Goal: Information Seeking & Learning: Learn about a topic

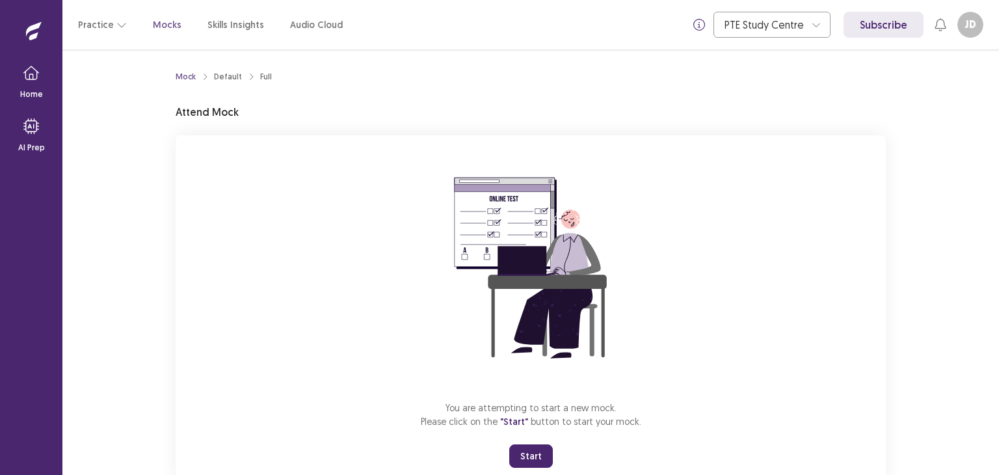
click at [528, 457] on button "Start" at bounding box center [531, 455] width 44 height 23
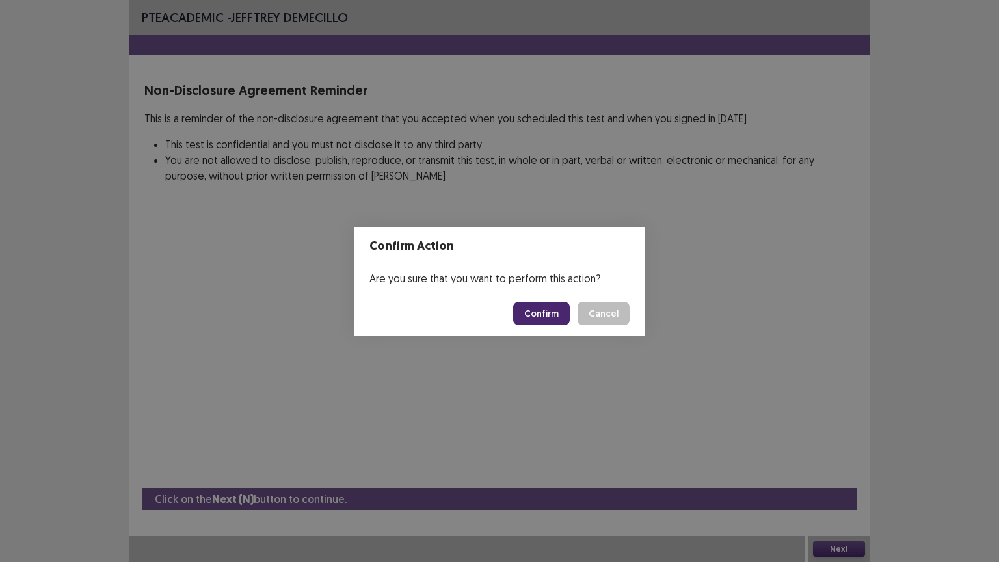
click at [578, 302] on button "Cancel" at bounding box center [604, 313] width 52 height 23
click at [557, 308] on button "Confirm" at bounding box center [541, 313] width 57 height 23
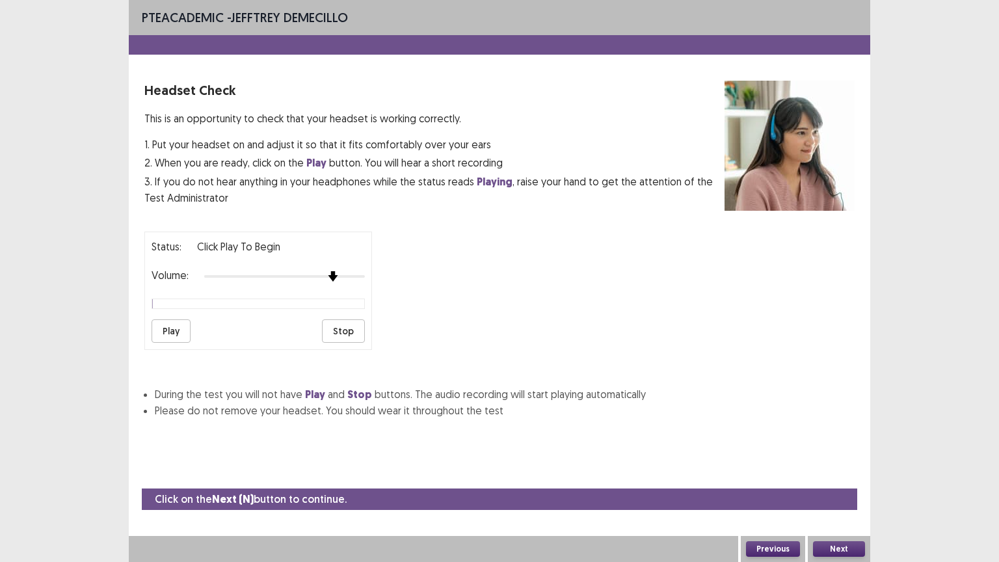
click at [330, 279] on div "Status: Click Play to Begin Volume: Play Stop" at bounding box center [258, 291] width 228 height 118
click at [175, 319] on button "Play" at bounding box center [171, 330] width 39 height 23
click at [358, 276] on div "Status: playing Volume: Play Stop" at bounding box center [258, 291] width 228 height 118
click at [168, 319] on button "Play" at bounding box center [171, 330] width 39 height 23
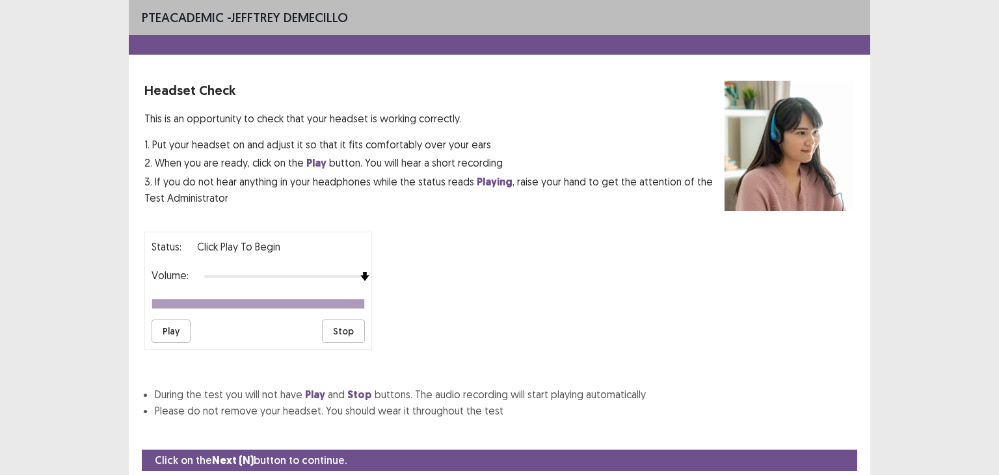
click at [170, 324] on button "Play" at bounding box center [171, 330] width 39 height 23
click at [336, 272] on img at bounding box center [333, 276] width 10 height 10
click at [165, 322] on button "Play" at bounding box center [171, 330] width 39 height 23
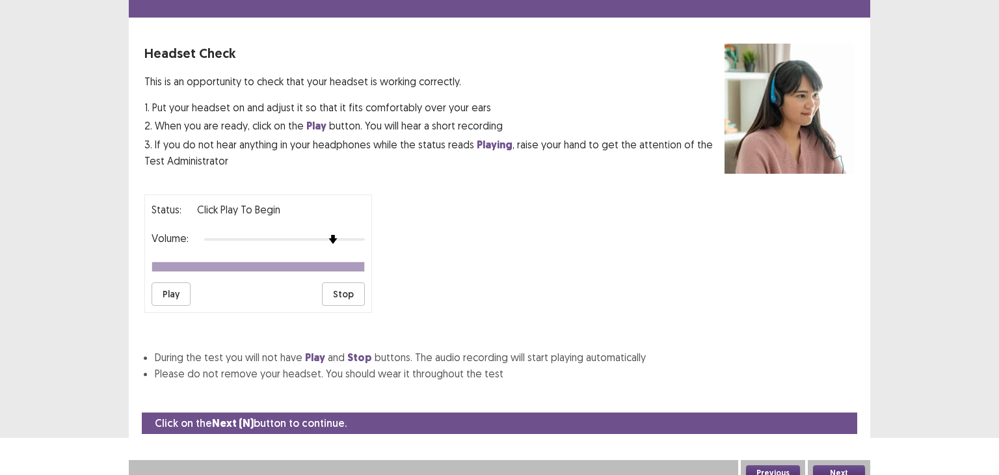
scroll to position [40, 0]
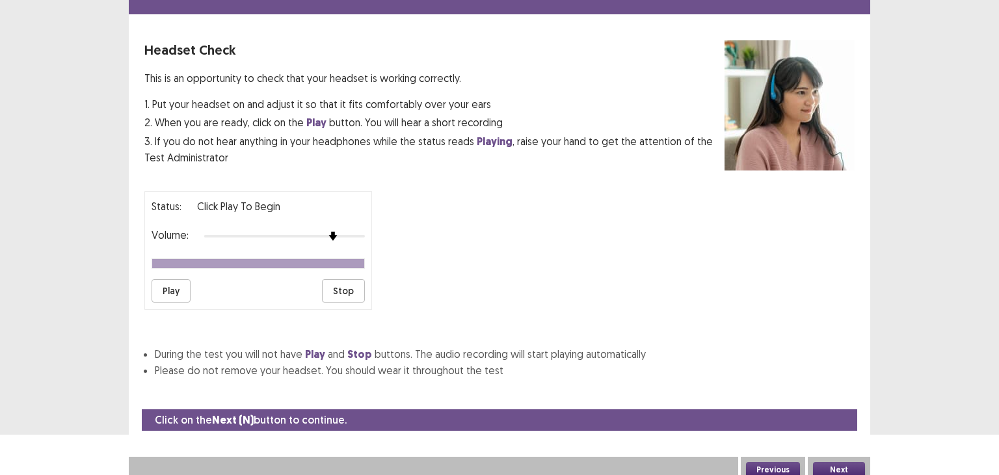
click at [844, 462] on button "Next" at bounding box center [839, 470] width 52 height 16
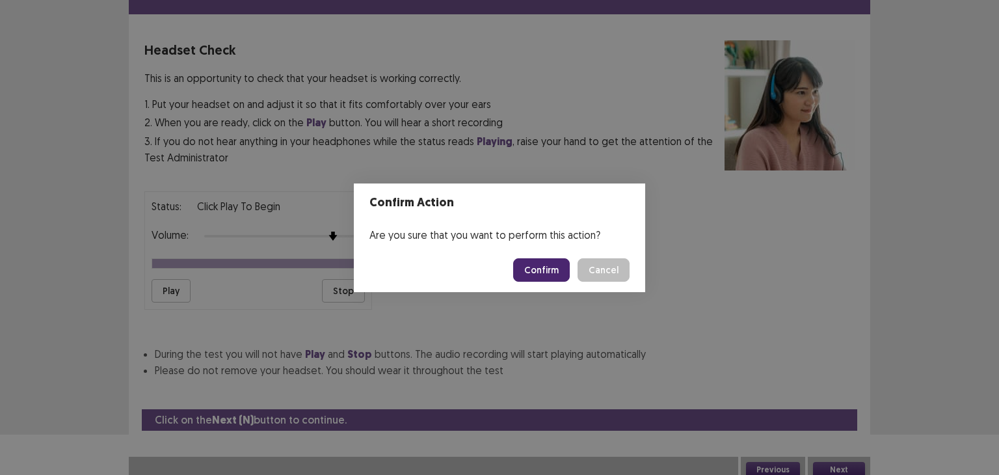
click at [549, 263] on button "Confirm" at bounding box center [541, 269] width 57 height 23
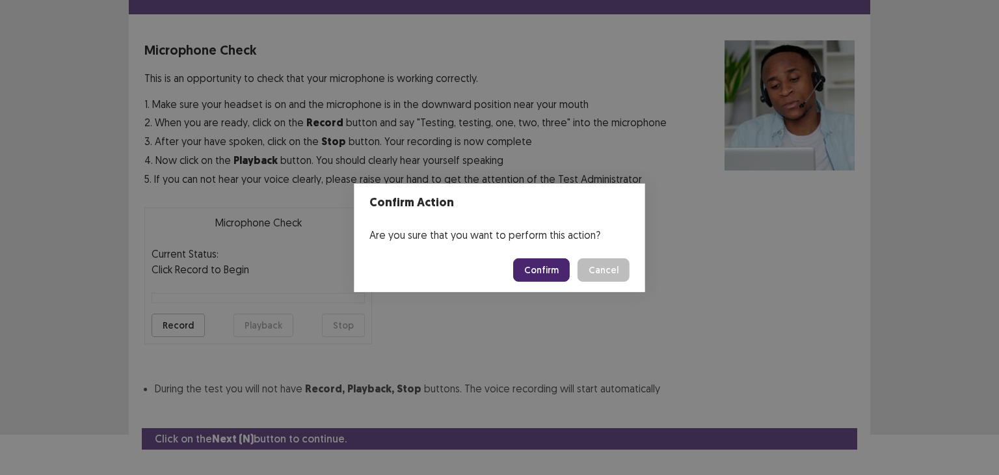
scroll to position [64, 0]
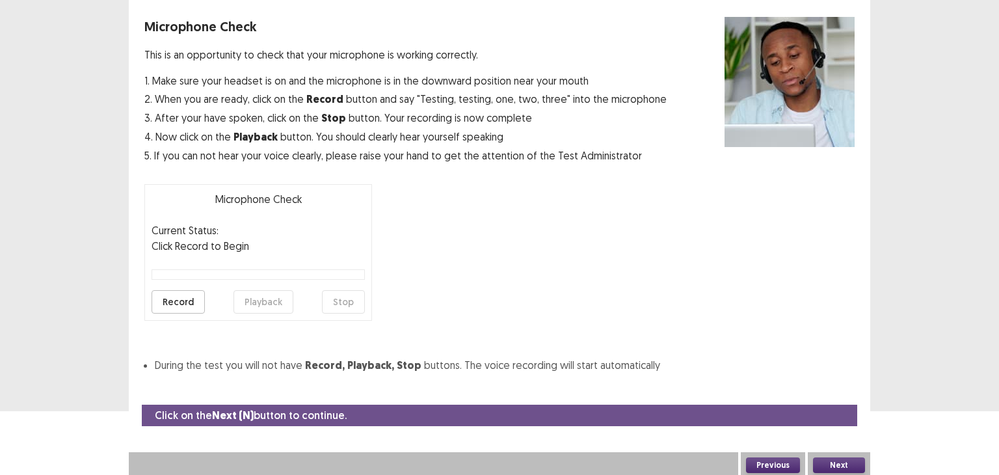
click at [183, 300] on button "Record" at bounding box center [178, 301] width 53 height 23
click at [351, 296] on button "Stop" at bounding box center [343, 301] width 43 height 23
click at [262, 304] on button "Playback" at bounding box center [263, 301] width 60 height 23
click at [843, 459] on button "Next" at bounding box center [839, 465] width 52 height 16
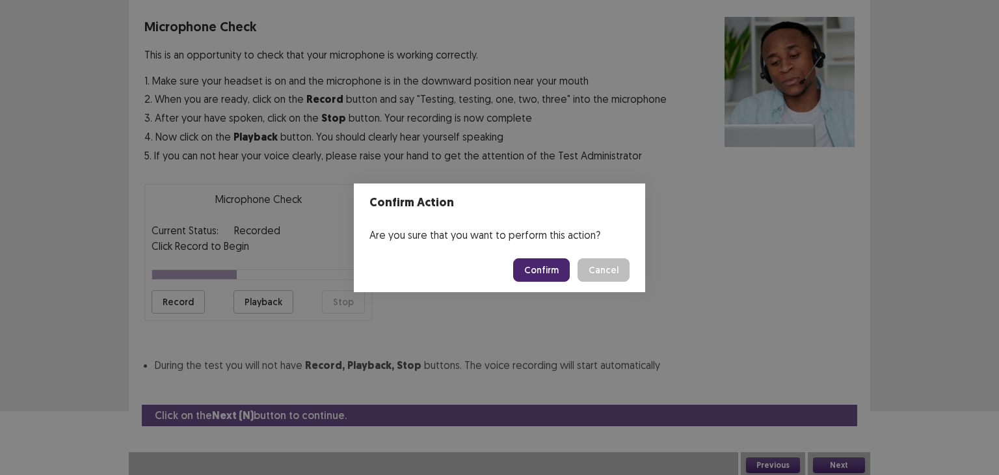
click at [541, 265] on button "Confirm" at bounding box center [541, 269] width 57 height 23
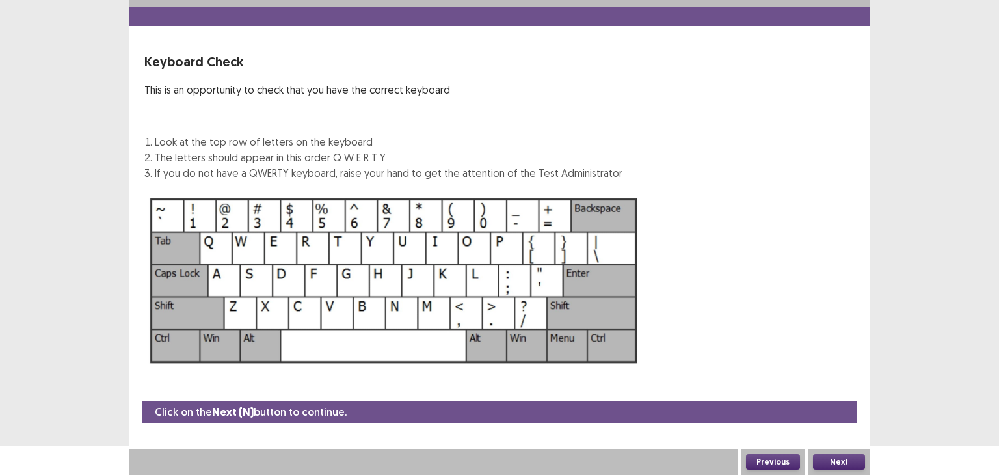
scroll to position [28, 0]
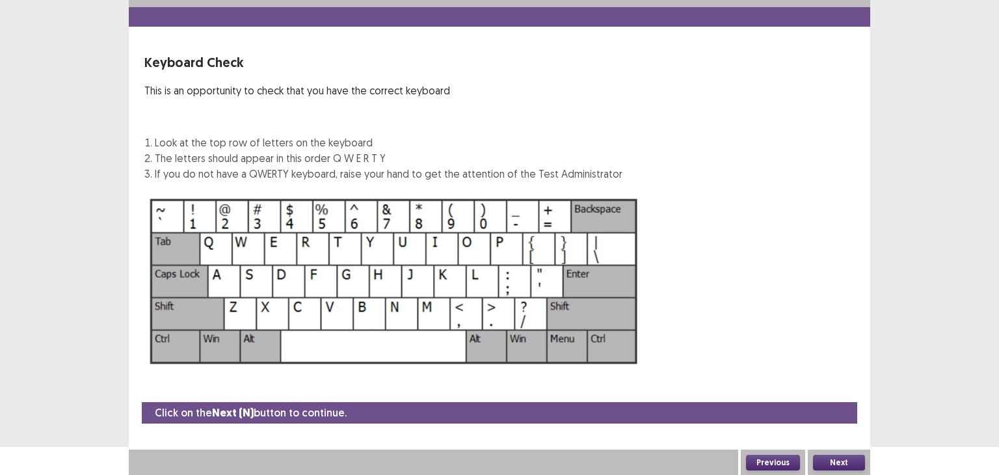
click at [838, 464] on button "Next" at bounding box center [839, 463] width 52 height 16
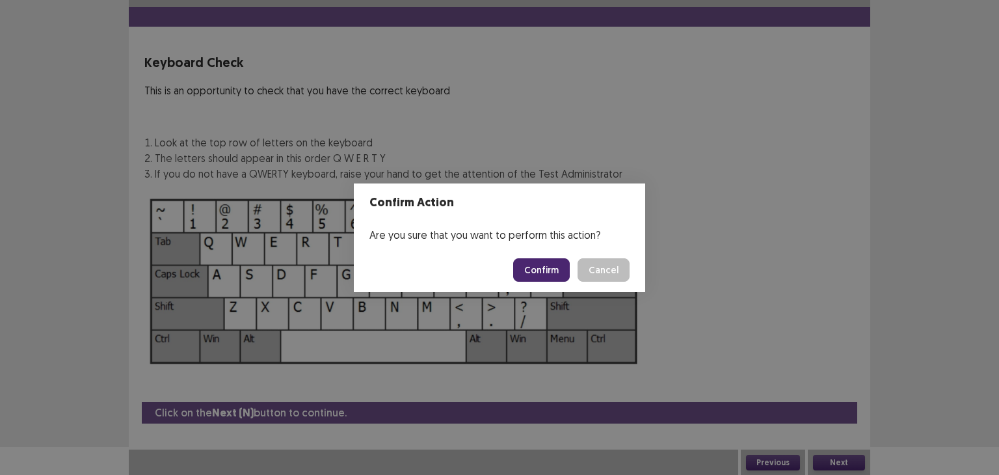
click at [556, 274] on button "Confirm" at bounding box center [541, 269] width 57 height 23
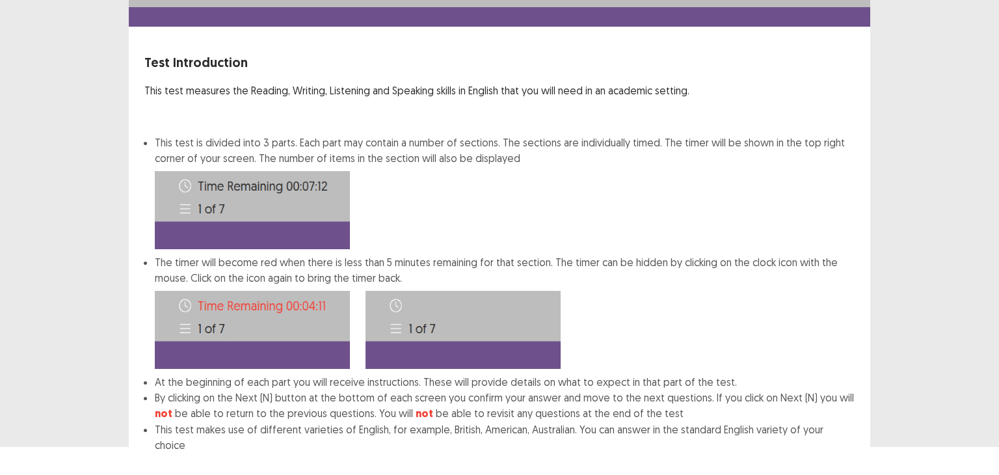
scroll to position [94, 0]
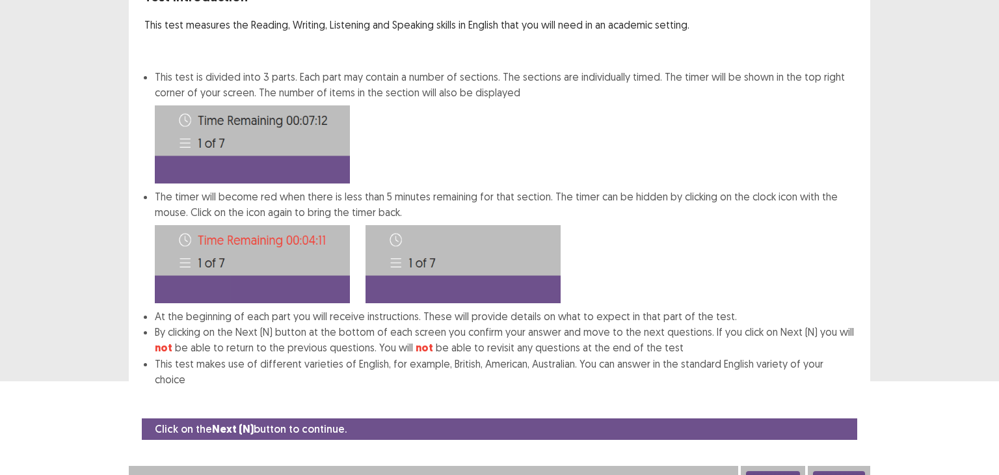
click at [835, 471] on button "Next" at bounding box center [839, 479] width 52 height 16
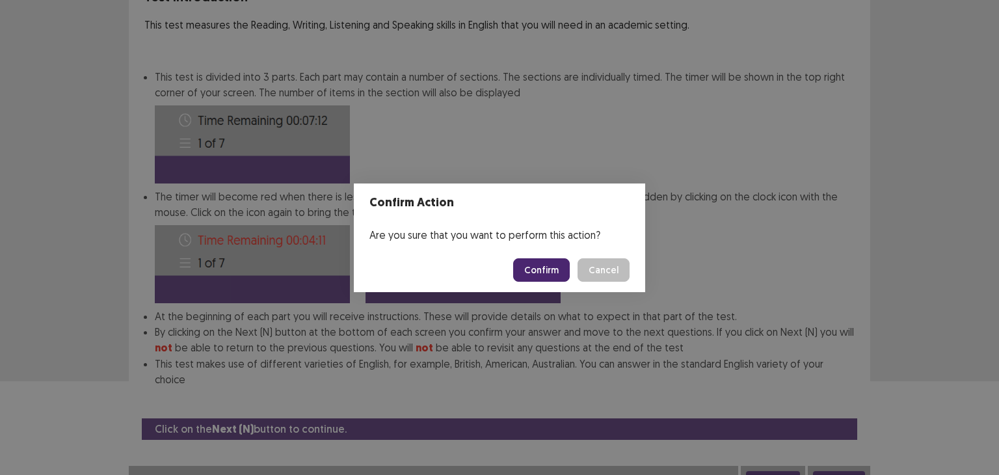
click at [537, 267] on button "Confirm" at bounding box center [541, 269] width 57 height 23
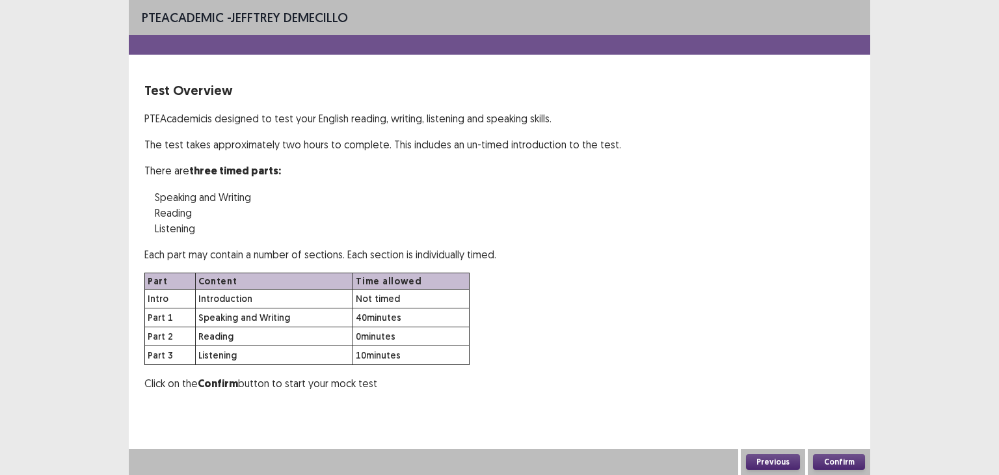
scroll to position [0, 0]
click at [833, 459] on button "Confirm" at bounding box center [839, 462] width 52 height 16
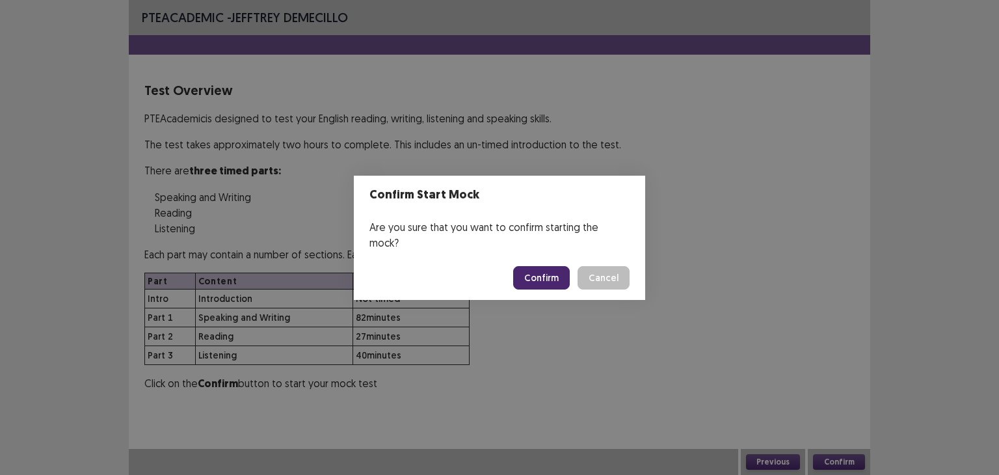
click at [539, 266] on button "Confirm" at bounding box center [541, 277] width 57 height 23
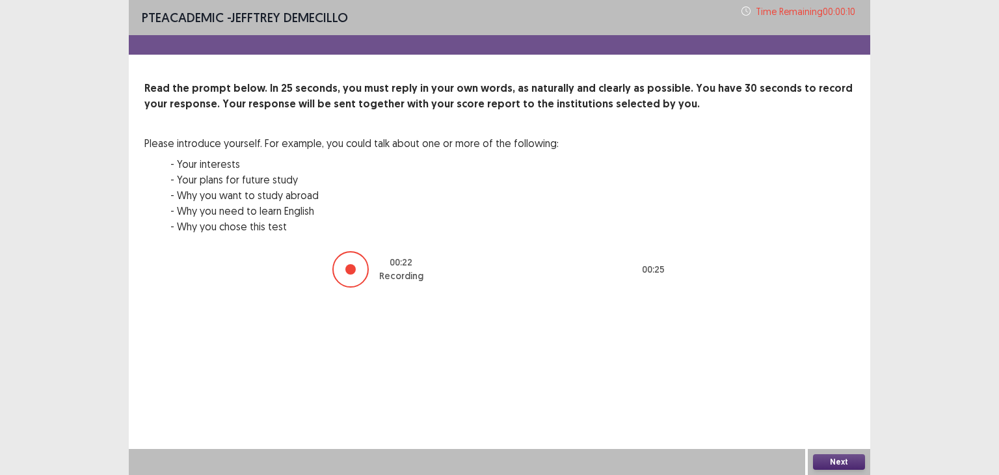
click at [842, 458] on button "Next" at bounding box center [839, 462] width 52 height 16
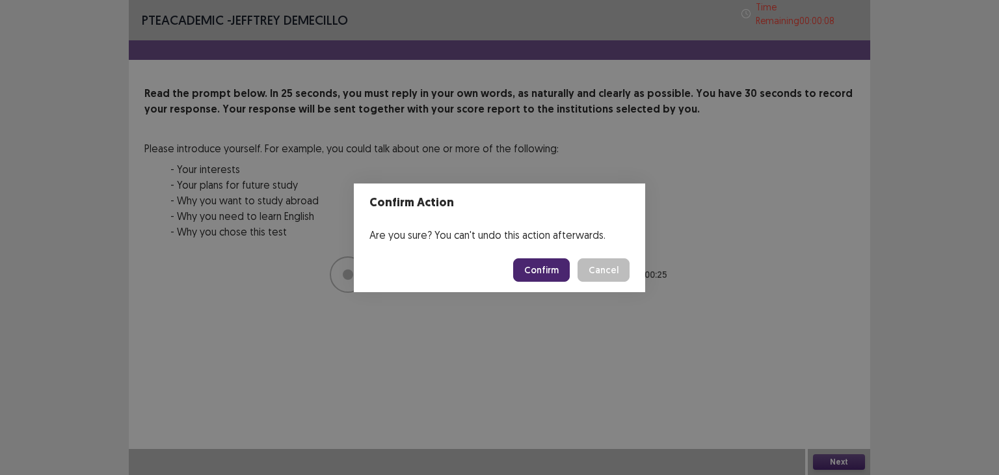
click at [550, 265] on button "Confirm" at bounding box center [541, 269] width 57 height 23
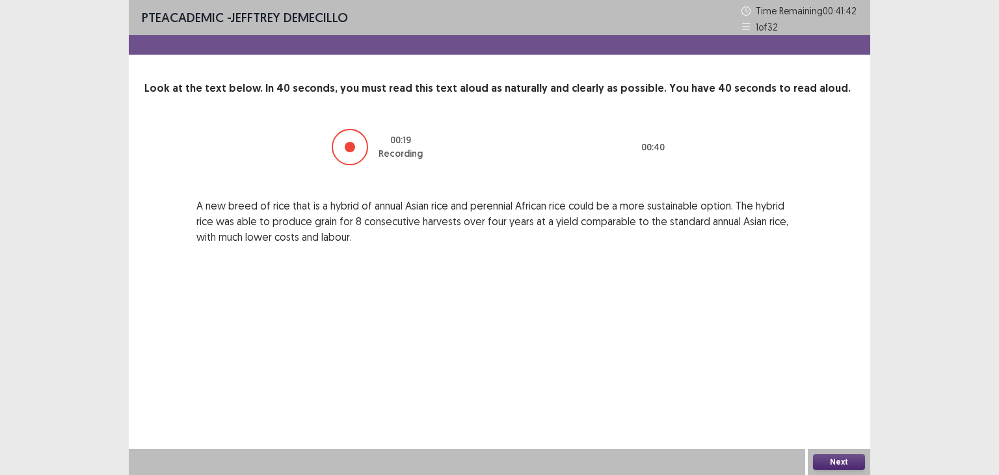
click at [848, 460] on button "Next" at bounding box center [839, 462] width 52 height 16
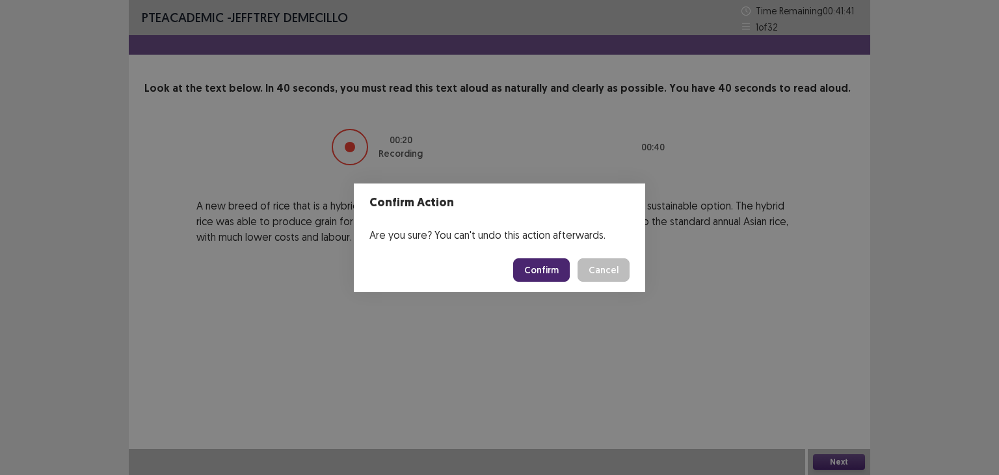
click at [541, 251] on footer "Confirm Cancel" at bounding box center [499, 270] width 291 height 44
click at [548, 271] on button "Confirm" at bounding box center [541, 269] width 57 height 23
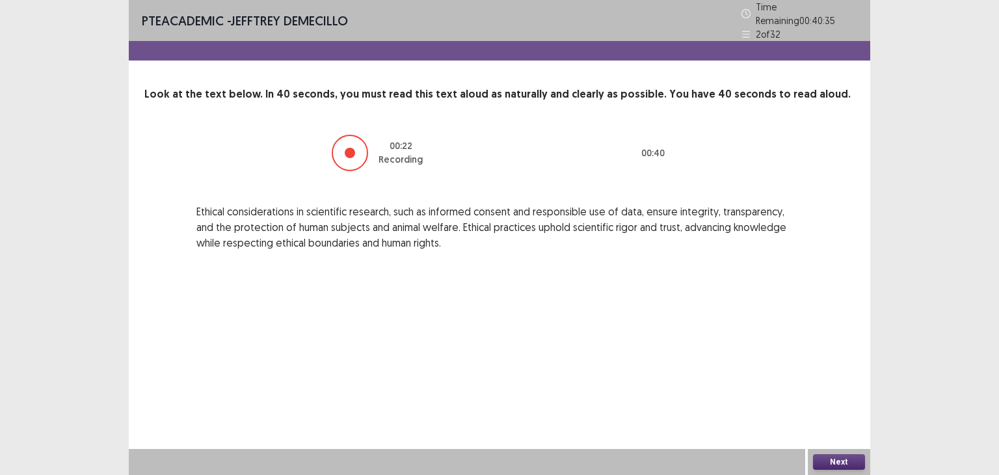
click at [835, 461] on button "Next" at bounding box center [839, 462] width 52 height 16
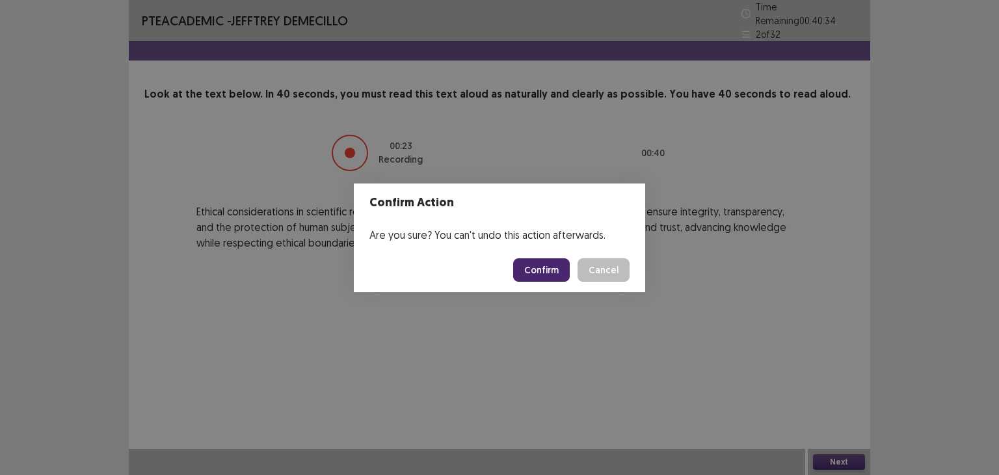
click at [536, 263] on button "Confirm" at bounding box center [541, 269] width 57 height 23
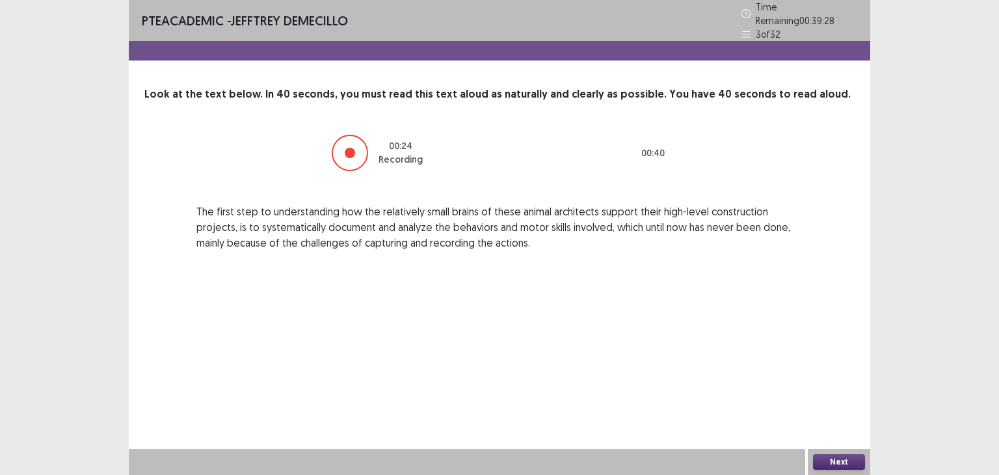
click at [840, 460] on button "Next" at bounding box center [839, 462] width 52 height 16
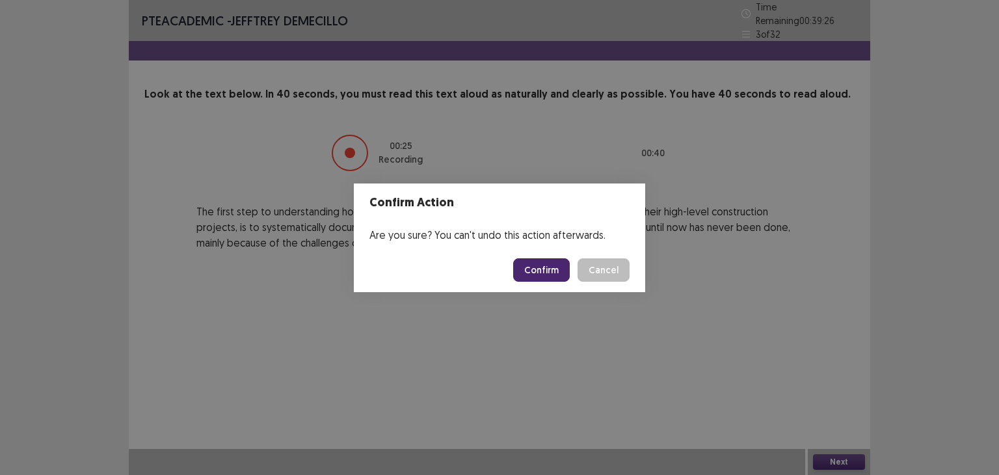
click at [534, 266] on button "Confirm" at bounding box center [541, 269] width 57 height 23
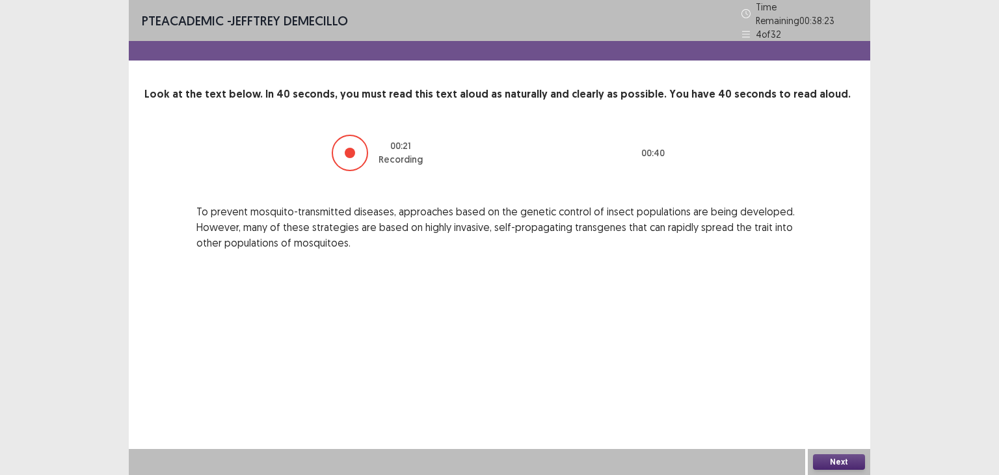
click at [827, 460] on button "Next" at bounding box center [839, 462] width 52 height 16
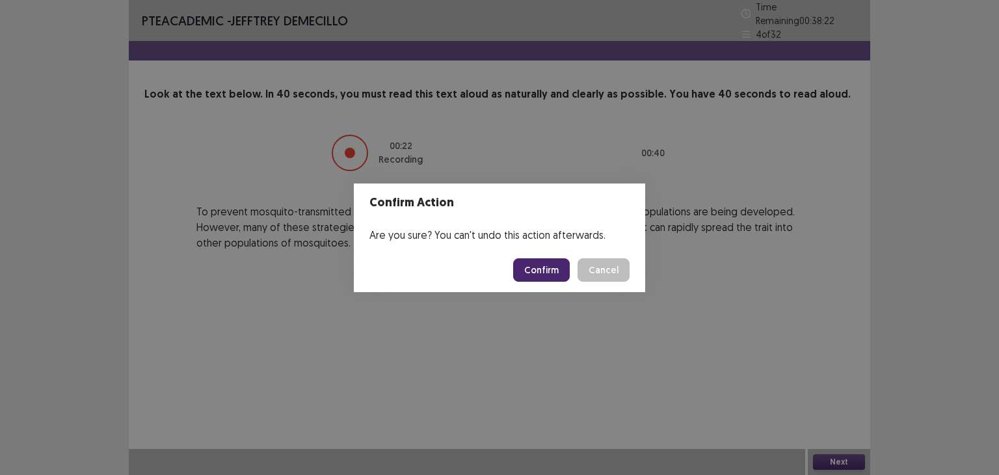
click at [540, 271] on button "Confirm" at bounding box center [541, 269] width 57 height 23
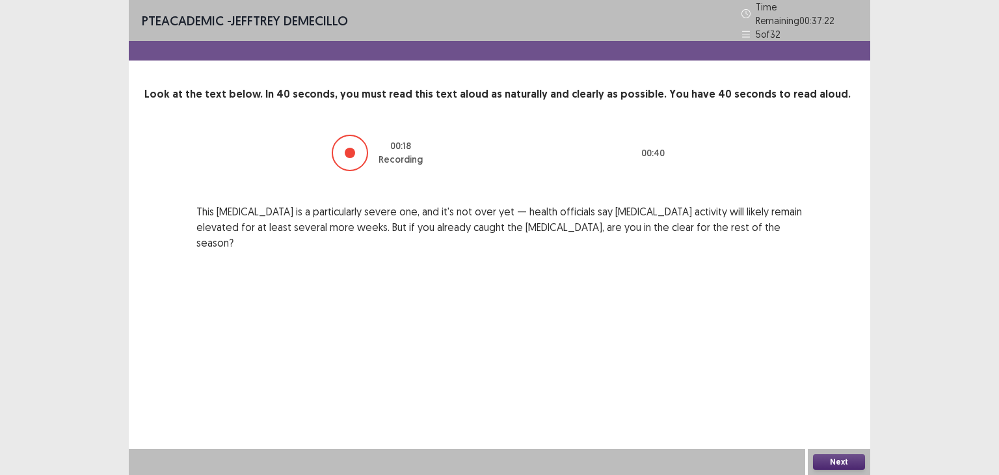
click at [830, 455] on button "Next" at bounding box center [839, 462] width 52 height 16
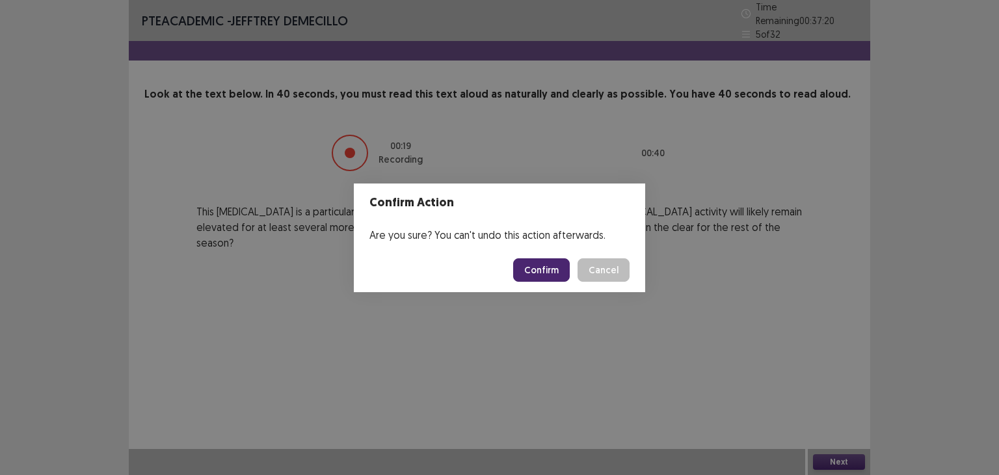
click at [533, 267] on button "Confirm" at bounding box center [541, 269] width 57 height 23
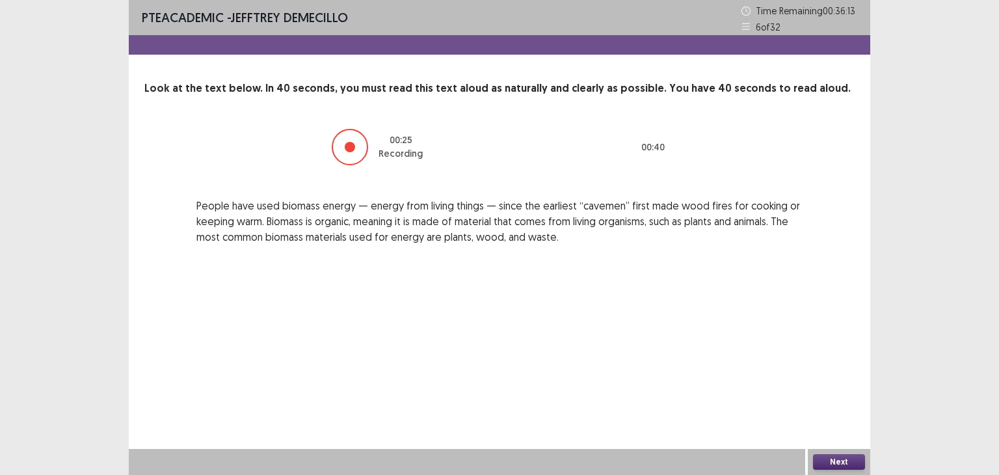
click at [833, 464] on button "Next" at bounding box center [839, 462] width 52 height 16
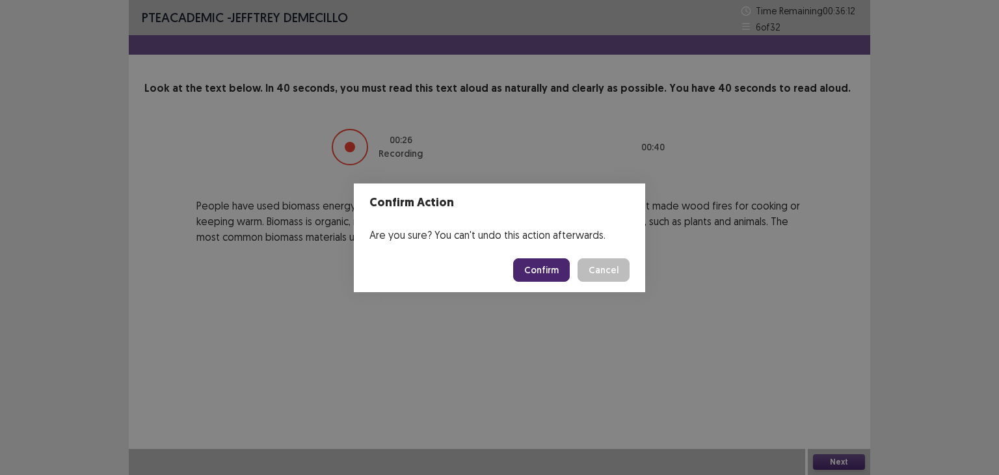
click at [546, 274] on button "Confirm" at bounding box center [541, 269] width 57 height 23
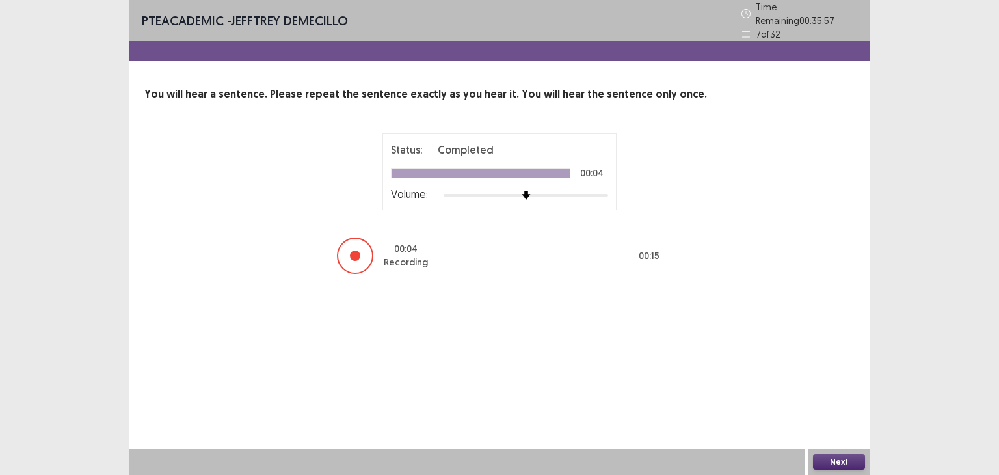
click at [844, 460] on button "Next" at bounding box center [839, 462] width 52 height 16
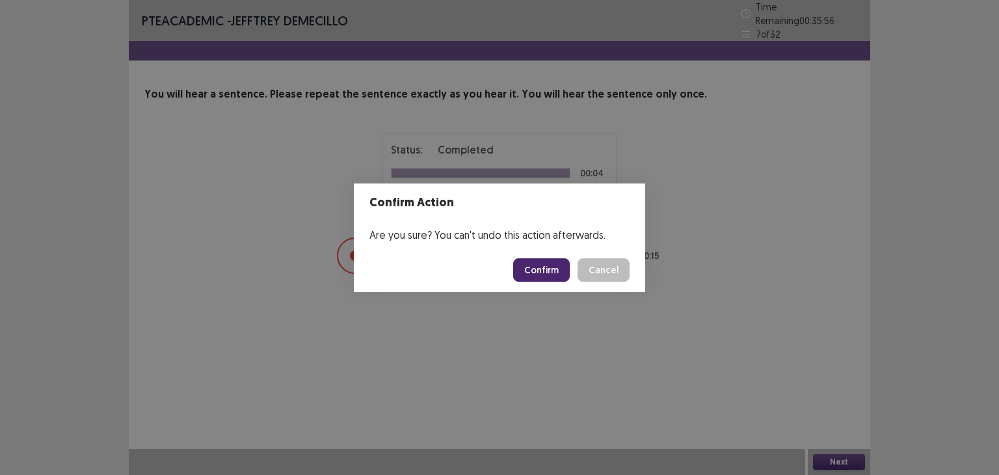
click at [551, 274] on button "Confirm" at bounding box center [541, 269] width 57 height 23
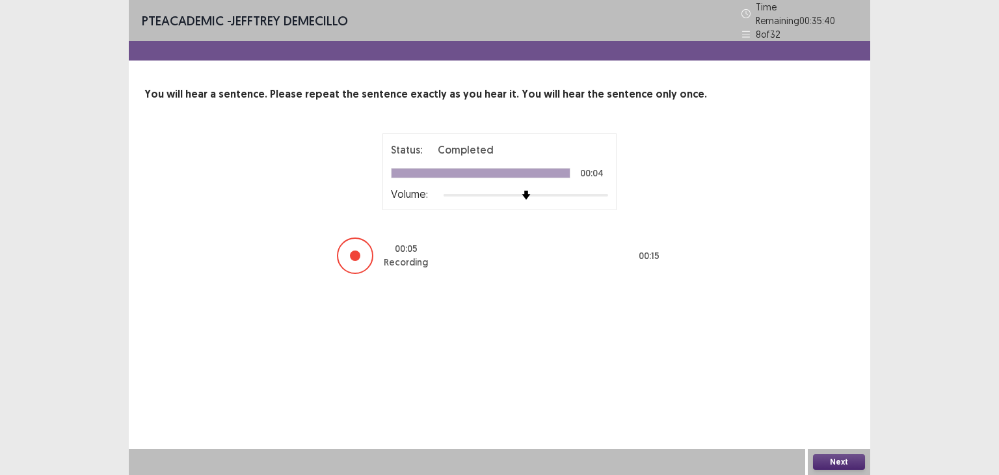
click at [835, 458] on button "Next" at bounding box center [839, 462] width 52 height 16
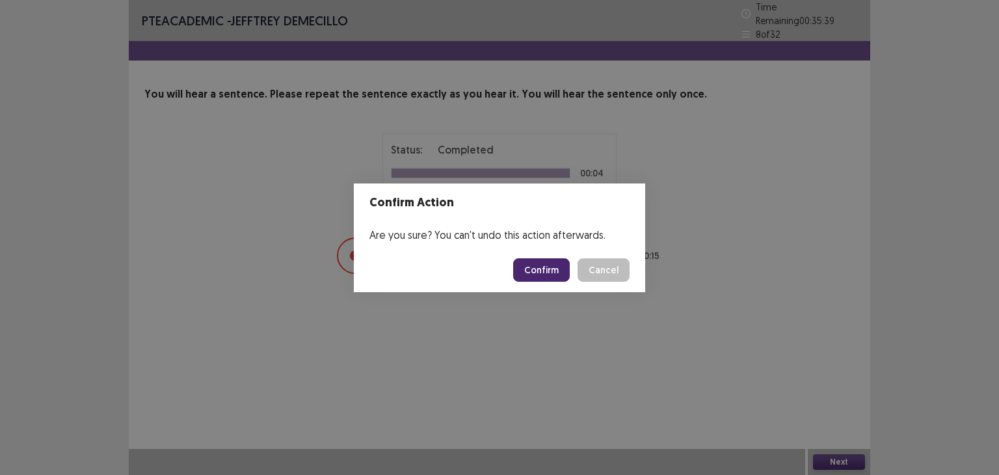
click at [536, 261] on button "Confirm" at bounding box center [541, 269] width 57 height 23
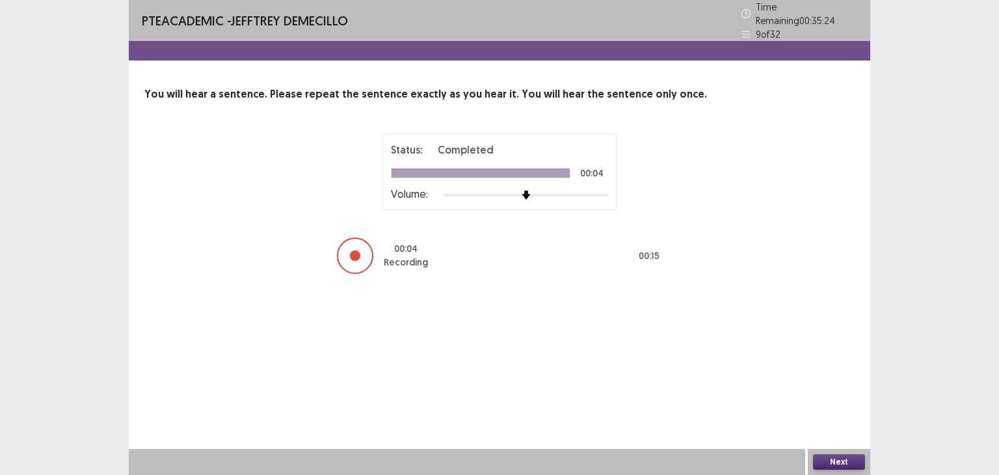
click at [839, 459] on button "Next" at bounding box center [839, 462] width 52 height 16
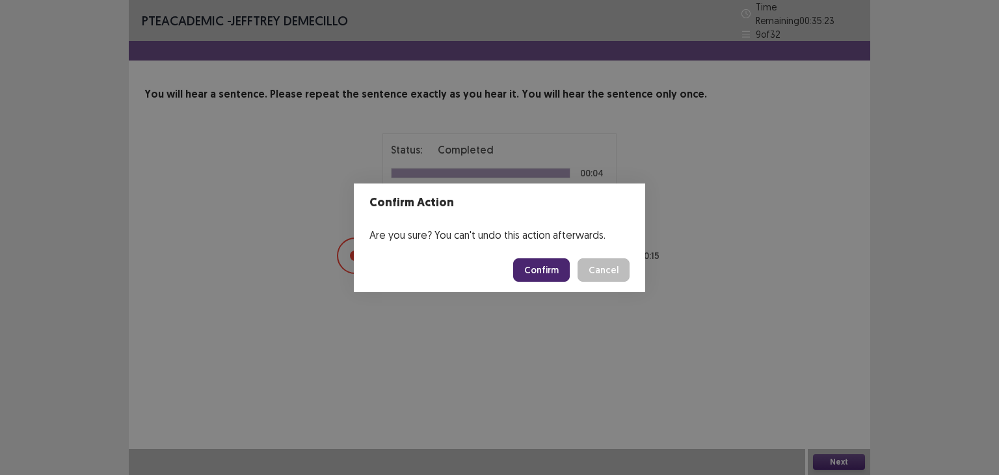
click at [536, 270] on button "Confirm" at bounding box center [541, 269] width 57 height 23
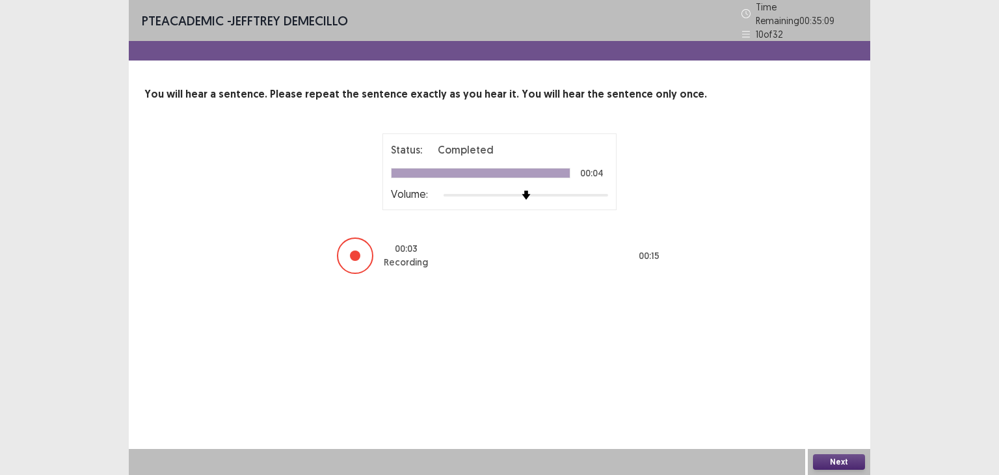
click at [840, 458] on button "Next" at bounding box center [839, 462] width 52 height 16
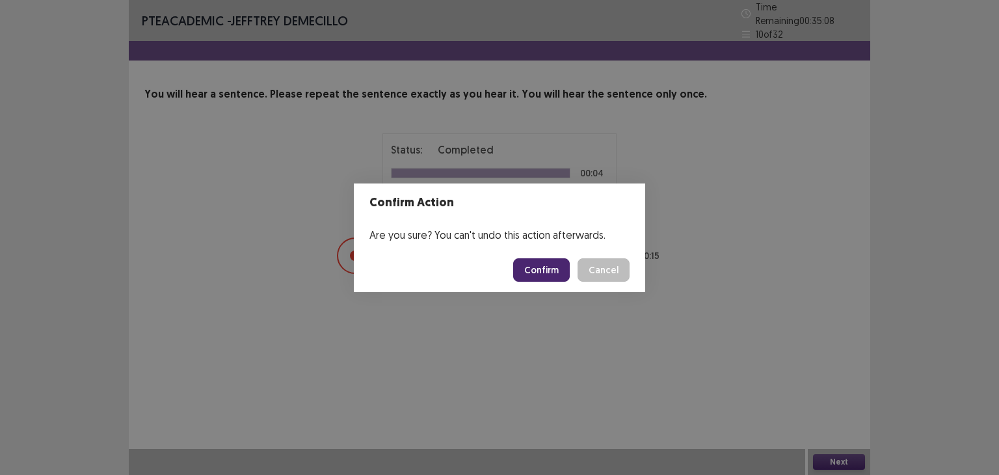
click at [537, 277] on button "Confirm" at bounding box center [541, 269] width 57 height 23
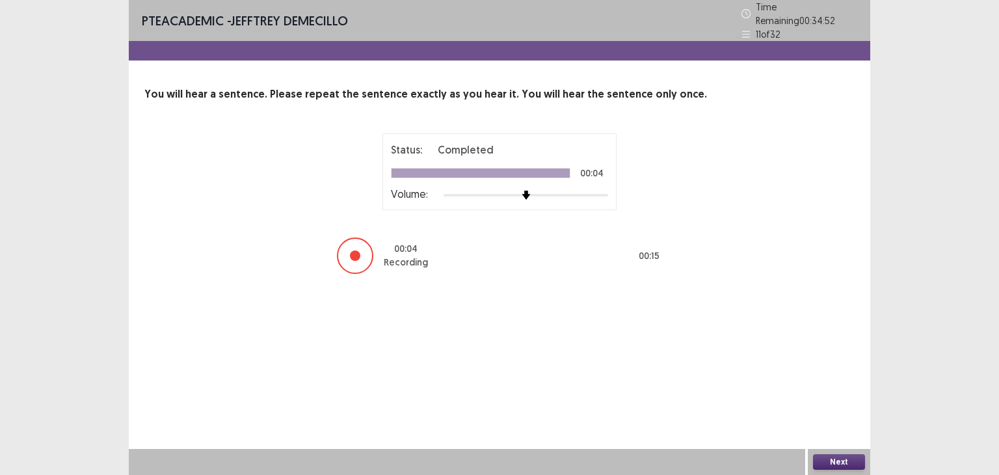
click at [845, 461] on button "Next" at bounding box center [839, 462] width 52 height 16
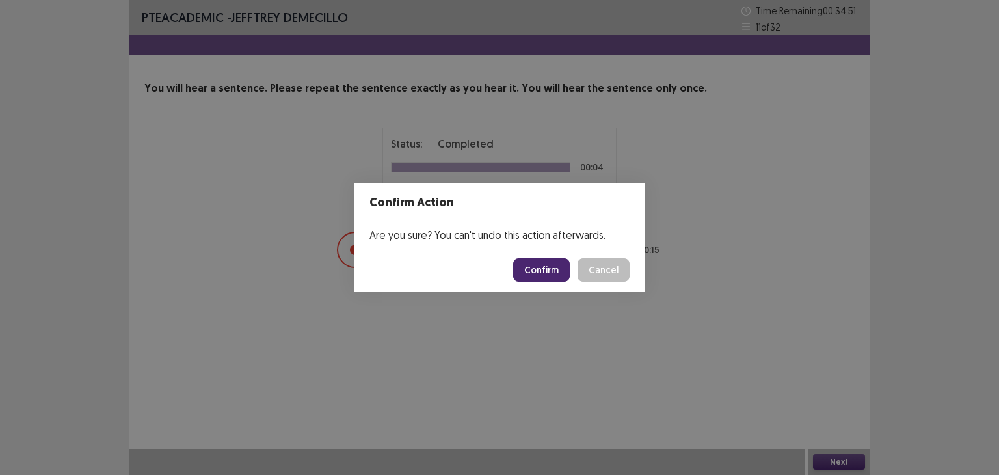
click at [535, 263] on button "Confirm" at bounding box center [541, 269] width 57 height 23
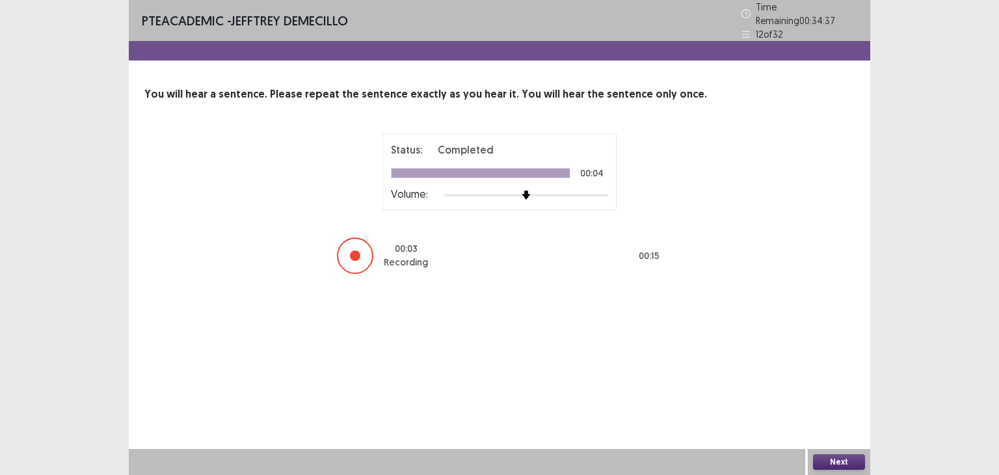
click at [839, 455] on button "Next" at bounding box center [839, 462] width 52 height 16
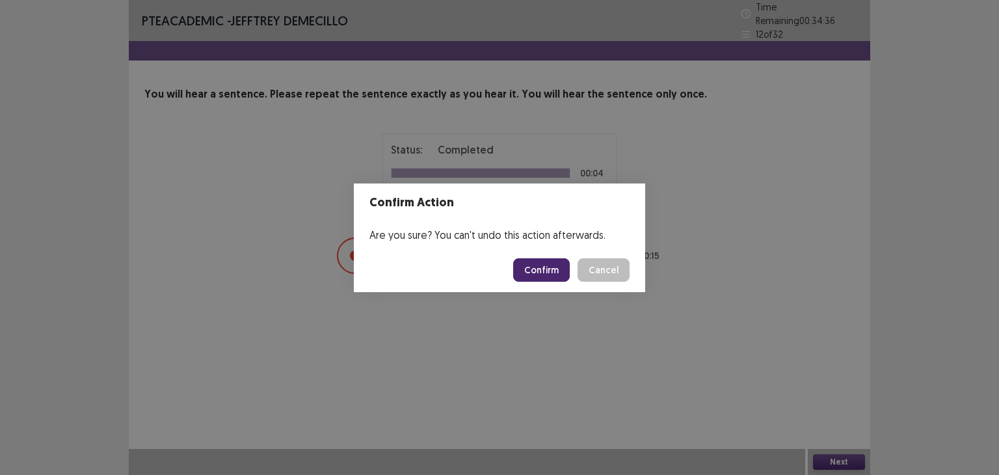
click at [550, 263] on button "Confirm" at bounding box center [541, 269] width 57 height 23
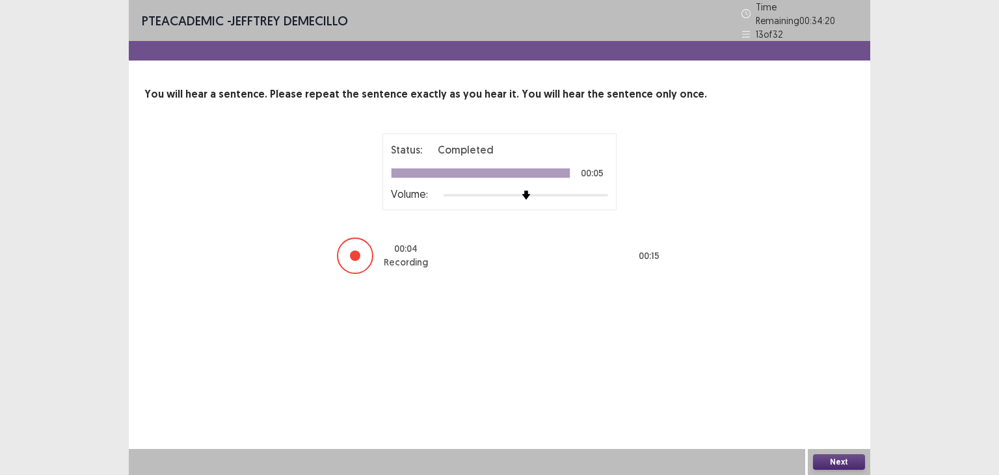
click at [836, 461] on button "Next" at bounding box center [839, 462] width 52 height 16
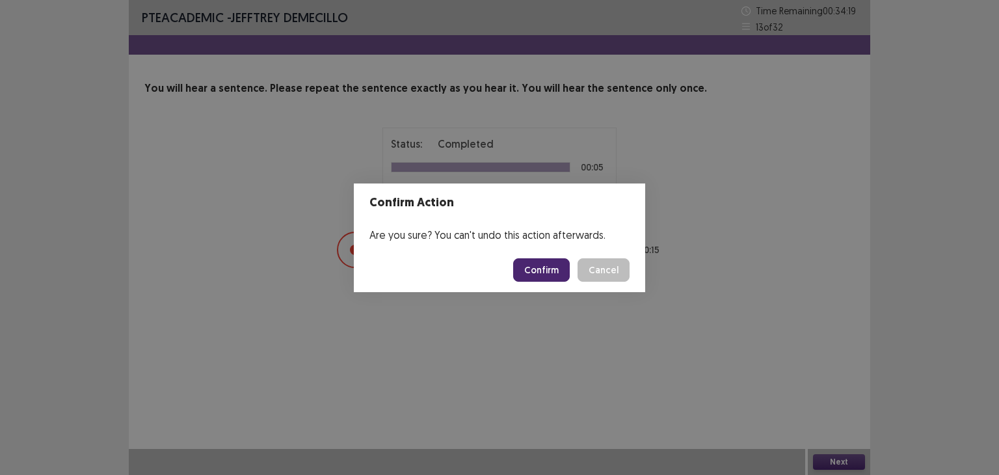
click at [550, 269] on button "Confirm" at bounding box center [541, 269] width 57 height 23
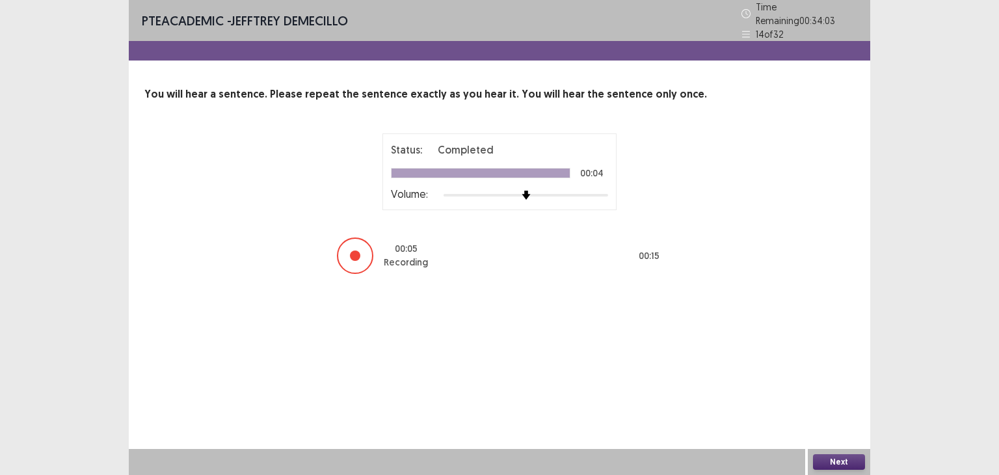
click at [834, 460] on button "Next" at bounding box center [839, 462] width 52 height 16
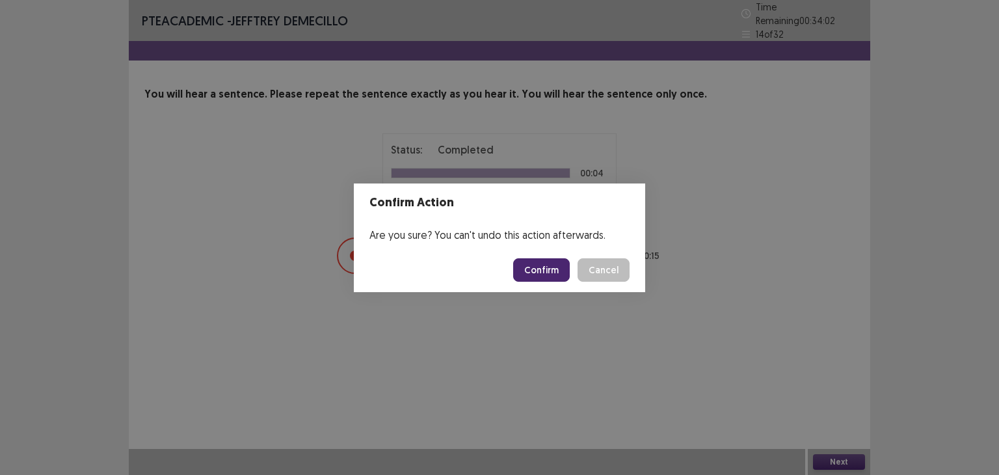
click at [531, 266] on button "Confirm" at bounding box center [541, 269] width 57 height 23
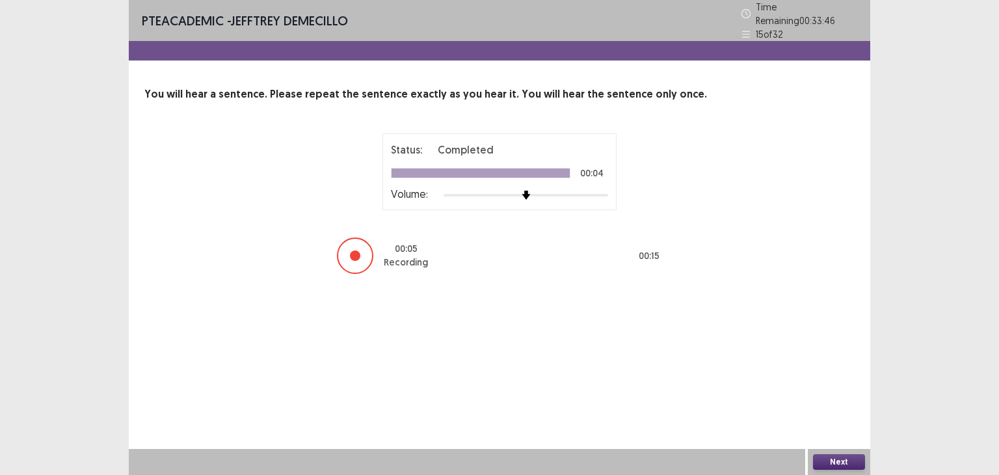
click at [840, 459] on button "Next" at bounding box center [839, 462] width 52 height 16
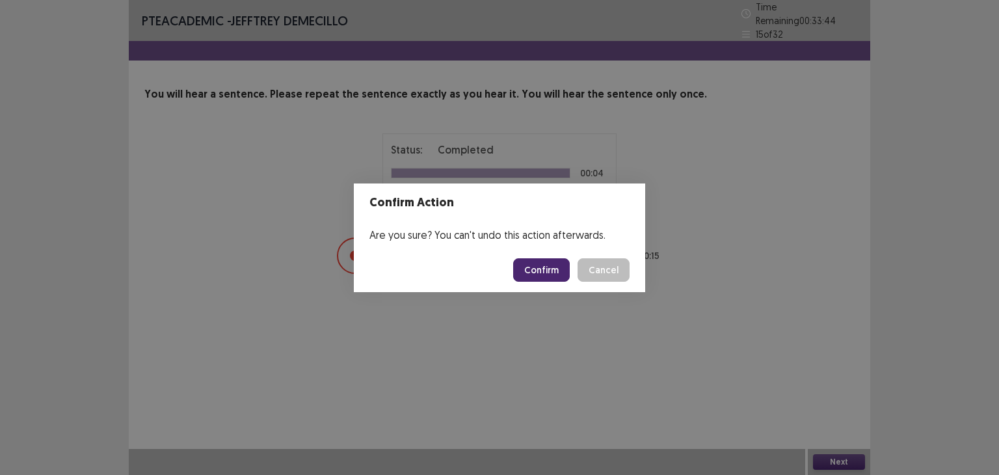
click at [548, 266] on button "Confirm" at bounding box center [541, 269] width 57 height 23
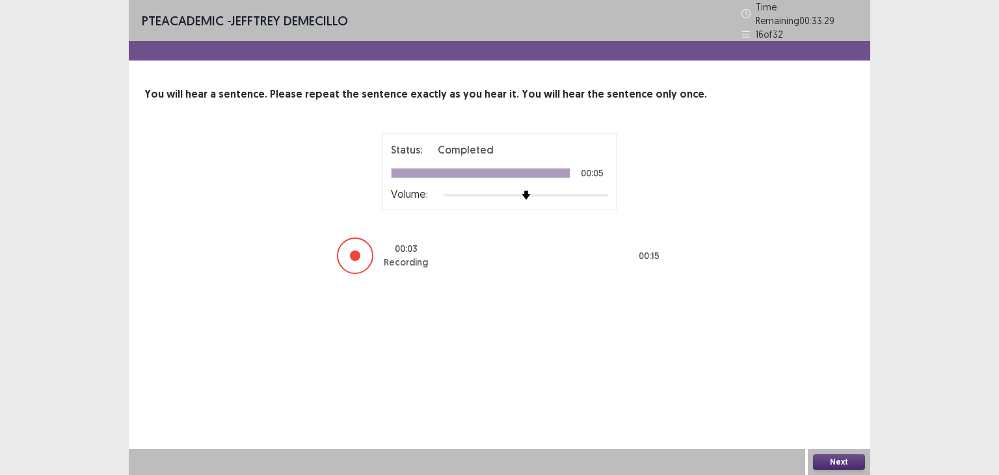
click at [844, 459] on button "Next" at bounding box center [839, 462] width 52 height 16
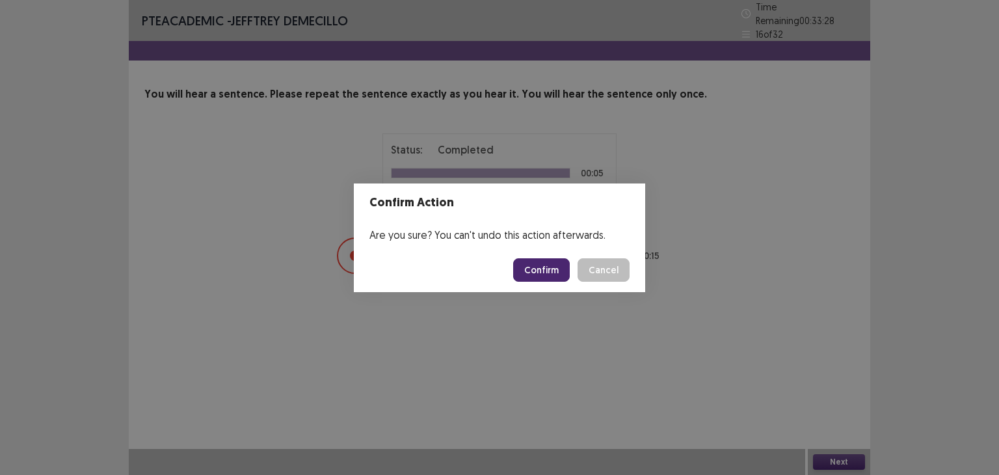
click at [547, 271] on button "Confirm" at bounding box center [541, 269] width 57 height 23
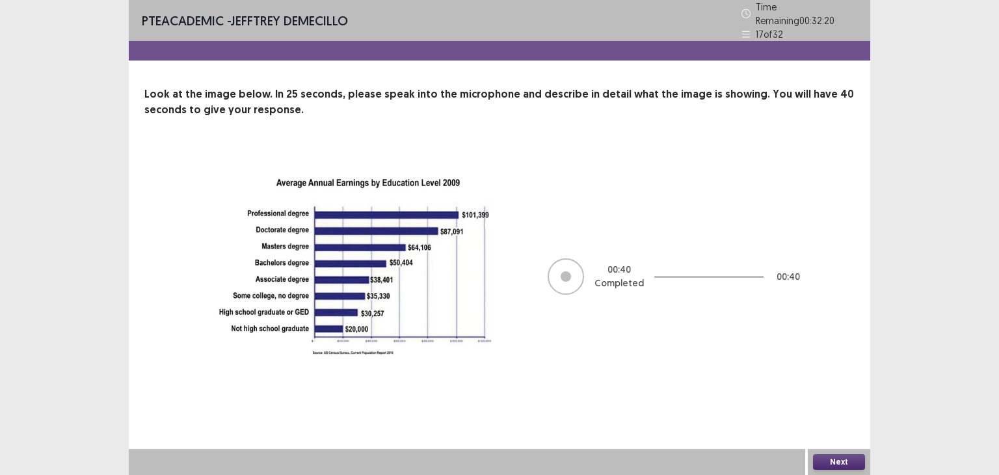
click at [831, 463] on button "Next" at bounding box center [839, 462] width 52 height 16
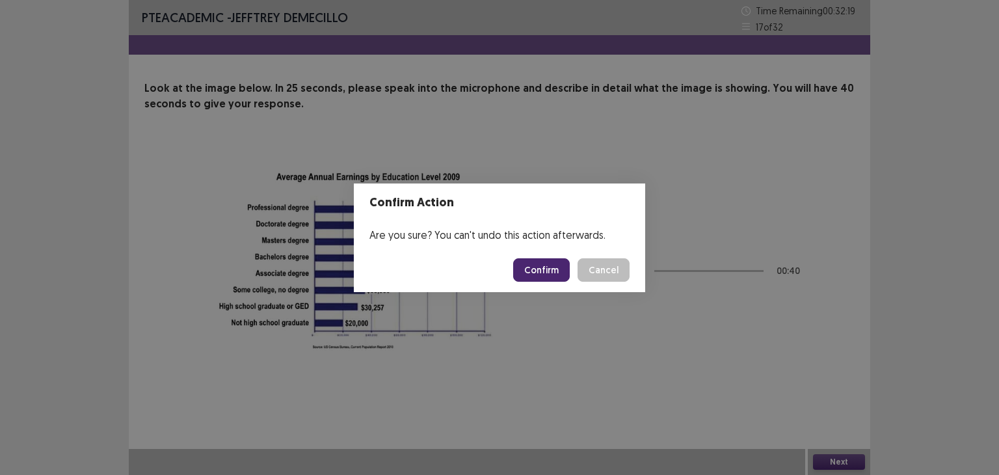
click at [542, 274] on button "Confirm" at bounding box center [541, 269] width 57 height 23
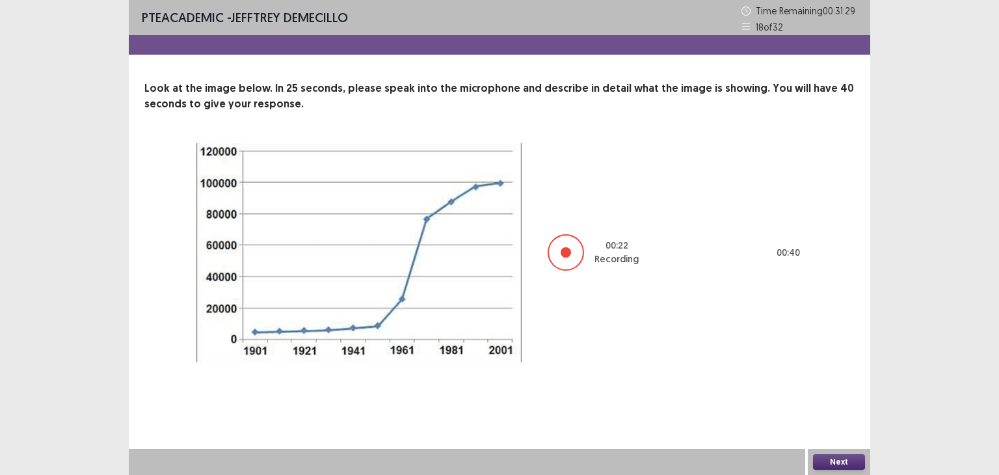
click at [841, 464] on button "Next" at bounding box center [839, 462] width 52 height 16
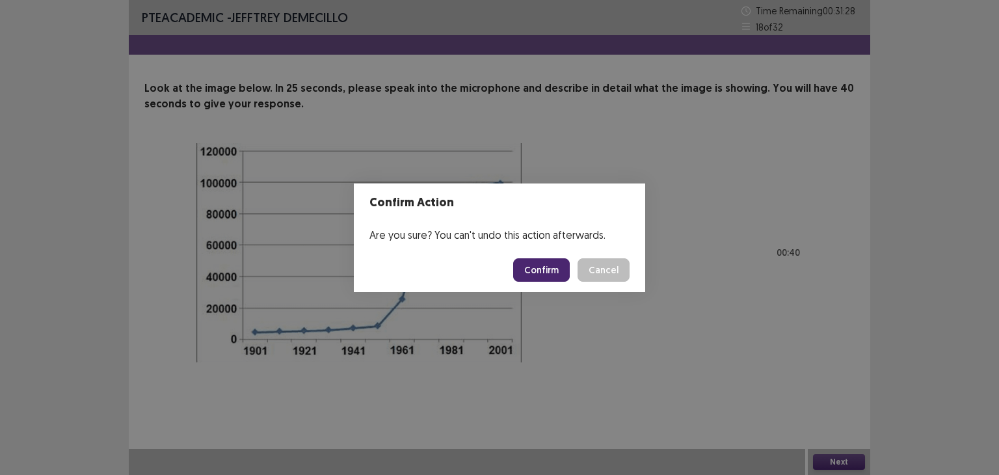
click at [542, 262] on button "Confirm" at bounding box center [541, 269] width 57 height 23
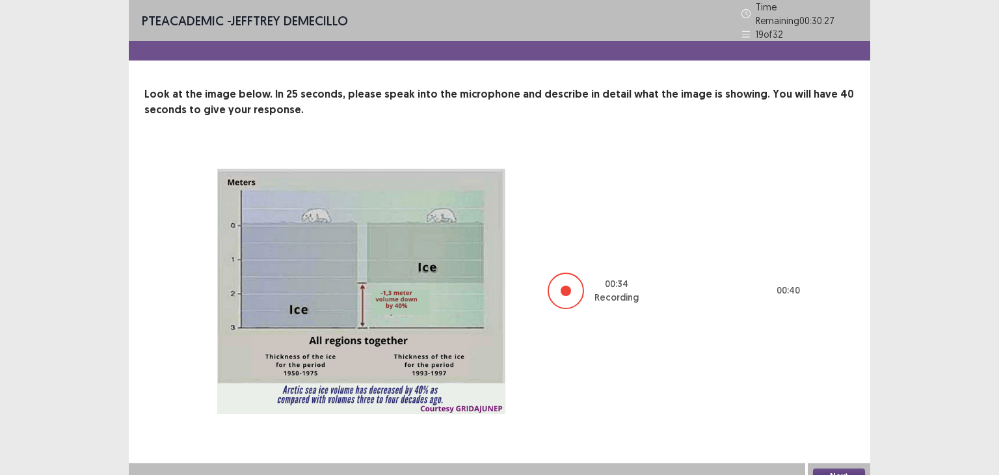
click at [838, 468] on button "Next" at bounding box center [839, 476] width 52 height 16
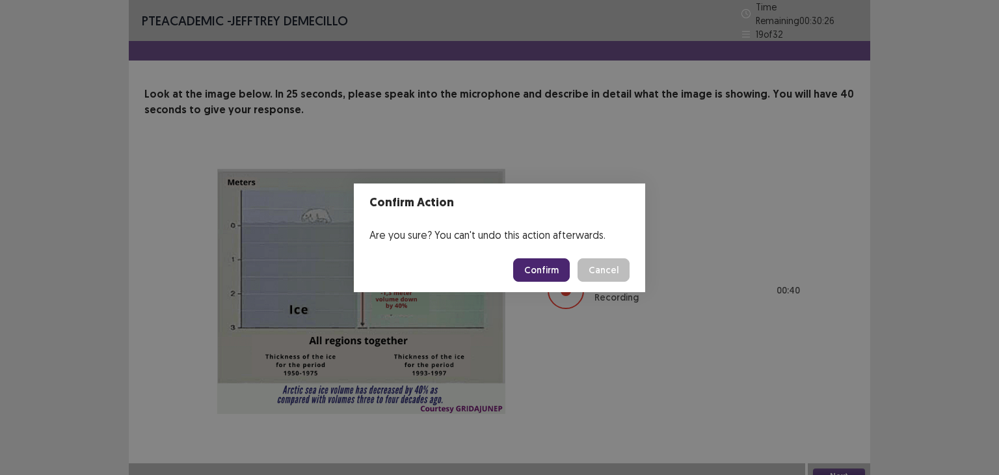
click at [550, 271] on button "Confirm" at bounding box center [541, 269] width 57 height 23
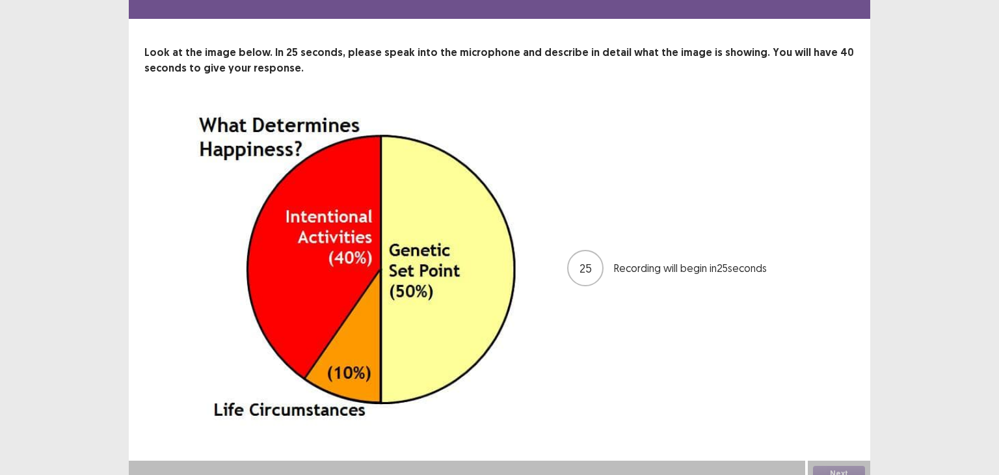
scroll to position [47, 0]
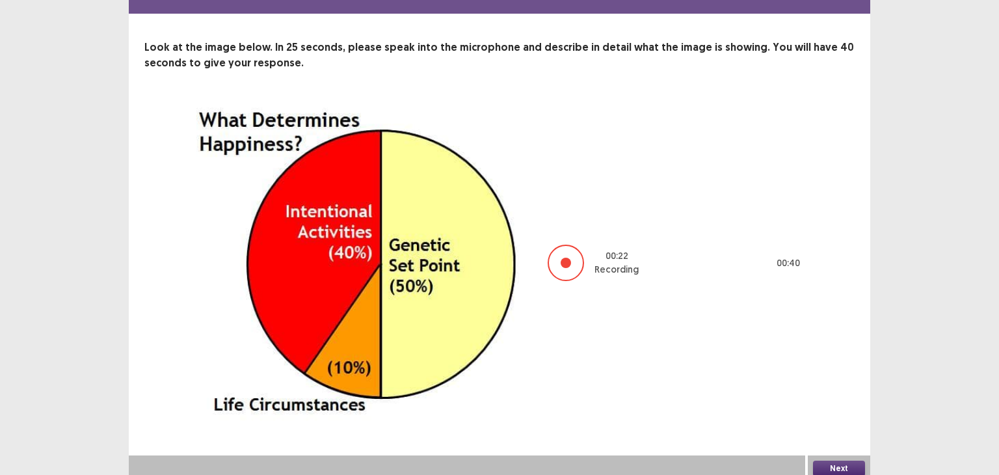
click at [837, 465] on button "Next" at bounding box center [839, 468] width 52 height 16
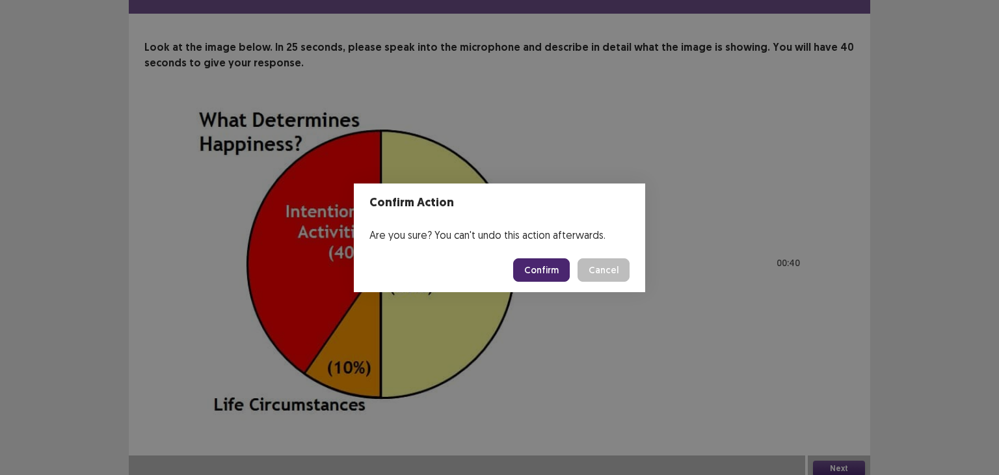
click at [544, 274] on button "Confirm" at bounding box center [541, 269] width 57 height 23
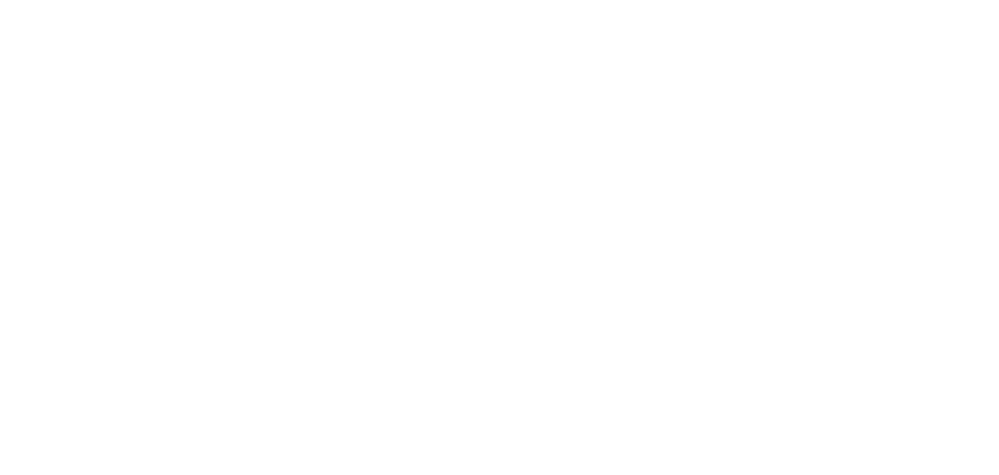
scroll to position [0, 0]
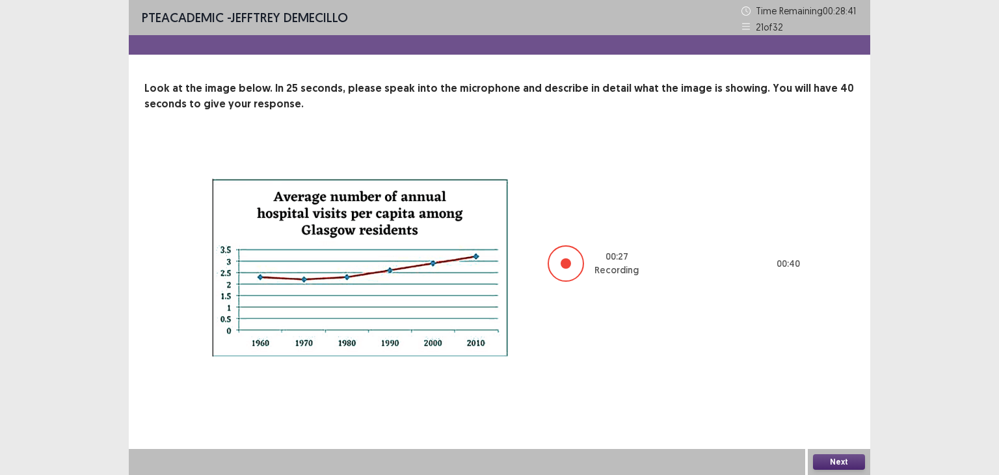
click at [827, 459] on button "Next" at bounding box center [839, 462] width 52 height 16
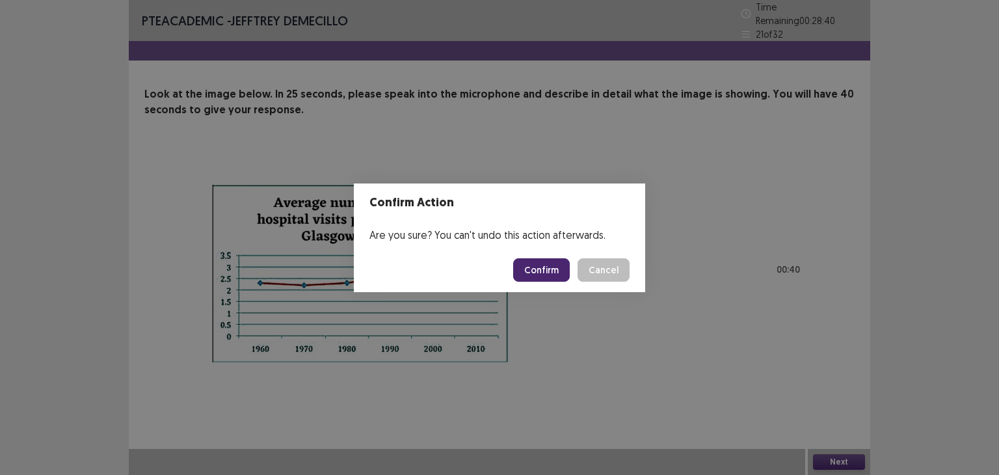
click at [543, 263] on button "Confirm" at bounding box center [541, 269] width 57 height 23
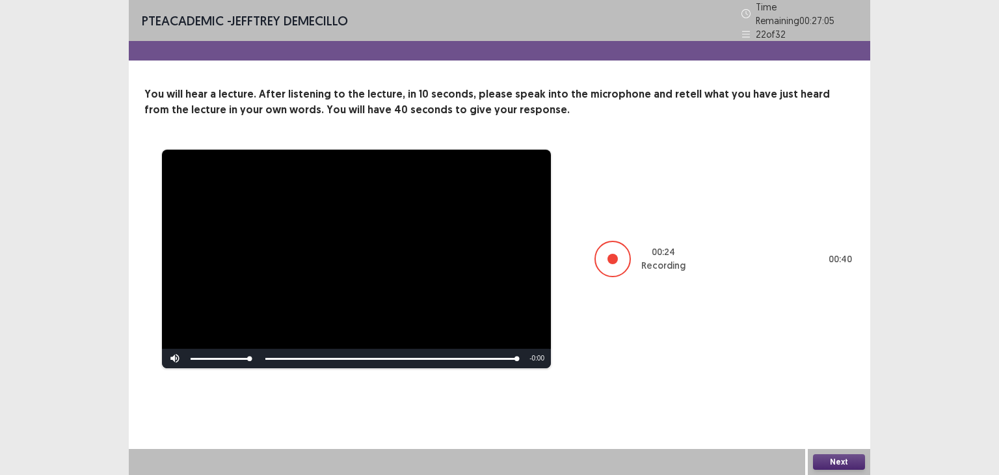
click at [831, 462] on button "Next" at bounding box center [839, 462] width 52 height 16
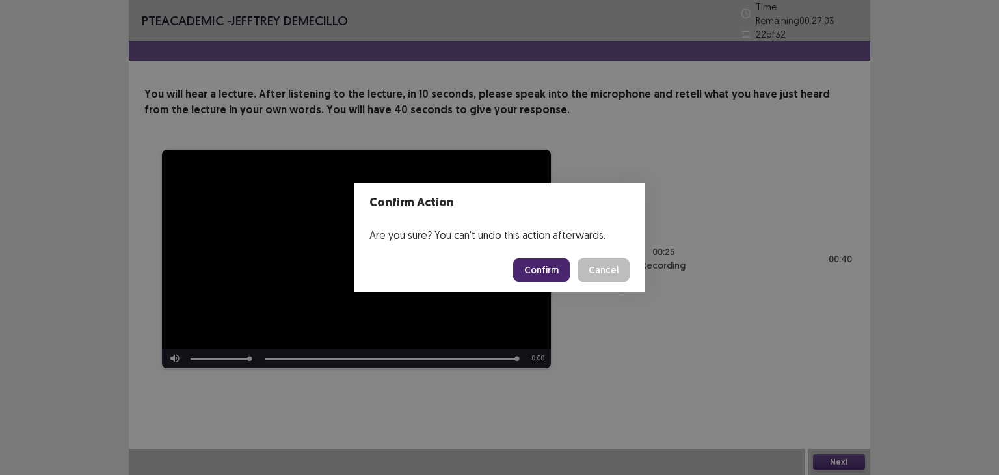
click at [541, 266] on button "Confirm" at bounding box center [541, 269] width 57 height 23
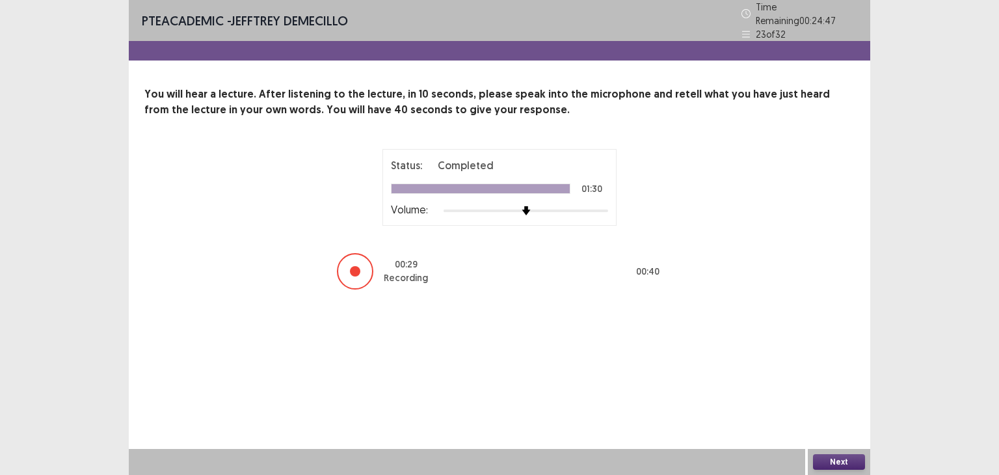
click at [845, 457] on button "Next" at bounding box center [839, 462] width 52 height 16
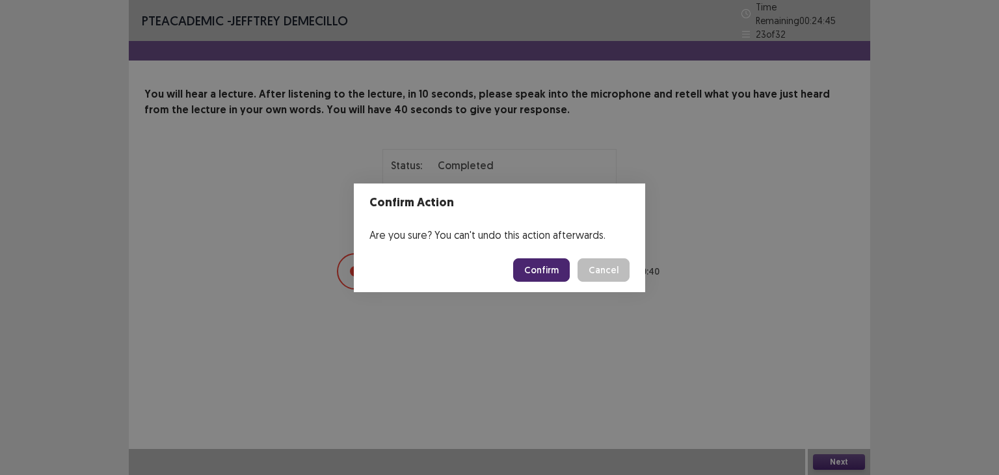
click at [549, 263] on button "Confirm" at bounding box center [541, 269] width 57 height 23
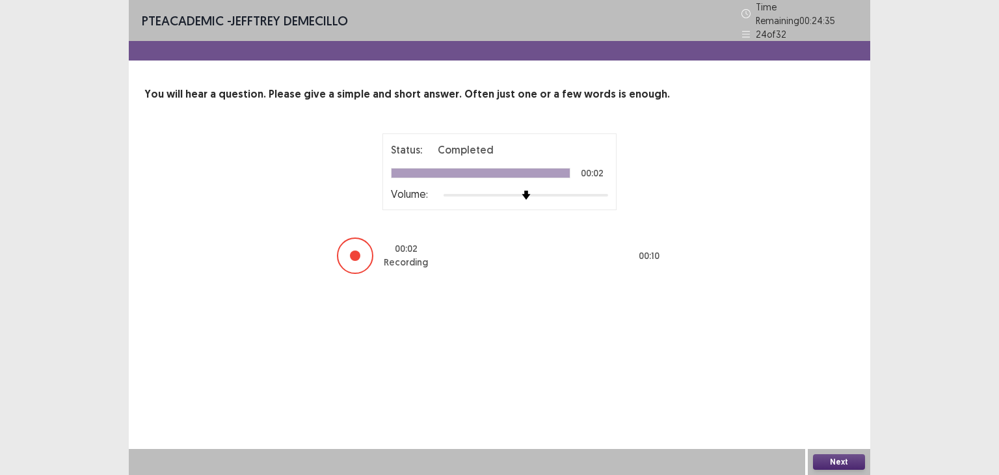
click at [833, 459] on button "Next" at bounding box center [839, 462] width 52 height 16
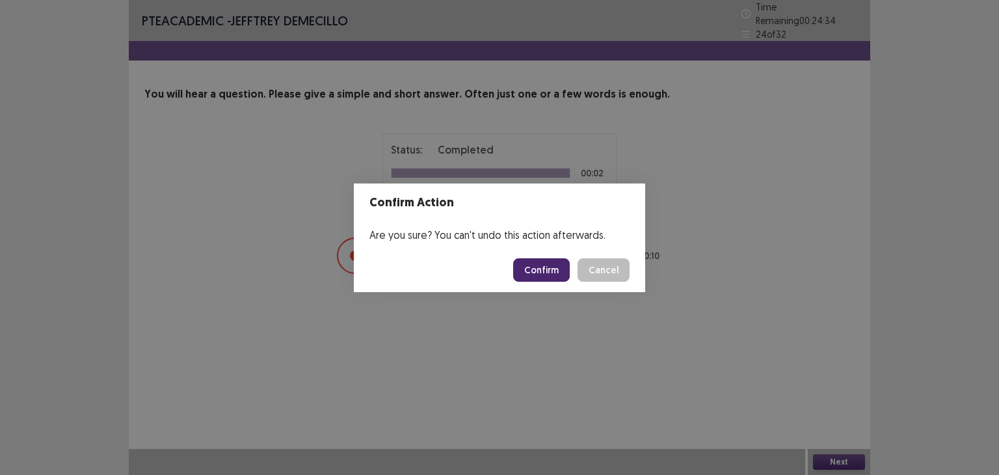
click at [539, 270] on button "Confirm" at bounding box center [541, 269] width 57 height 23
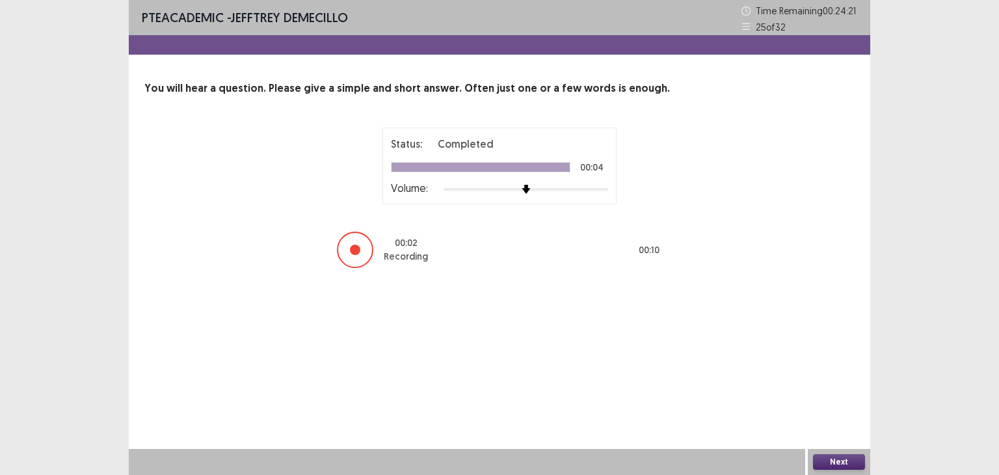
click at [838, 461] on button "Next" at bounding box center [839, 462] width 52 height 16
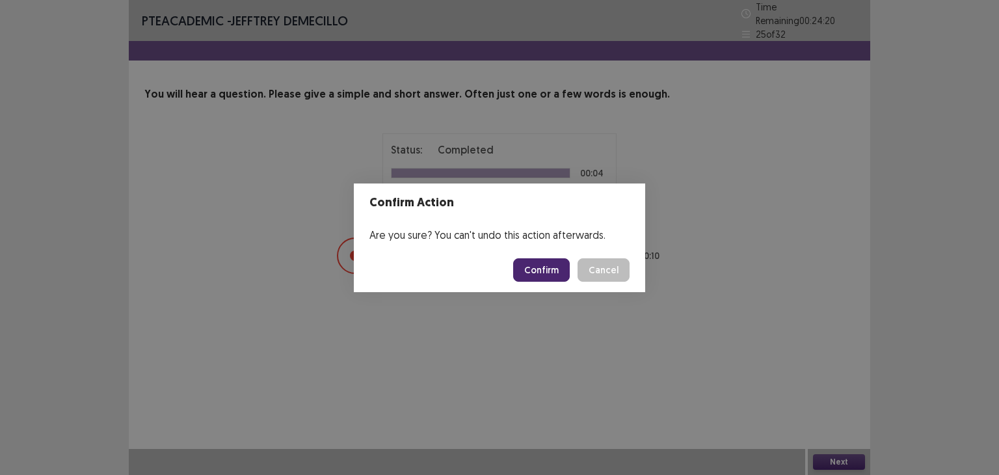
click at [526, 265] on button "Confirm" at bounding box center [541, 269] width 57 height 23
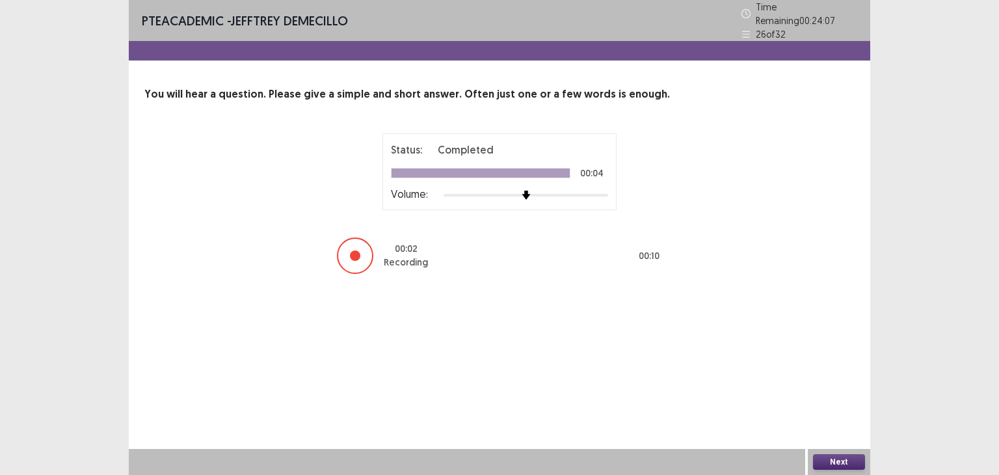
click at [834, 459] on button "Next" at bounding box center [839, 462] width 52 height 16
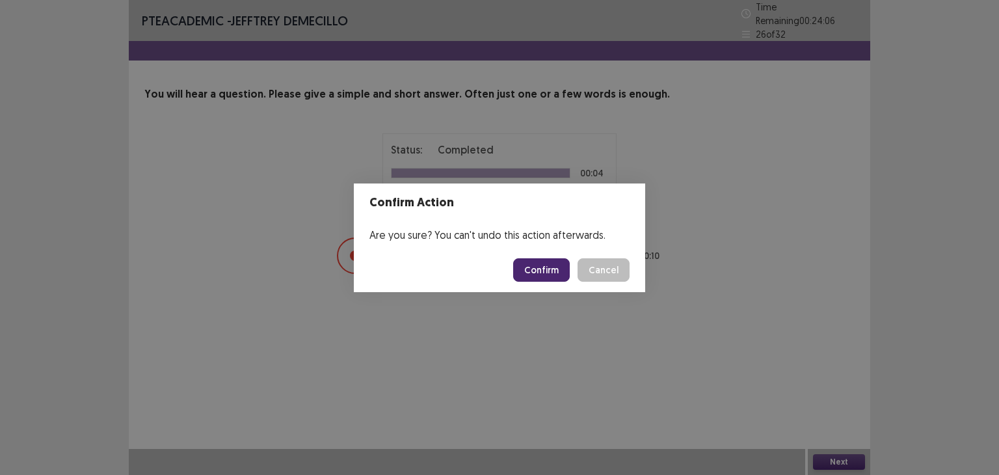
click at [554, 271] on button "Confirm" at bounding box center [541, 269] width 57 height 23
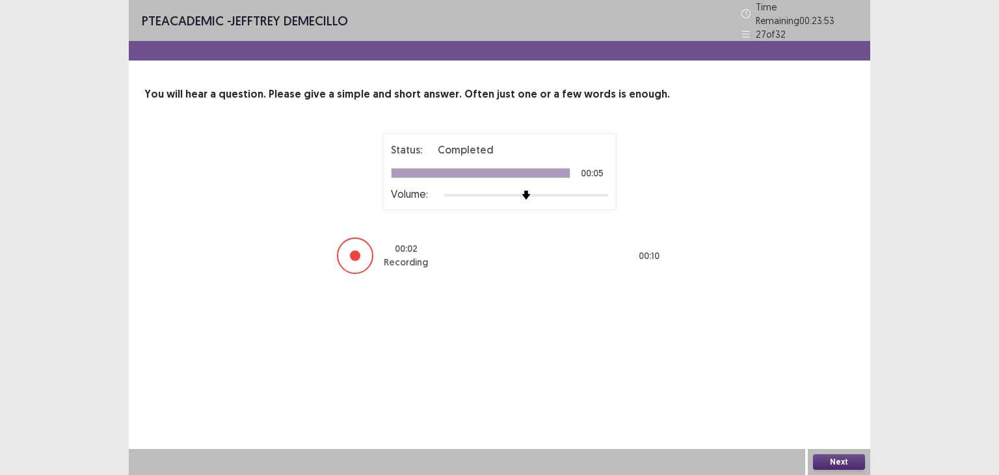
click at [839, 461] on button "Next" at bounding box center [839, 462] width 52 height 16
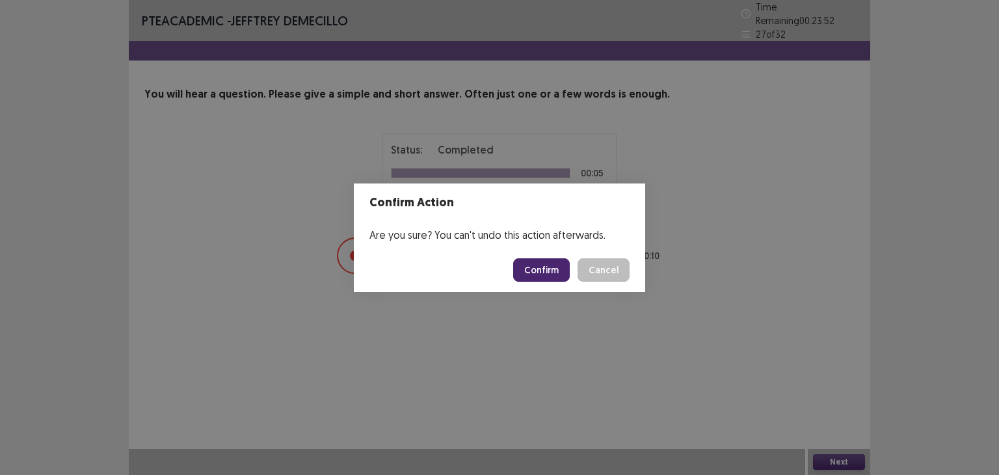
click at [544, 271] on button "Confirm" at bounding box center [541, 269] width 57 height 23
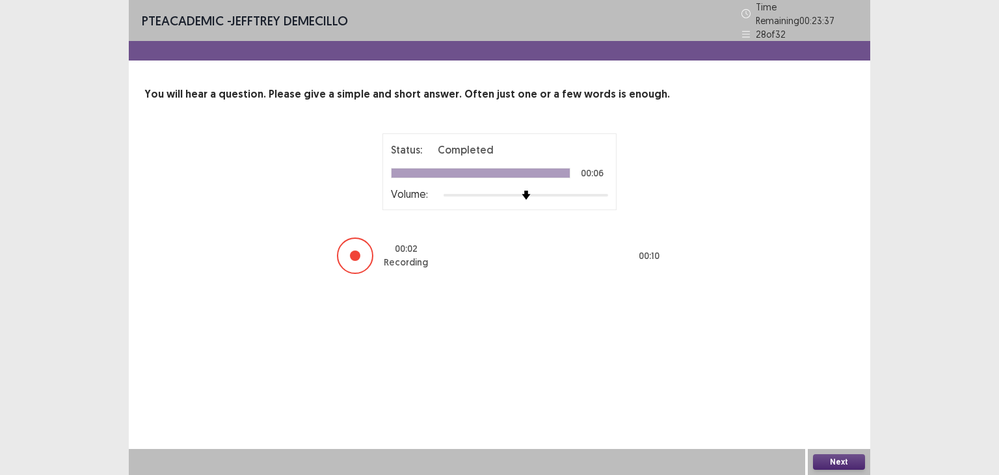
click at [831, 459] on button "Next" at bounding box center [839, 462] width 52 height 16
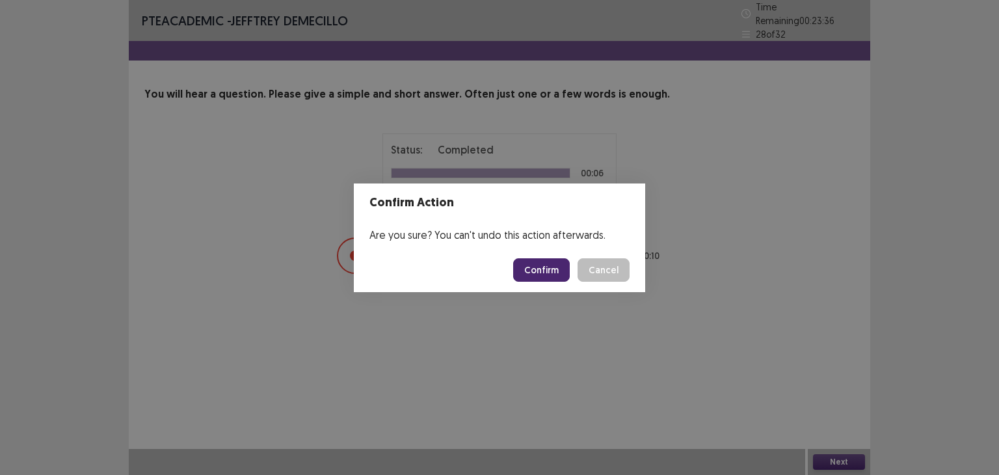
click at [554, 264] on button "Confirm" at bounding box center [541, 269] width 57 height 23
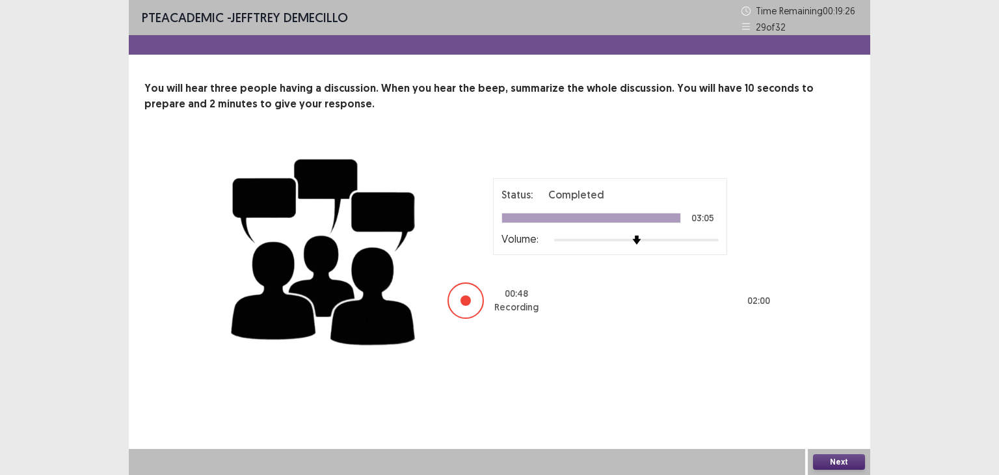
click at [836, 464] on button "Next" at bounding box center [839, 462] width 52 height 16
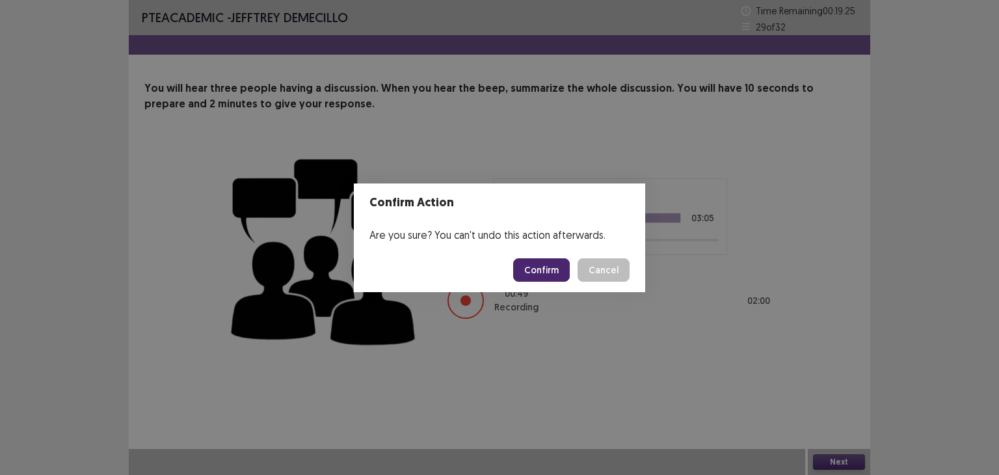
click at [539, 275] on button "Confirm" at bounding box center [541, 269] width 57 height 23
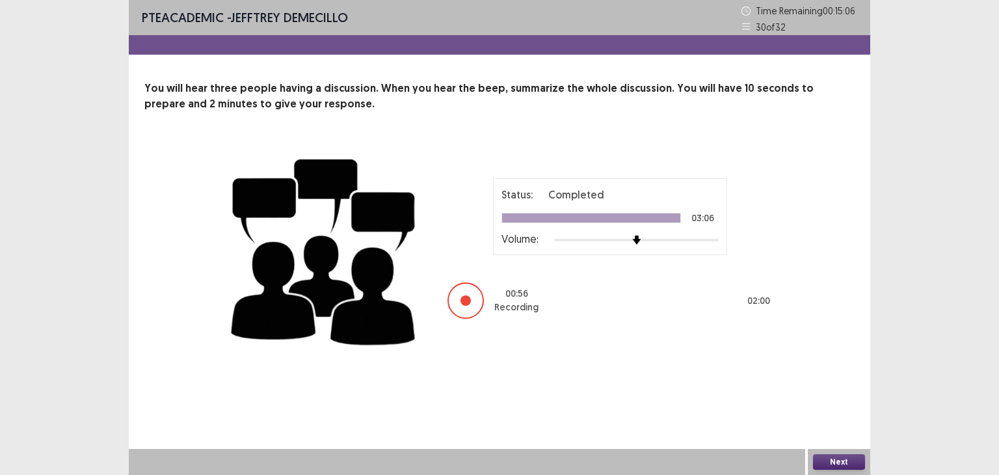
click at [847, 464] on button "Next" at bounding box center [839, 462] width 52 height 16
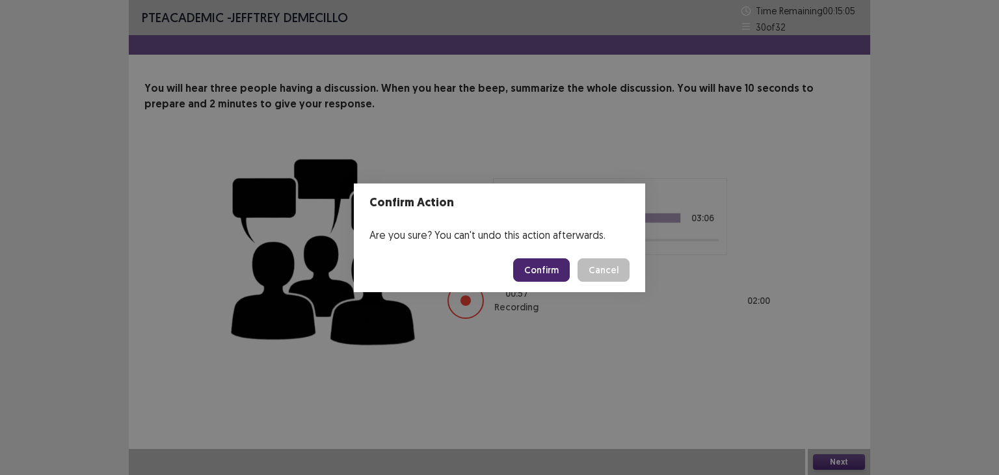
click at [561, 263] on button "Confirm" at bounding box center [541, 269] width 57 height 23
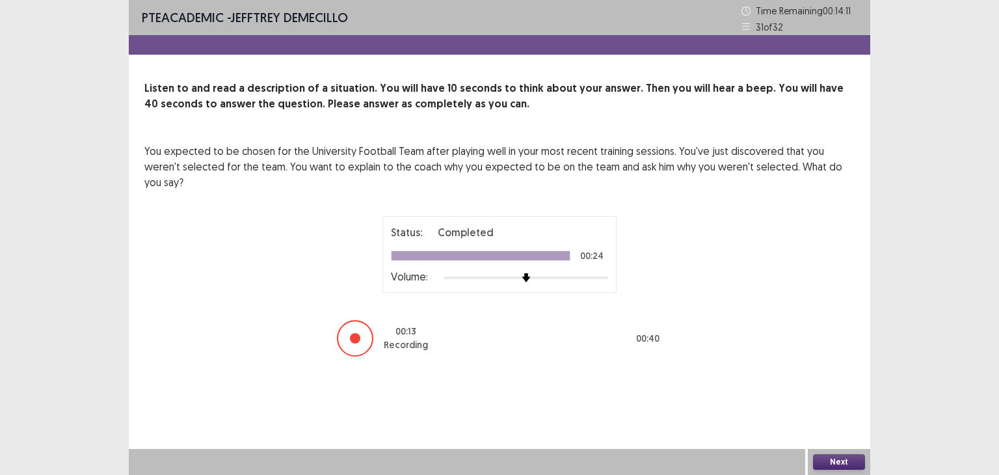
click at [837, 461] on button "Next" at bounding box center [839, 462] width 52 height 16
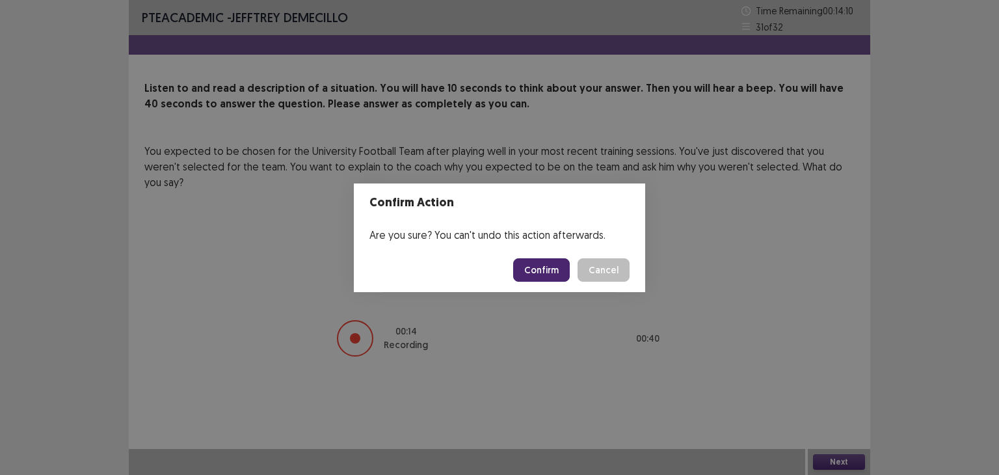
click at [544, 261] on button "Confirm" at bounding box center [541, 269] width 57 height 23
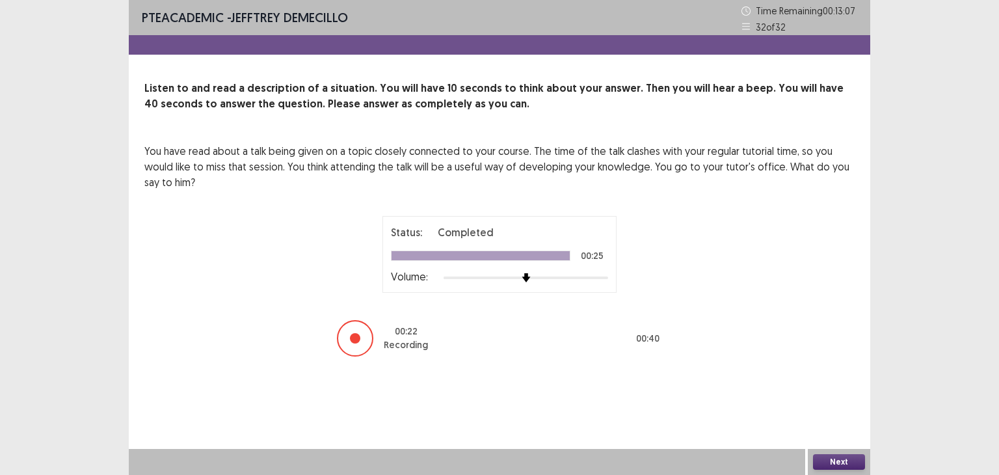
click at [835, 459] on button "Next" at bounding box center [839, 462] width 52 height 16
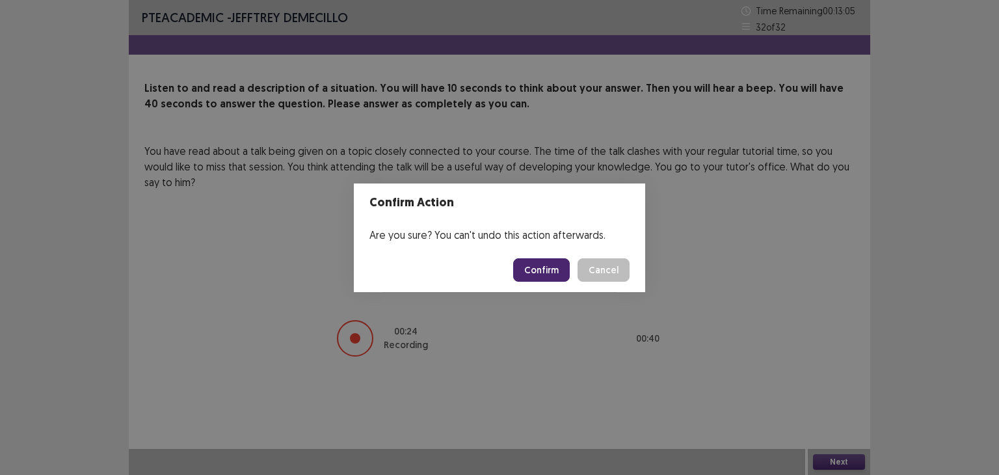
click at [536, 265] on button "Confirm" at bounding box center [541, 269] width 57 height 23
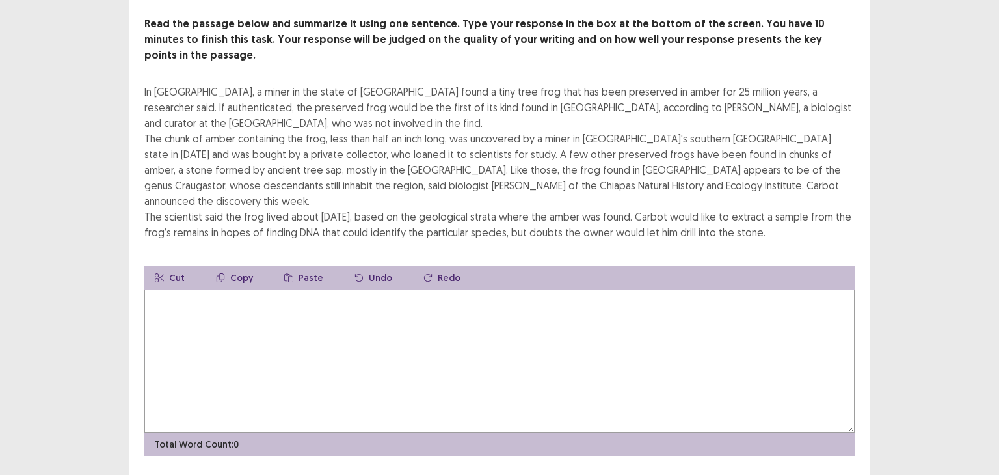
scroll to position [72, 0]
click at [323, 296] on textarea at bounding box center [499, 359] width 710 height 143
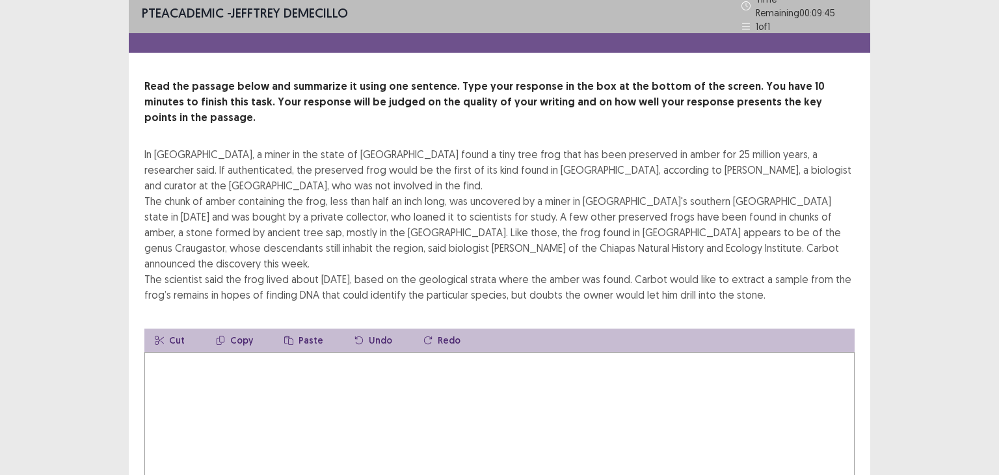
scroll to position [7, 0]
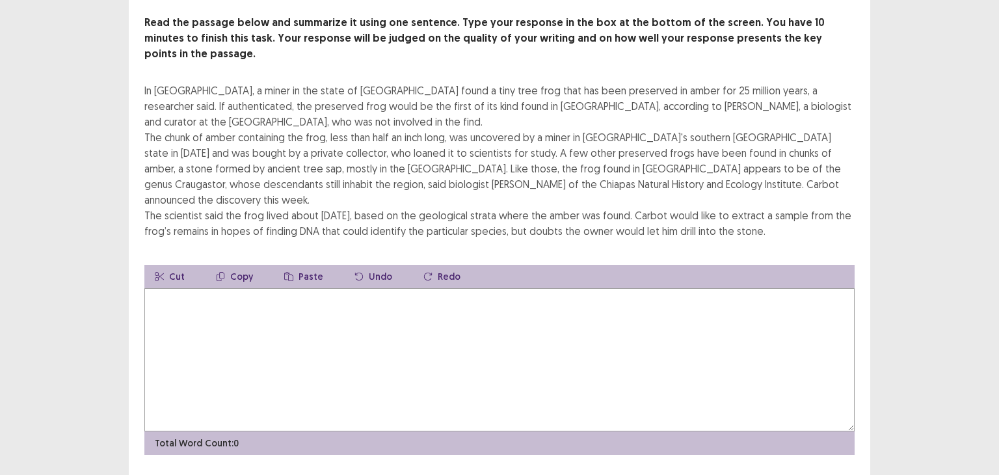
click at [304, 308] on textarea at bounding box center [499, 359] width 710 height 143
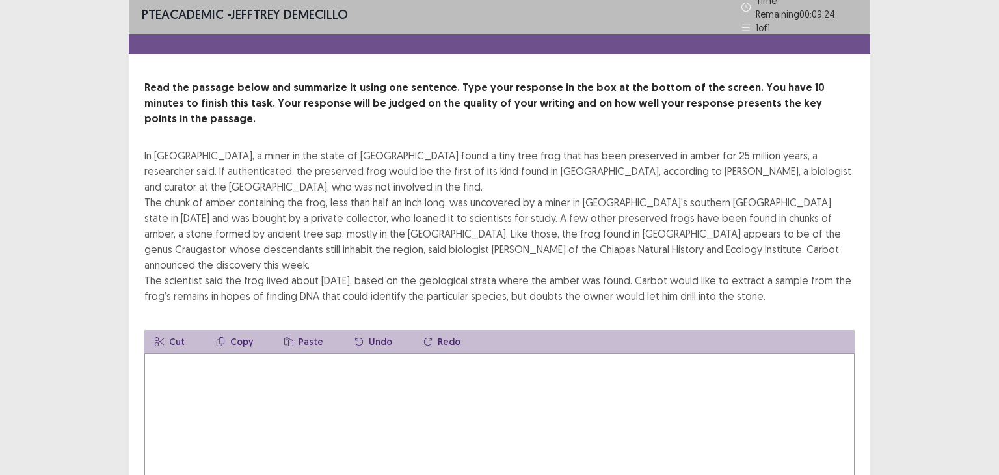
click at [332, 353] on textarea at bounding box center [499, 424] width 710 height 143
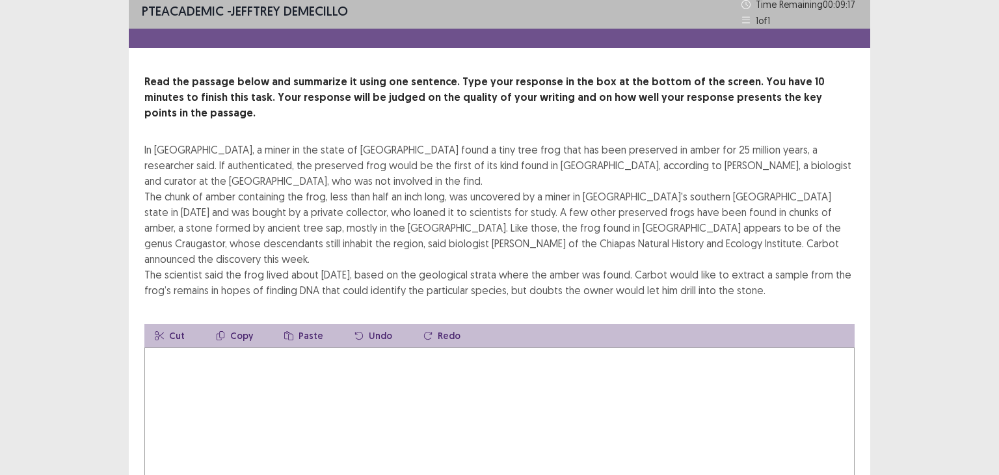
type textarea "*"
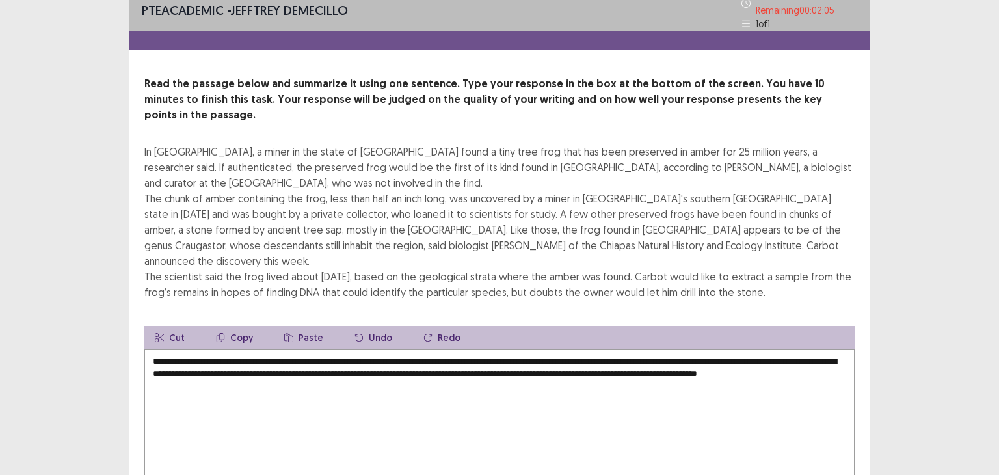
scroll to position [0, 0]
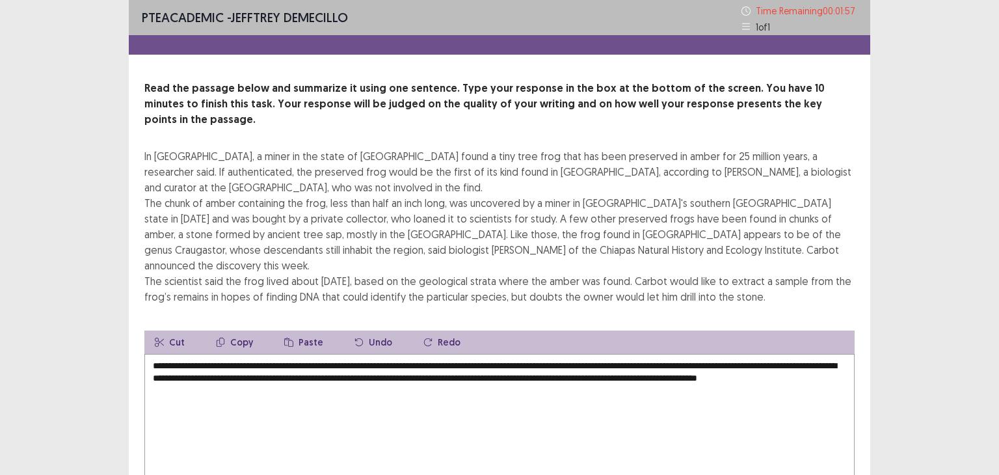
drag, startPoint x: 219, startPoint y: 347, endPoint x: 225, endPoint y: 365, distance: 18.5
click at [220, 354] on textarea "**********" at bounding box center [499, 425] width 710 height 143
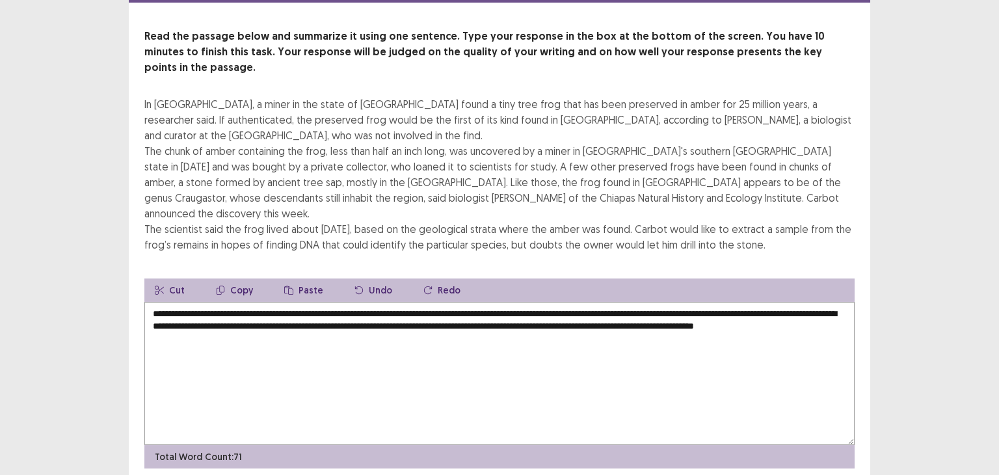
scroll to position [72, 0]
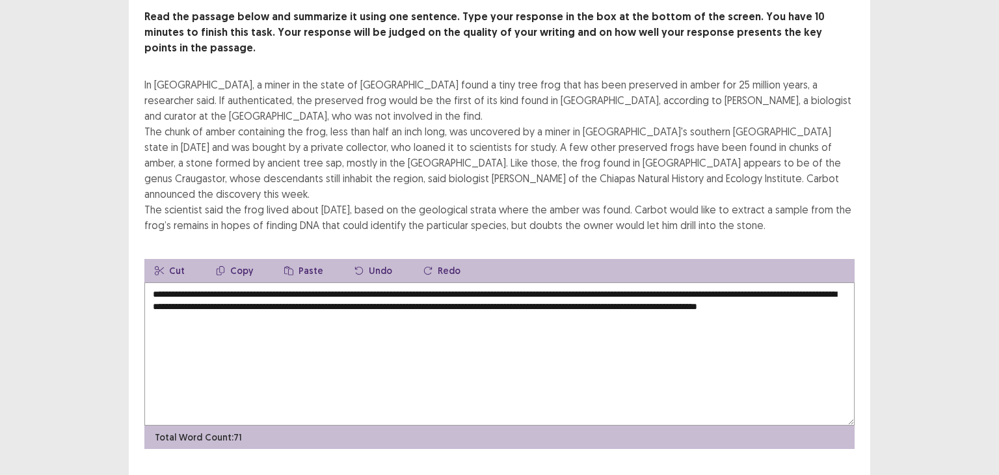
click at [260, 289] on textarea "**********" at bounding box center [499, 353] width 710 height 143
click at [258, 288] on textarea "**********" at bounding box center [499, 353] width 710 height 143
click at [267, 300] on textarea "**********" at bounding box center [499, 353] width 710 height 143
type textarea "**********"
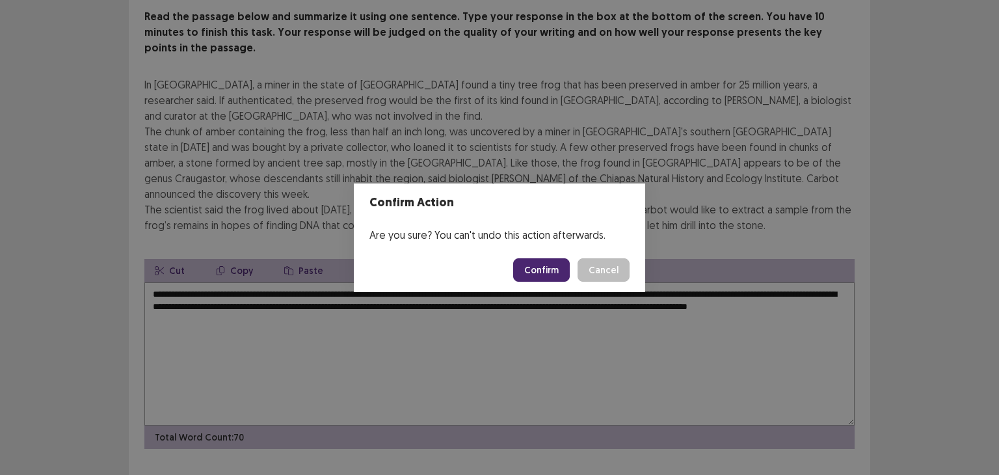
click at [546, 266] on button "Confirm" at bounding box center [541, 269] width 57 height 23
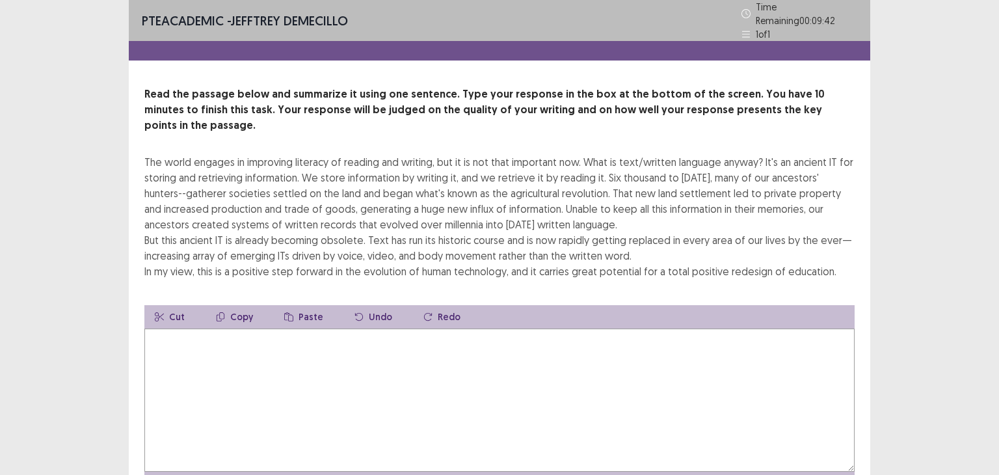
click at [265, 340] on textarea at bounding box center [499, 399] width 710 height 143
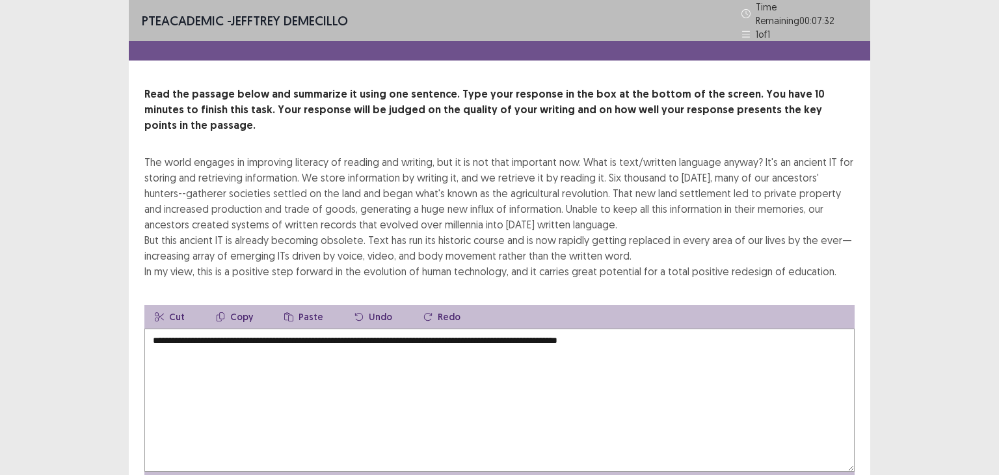
drag, startPoint x: 602, startPoint y: 318, endPoint x: 554, endPoint y: 326, distance: 48.2
click at [554, 328] on textarea "**********" at bounding box center [499, 399] width 710 height 143
click at [630, 328] on textarea "**********" at bounding box center [499, 399] width 710 height 143
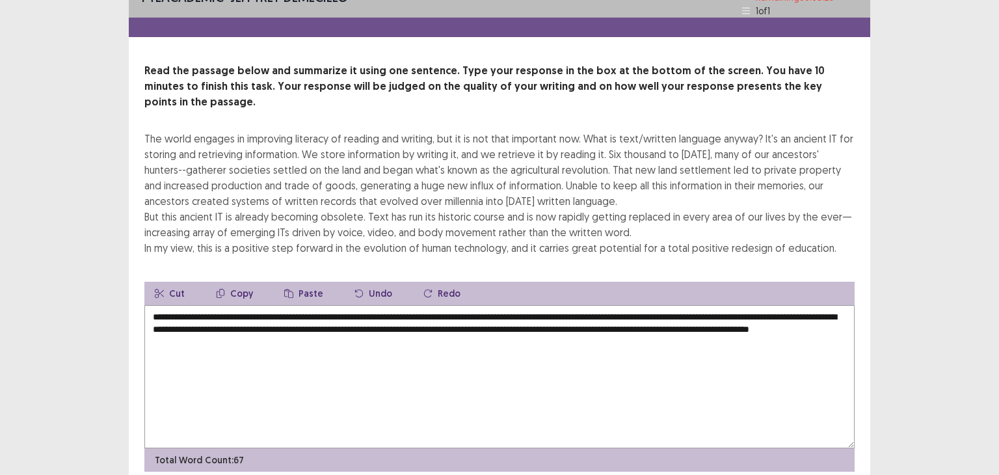
scroll to position [56, 0]
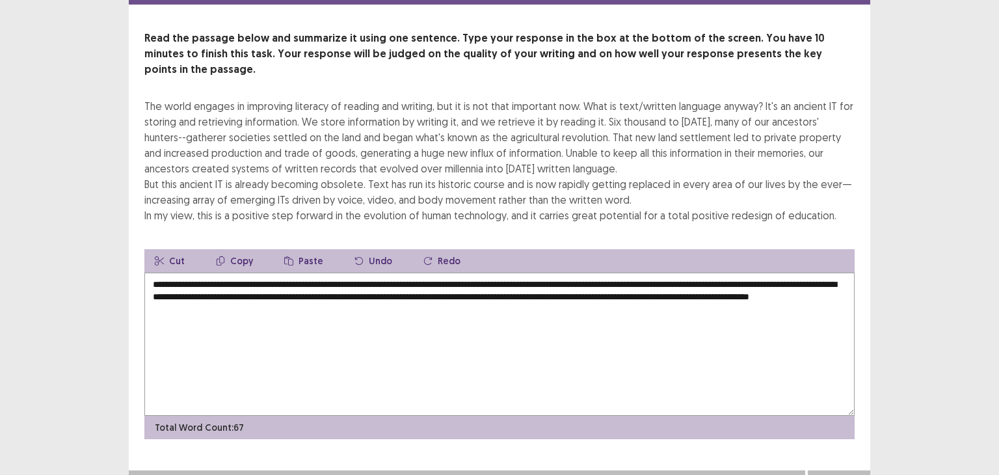
click at [853, 474] on button "Next" at bounding box center [839, 483] width 52 height 16
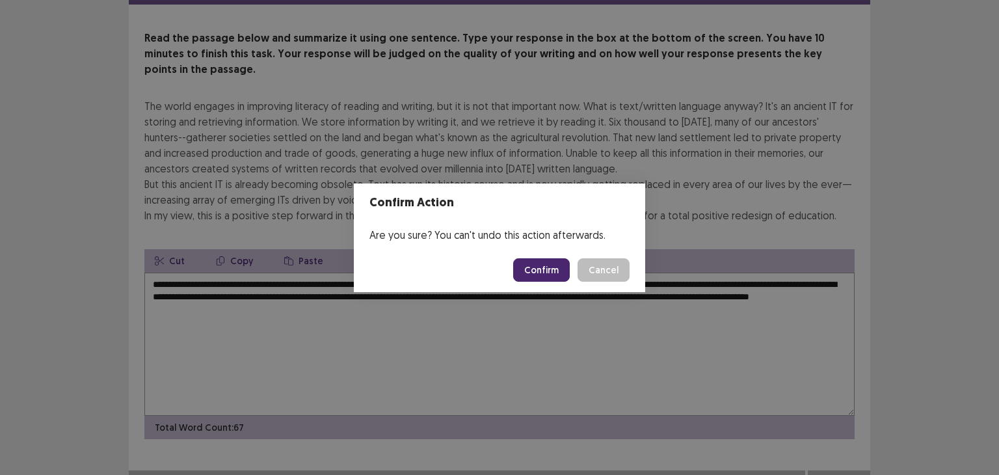
click at [613, 266] on button "Cancel" at bounding box center [604, 269] width 52 height 23
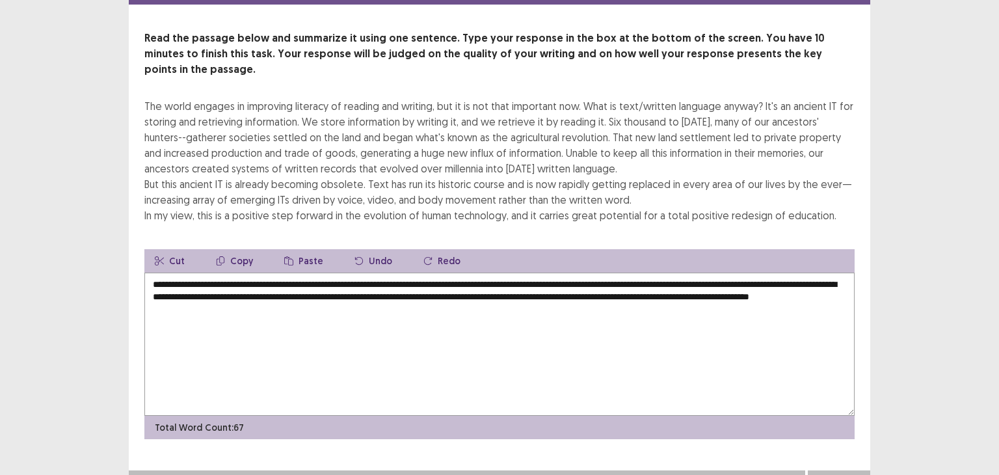
click at [311, 295] on textarea "**********" at bounding box center [499, 344] width 710 height 143
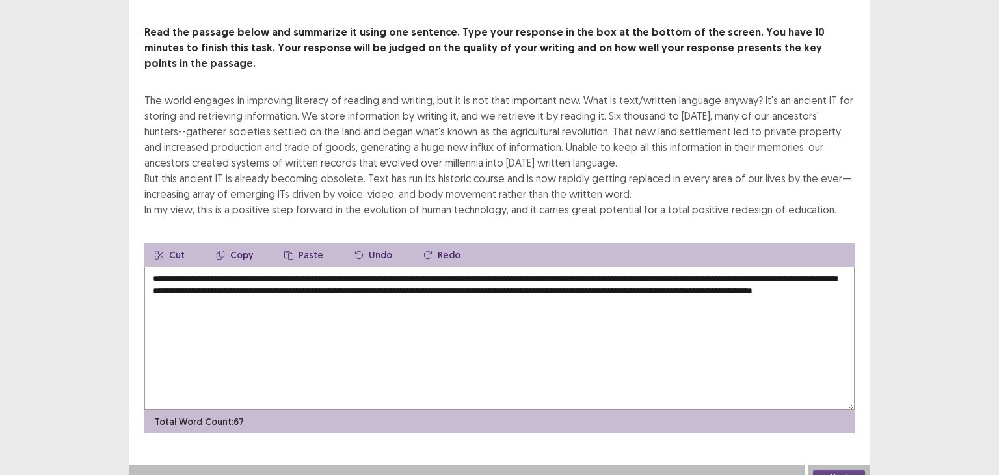
type textarea "**********"
click at [847, 470] on button "Next" at bounding box center [839, 478] width 52 height 16
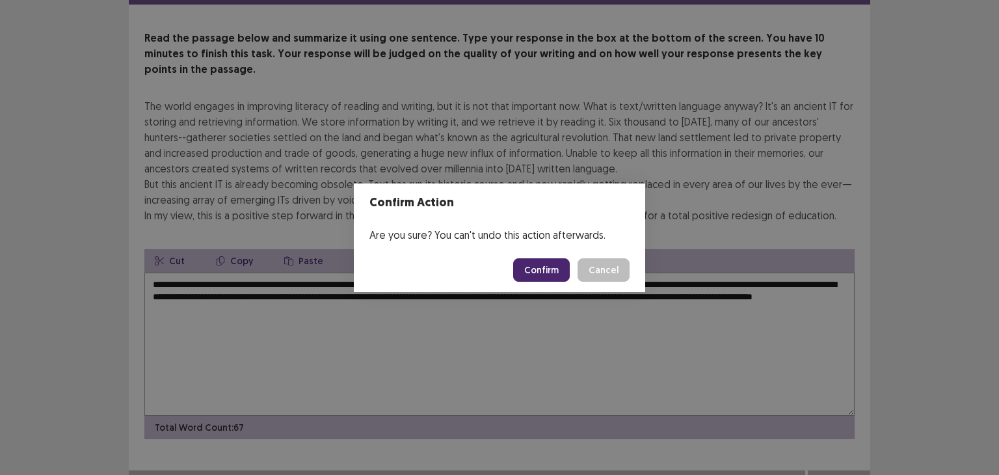
click at [546, 272] on button "Confirm" at bounding box center [541, 269] width 57 height 23
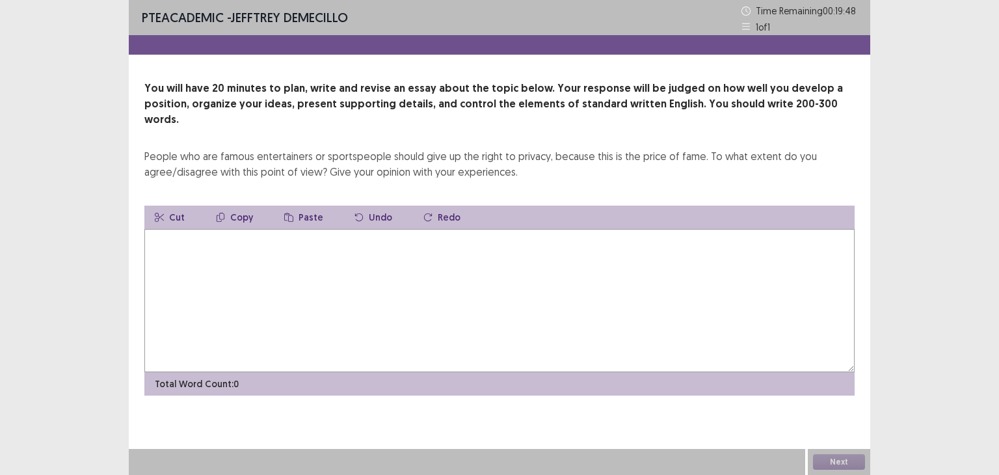
click at [239, 235] on textarea at bounding box center [499, 300] width 710 height 143
click at [493, 259] on textarea at bounding box center [499, 300] width 710 height 143
click at [399, 254] on textarea at bounding box center [499, 300] width 710 height 143
click at [290, 229] on textarea "**********" at bounding box center [499, 300] width 710 height 143
click at [373, 229] on textarea "**********" at bounding box center [499, 300] width 710 height 143
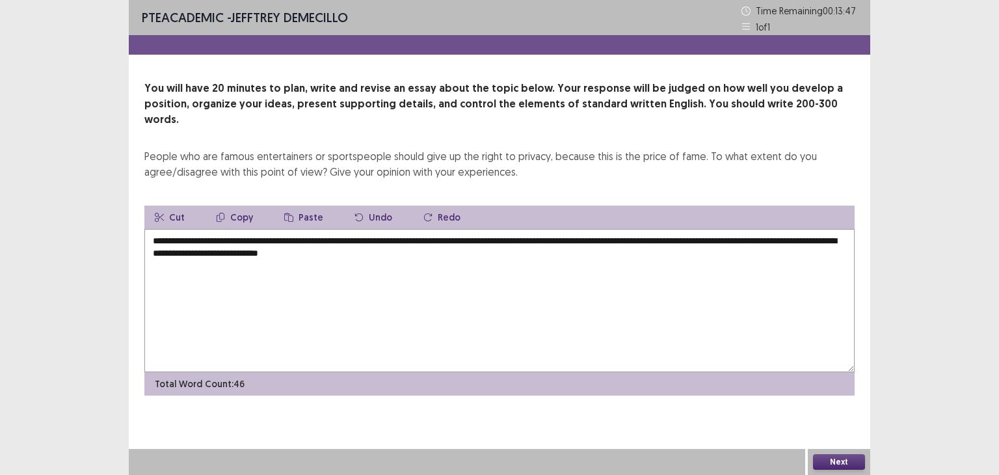
drag, startPoint x: 481, startPoint y: 223, endPoint x: 628, endPoint y: 222, distance: 146.3
click at [633, 229] on textarea "**********" at bounding box center [499, 300] width 710 height 143
click at [241, 206] on button "Copy" at bounding box center [235, 217] width 58 height 23
click at [436, 237] on textarea "**********" at bounding box center [499, 300] width 710 height 143
click at [300, 206] on button "Paste" at bounding box center [304, 217] width 60 height 23
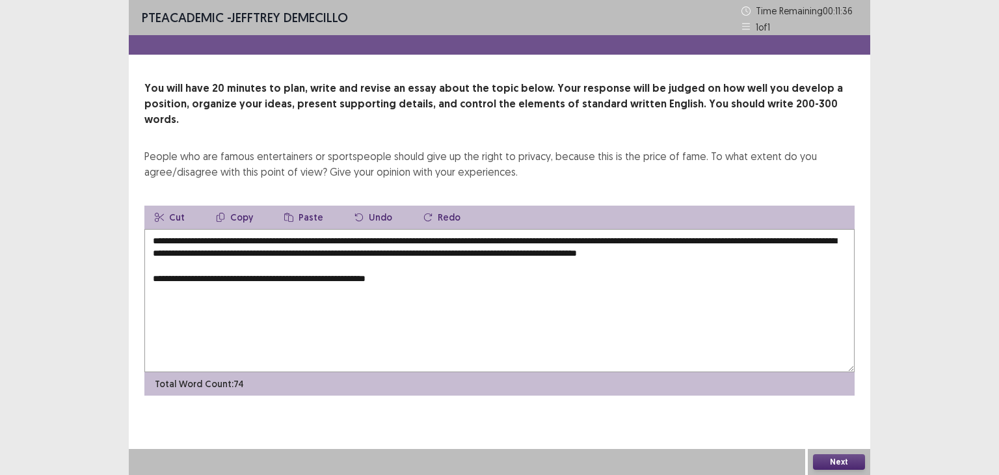
click at [431, 237] on textarea "**********" at bounding box center [499, 300] width 710 height 143
click at [446, 263] on textarea "**********" at bounding box center [499, 300] width 710 height 143
click at [300, 206] on button "Paste" at bounding box center [304, 217] width 60 height 23
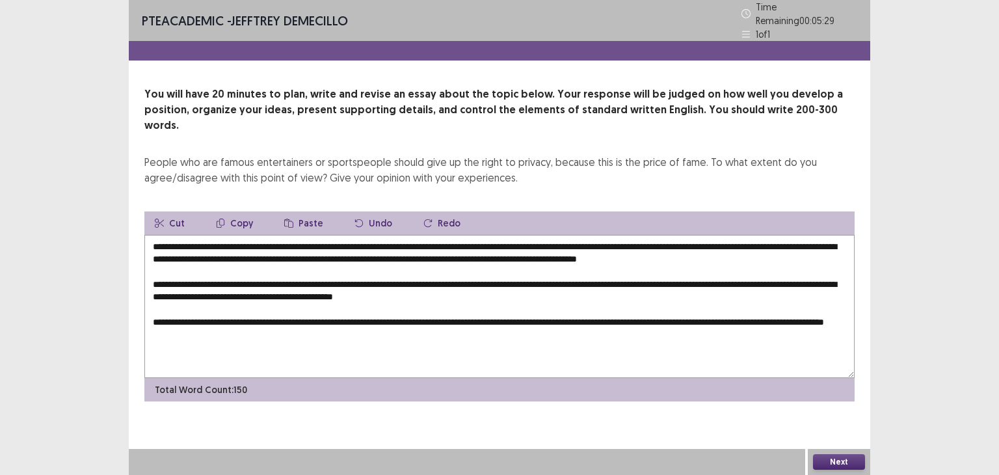
type textarea "**********"
click at [829, 455] on button "Next" at bounding box center [839, 462] width 52 height 16
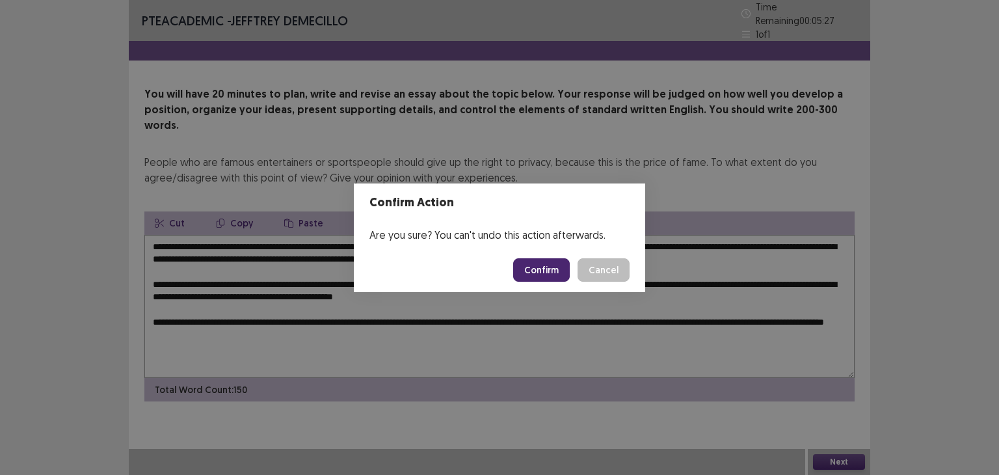
click at [604, 265] on button "Cancel" at bounding box center [604, 269] width 52 height 23
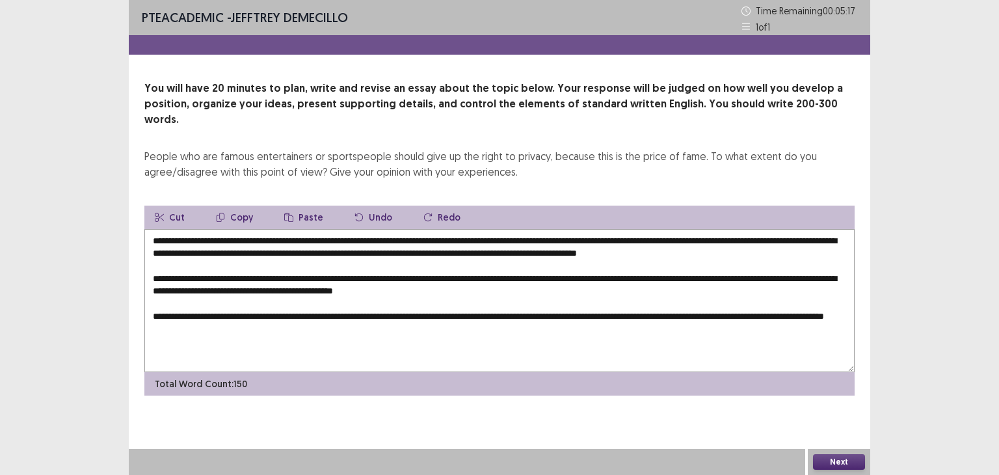
click at [839, 456] on button "Next" at bounding box center [839, 462] width 52 height 16
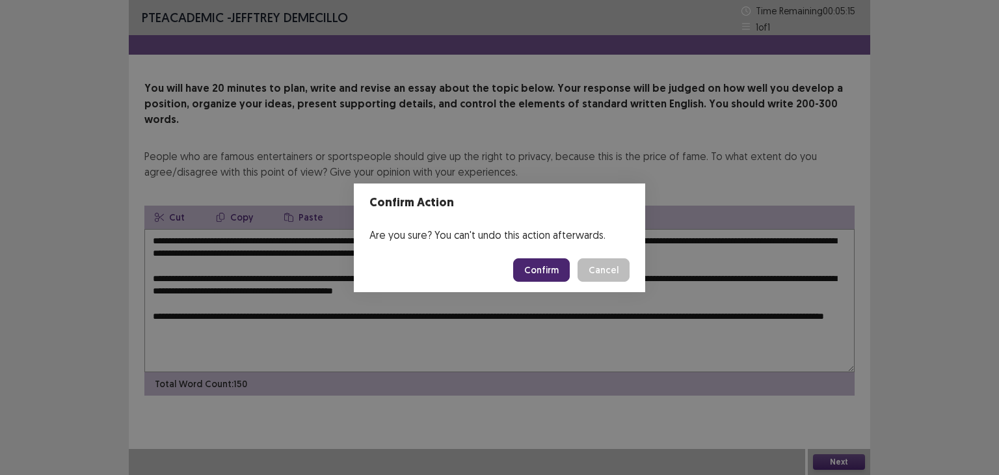
click at [597, 271] on button "Cancel" at bounding box center [604, 269] width 52 height 23
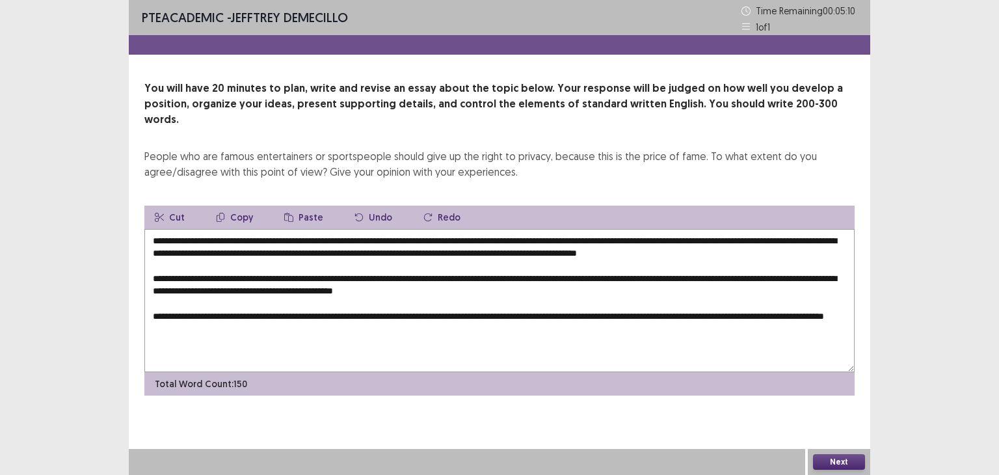
click at [846, 457] on button "Next" at bounding box center [839, 462] width 52 height 16
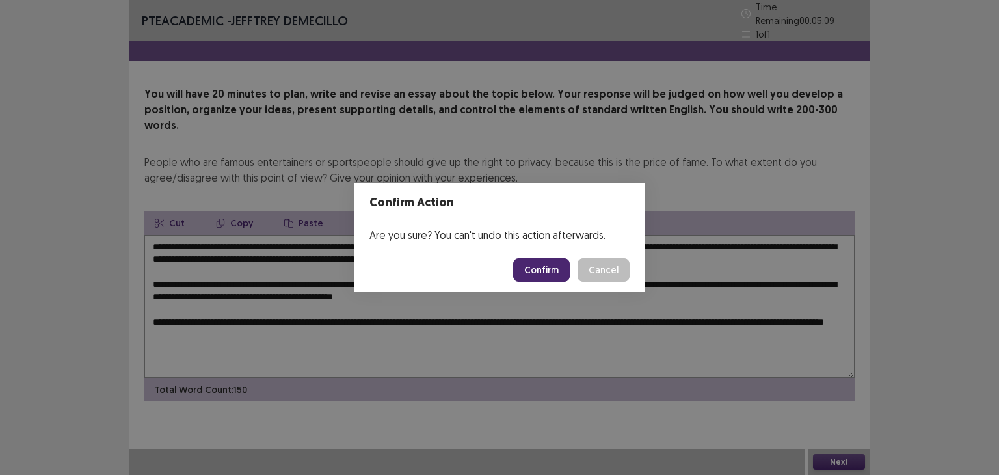
click at [536, 270] on button "Confirm" at bounding box center [541, 269] width 57 height 23
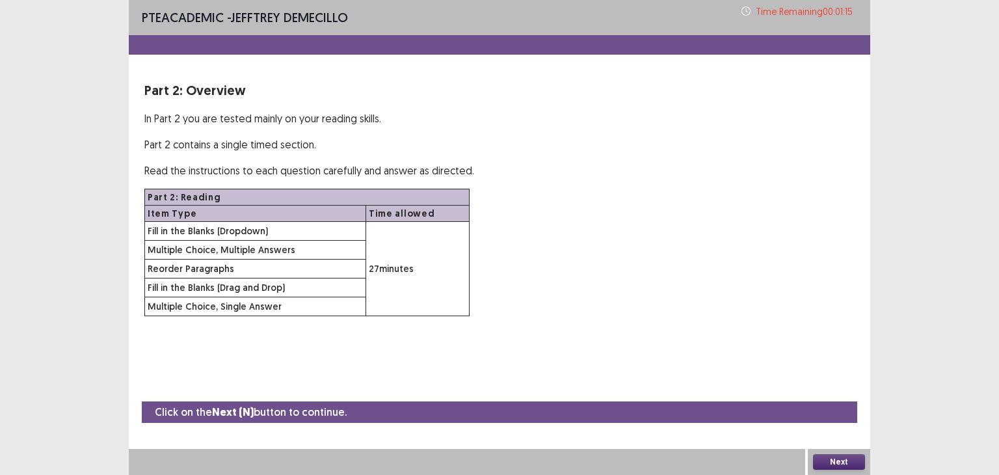
click at [838, 461] on button "Next" at bounding box center [839, 462] width 52 height 16
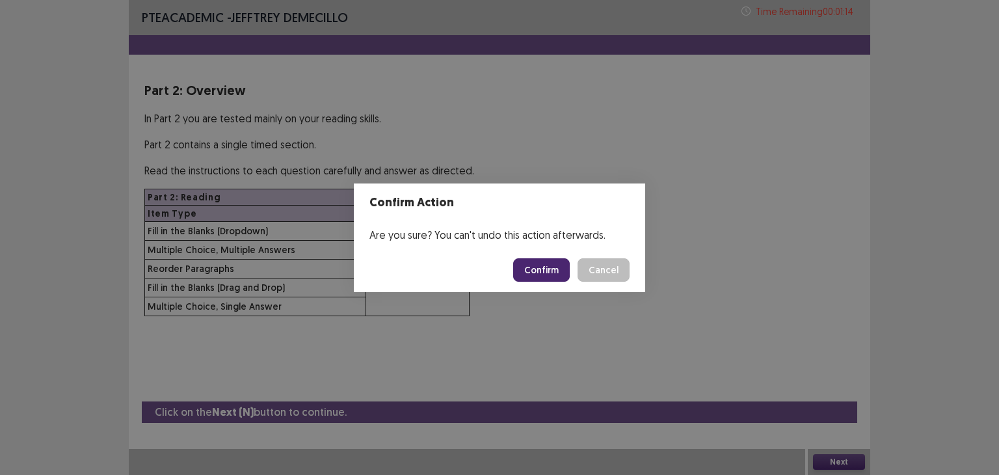
click at [554, 263] on button "Confirm" at bounding box center [541, 269] width 57 height 23
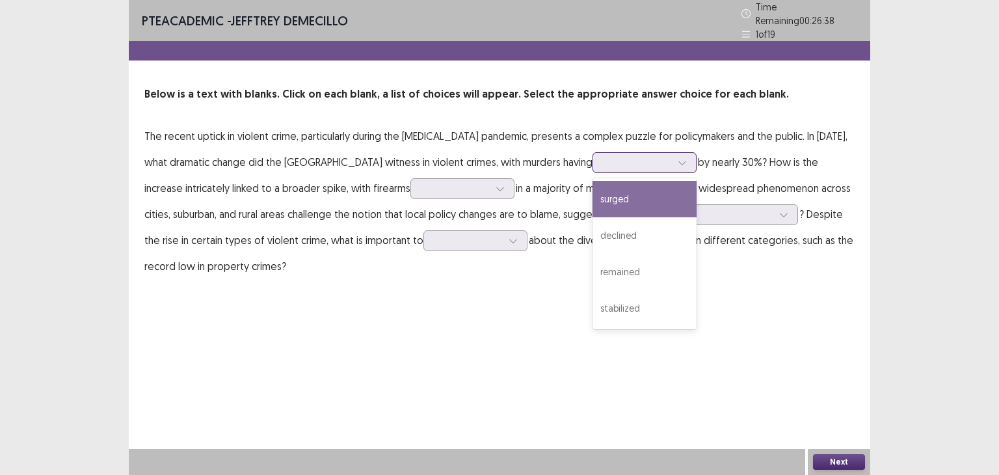
click at [678, 161] on icon at bounding box center [681, 163] width 7 height 4
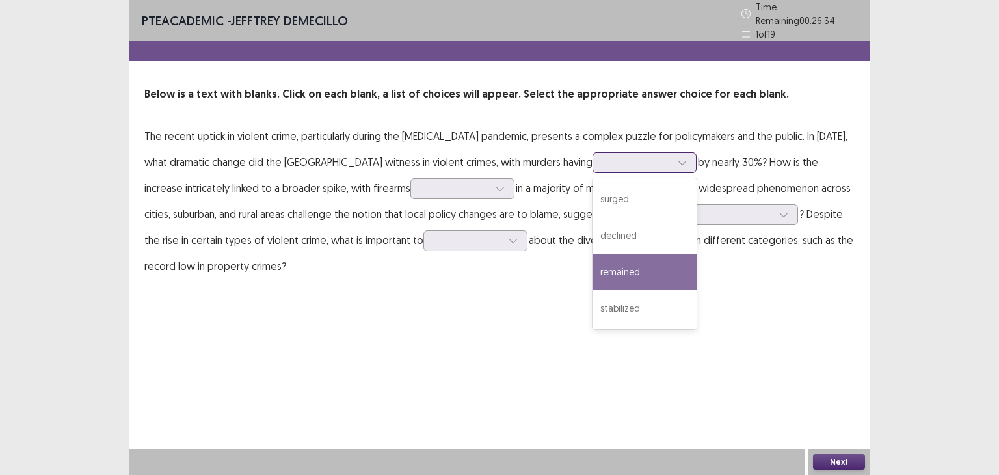
click at [604, 261] on div "remained" at bounding box center [645, 272] width 104 height 36
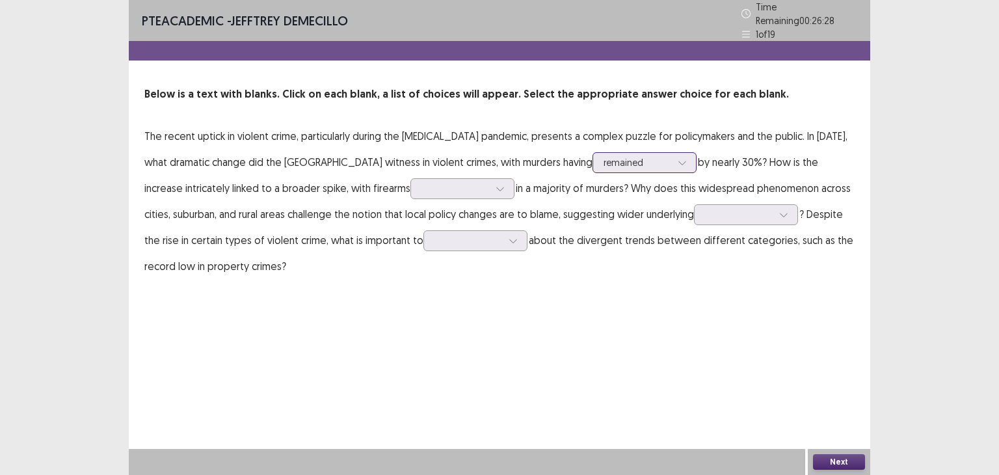
click at [678, 158] on icon at bounding box center [682, 162] width 9 height 9
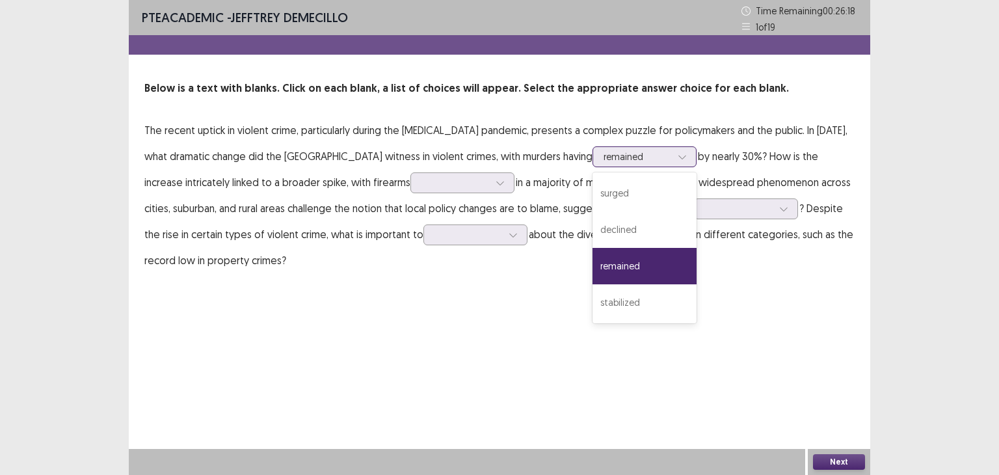
click at [609, 261] on div "remained" at bounding box center [645, 266] width 104 height 36
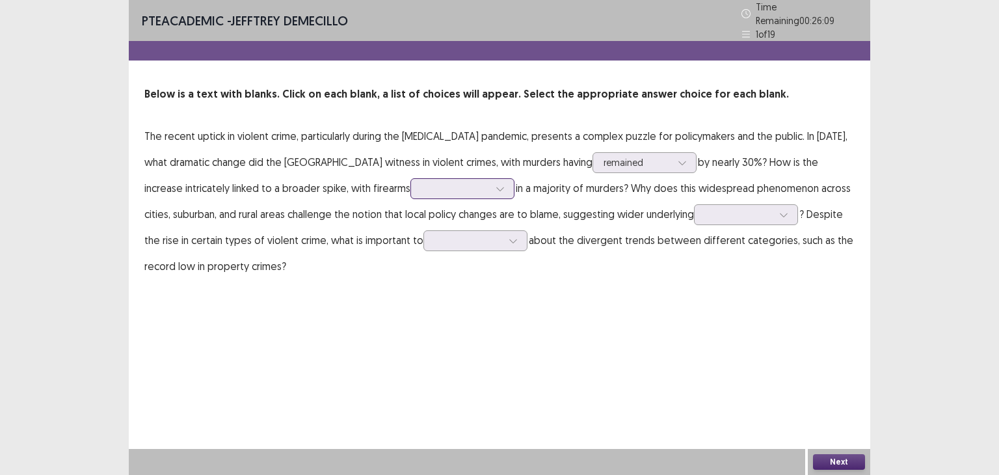
click at [490, 185] on div at bounding box center [500, 189] width 20 height 20
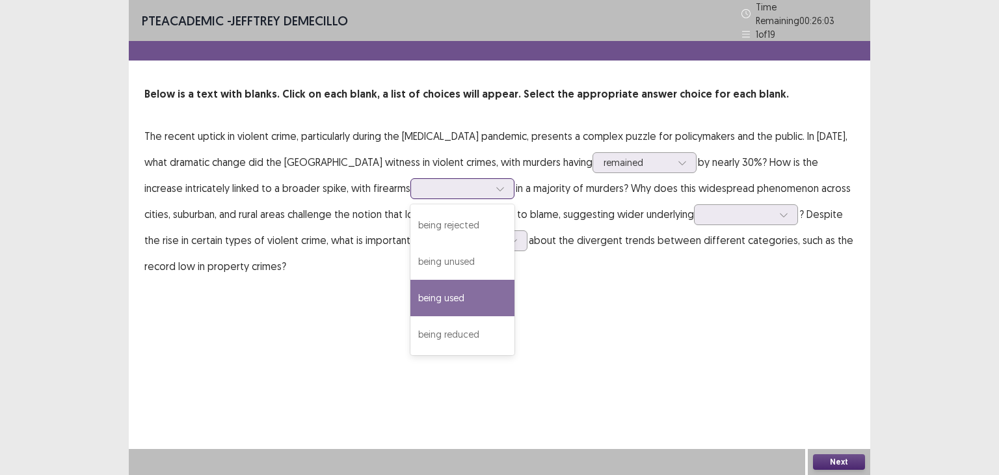
click at [410, 286] on div "being used" at bounding box center [462, 298] width 104 height 36
click at [421, 183] on div at bounding box center [455, 188] width 68 height 12
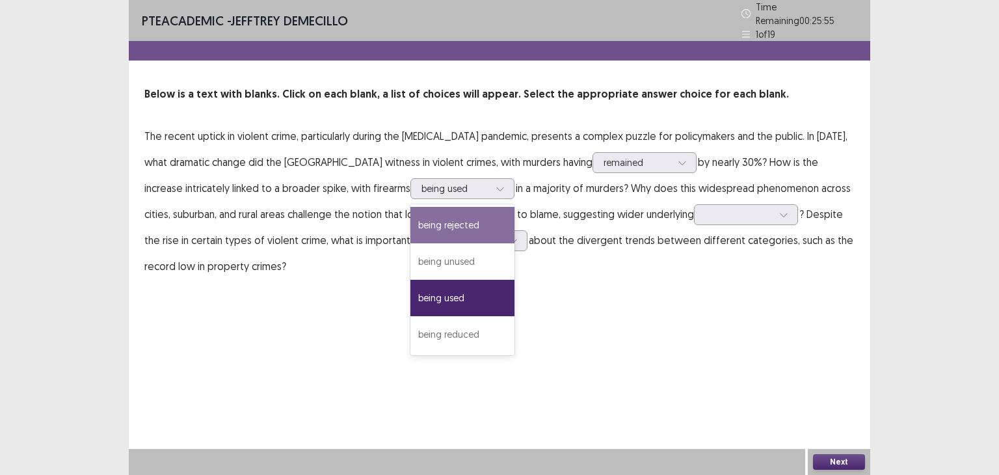
click at [570, 323] on div "PTE academic - [PERSON_NAME] Time Remaining 00 : 25 : 55 1 of 19 Below is a tex…" at bounding box center [499, 237] width 741 height 475
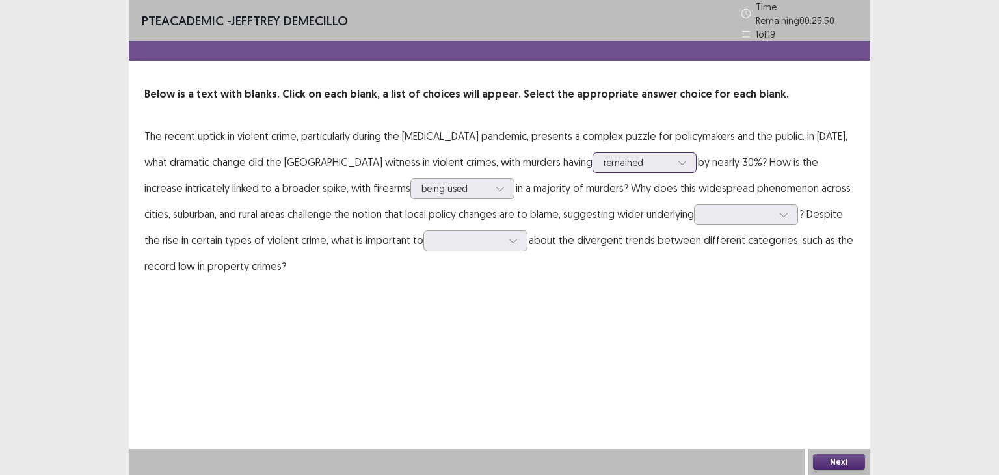
click at [678, 161] on icon at bounding box center [682, 162] width 9 height 9
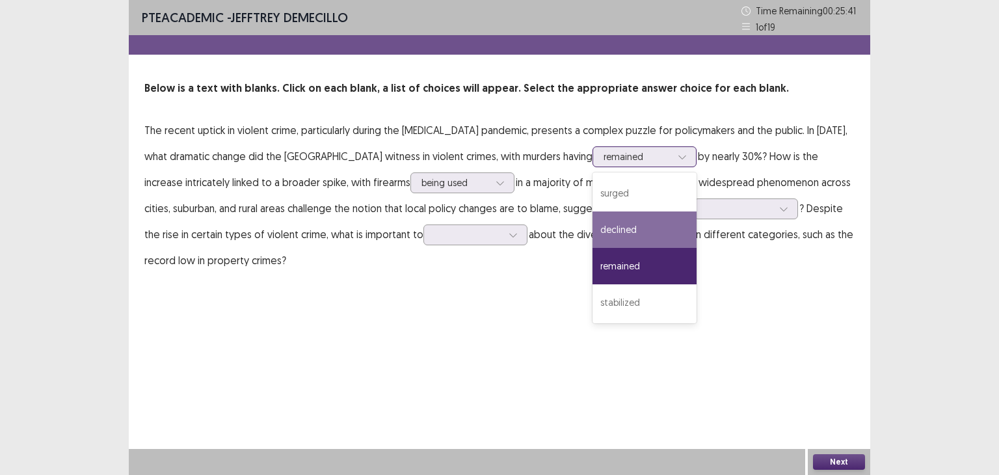
click at [609, 235] on div "declined" at bounding box center [645, 229] width 104 height 36
click at [609, 235] on p "The recent uptick in violent crime, particularly during the [MEDICAL_DATA] pand…" at bounding box center [499, 195] width 710 height 156
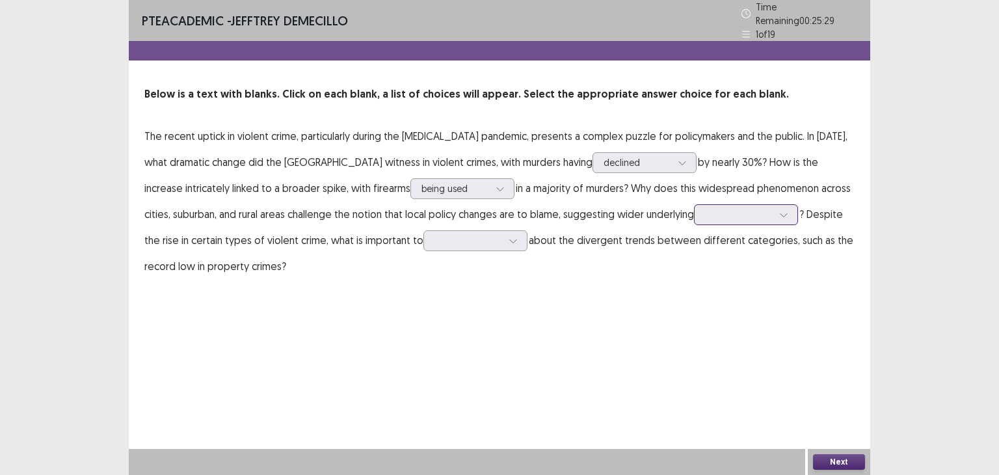
click at [779, 210] on icon at bounding box center [783, 214] width 9 height 9
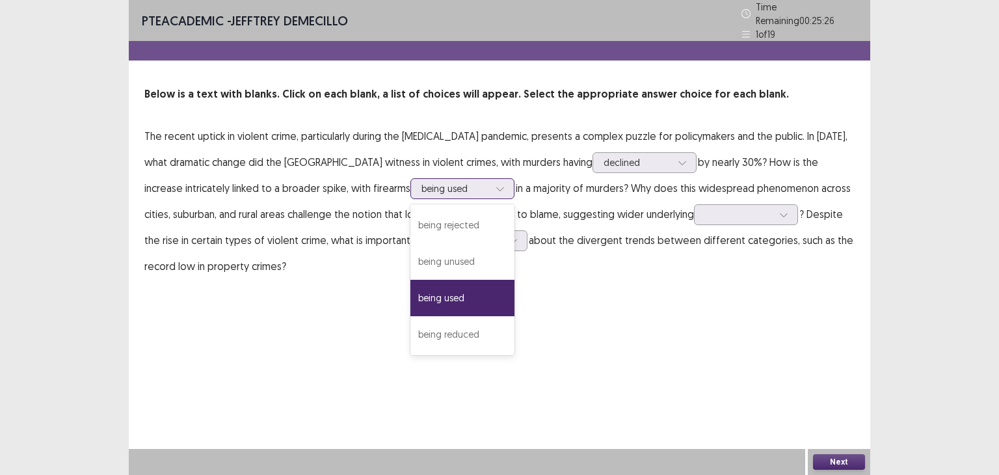
click at [496, 185] on icon at bounding box center [500, 188] width 9 height 9
click at [410, 250] on div "being unused" at bounding box center [462, 261] width 104 height 36
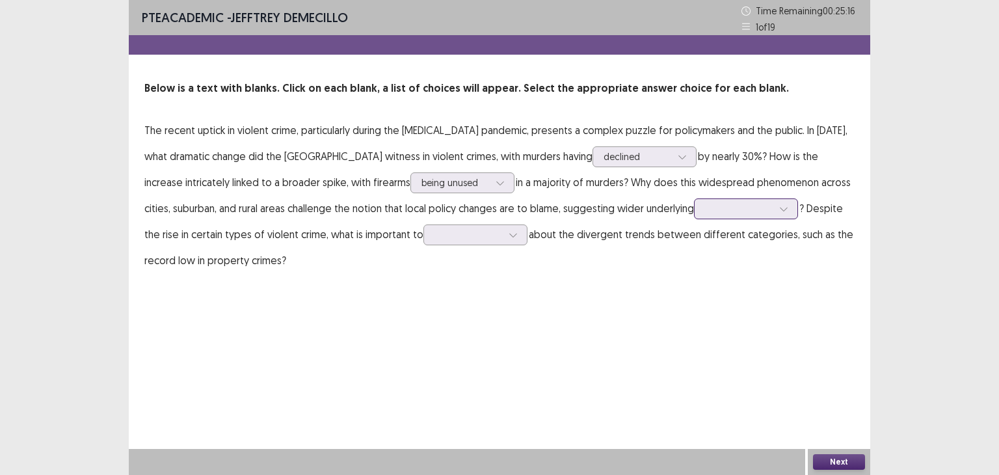
click at [774, 215] on div at bounding box center [784, 209] width 20 height 20
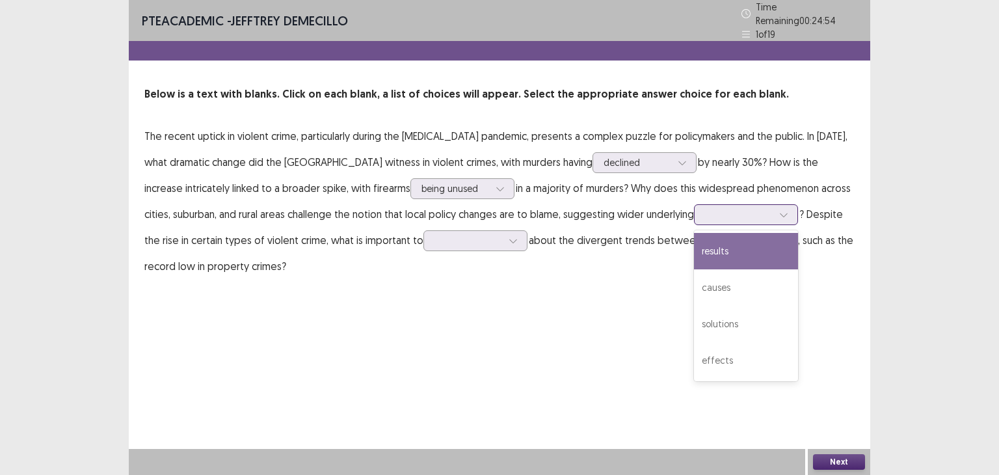
click at [708, 248] on div "results" at bounding box center [746, 251] width 104 height 36
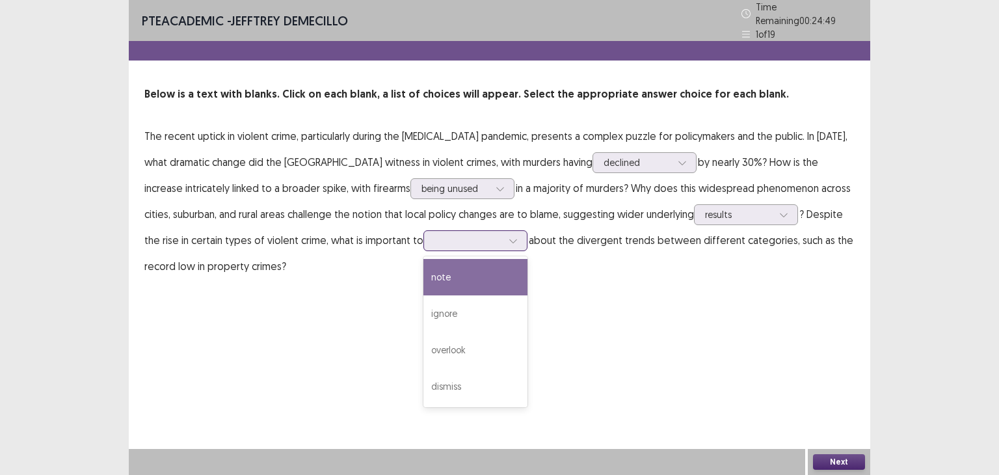
click at [503, 239] on div at bounding box center [513, 241] width 20 height 20
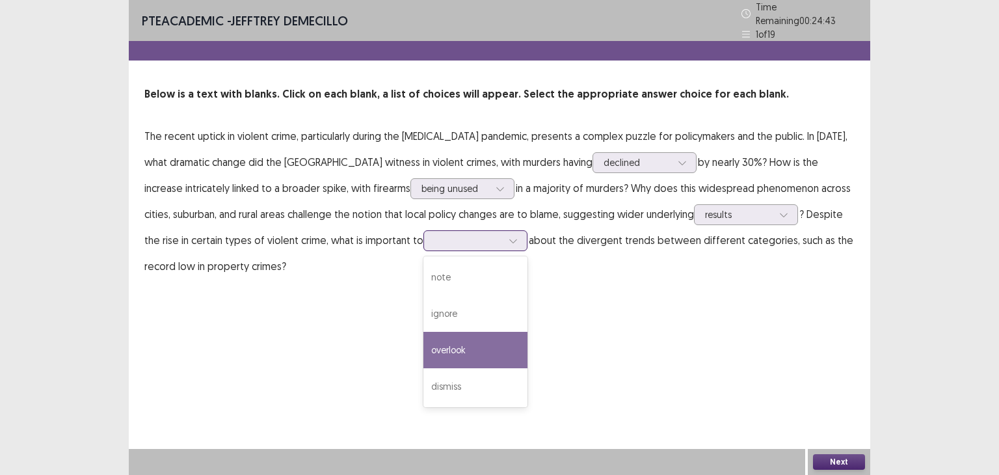
click at [424, 341] on div "overlook" at bounding box center [475, 350] width 104 height 36
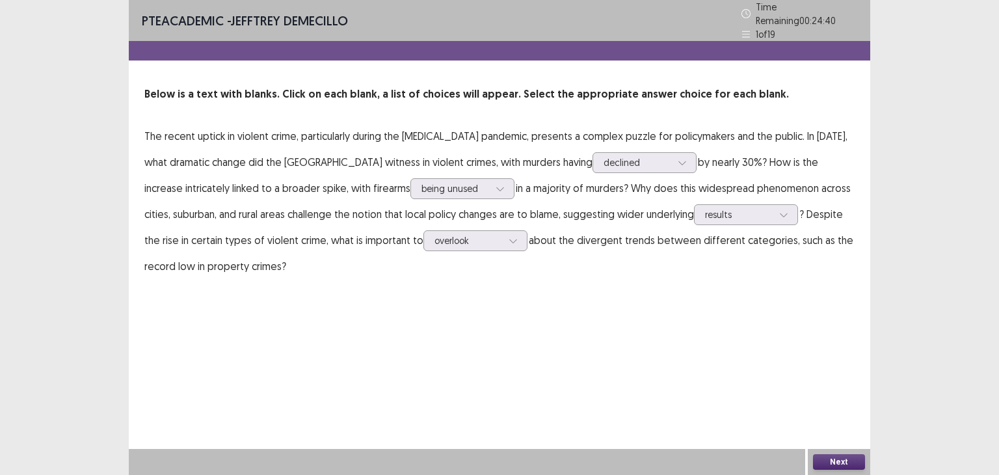
click at [853, 466] on button "Next" at bounding box center [839, 462] width 52 height 16
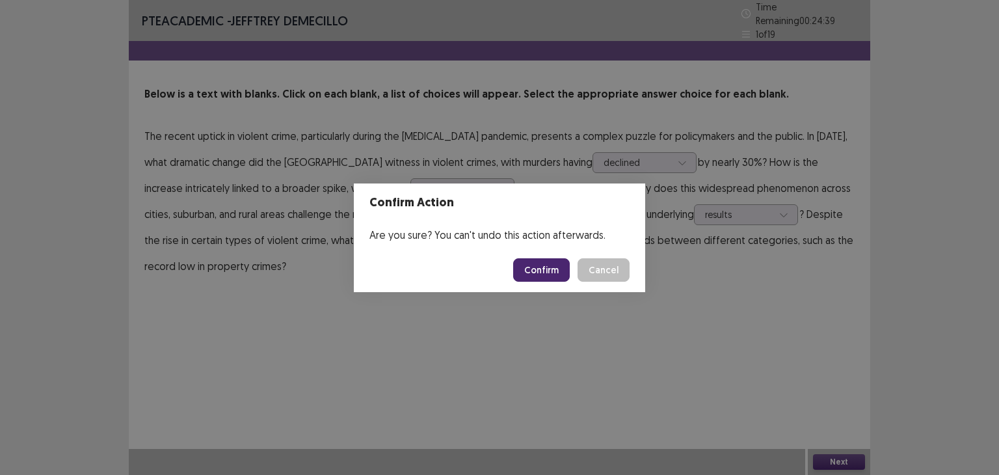
click at [539, 267] on button "Confirm" at bounding box center [541, 269] width 57 height 23
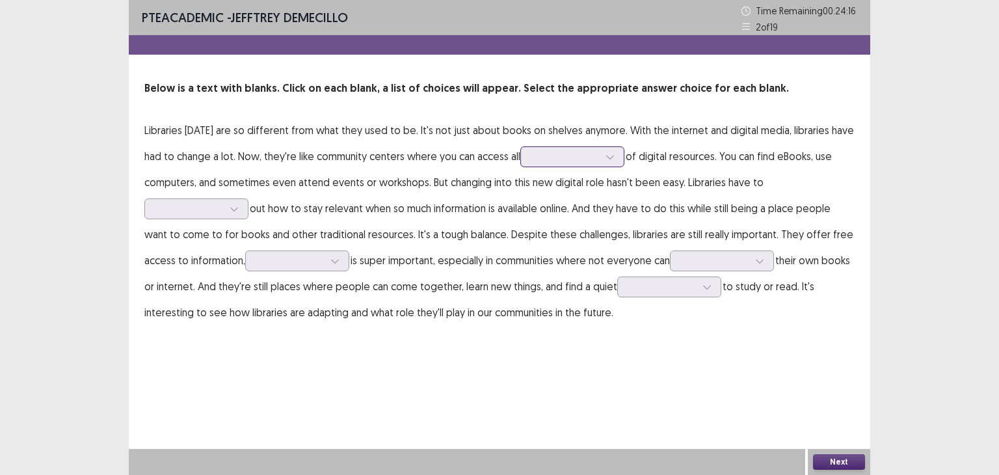
click at [622, 156] on div at bounding box center [572, 156] width 104 height 21
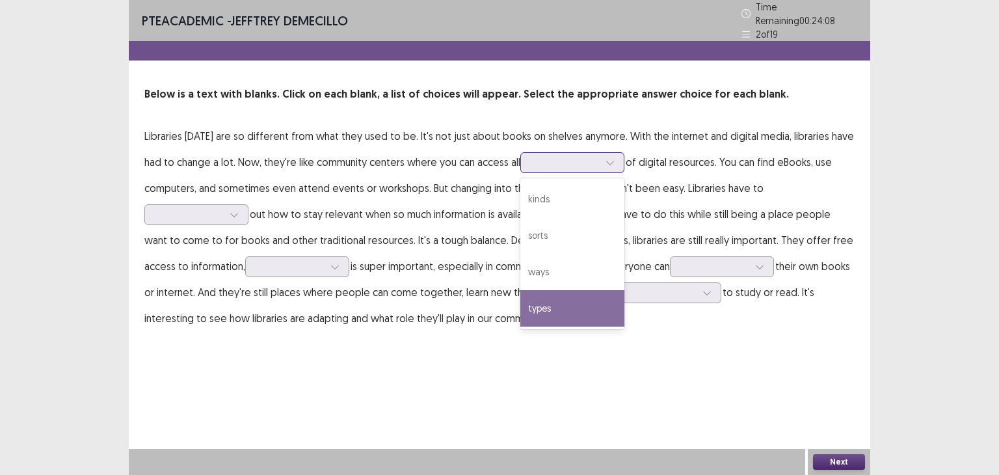
click at [593, 298] on div "types" at bounding box center [572, 308] width 104 height 36
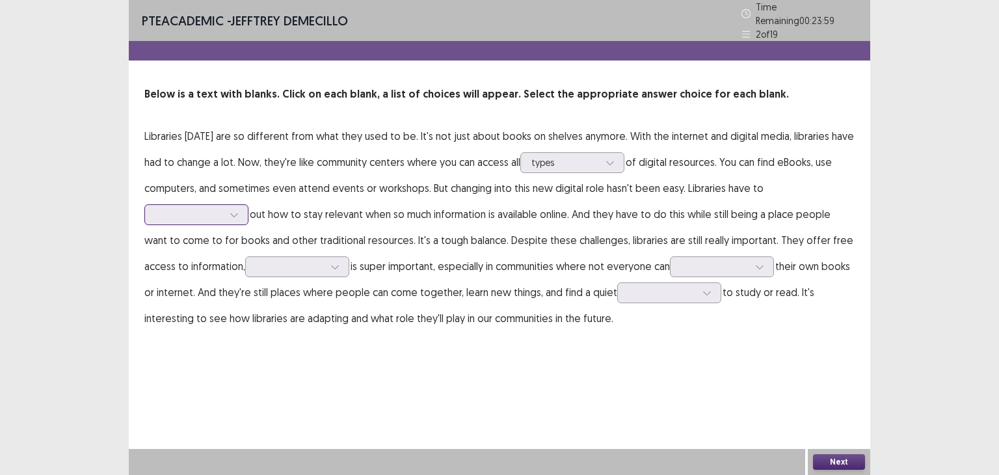
click at [233, 214] on div at bounding box center [234, 215] width 20 height 20
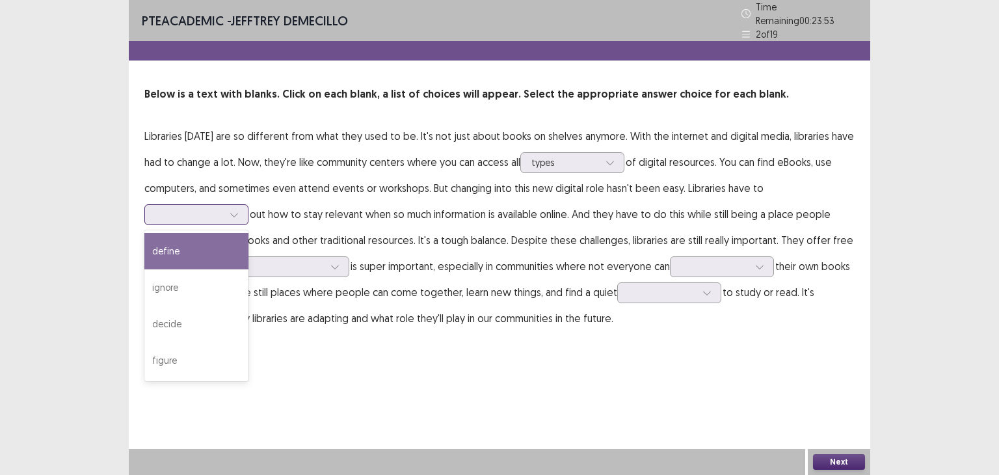
click at [224, 235] on div "define" at bounding box center [196, 251] width 104 height 36
click at [220, 209] on div at bounding box center [189, 214] width 68 height 12
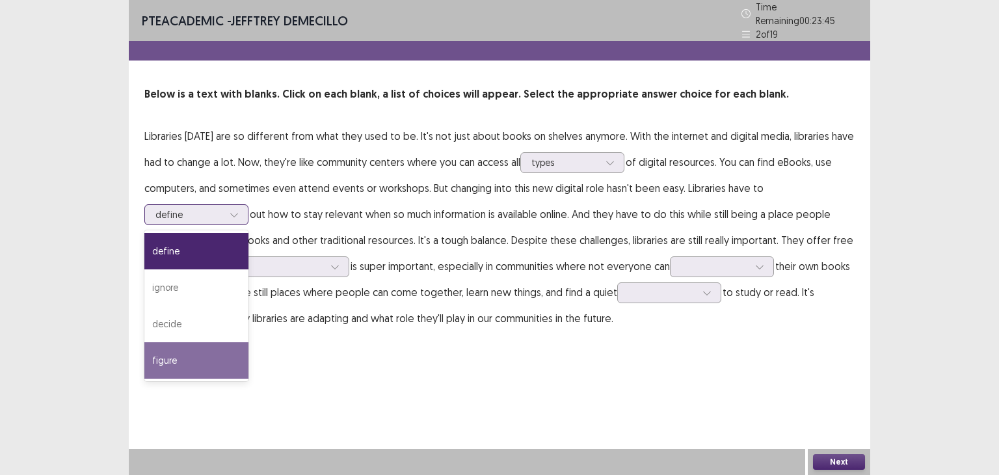
click at [189, 349] on div "figure" at bounding box center [196, 360] width 104 height 36
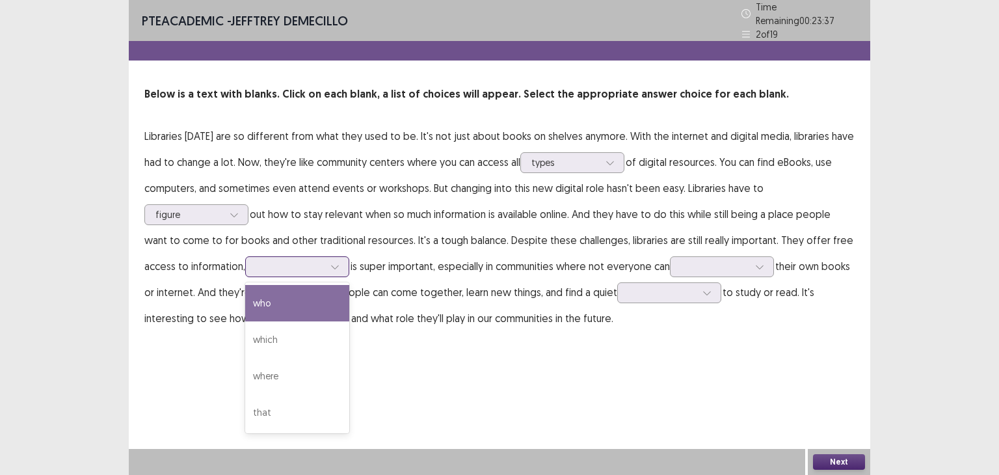
click at [340, 263] on icon at bounding box center [334, 266] width 9 height 9
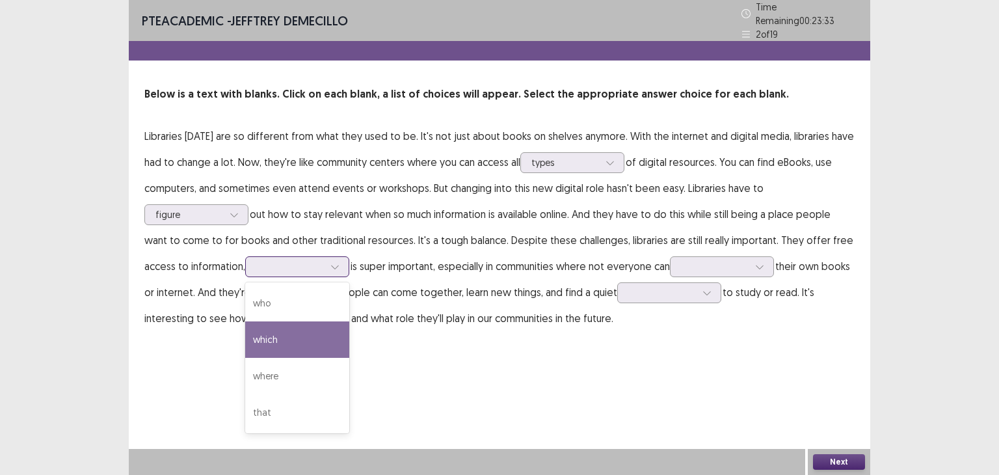
click at [307, 321] on div "which" at bounding box center [297, 339] width 104 height 36
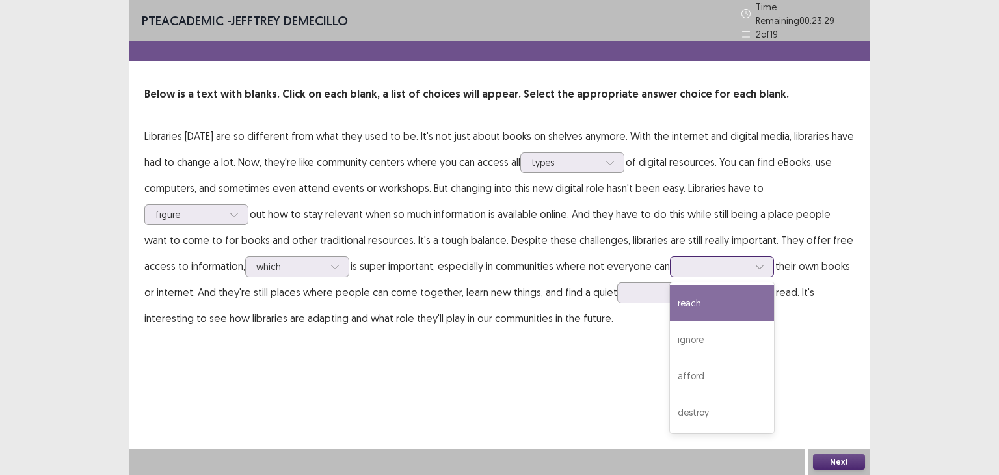
click at [745, 260] on div at bounding box center [715, 266] width 68 height 12
click at [743, 300] on div "reach" at bounding box center [722, 303] width 104 height 36
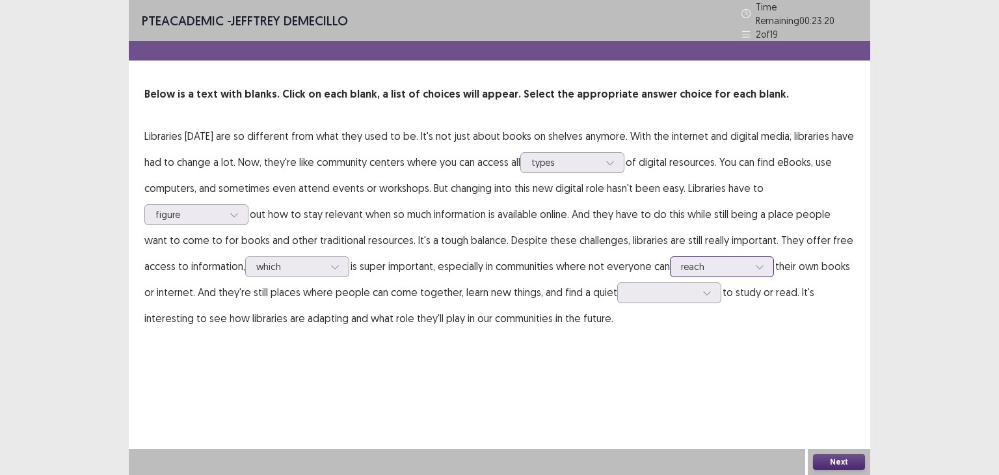
click at [750, 257] on div "reach" at bounding box center [715, 267] width 70 height 20
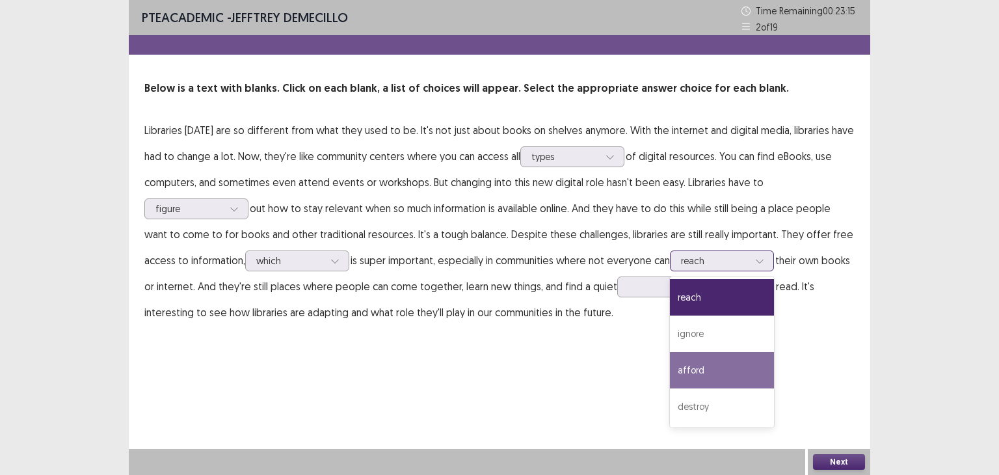
click at [715, 360] on div "afford" at bounding box center [722, 370] width 104 height 36
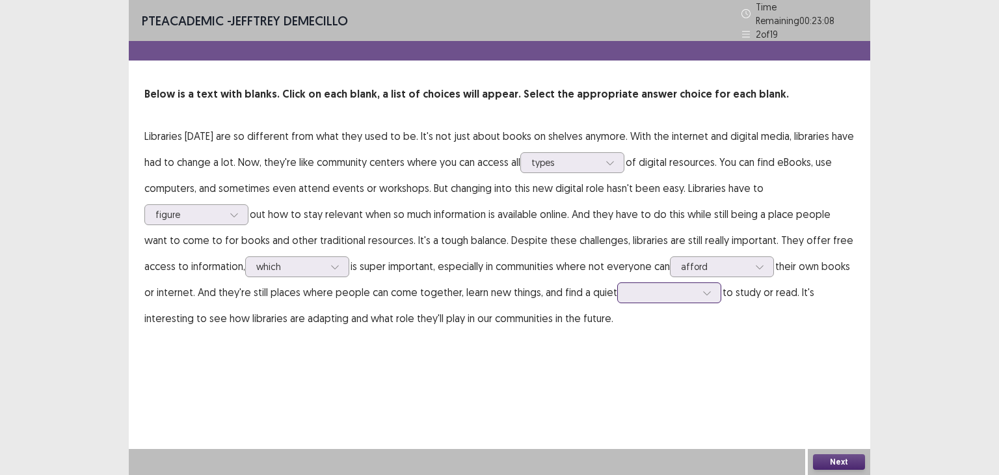
click at [696, 288] on div at bounding box center [662, 292] width 68 height 12
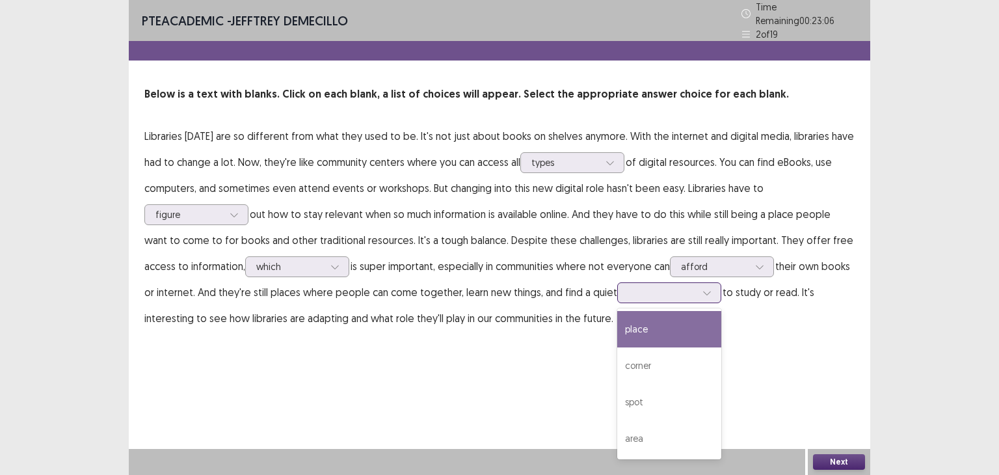
click at [710, 323] on div "place" at bounding box center [669, 329] width 104 height 36
click at [696, 283] on div "place" at bounding box center [662, 293] width 68 height 20
click at [713, 317] on div "place" at bounding box center [669, 329] width 104 height 36
click at [713, 317] on p "Libraries [DATE] are so different from what they used to be. It's not just abou…" at bounding box center [499, 227] width 710 height 208
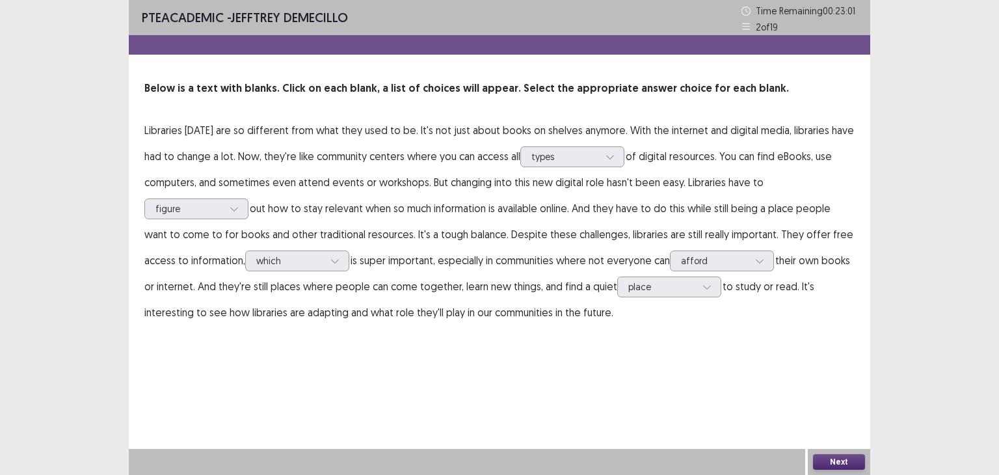
click at [841, 464] on button "Next" at bounding box center [839, 462] width 52 height 16
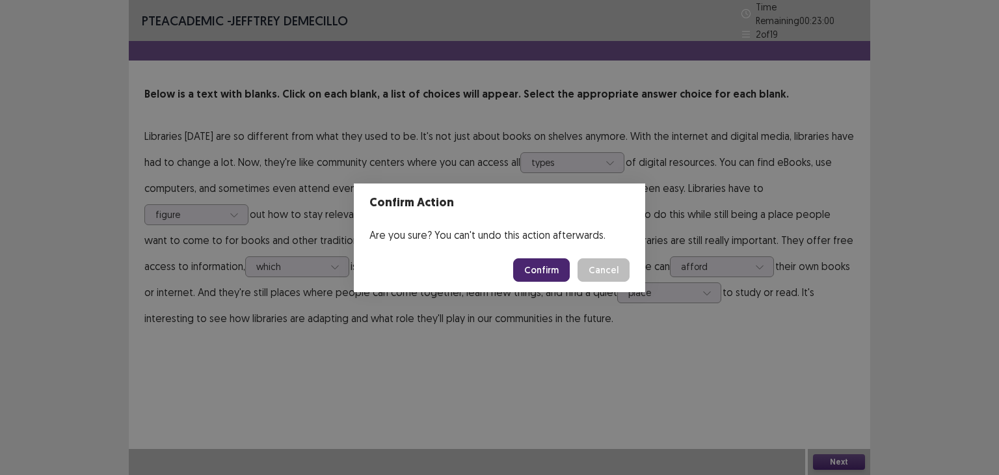
click at [544, 276] on button "Confirm" at bounding box center [541, 269] width 57 height 23
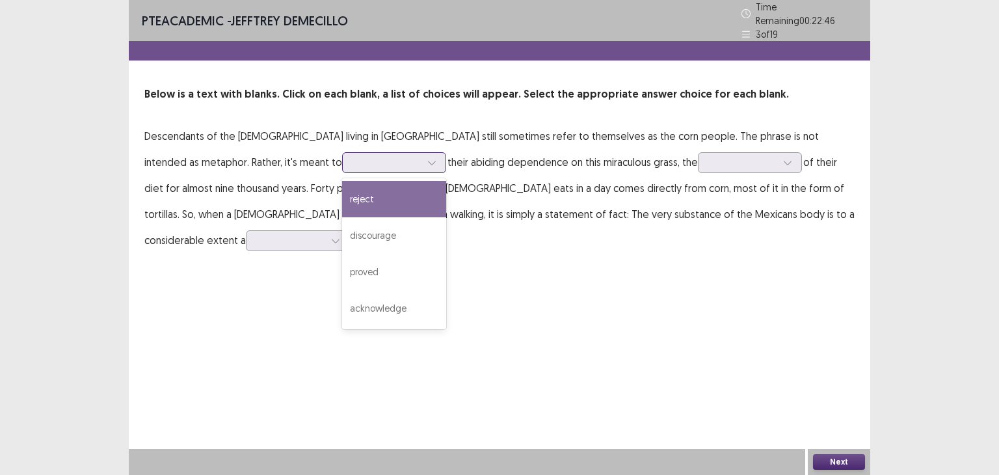
click at [422, 159] on div at bounding box center [432, 163] width 20 height 20
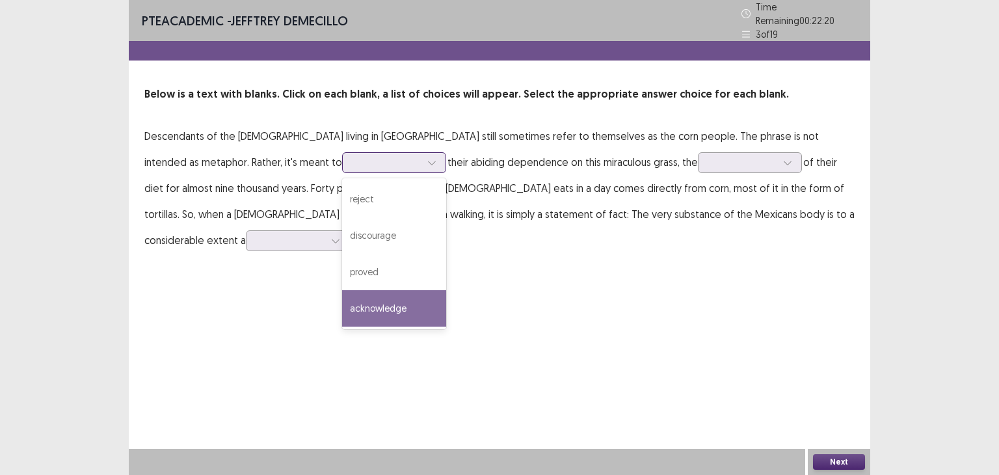
click at [342, 305] on div "acknowledge" at bounding box center [394, 308] width 104 height 36
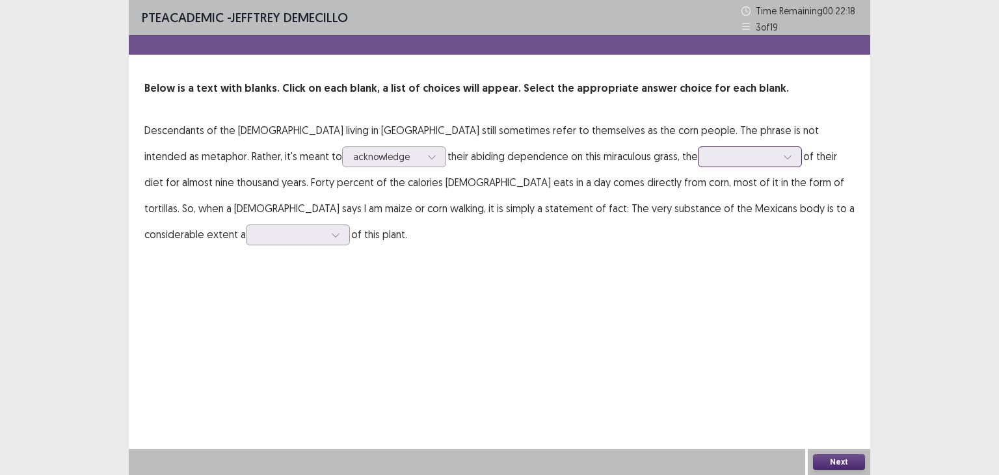
click at [709, 159] on div at bounding box center [743, 156] width 68 height 12
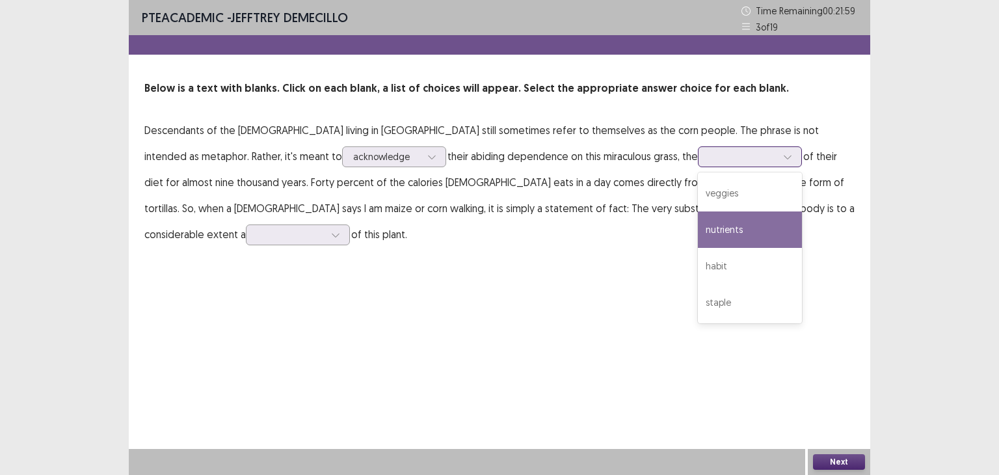
click at [698, 221] on div "nutrients" at bounding box center [750, 229] width 104 height 36
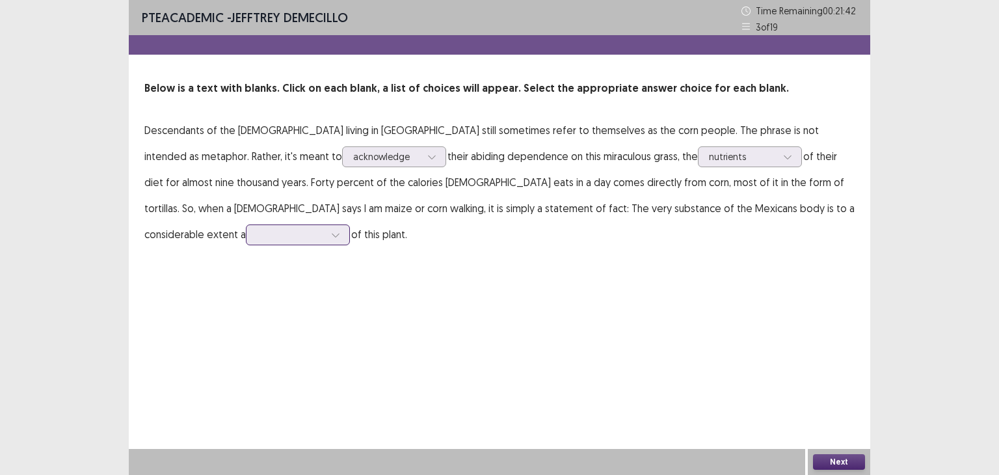
click at [325, 228] on div at bounding box center [291, 234] width 68 height 12
click at [350, 253] on div "manifestation" at bounding box center [298, 271] width 104 height 36
click at [845, 457] on button "Next" at bounding box center [839, 462] width 52 height 16
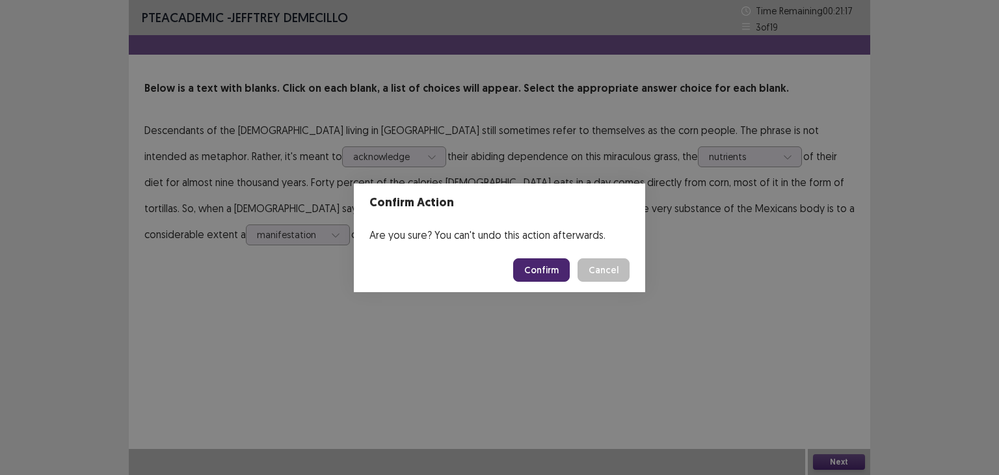
click at [539, 263] on button "Confirm" at bounding box center [541, 269] width 57 height 23
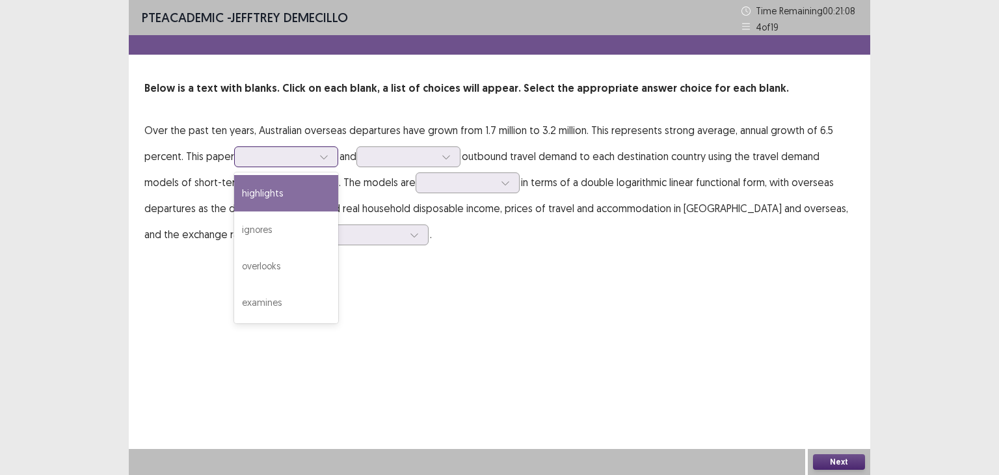
click at [321, 157] on icon at bounding box center [323, 156] width 9 height 9
click at [316, 187] on div "highlights" at bounding box center [286, 193] width 104 height 36
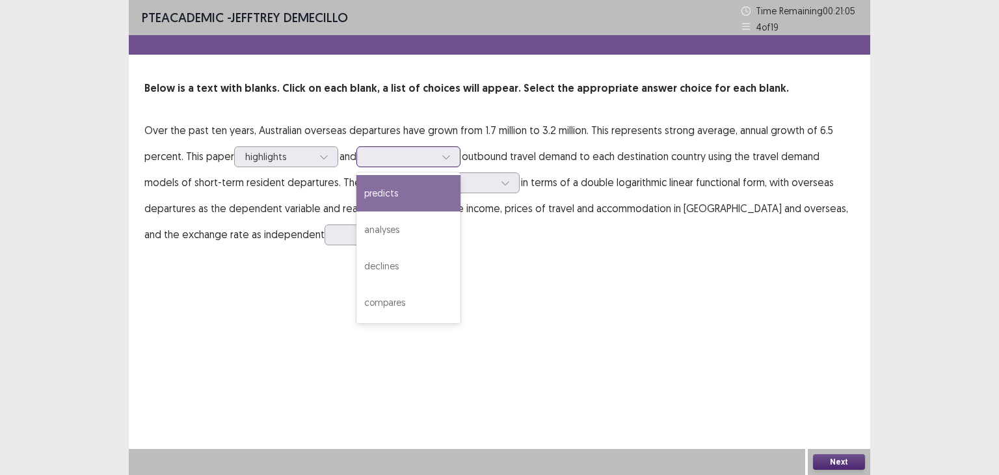
click at [424, 150] on div at bounding box center [401, 156] width 68 height 12
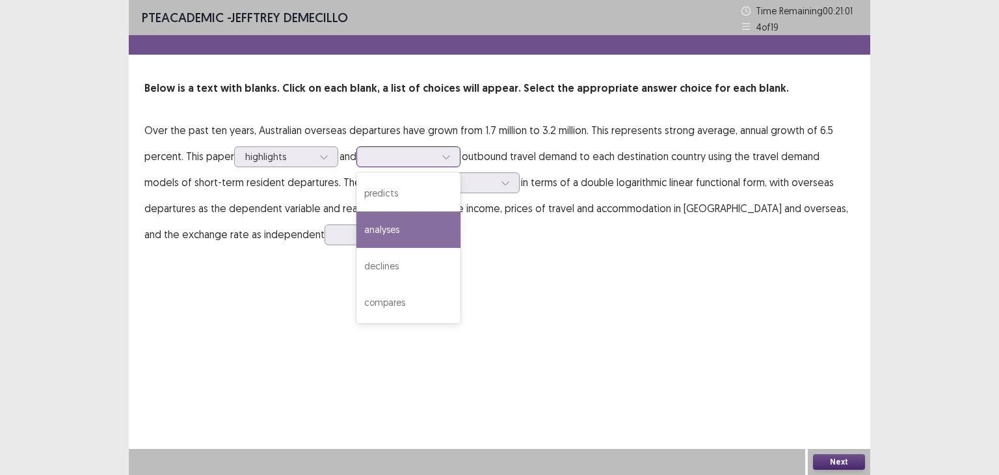
click at [416, 214] on div "analyses" at bounding box center [408, 229] width 104 height 36
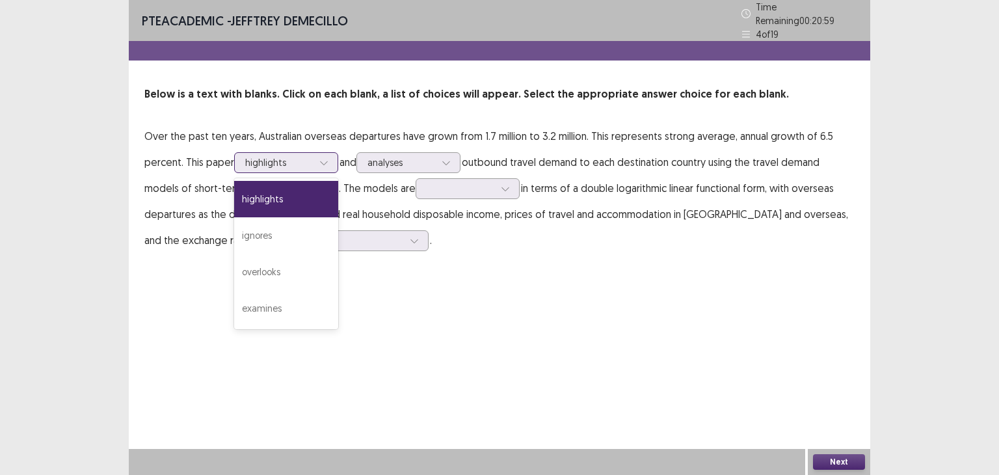
click at [314, 157] on div "highlights" at bounding box center [279, 163] width 70 height 20
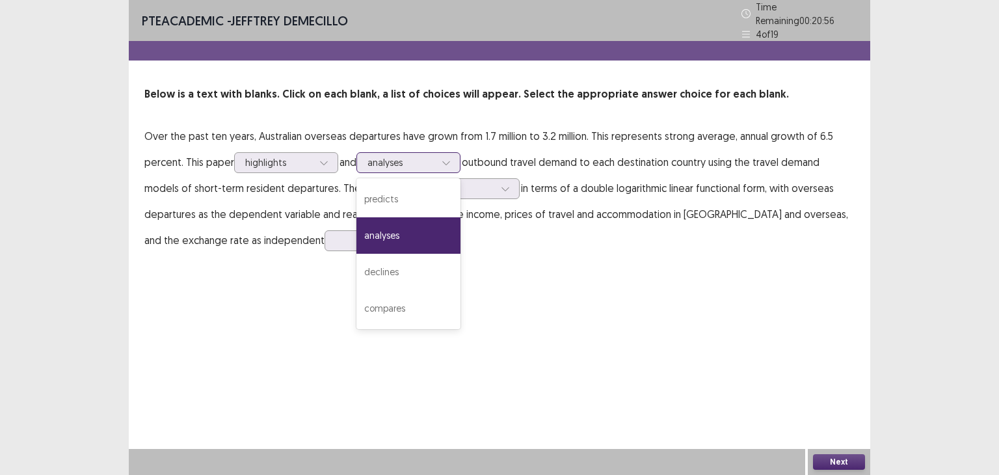
click at [453, 153] on div at bounding box center [446, 163] width 20 height 20
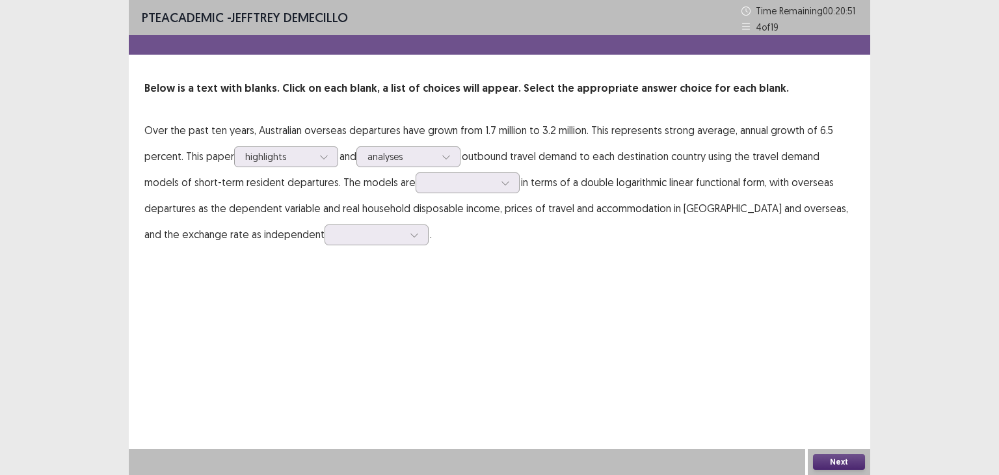
click at [705, 154] on p "Over the past ten years, Australian overseas departures have grown from 1.7 mil…" at bounding box center [499, 182] width 710 height 130
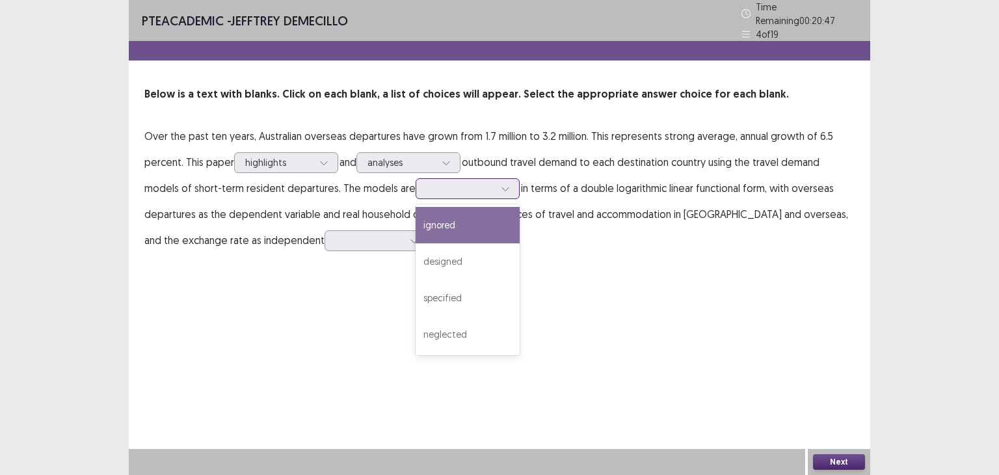
click at [486, 188] on div at bounding box center [461, 188] width 68 height 12
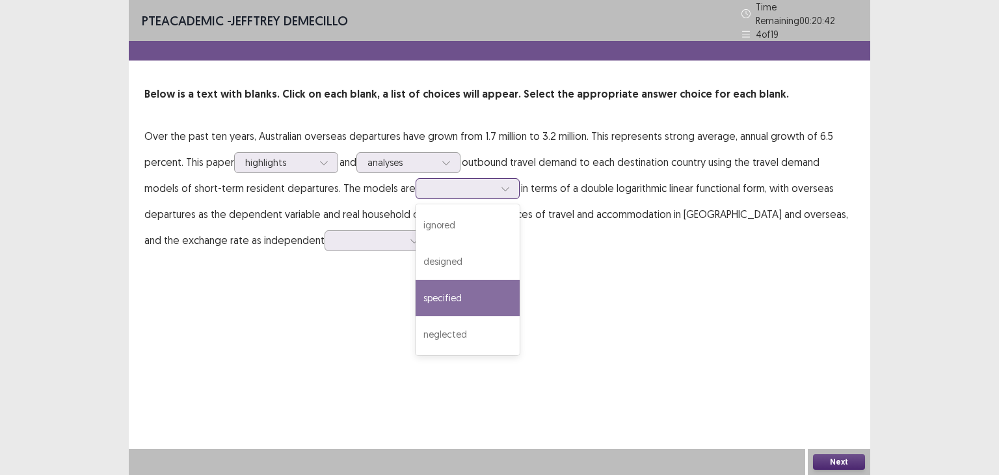
click at [478, 285] on div "specified" at bounding box center [468, 298] width 104 height 36
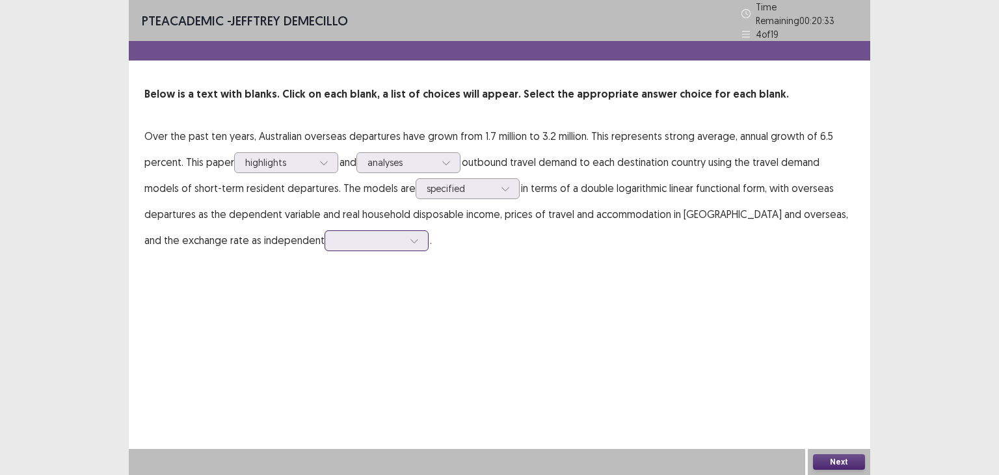
click at [354, 241] on div at bounding box center [369, 240] width 70 height 15
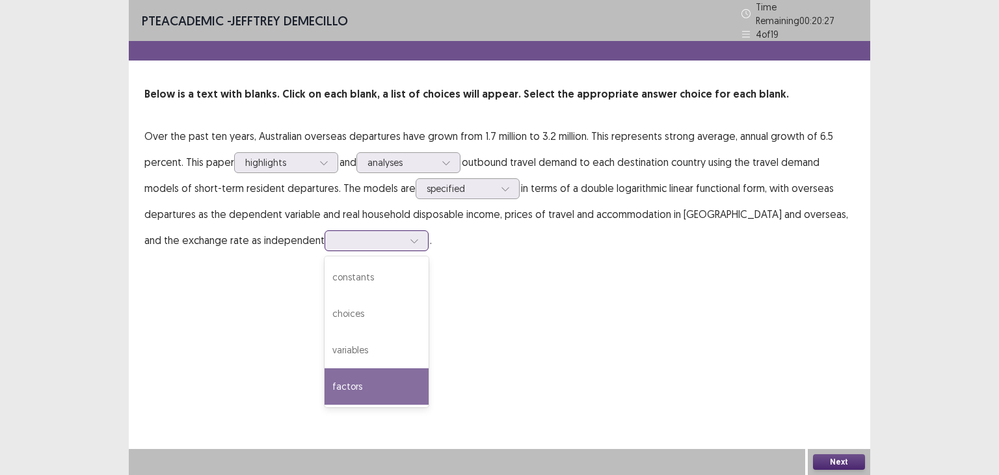
click at [359, 378] on div "factors" at bounding box center [377, 386] width 104 height 36
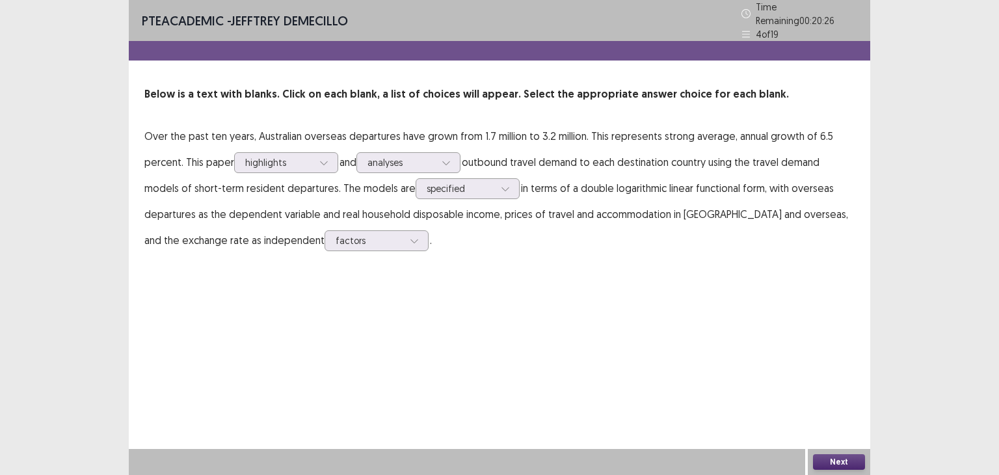
click at [850, 460] on button "Next" at bounding box center [839, 462] width 52 height 16
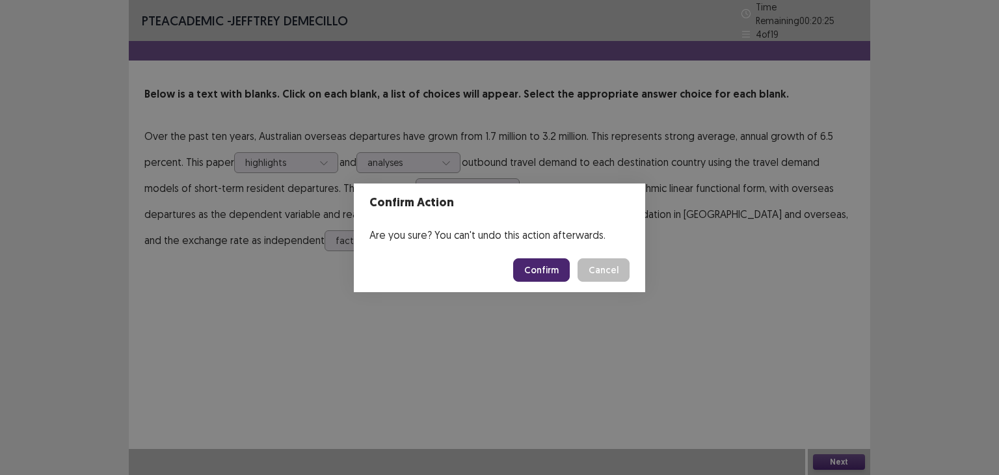
click at [535, 267] on button "Confirm" at bounding box center [541, 269] width 57 height 23
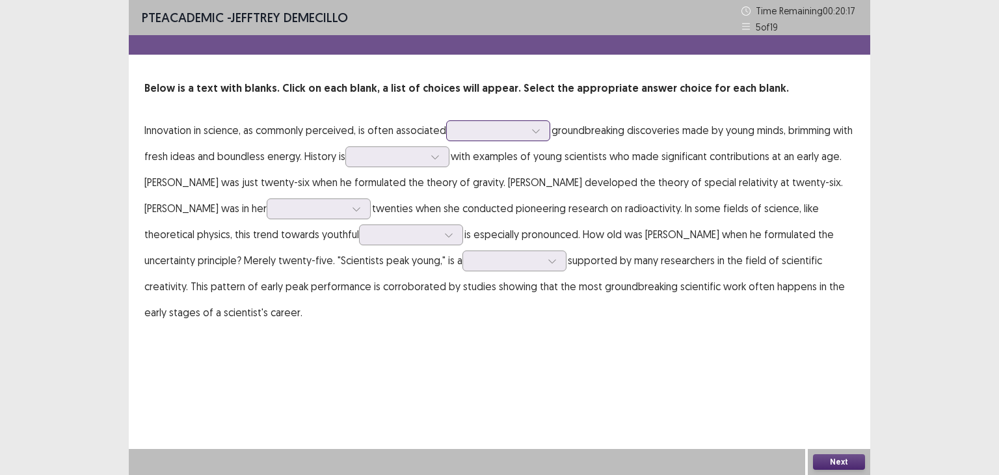
click at [509, 126] on div at bounding box center [491, 130] width 68 height 12
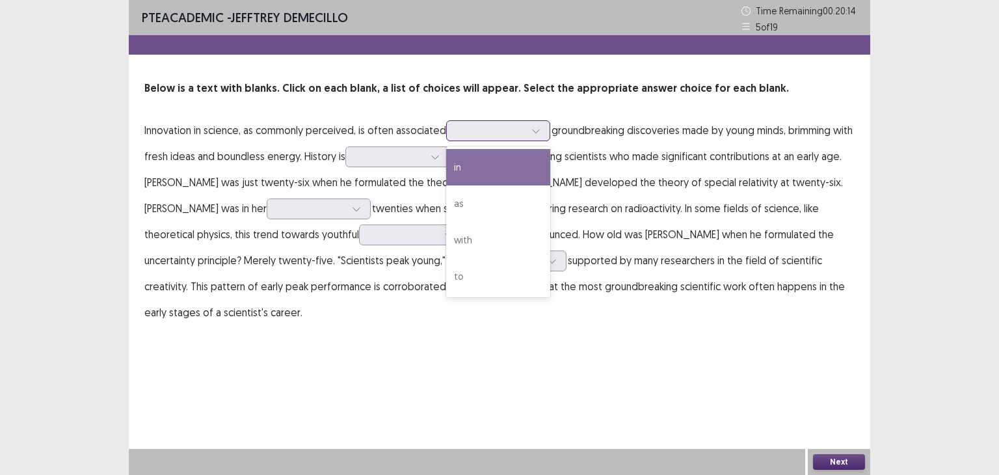
click at [511, 157] on div "in" at bounding box center [498, 167] width 104 height 36
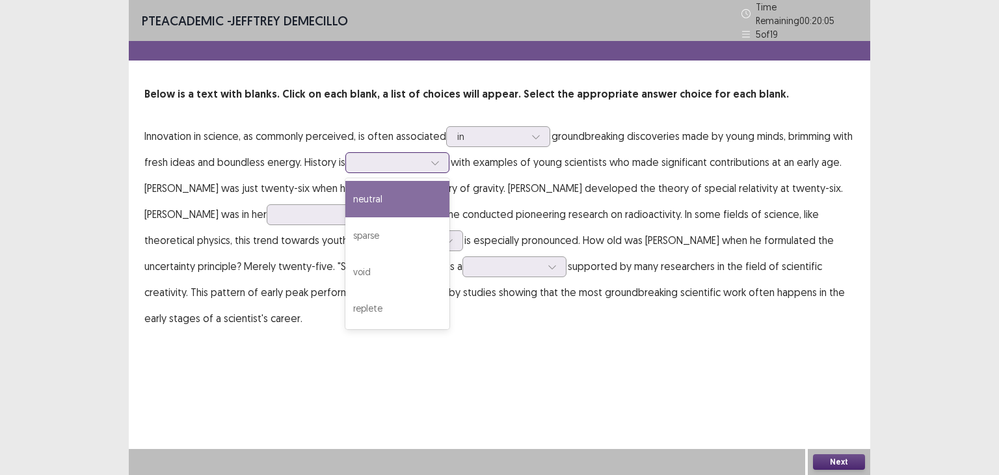
click at [424, 157] on div at bounding box center [390, 162] width 68 height 12
click at [442, 189] on div "neutral" at bounding box center [397, 199] width 104 height 36
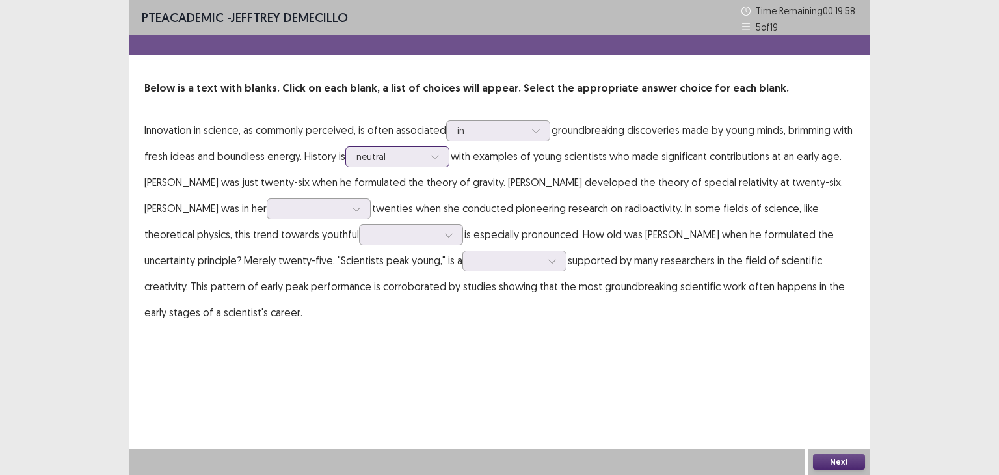
click at [445, 163] on div at bounding box center [435, 157] width 20 height 20
click at [814, 166] on p "Innovation in science, as commonly perceived, is often associated in groundbrea…" at bounding box center [499, 221] width 710 height 208
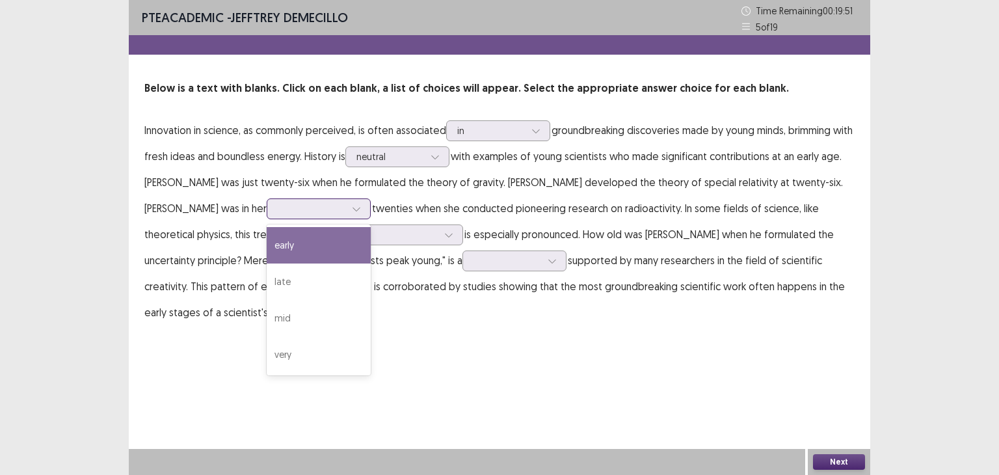
click at [289, 209] on div at bounding box center [312, 208] width 68 height 12
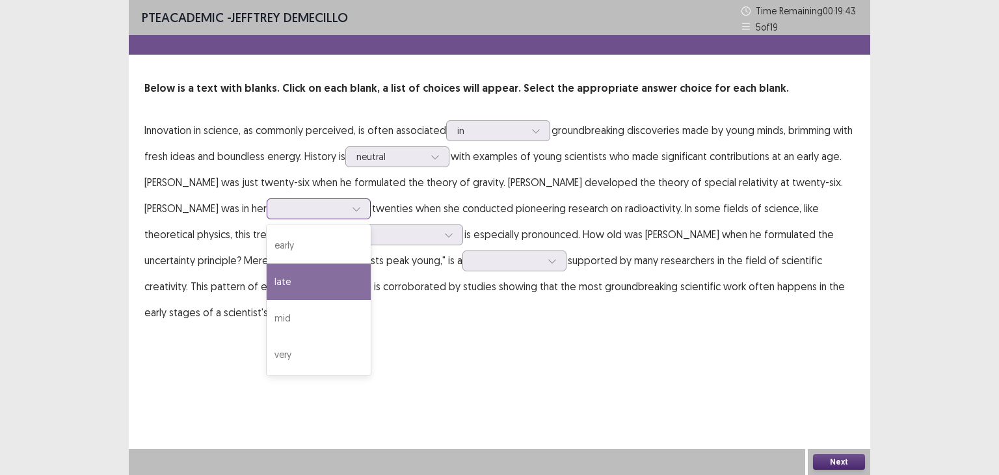
click at [277, 278] on div "late" at bounding box center [319, 281] width 104 height 36
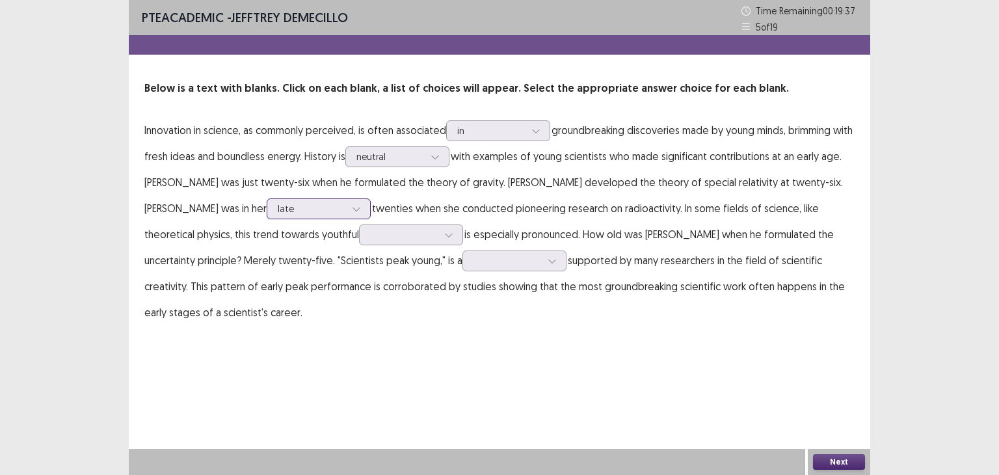
click at [347, 206] on div at bounding box center [357, 209] width 20 height 20
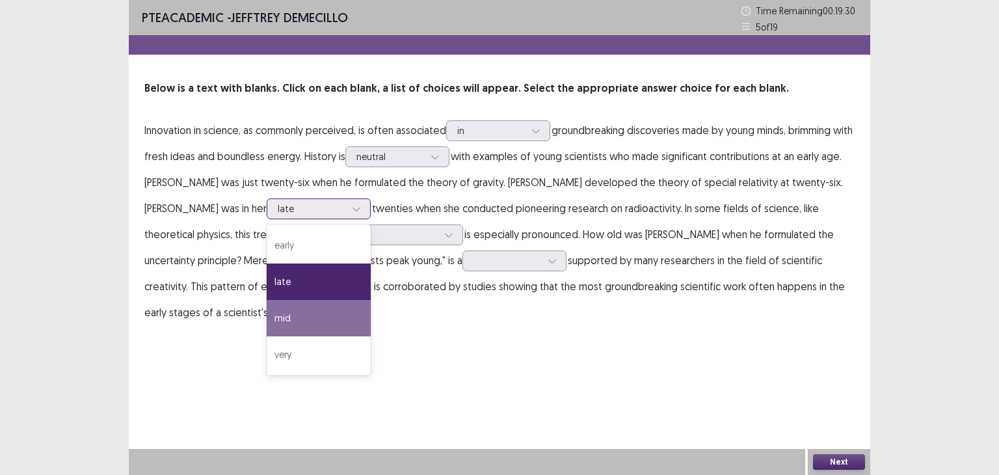
click at [315, 325] on div "mid" at bounding box center [319, 318] width 104 height 36
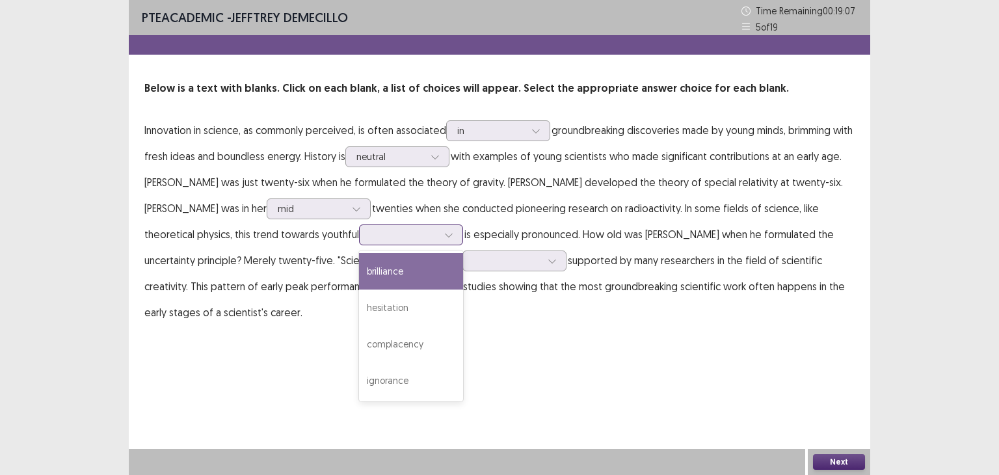
click at [370, 239] on div at bounding box center [404, 234] width 68 height 12
click at [359, 284] on div "brilliance" at bounding box center [411, 271] width 104 height 36
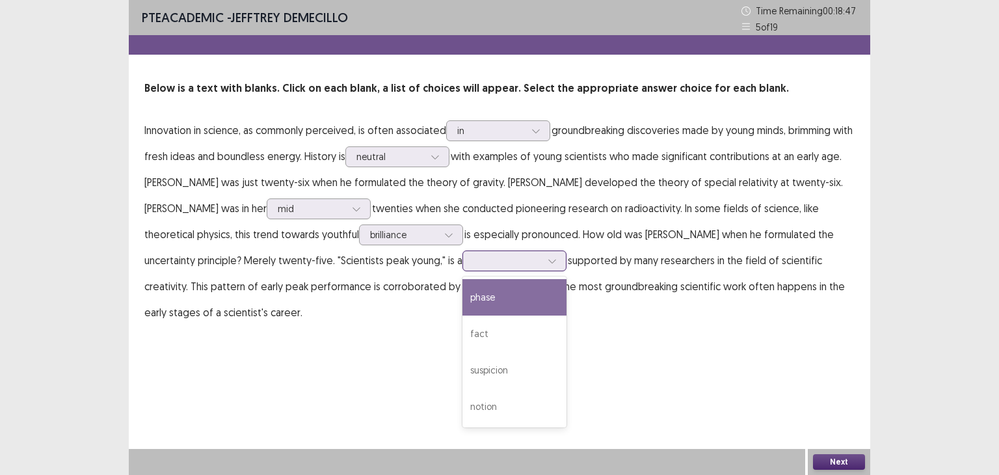
click at [473, 260] on div at bounding box center [507, 260] width 68 height 12
click at [462, 304] on div "phase" at bounding box center [514, 297] width 104 height 36
click at [473, 264] on div at bounding box center [507, 260] width 68 height 12
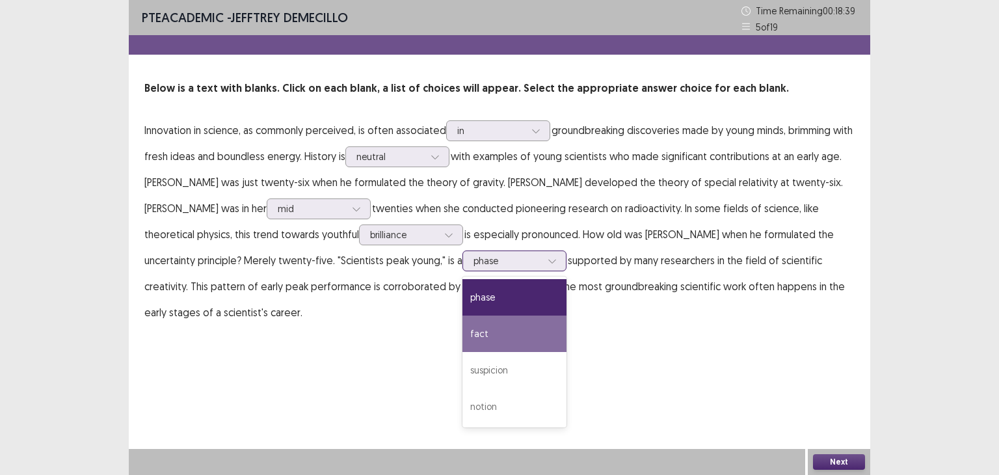
click at [462, 332] on div "fact" at bounding box center [514, 333] width 104 height 36
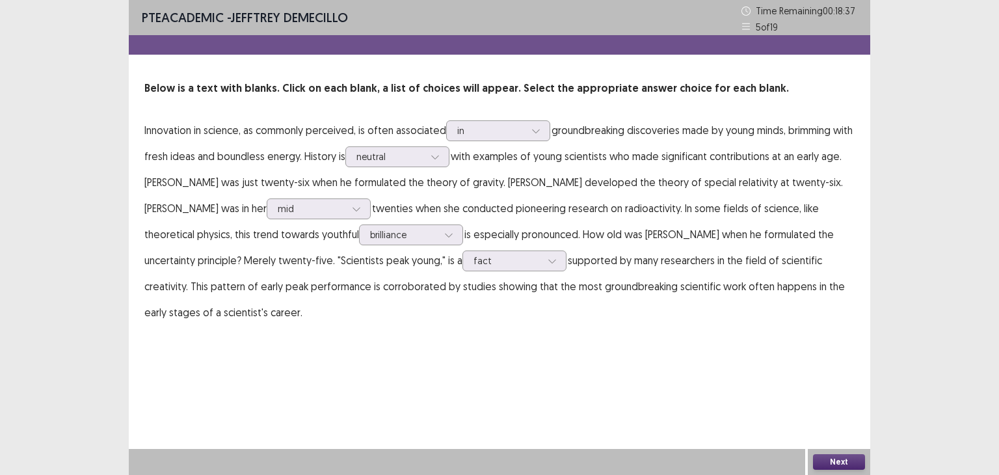
click at [842, 459] on button "Next" at bounding box center [839, 462] width 52 height 16
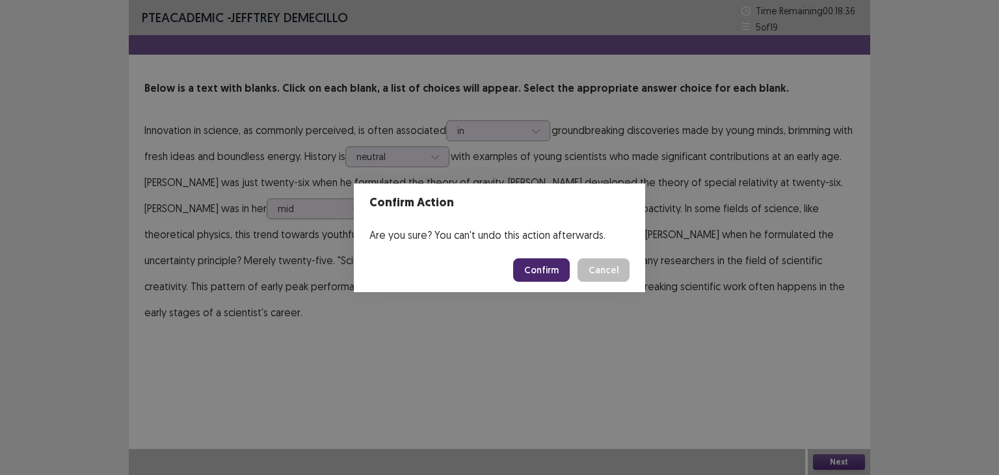
click at [549, 279] on button "Confirm" at bounding box center [541, 269] width 57 height 23
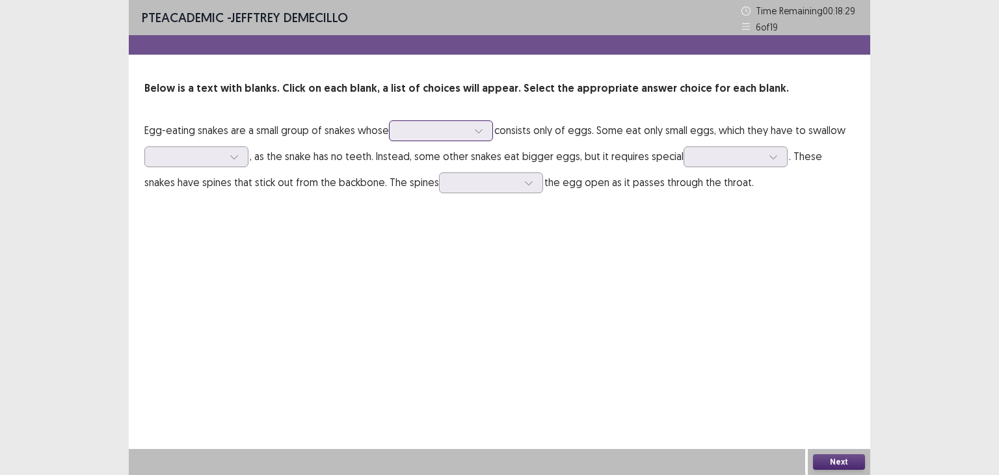
click at [458, 128] on div at bounding box center [434, 130] width 68 height 12
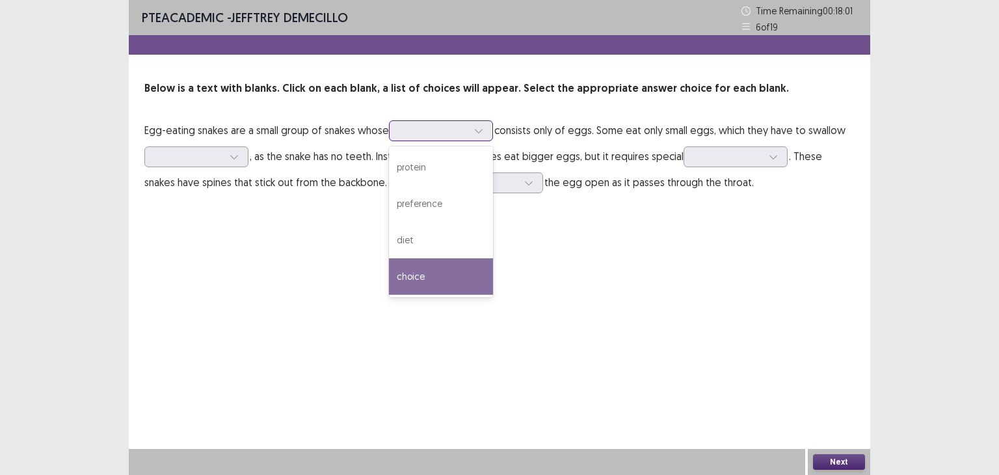
click at [446, 287] on div "choice" at bounding box center [441, 276] width 104 height 36
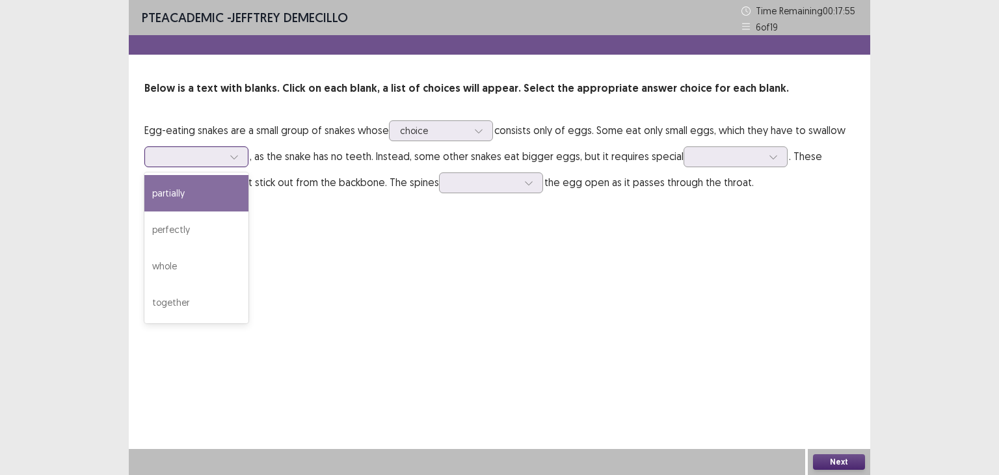
click at [226, 158] on div at bounding box center [234, 157] width 20 height 20
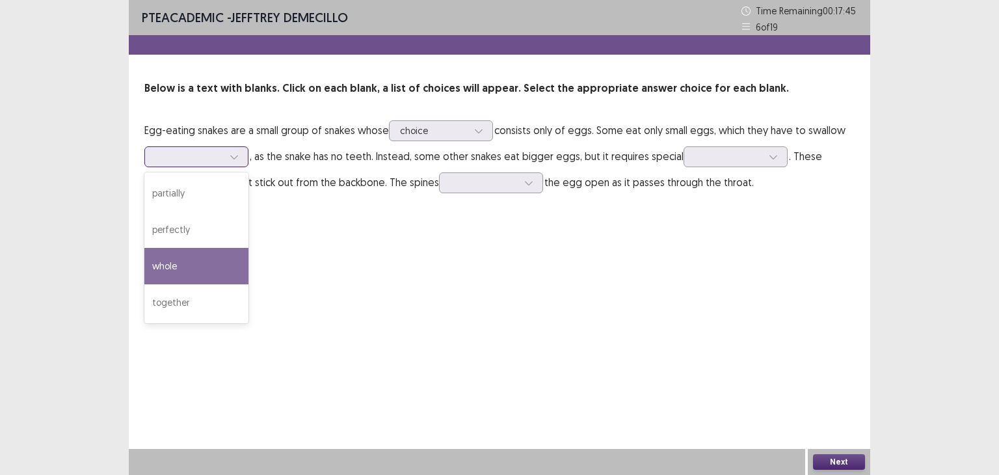
click at [213, 263] on div "whole" at bounding box center [196, 266] width 104 height 36
click at [216, 157] on div at bounding box center [189, 156] width 68 height 12
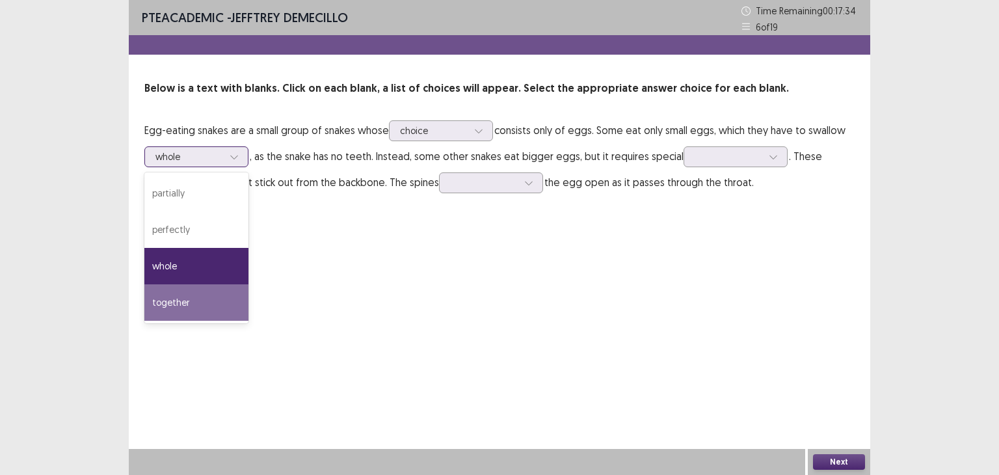
click at [226, 308] on div "together" at bounding box center [196, 302] width 104 height 36
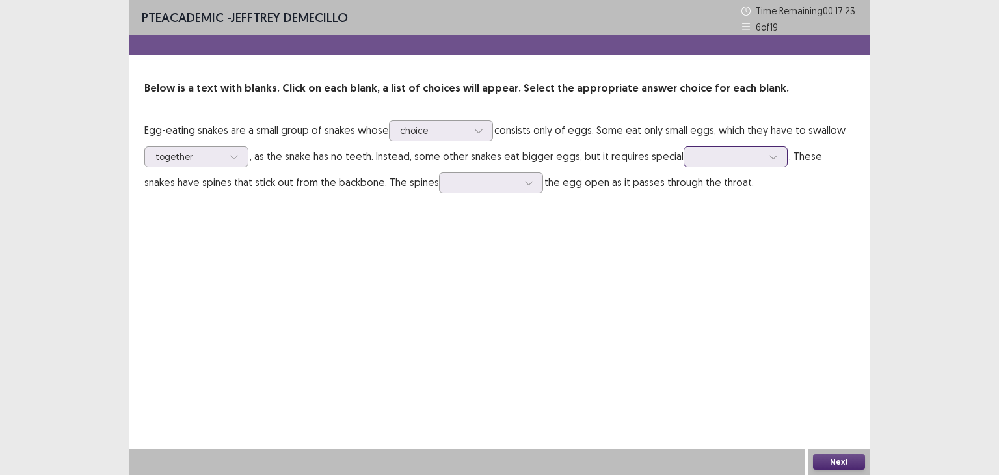
click at [734, 156] on div at bounding box center [729, 156] width 68 height 12
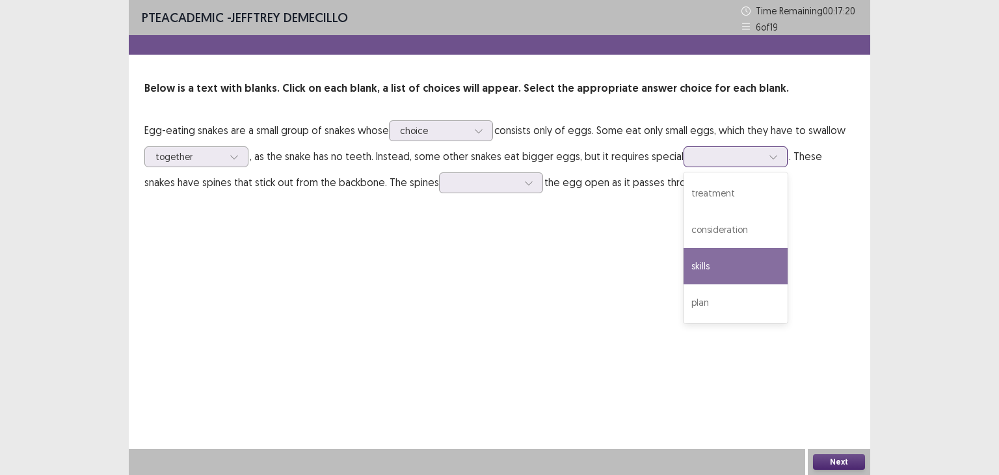
click at [729, 269] on div "skills" at bounding box center [736, 266] width 104 height 36
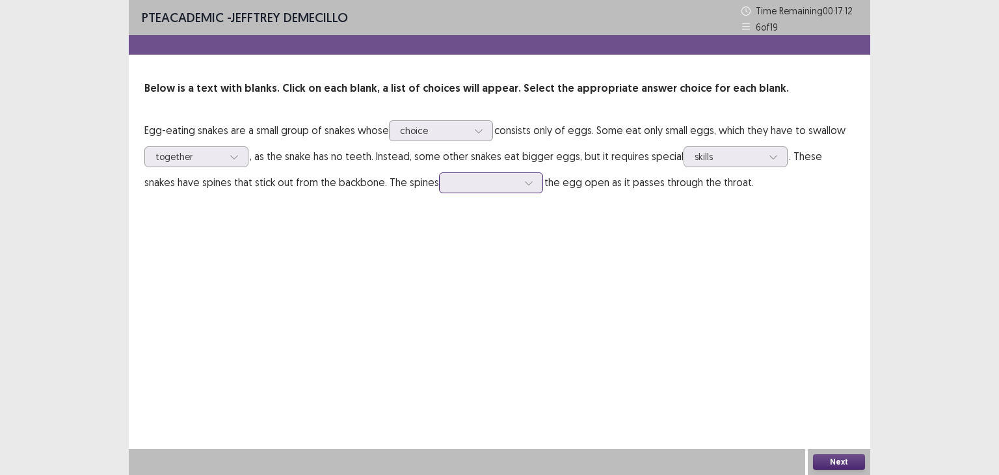
click at [450, 182] on div at bounding box center [484, 182] width 68 height 12
click at [473, 319] on div "place" at bounding box center [491, 328] width 104 height 36
click at [853, 465] on button "Next" at bounding box center [839, 462] width 52 height 16
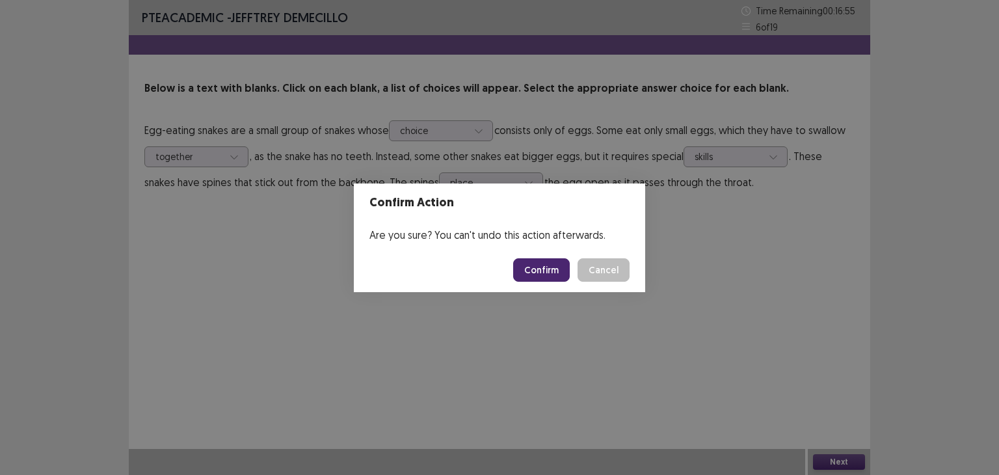
click at [540, 267] on button "Confirm" at bounding box center [541, 269] width 57 height 23
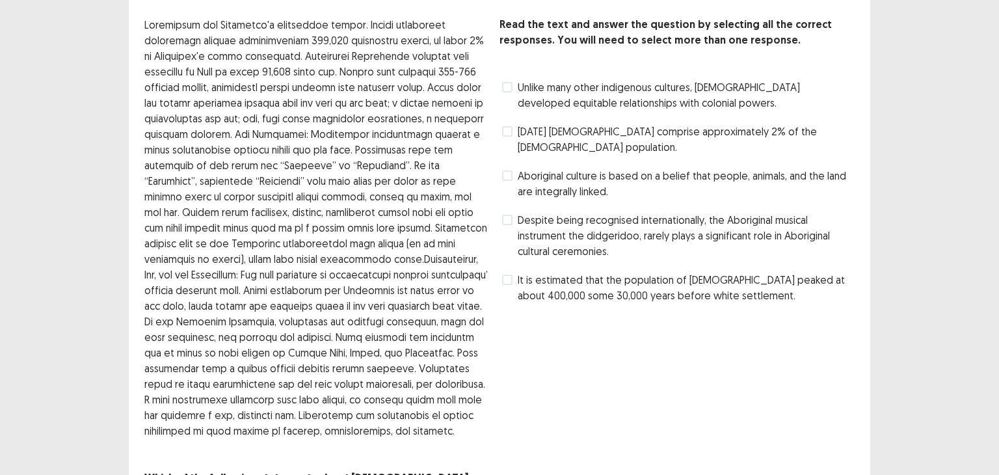
scroll to position [65, 0]
click at [507, 277] on span at bounding box center [507, 278] width 10 height 10
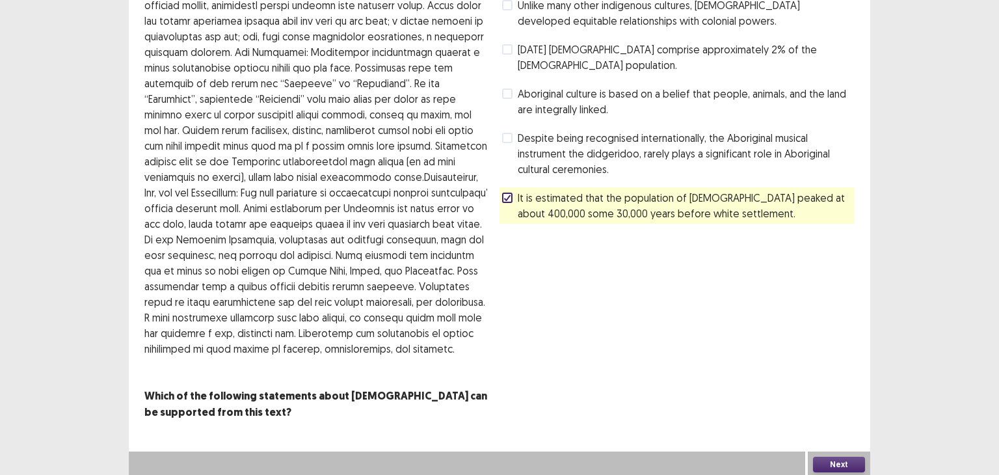
scroll to position [147, 0]
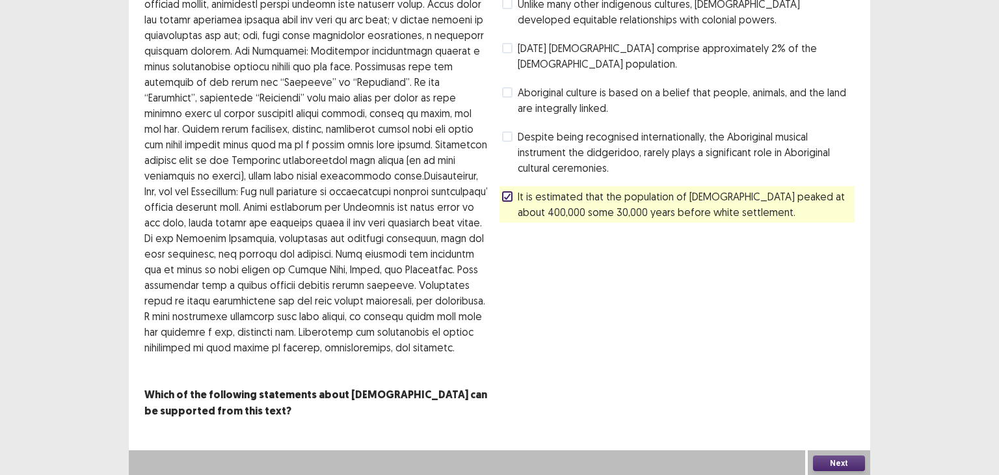
click at [847, 456] on button "Next" at bounding box center [839, 463] width 52 height 16
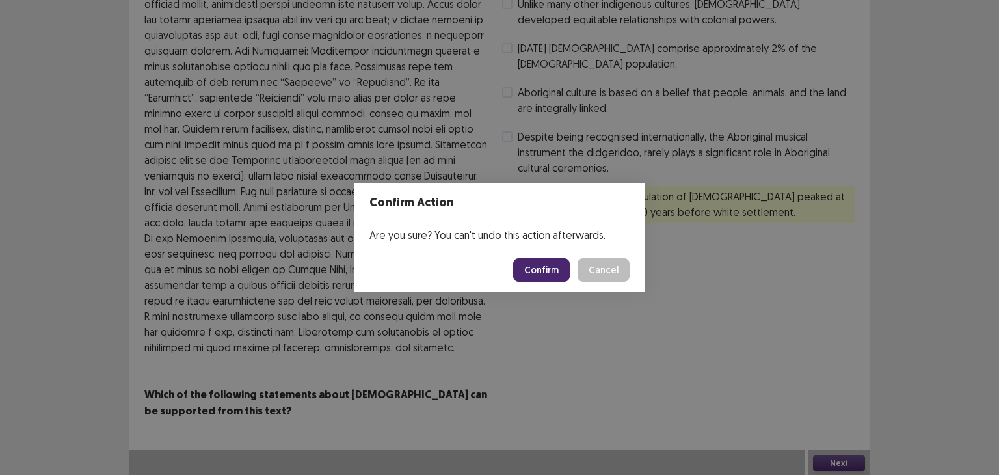
click at [538, 267] on button "Confirm" at bounding box center [541, 269] width 57 height 23
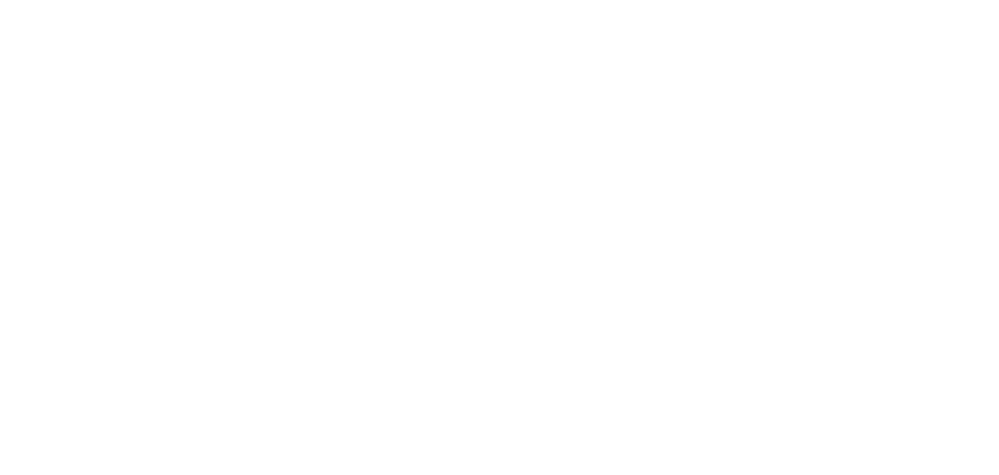
scroll to position [0, 0]
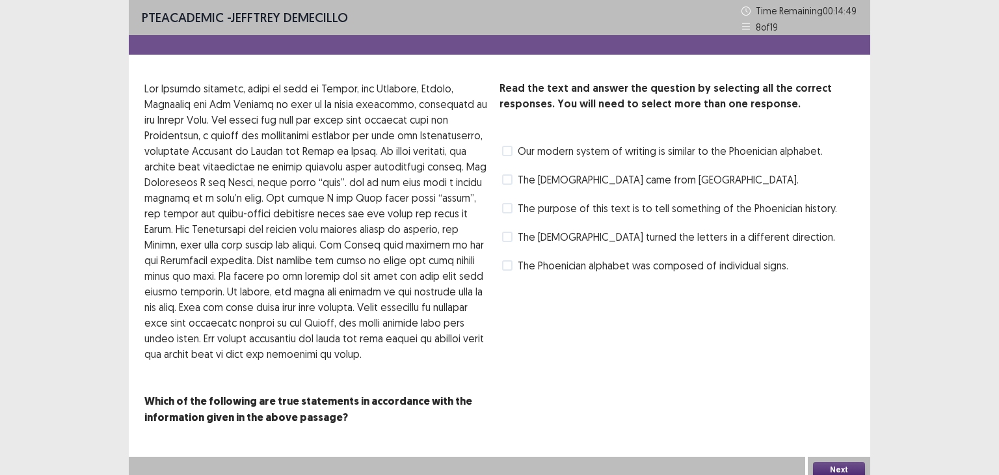
click at [512, 269] on label "The Phoenician alphabet was composed of individual signs." at bounding box center [645, 266] width 286 height 16
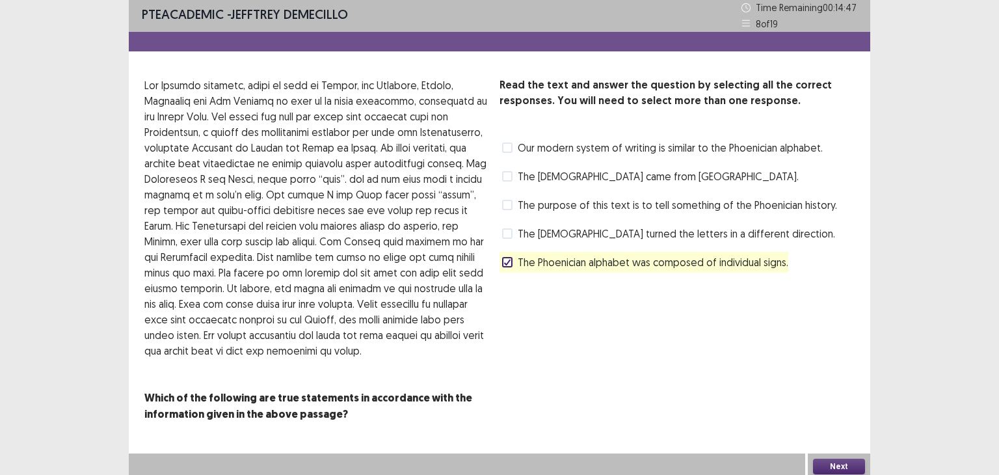
scroll to position [7, 0]
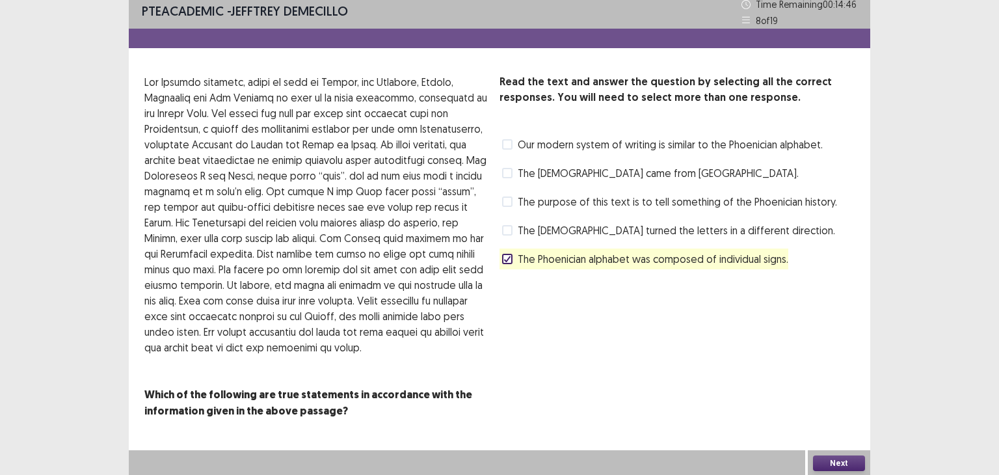
click at [844, 459] on button "Next" at bounding box center [839, 463] width 52 height 16
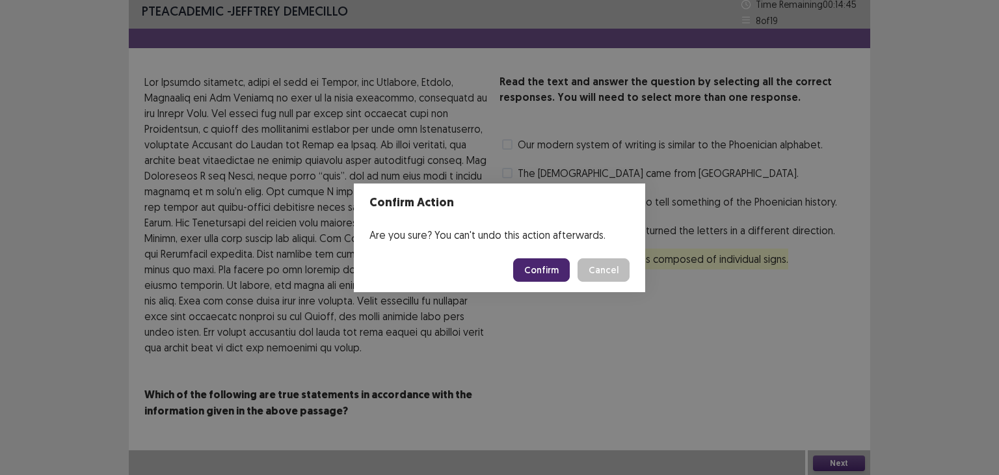
click at [546, 269] on button "Confirm" at bounding box center [541, 269] width 57 height 23
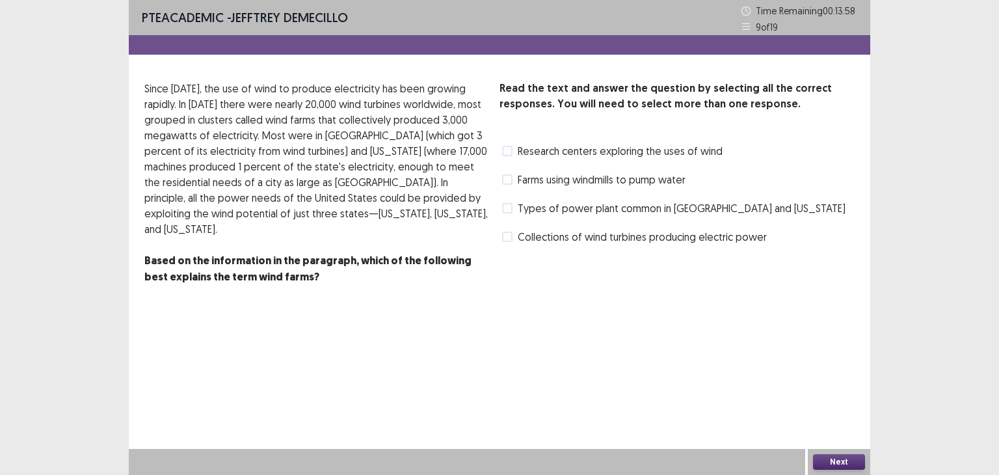
click at [507, 240] on span at bounding box center [507, 237] width 10 height 10
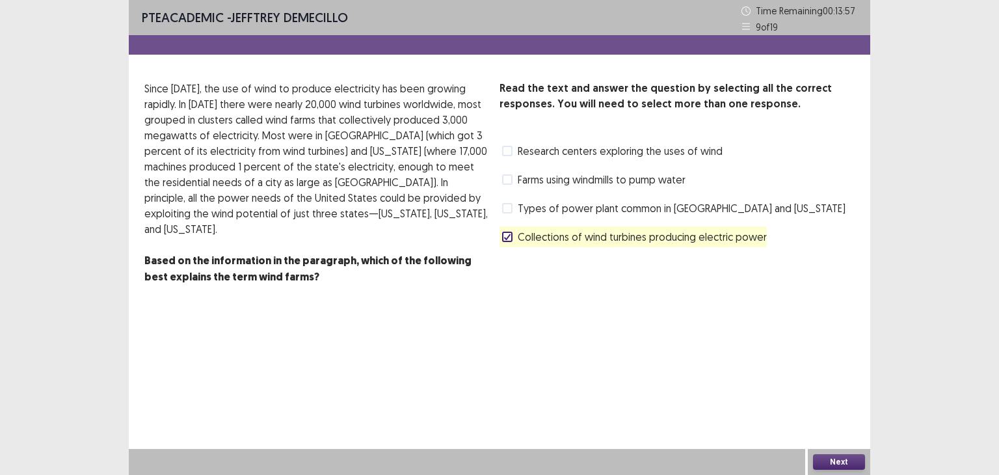
click at [834, 462] on button "Next" at bounding box center [839, 462] width 52 height 16
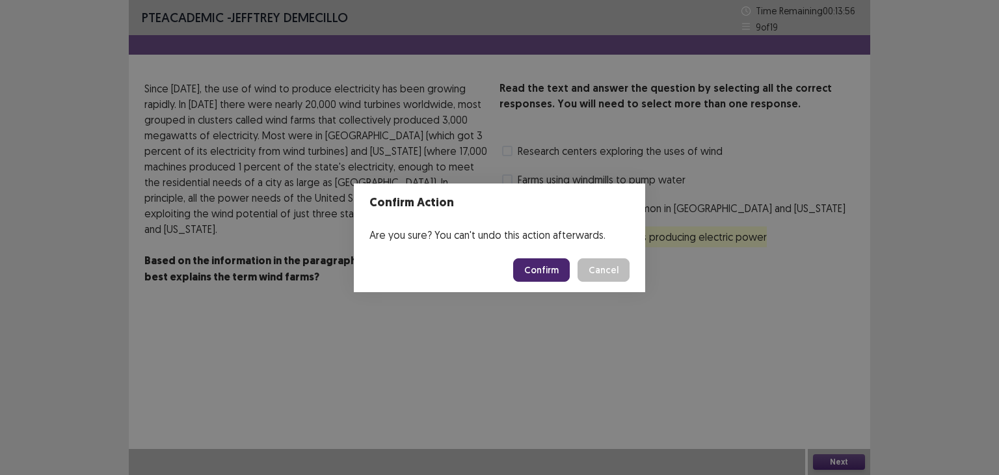
click at [543, 266] on button "Confirm" at bounding box center [541, 269] width 57 height 23
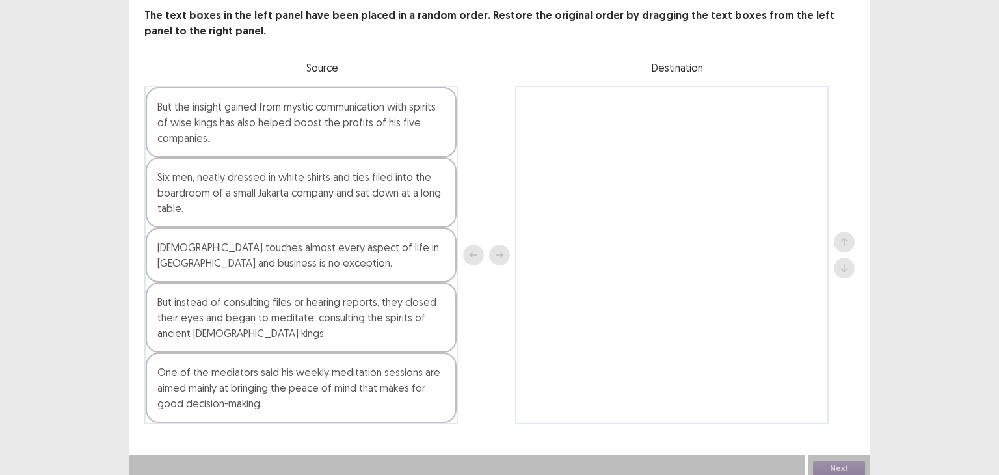
scroll to position [76, 0]
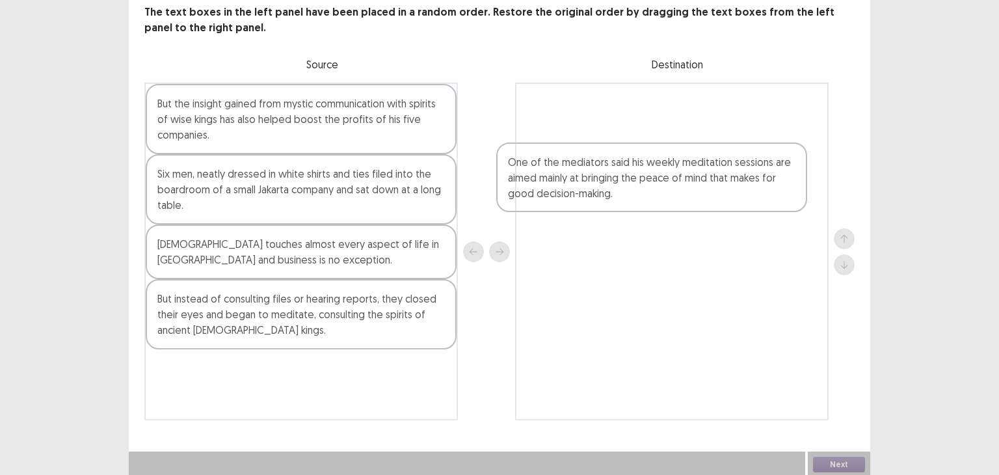
drag, startPoint x: 320, startPoint y: 397, endPoint x: 666, endPoint y: 166, distance: 416.3
click at [653, 172] on div "But the insight gained from mystic communication with spirits of wise kings has…" at bounding box center [499, 252] width 710 height 338
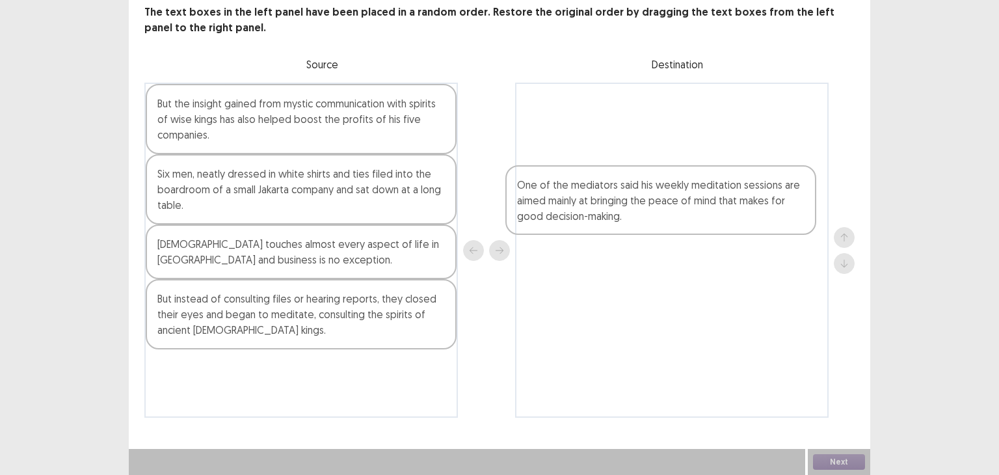
drag, startPoint x: 559, startPoint y: 127, endPoint x: 542, endPoint y: 241, distance: 115.7
click at [542, 239] on div "One of the mediators said his weekly meditation sessions are aimed mainly at br…" at bounding box center [671, 250] width 313 height 335
click at [542, 240] on div "One of the mediators said his weekly meditation sessions are aimed mainly at br…" at bounding box center [671, 250] width 313 height 335
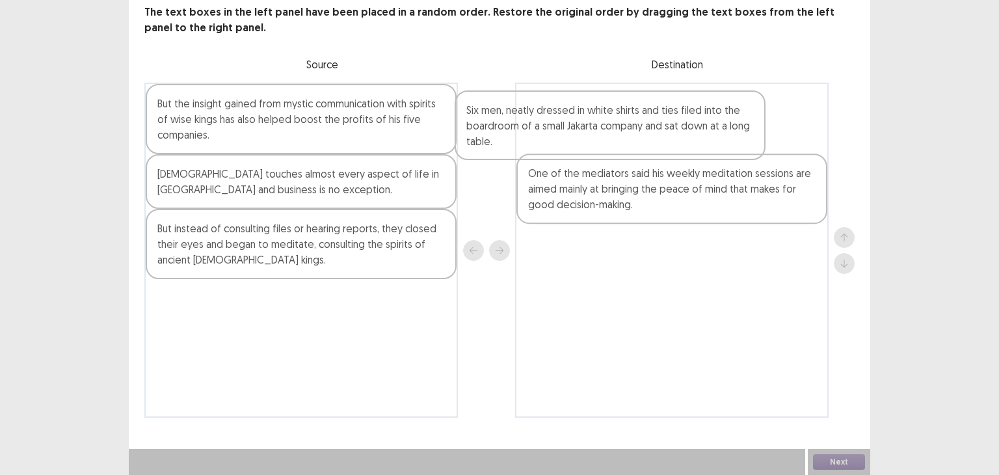
drag, startPoint x: 260, startPoint y: 198, endPoint x: 614, endPoint y: 150, distance: 357.2
click at [577, 137] on div "But the insight gained from mystic communication with spirits of wise kings has…" at bounding box center [499, 250] width 710 height 335
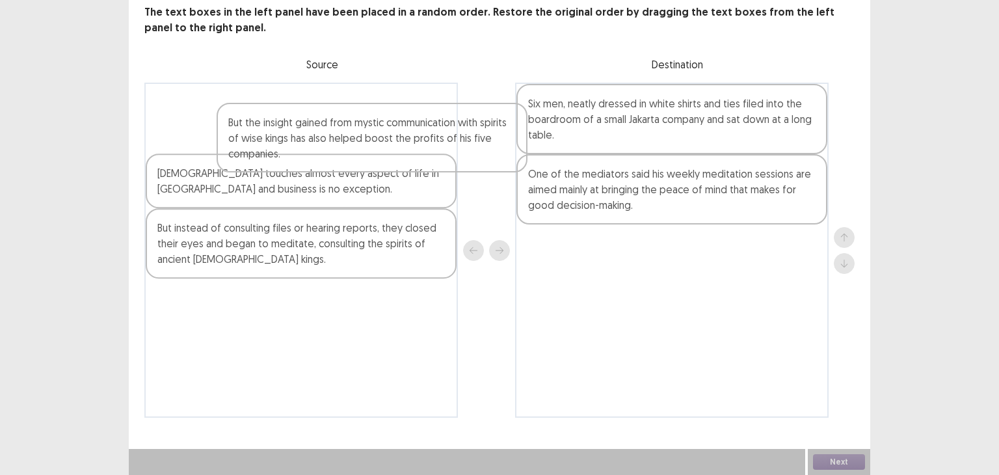
scroll to position [75, 0]
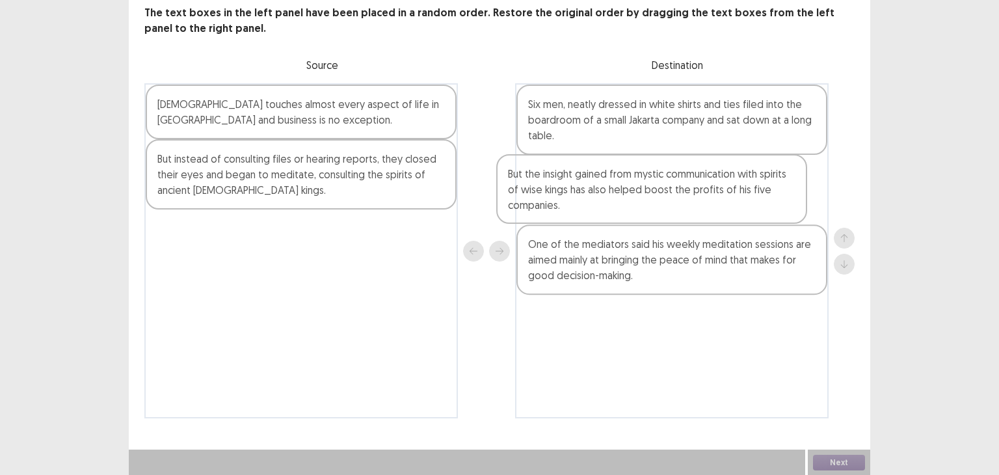
drag, startPoint x: 367, startPoint y: 128, endPoint x: 697, endPoint y: 191, distance: 335.7
click at [697, 191] on div "But the insight gained from mystic communication with spirits of wise kings has…" at bounding box center [499, 250] width 710 height 335
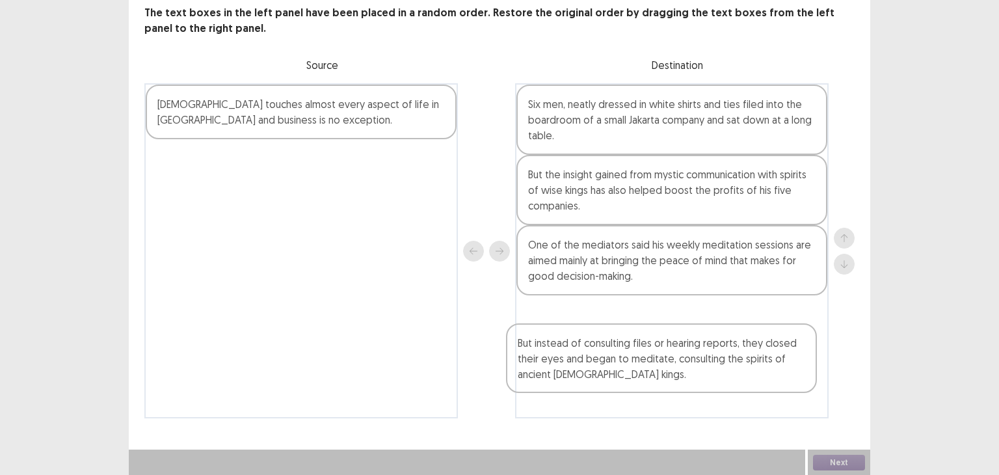
drag, startPoint x: 278, startPoint y: 176, endPoint x: 644, endPoint y: 340, distance: 400.6
click at [645, 363] on div "[DEMOGRAPHIC_DATA] touches almost every aspect of life in [GEOGRAPHIC_DATA] and…" at bounding box center [499, 250] width 710 height 335
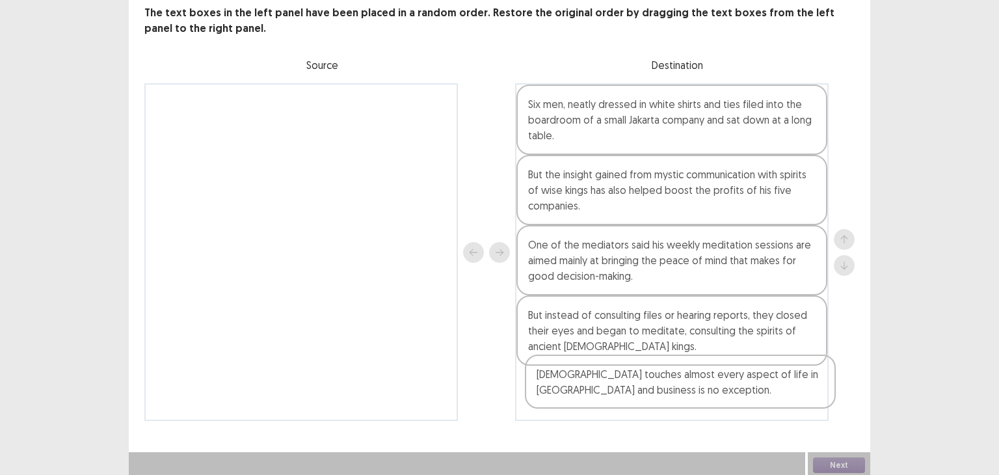
drag, startPoint x: 299, startPoint y: 121, endPoint x: 706, endPoint y: 399, distance: 492.7
click at [697, 399] on div "[DEMOGRAPHIC_DATA] touches almost every aspect of life in [GEOGRAPHIC_DATA] and…" at bounding box center [499, 252] width 710 height 338
click at [829, 459] on button "Next" at bounding box center [839, 466] width 52 height 16
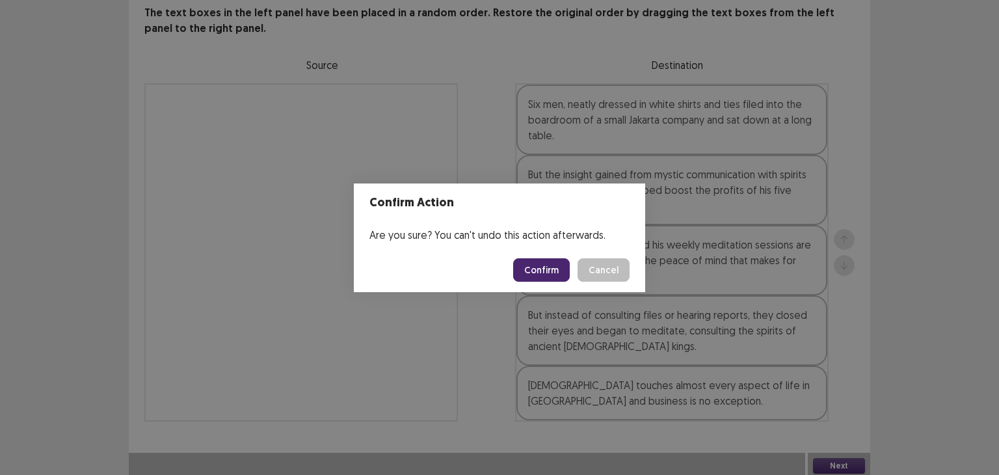
click at [527, 265] on button "Confirm" at bounding box center [541, 269] width 57 height 23
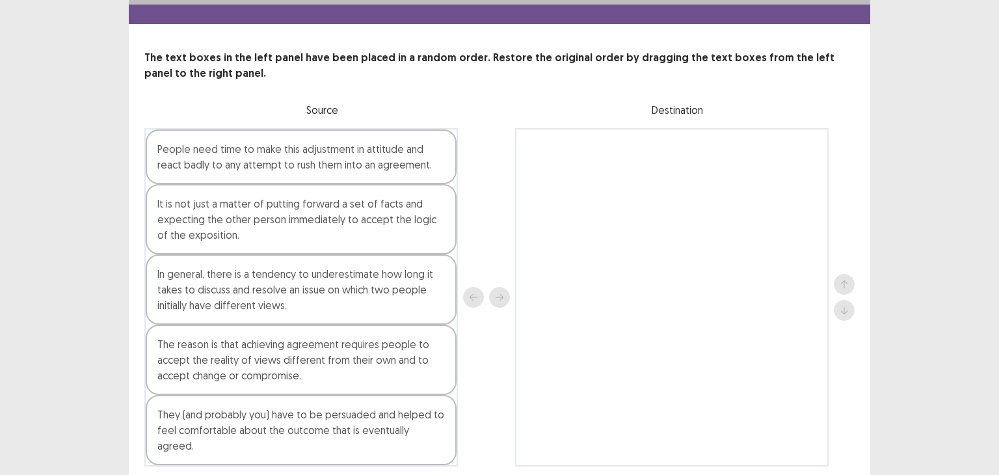
scroll to position [60, 0]
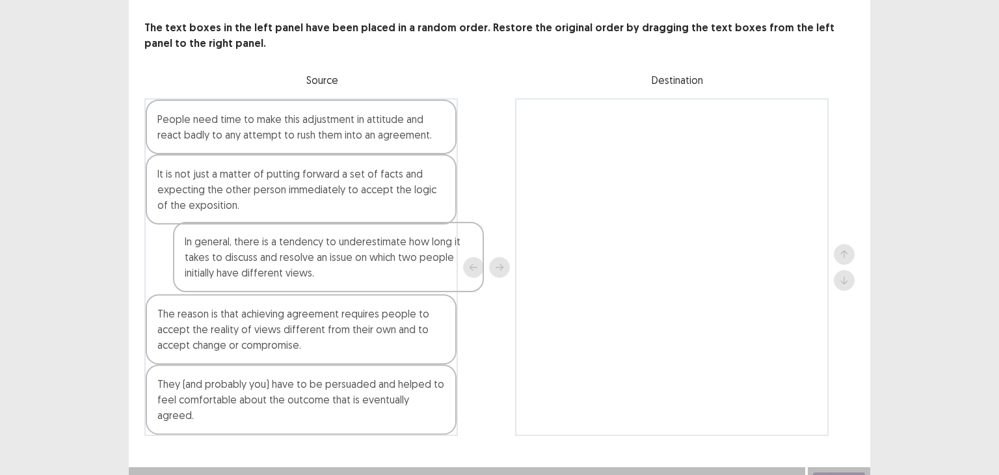
drag, startPoint x: 268, startPoint y: 272, endPoint x: 713, endPoint y: 167, distance: 457.2
click at [710, 168] on div "People need time to make this adjustment in attitude and react badly to any att…" at bounding box center [499, 267] width 710 height 338
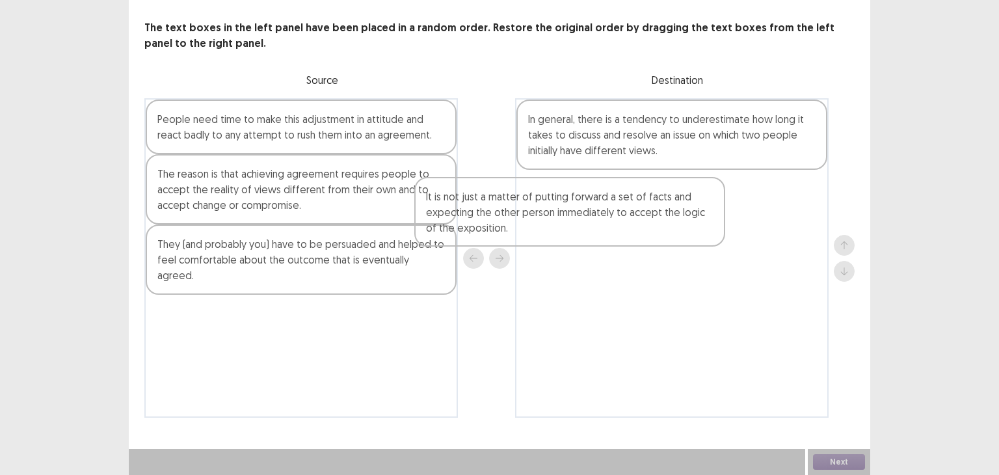
drag, startPoint x: 433, startPoint y: 210, endPoint x: 627, endPoint y: 209, distance: 194.5
click at [624, 210] on div "People need time to make this adjustment in attitude and react badly to any att…" at bounding box center [499, 257] width 710 height 319
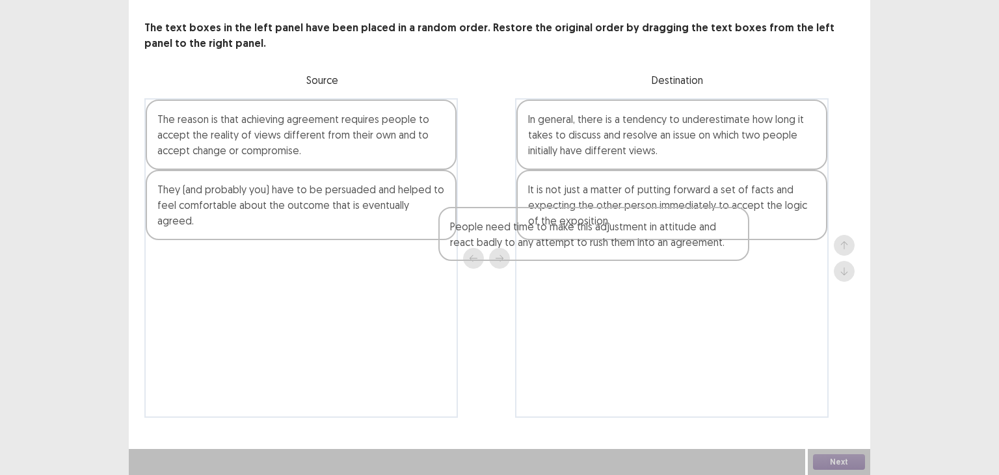
drag, startPoint x: 323, startPoint y: 140, endPoint x: 591, endPoint y: 243, distance: 287.4
click at [591, 242] on div "People need time to make this adjustment in attitude and react badly to any att…" at bounding box center [499, 257] width 710 height 319
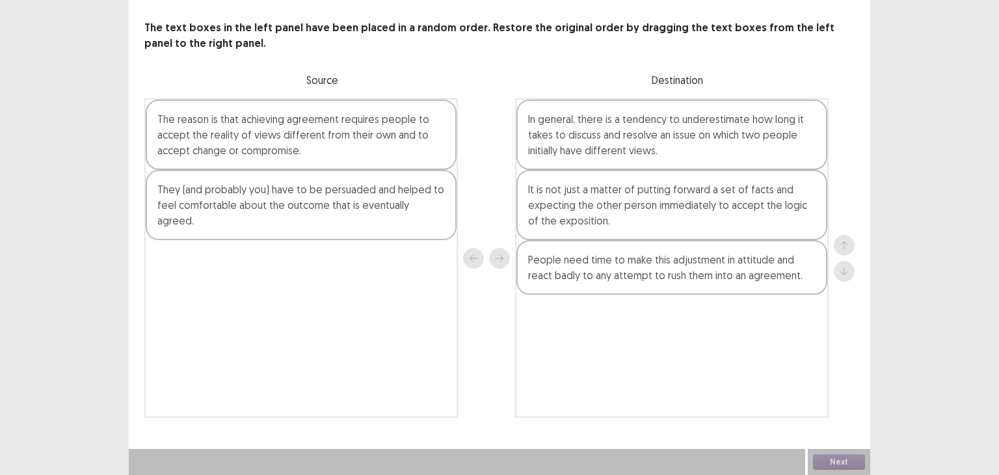
click at [253, 136] on div "The reason is that achieving agreement requires people to accept the reality of…" at bounding box center [301, 135] width 311 height 70
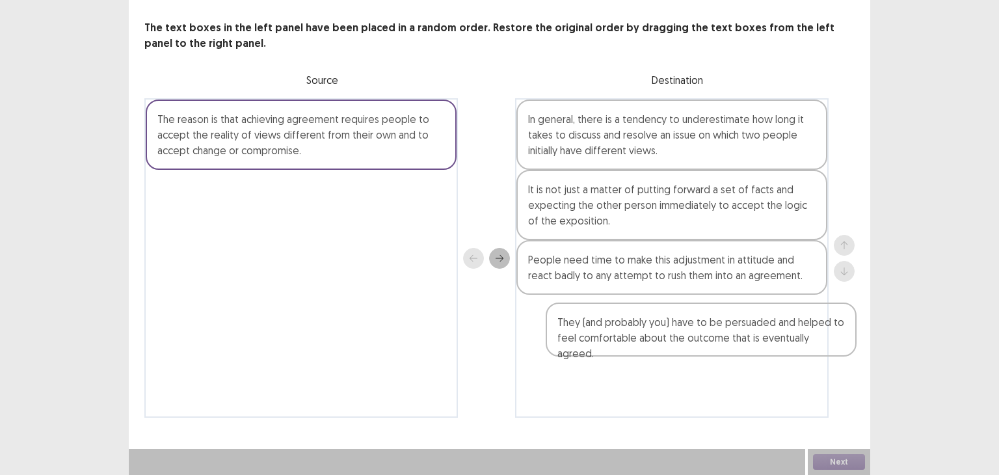
drag, startPoint x: 256, startPoint y: 219, endPoint x: 615, endPoint y: 319, distance: 372.6
click at [661, 353] on div "The reason is that achieving agreement requires people to accept the reality of…" at bounding box center [499, 257] width 710 height 319
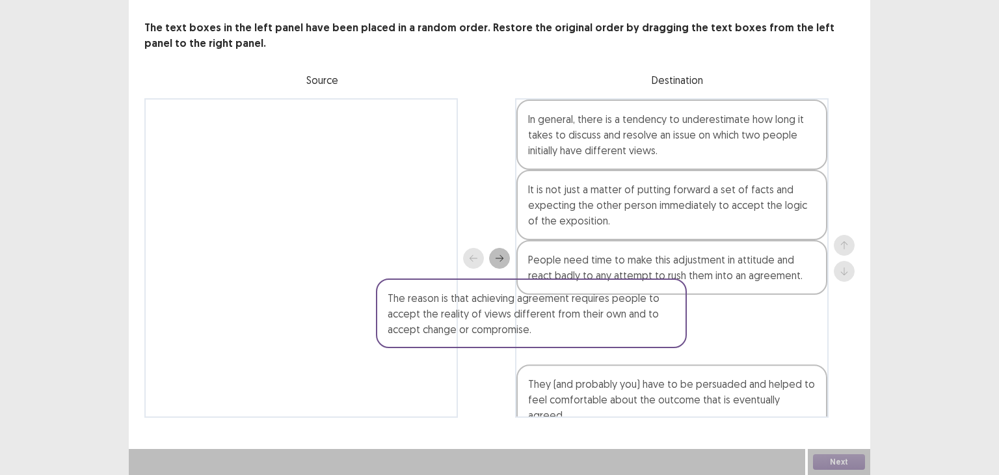
drag, startPoint x: 406, startPoint y: 161, endPoint x: 723, endPoint y: 414, distance: 405.9
click at [723, 414] on div "The reason is that achieving agreement requires people to accept the reality of…" at bounding box center [499, 257] width 710 height 319
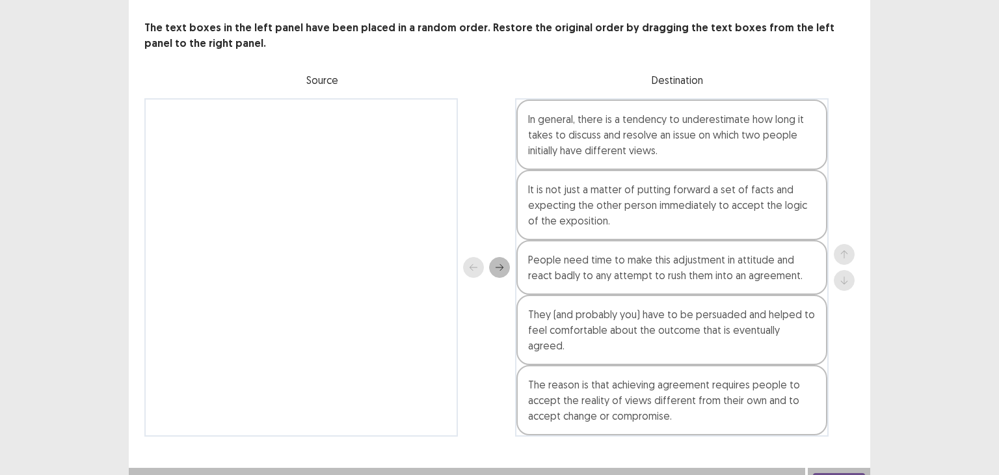
click at [847, 473] on button "Next" at bounding box center [839, 481] width 52 height 16
click at [835, 473] on button "Next" at bounding box center [839, 481] width 52 height 16
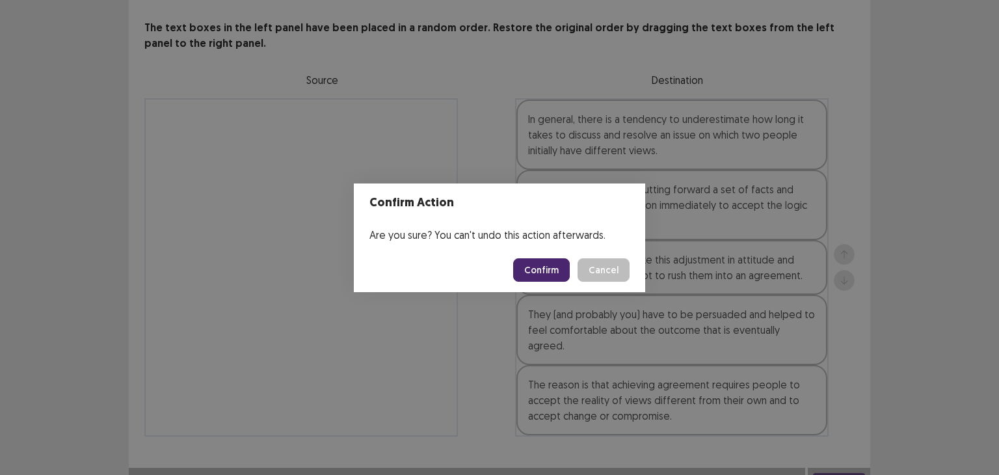
click at [541, 269] on button "Confirm" at bounding box center [541, 269] width 57 height 23
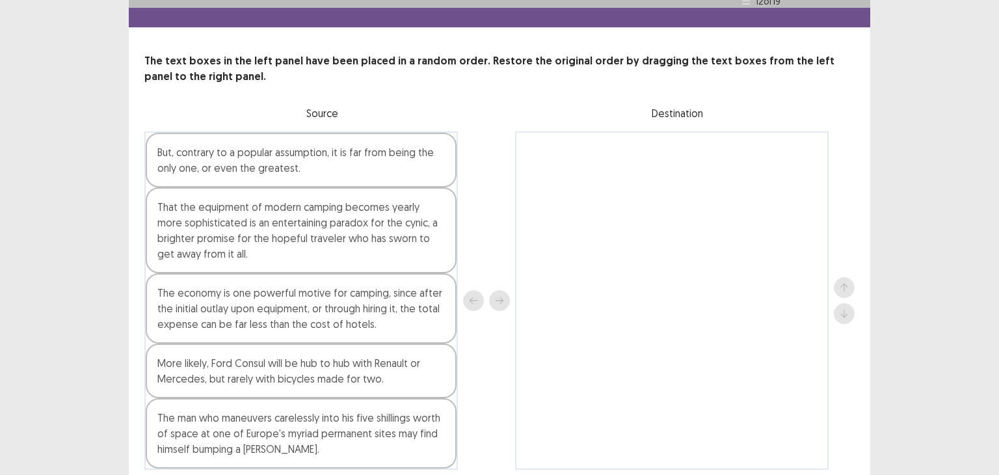
scroll to position [65, 0]
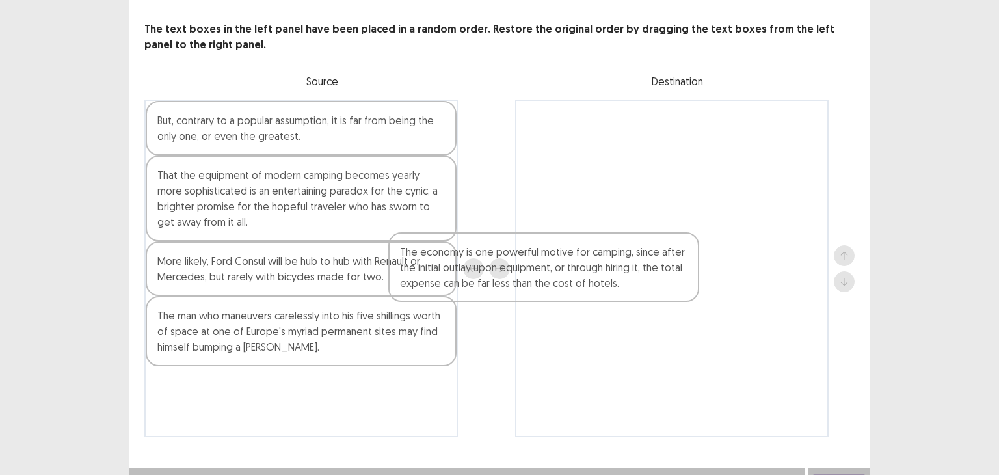
drag, startPoint x: 280, startPoint y: 266, endPoint x: 609, endPoint y: 163, distance: 345.4
click at [607, 172] on div "But, contrary to a popular assumption, it is far from being the only one, or ev…" at bounding box center [499, 269] width 710 height 338
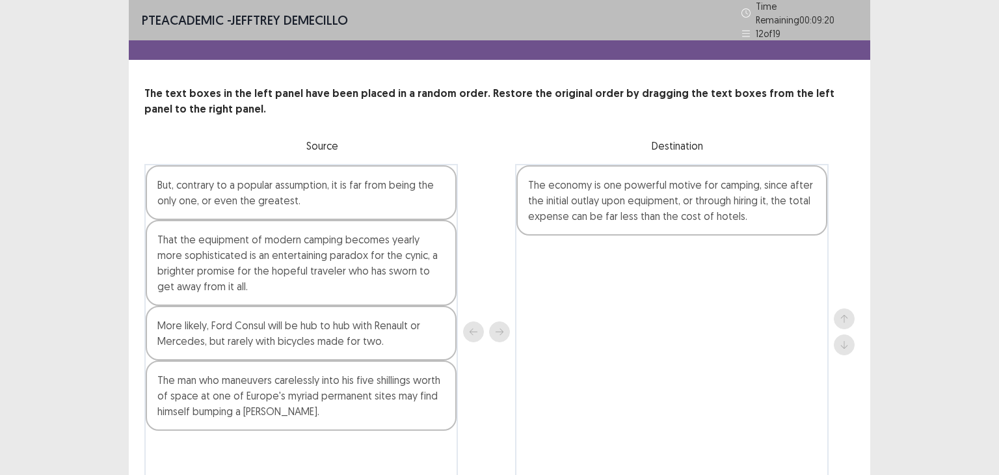
scroll to position [0, 0]
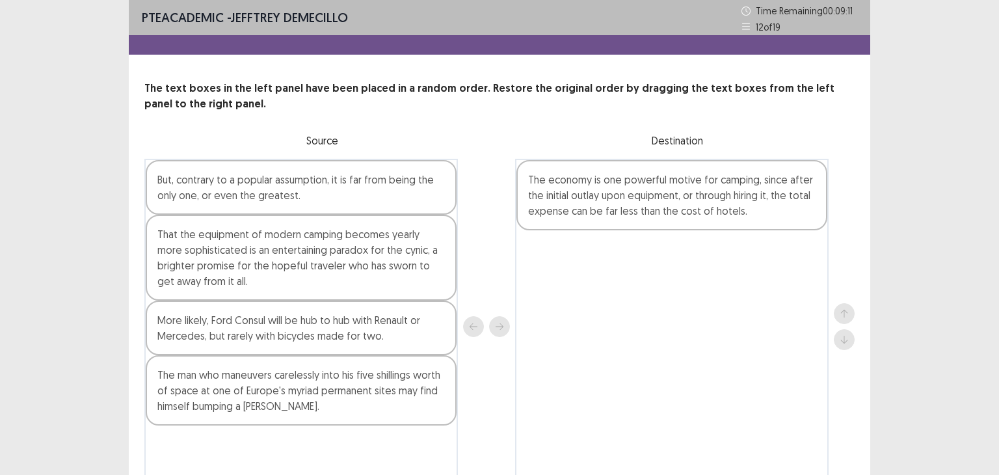
click at [293, 195] on div "But, contrary to a popular assumption, it is far from being the only one, or ev…" at bounding box center [301, 187] width 311 height 55
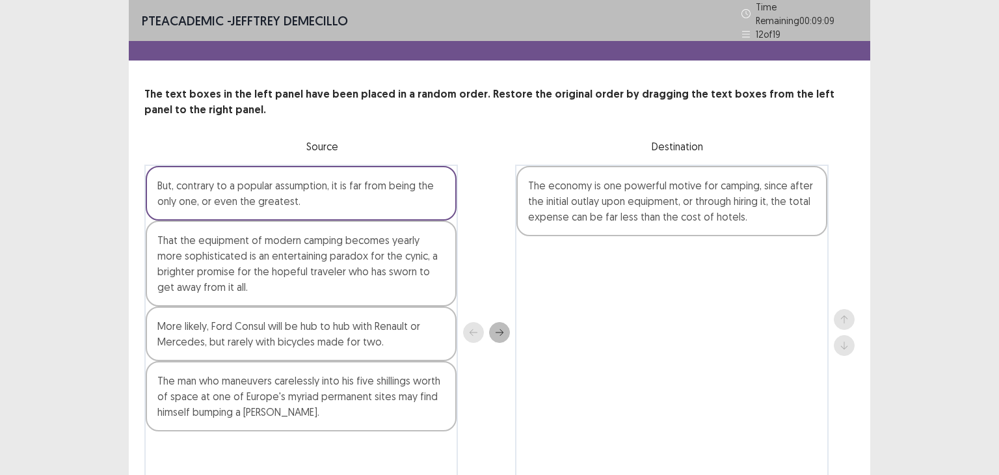
drag, startPoint x: 297, startPoint y: 334, endPoint x: 574, endPoint y: 271, distance: 284.7
click at [571, 275] on div "But, contrary to a popular assumption, it is far from being the only one, or ev…" at bounding box center [499, 332] width 710 height 335
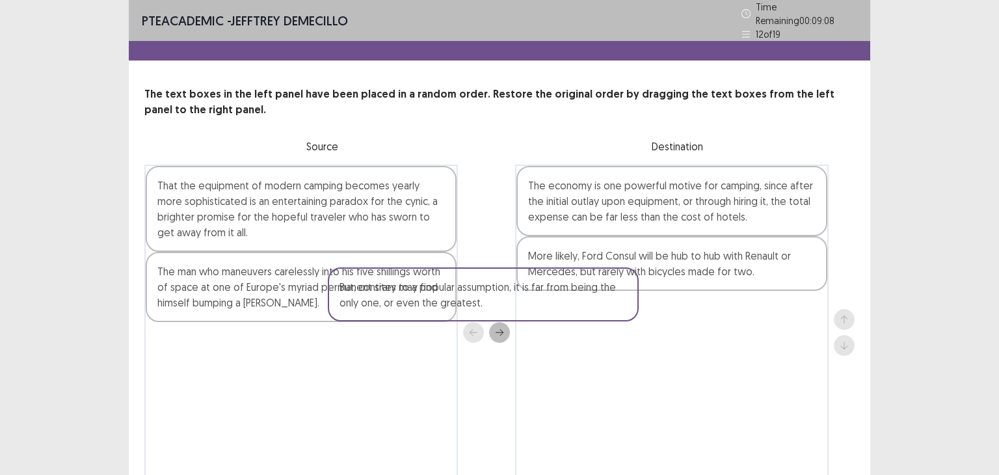
drag, startPoint x: 506, startPoint y: 308, endPoint x: 574, endPoint y: 312, distance: 67.8
click at [533, 312] on div "But, contrary to a popular assumption, it is far from being the only one, or ev…" at bounding box center [499, 332] width 710 height 335
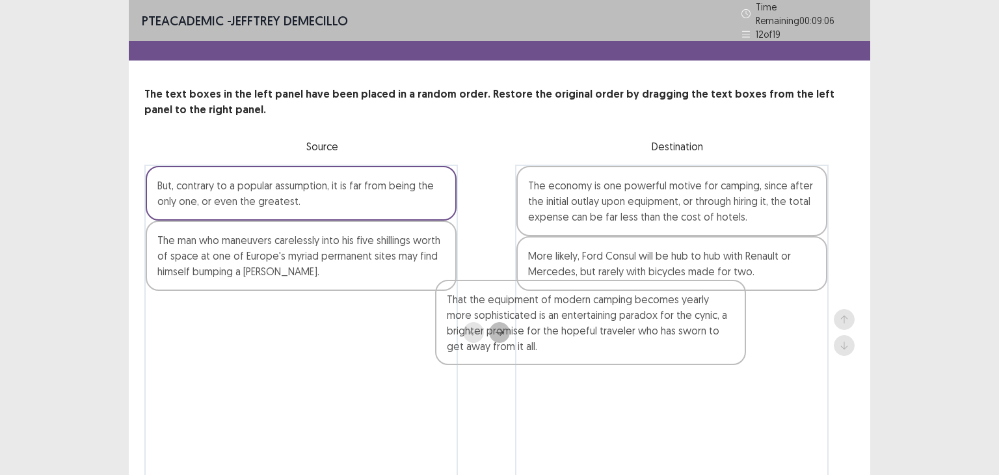
drag, startPoint x: 252, startPoint y: 256, endPoint x: 583, endPoint y: 335, distance: 340.4
click at [579, 335] on div "But, contrary to a popular assumption, it is far from being the only one, or ev…" at bounding box center [499, 332] width 710 height 335
click at [583, 335] on div "The economy is one powerful motive for camping, since after the initial outlay …" at bounding box center [671, 332] width 313 height 335
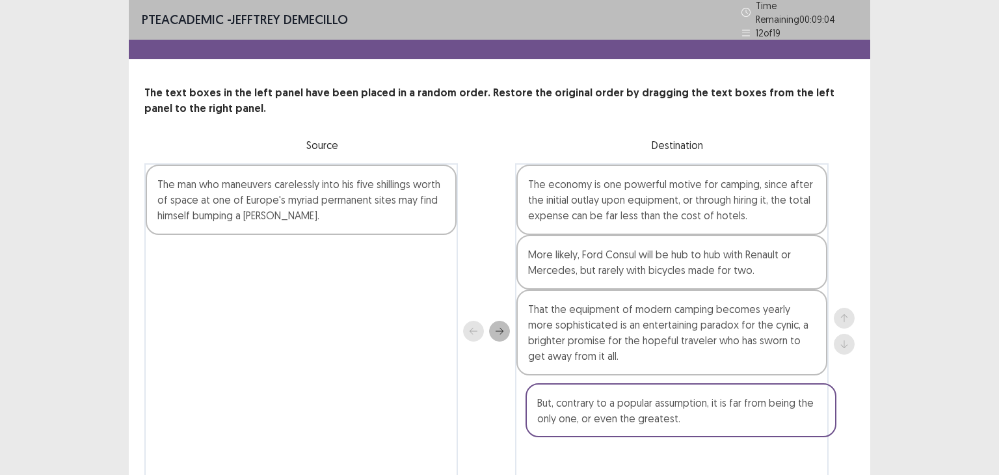
drag, startPoint x: 296, startPoint y: 209, endPoint x: 694, endPoint y: 438, distance: 458.9
click at [694, 441] on div "PTE academic - [PERSON_NAME] Time Remaining 00 : 09 : 04 12 of 19 The text boxe…" at bounding box center [499, 262] width 741 height 526
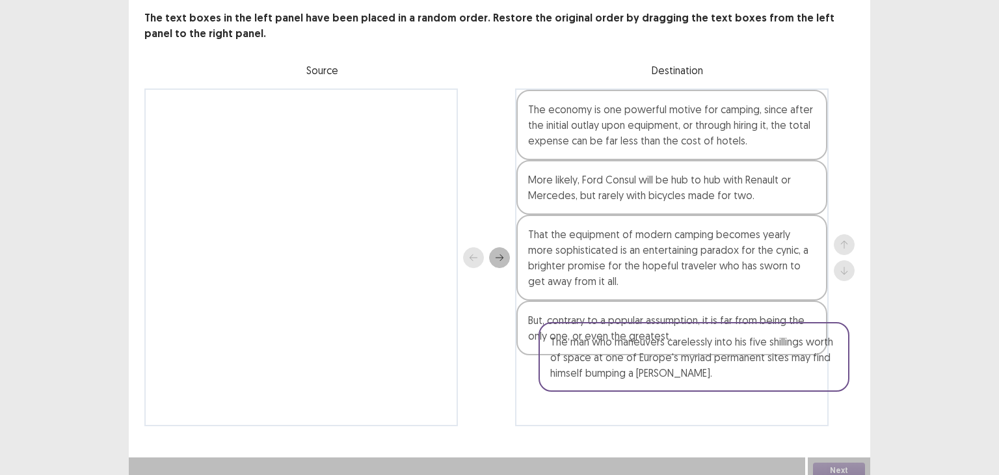
drag, startPoint x: 312, startPoint y: 154, endPoint x: 696, endPoint y: 382, distance: 447.1
click at [696, 382] on div "The man who maneuvers carelessly into his five shillings worth of space at one …" at bounding box center [499, 257] width 710 height 338
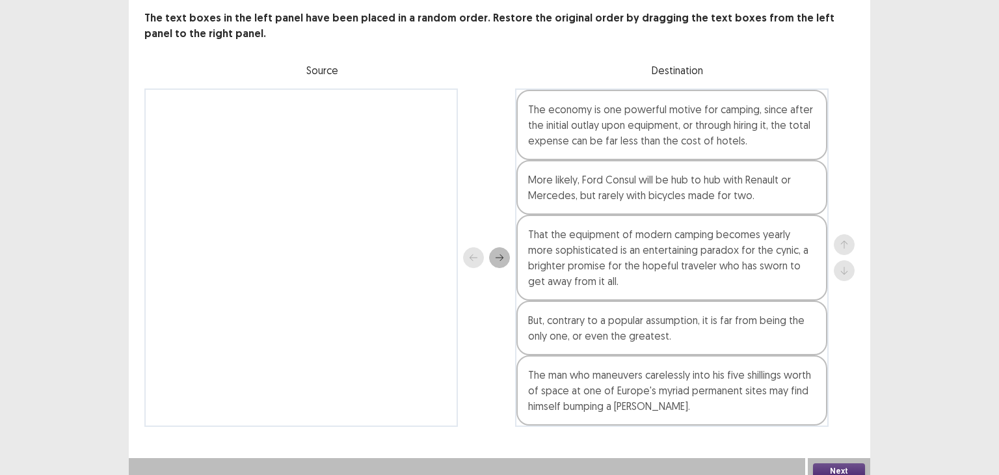
click at [827, 463] on button "Next" at bounding box center [839, 471] width 52 height 16
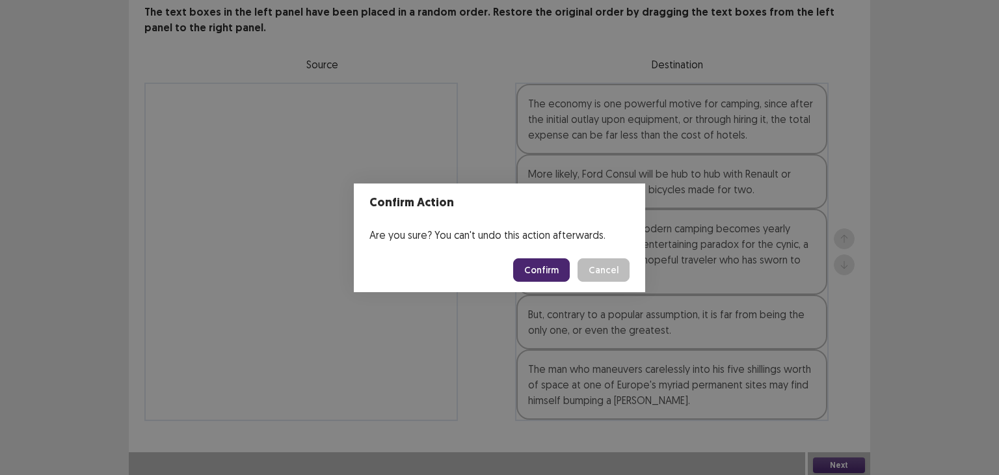
click at [533, 266] on button "Confirm" at bounding box center [541, 269] width 57 height 23
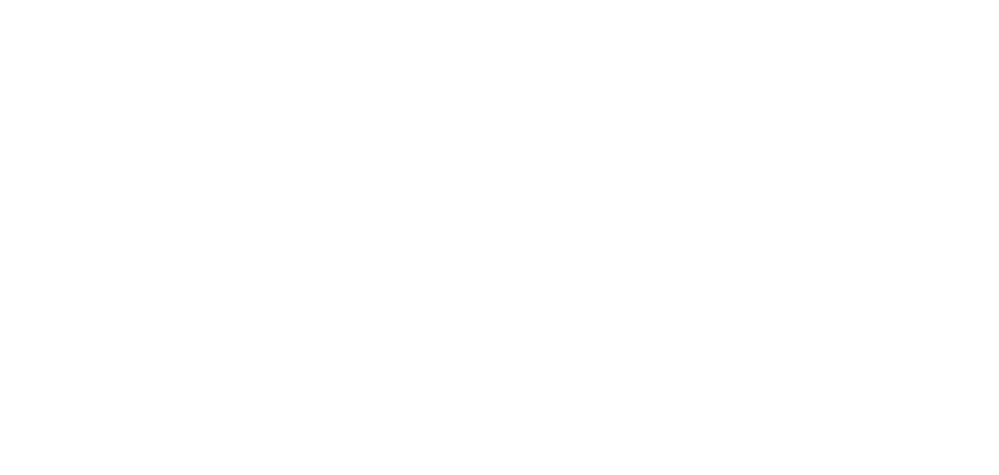
scroll to position [0, 0]
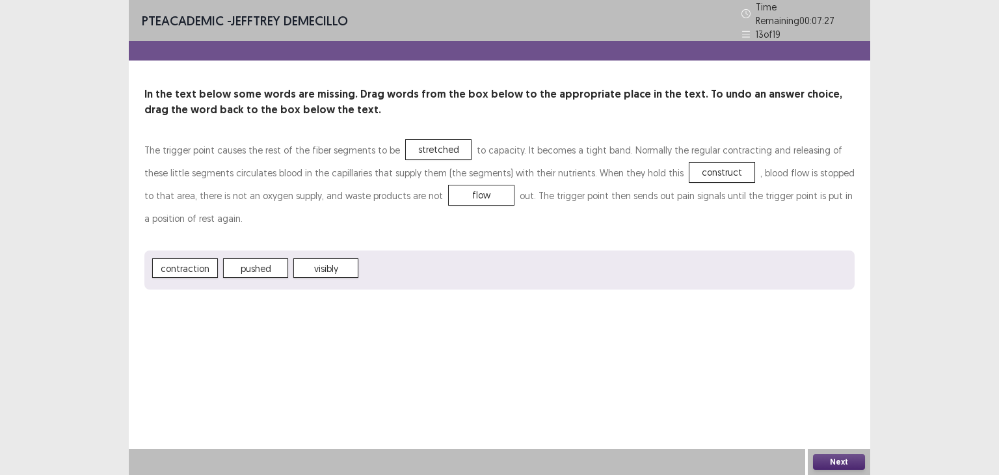
click at [840, 458] on button "Next" at bounding box center [839, 462] width 52 height 16
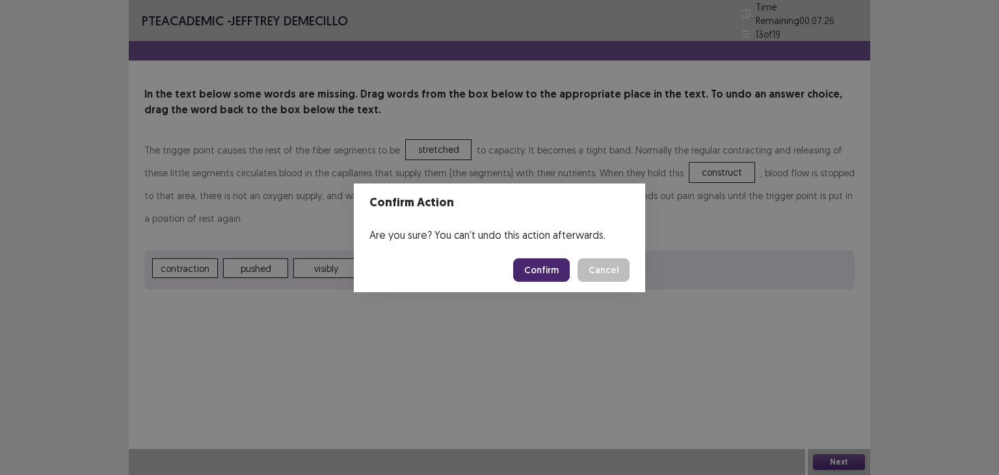
click at [548, 261] on button "Confirm" at bounding box center [541, 269] width 57 height 23
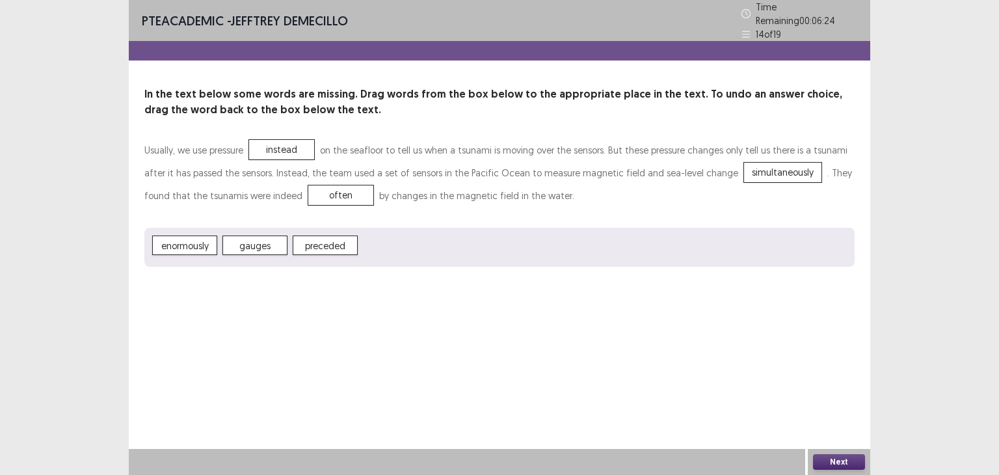
click at [836, 458] on button "Next" at bounding box center [839, 462] width 52 height 16
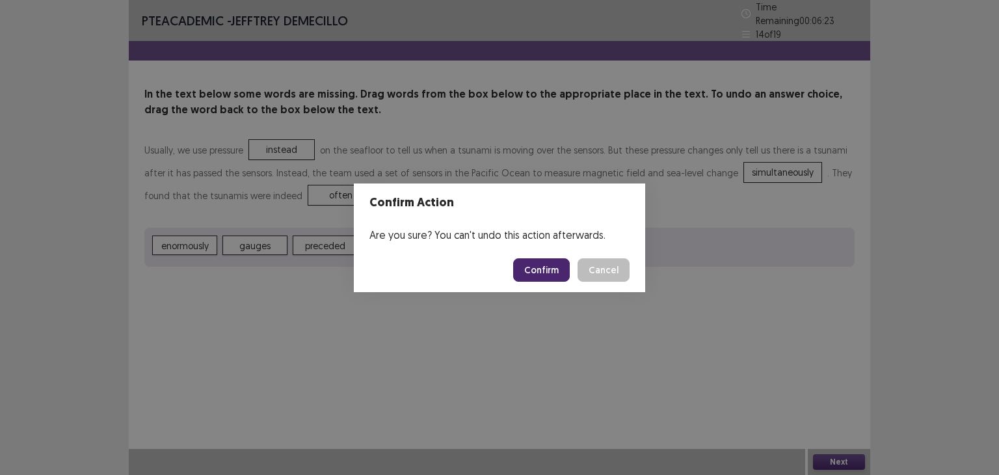
click at [526, 267] on button "Confirm" at bounding box center [541, 269] width 57 height 23
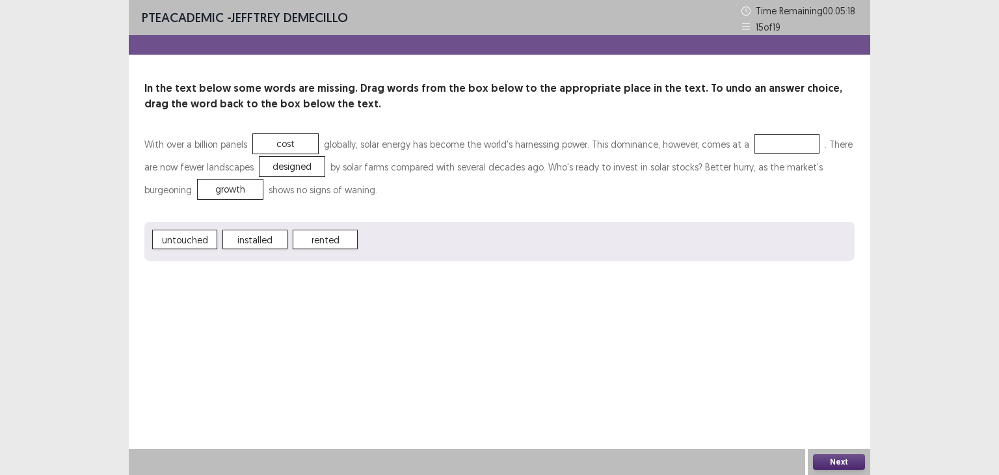
click at [843, 459] on button "Next" at bounding box center [839, 462] width 52 height 16
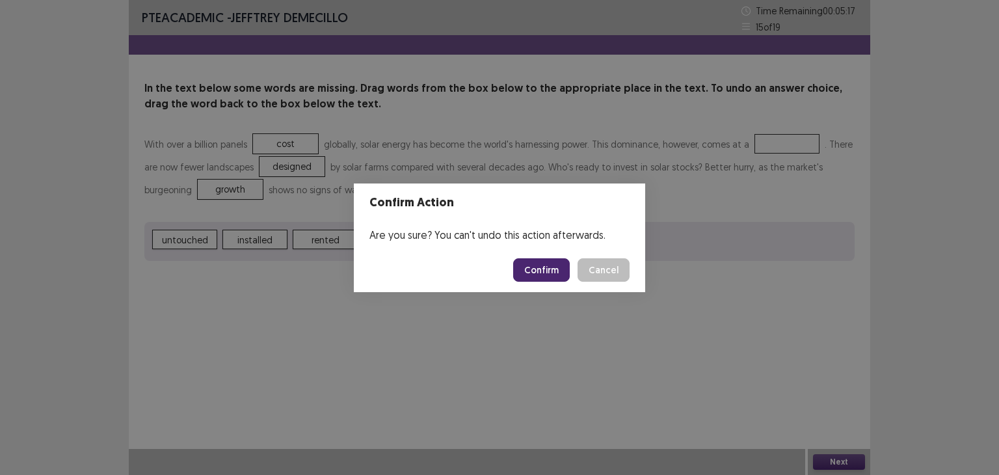
click at [537, 265] on button "Confirm" at bounding box center [541, 269] width 57 height 23
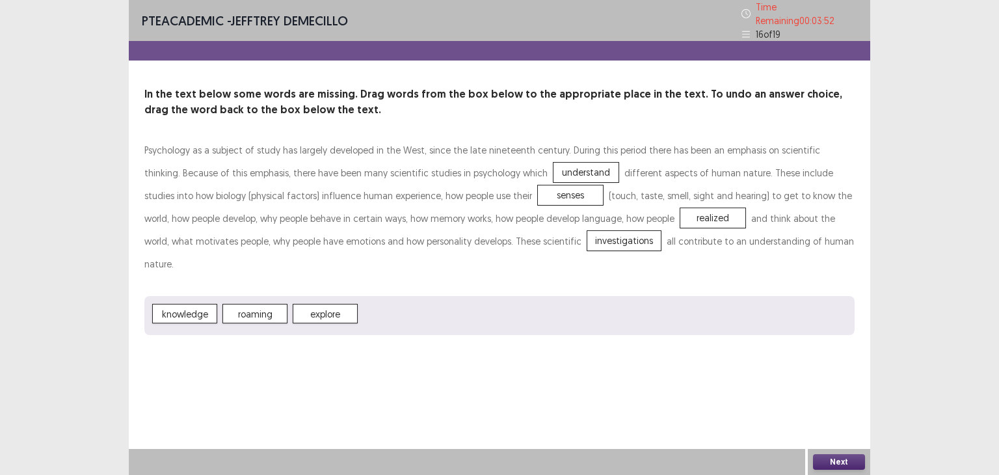
click at [842, 459] on button "Next" at bounding box center [839, 462] width 52 height 16
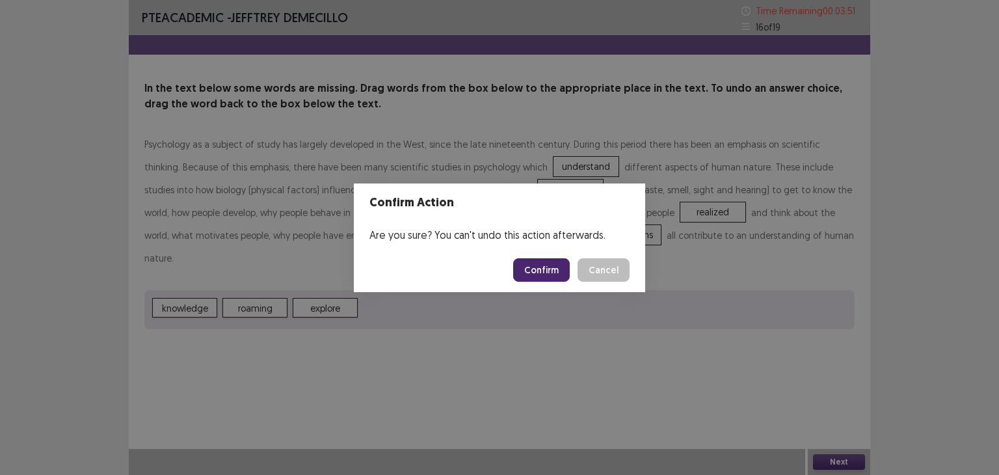
click at [538, 266] on button "Confirm" at bounding box center [541, 269] width 57 height 23
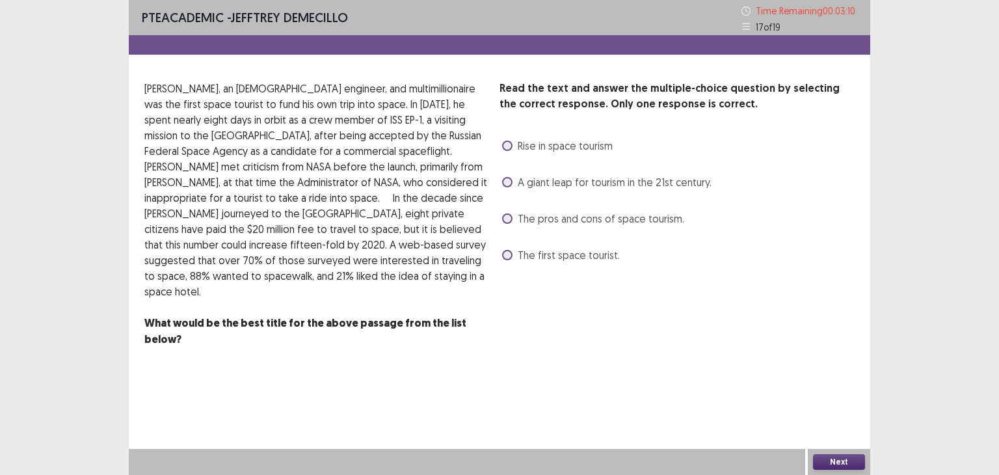
click at [518, 262] on span "The first space tourist." at bounding box center [569, 255] width 102 height 16
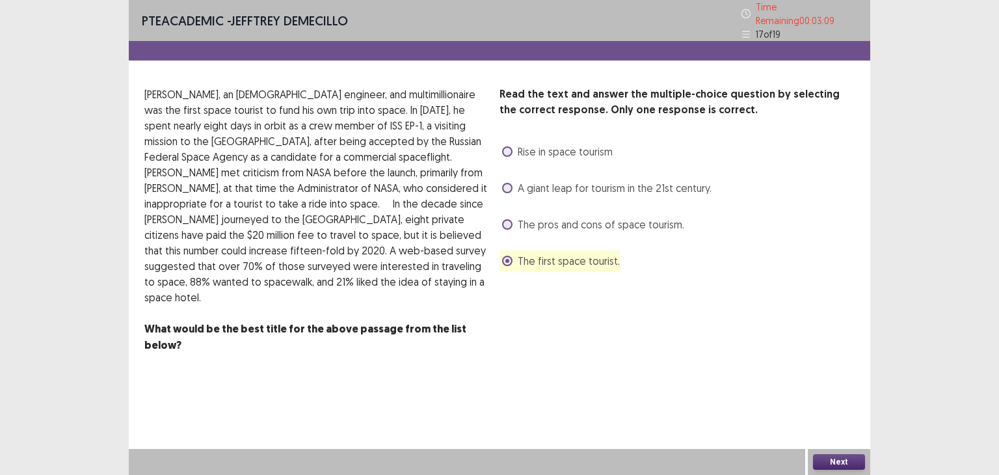
click at [848, 465] on button "Next" at bounding box center [839, 462] width 52 height 16
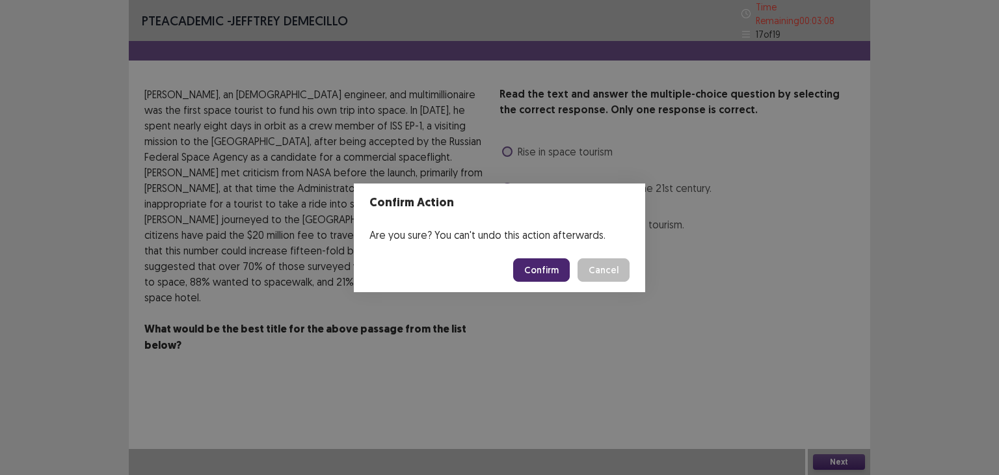
click at [528, 262] on button "Confirm" at bounding box center [541, 269] width 57 height 23
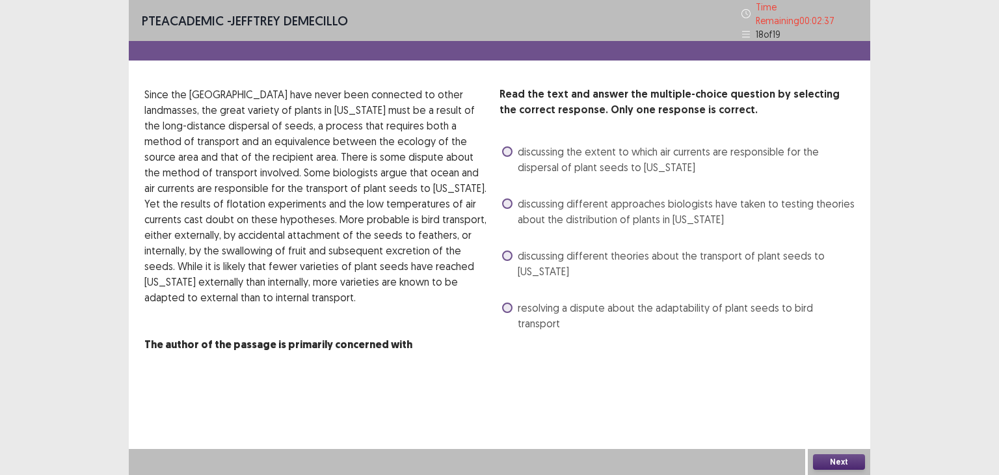
click at [507, 198] on span at bounding box center [507, 203] width 10 height 10
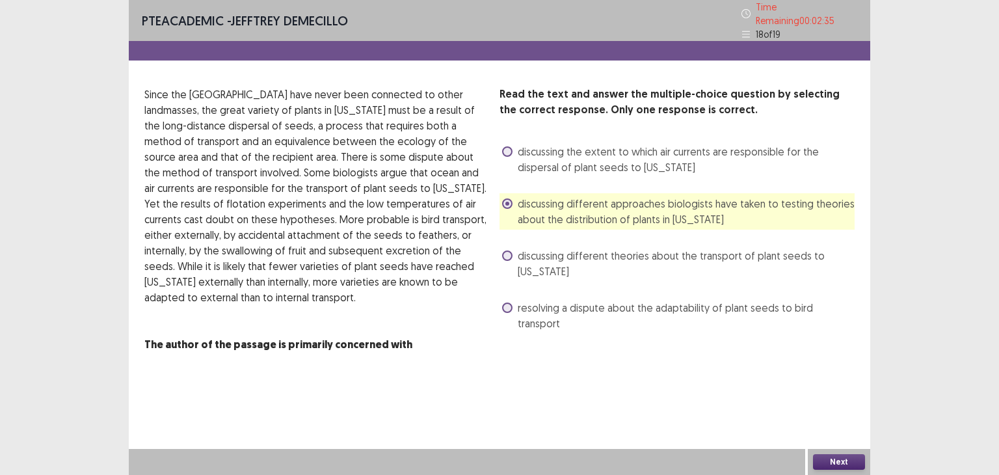
click at [833, 457] on button "Next" at bounding box center [839, 462] width 52 height 16
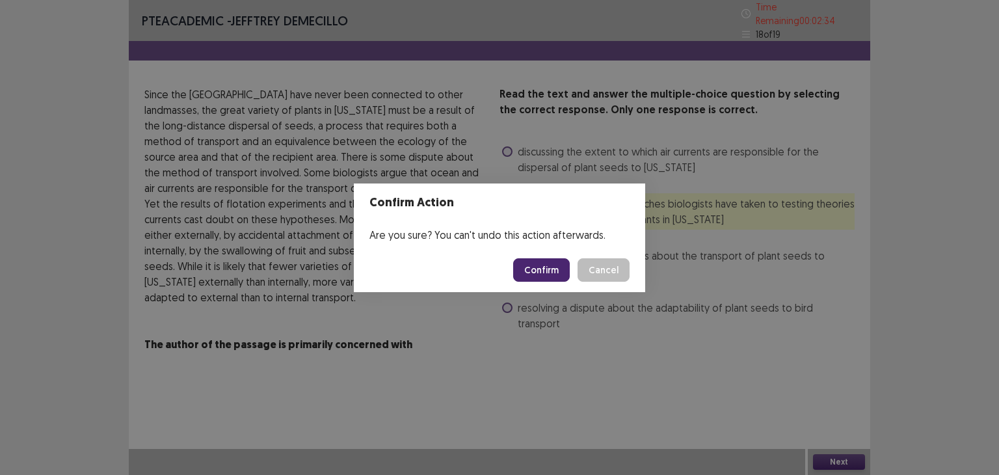
click at [543, 260] on button "Confirm" at bounding box center [541, 269] width 57 height 23
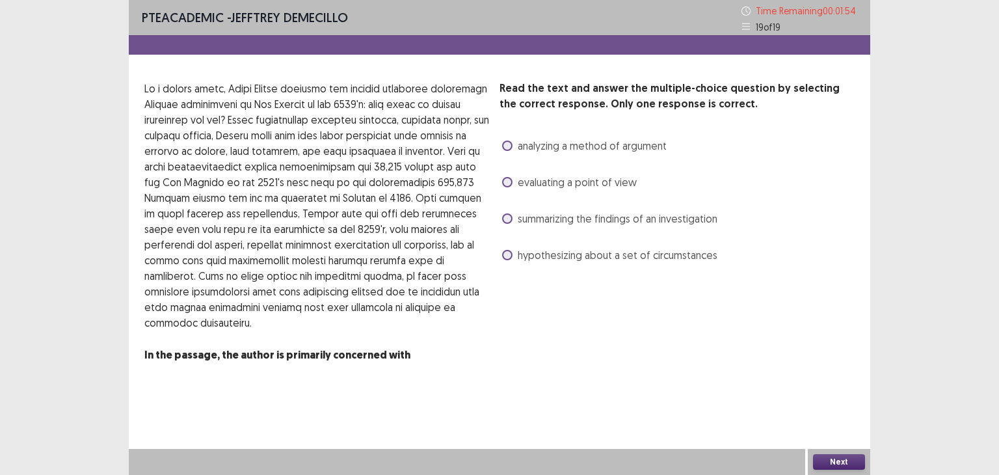
click at [507, 218] on span at bounding box center [507, 218] width 10 height 10
click at [842, 462] on button "Next" at bounding box center [839, 462] width 52 height 16
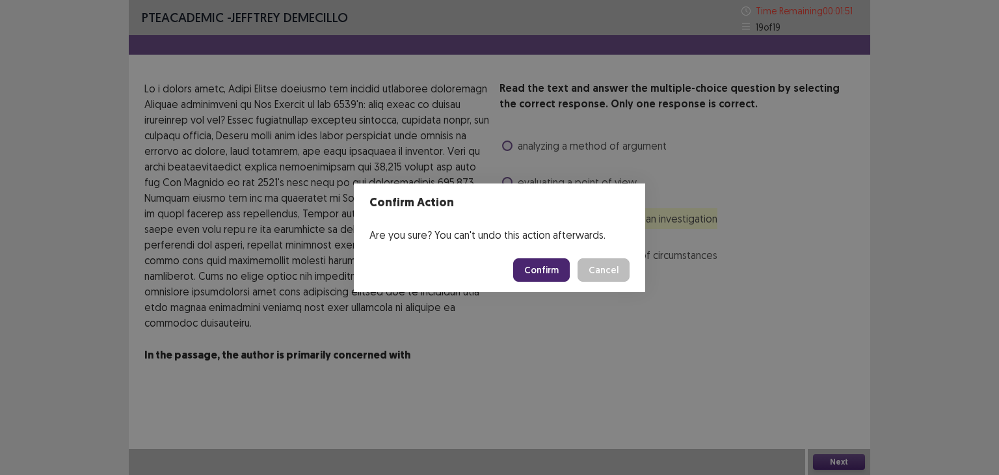
click at [545, 265] on button "Confirm" at bounding box center [541, 269] width 57 height 23
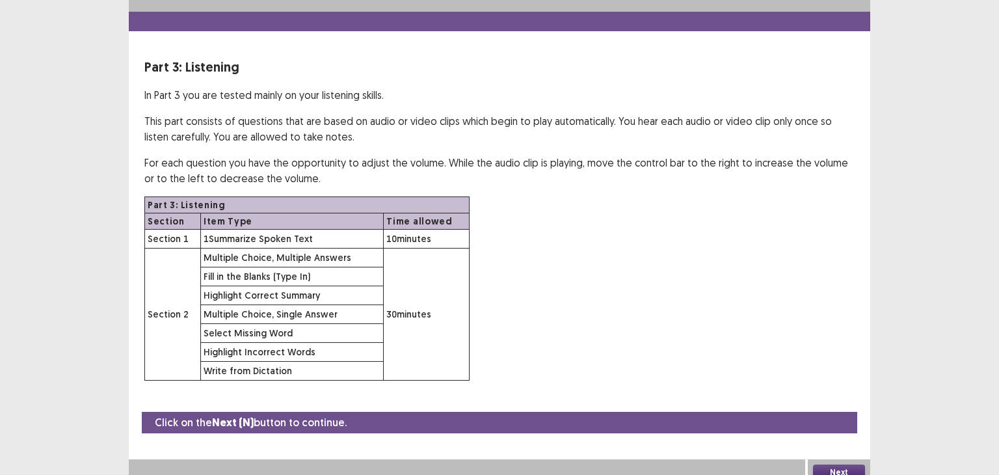
scroll to position [32, 0]
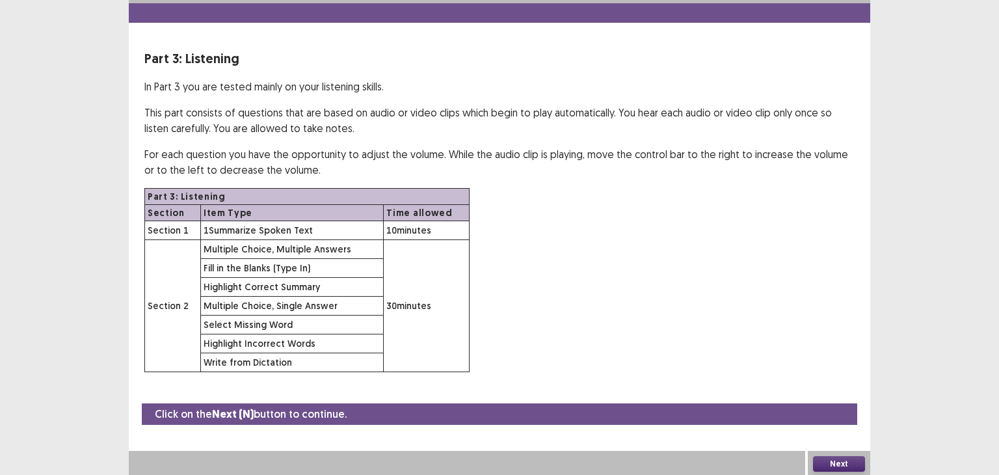
click at [846, 460] on button "Next" at bounding box center [839, 464] width 52 height 16
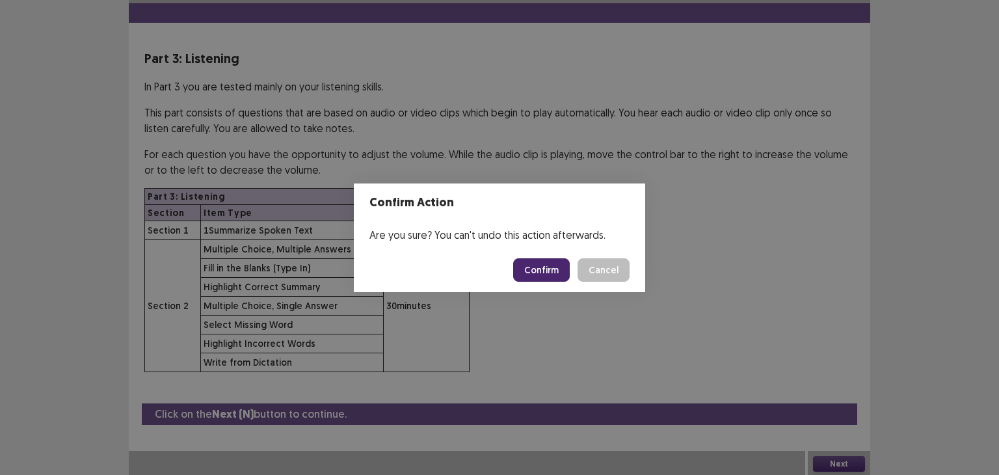
click at [551, 263] on button "Confirm" at bounding box center [541, 269] width 57 height 23
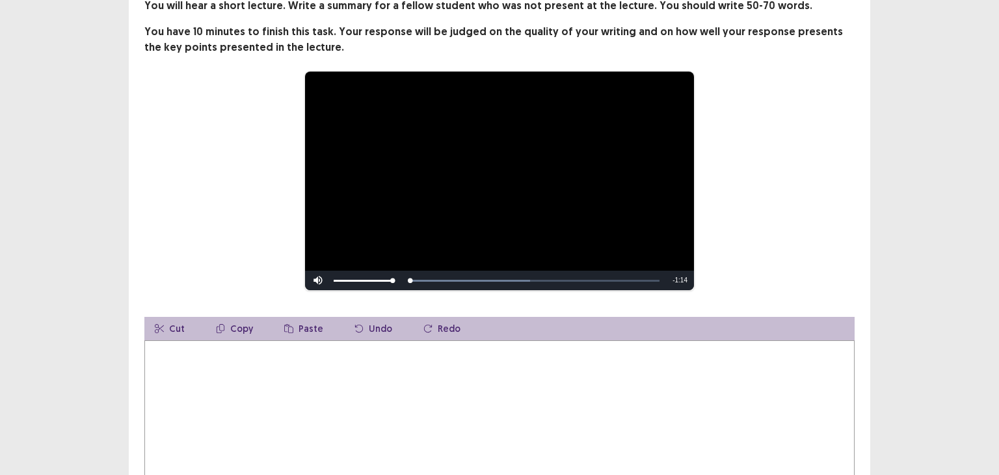
scroll to position [97, 0]
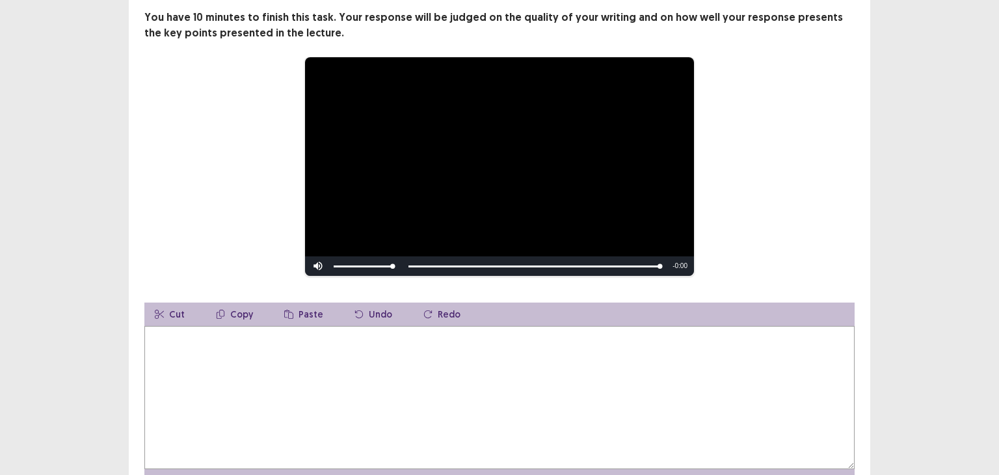
click at [290, 368] on textarea at bounding box center [499, 397] width 710 height 143
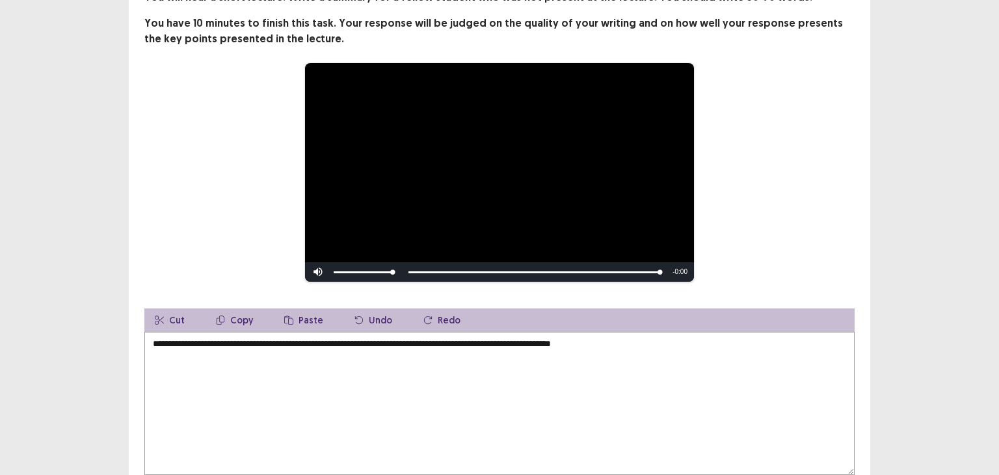
scroll to position [172, 0]
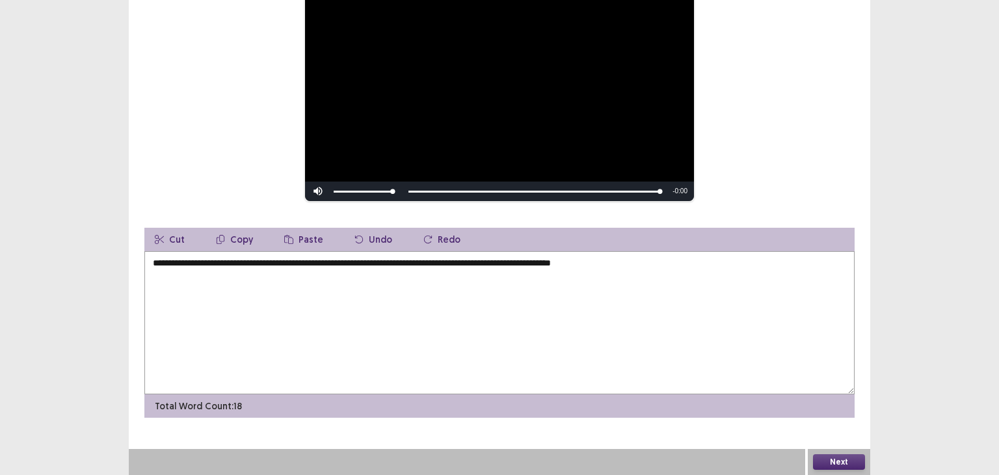
type textarea "**********"
click at [851, 464] on button "Next" at bounding box center [839, 462] width 52 height 16
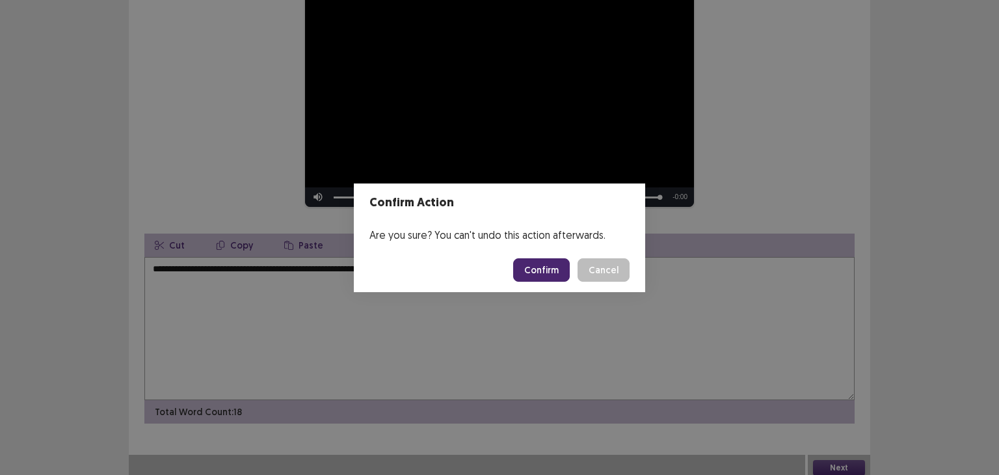
click at [544, 267] on button "Confirm" at bounding box center [541, 269] width 57 height 23
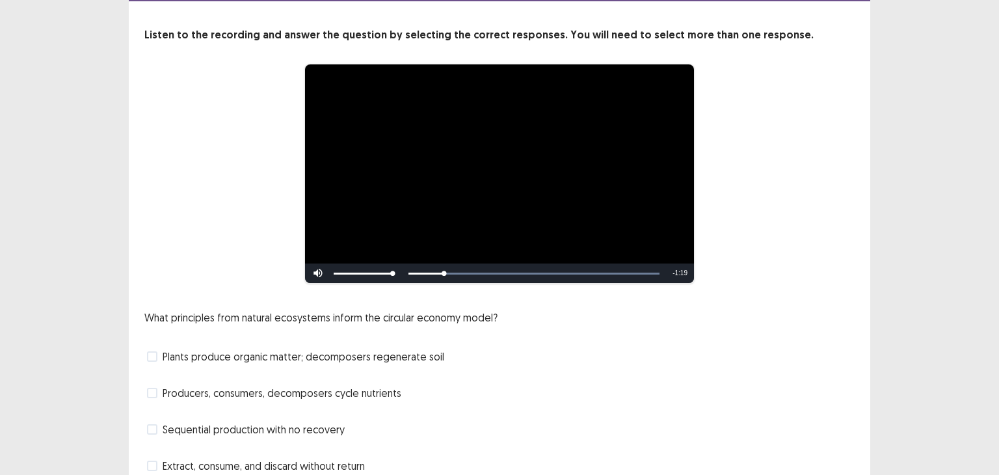
scroll to position [112, 0]
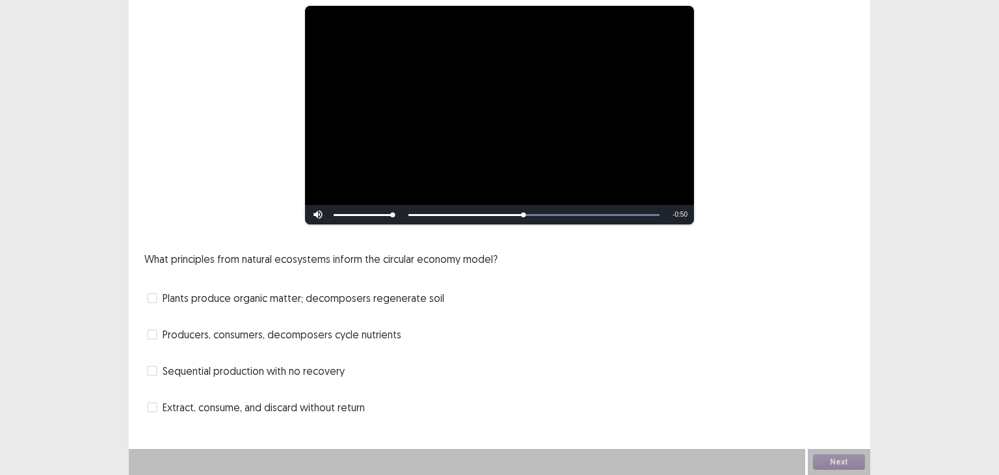
click at [153, 299] on span at bounding box center [152, 298] width 10 height 10
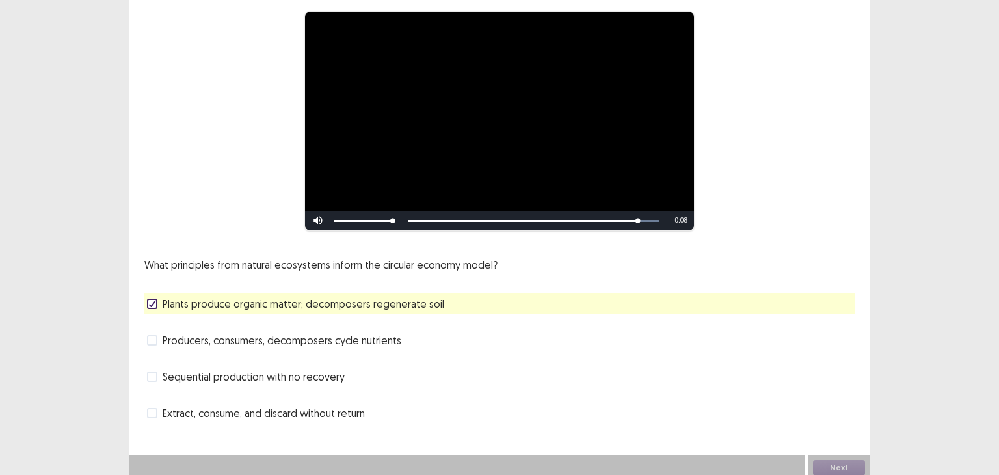
click at [150, 300] on icon at bounding box center [152, 303] width 8 height 7
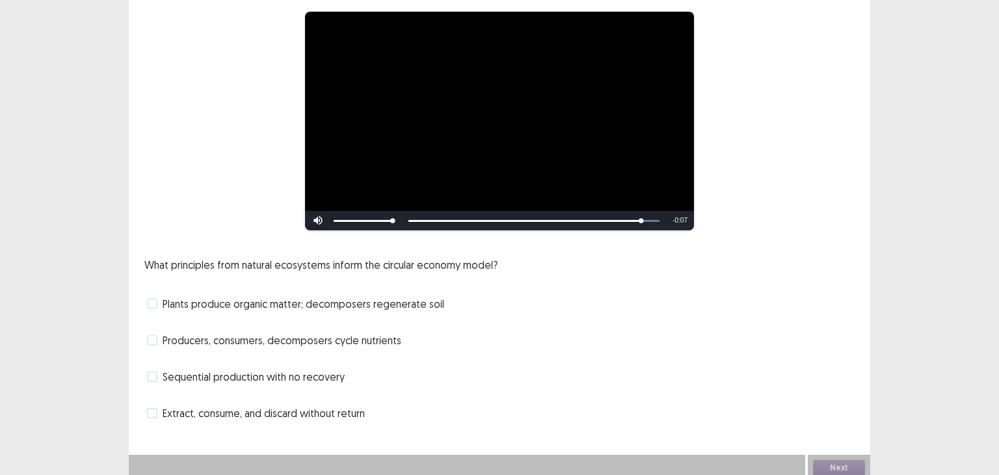
click at [152, 338] on span at bounding box center [152, 340] width 10 height 10
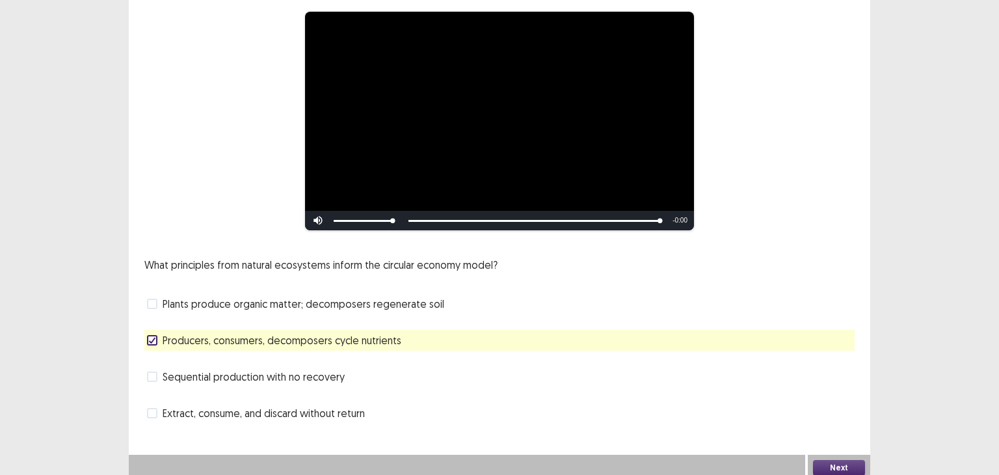
click at [844, 460] on button "Next" at bounding box center [839, 468] width 52 height 16
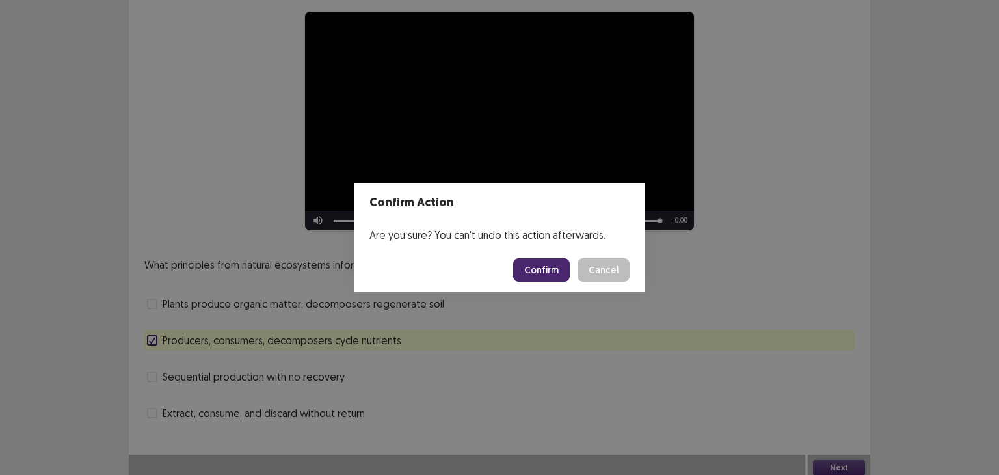
click at [532, 271] on button "Confirm" at bounding box center [541, 269] width 57 height 23
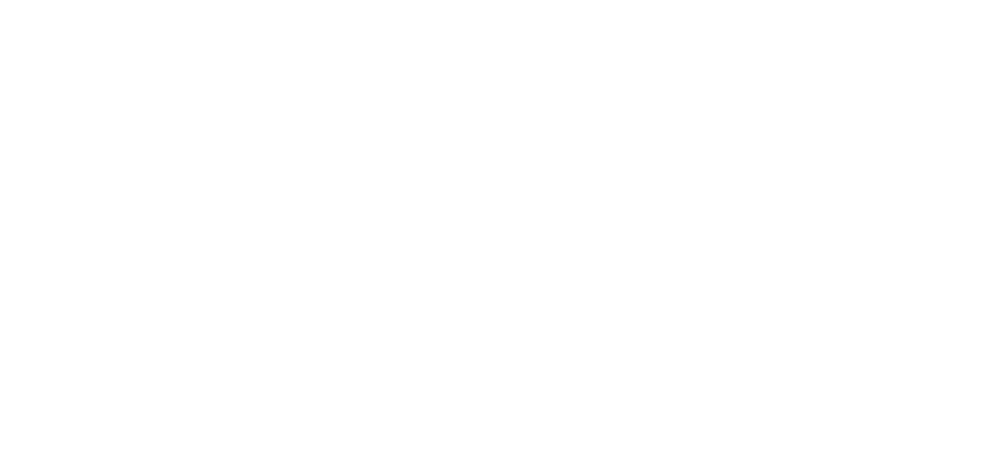
scroll to position [0, 0]
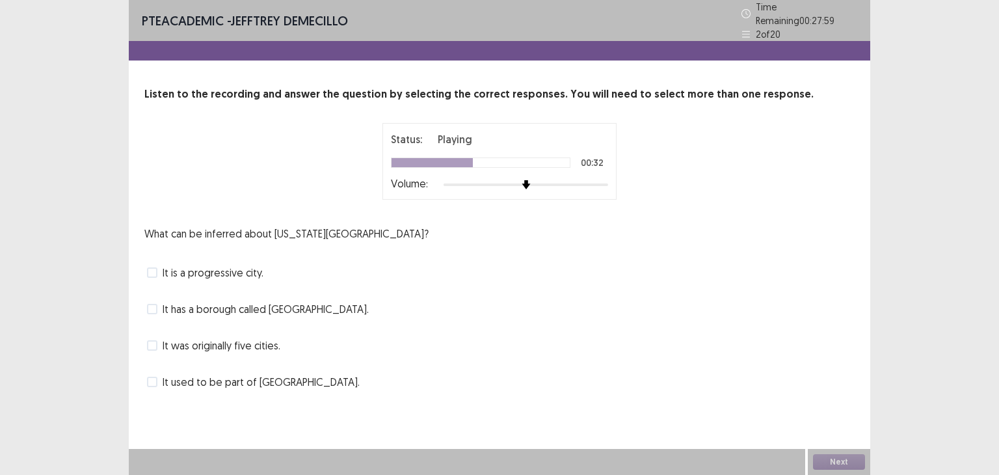
click at [151, 378] on span at bounding box center [152, 382] width 10 height 10
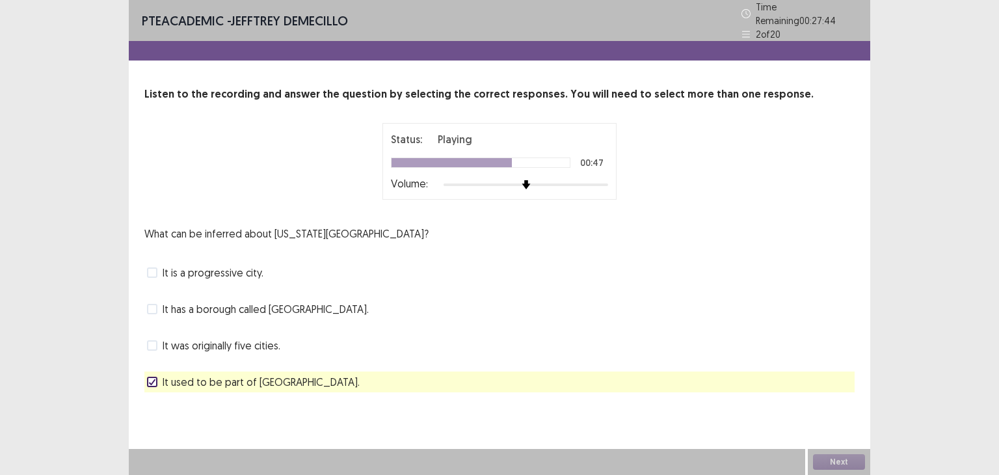
click at [153, 379] on icon at bounding box center [152, 382] width 8 height 7
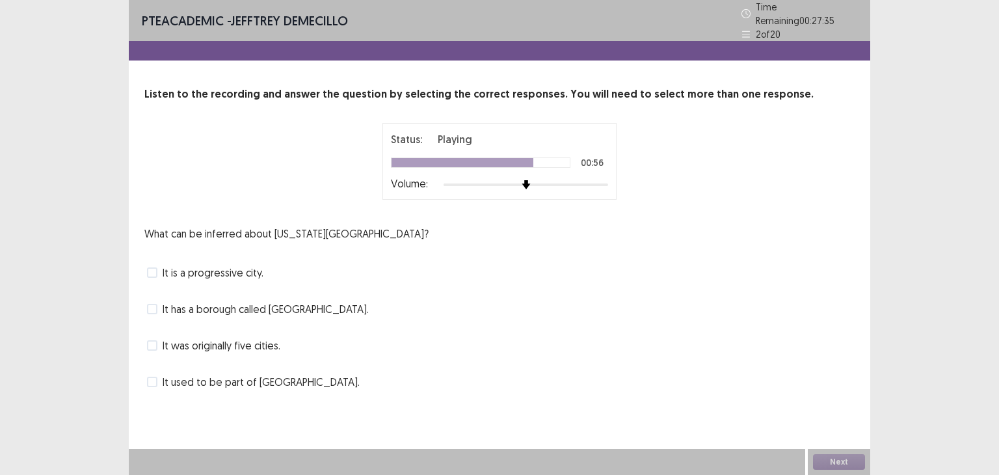
click at [153, 340] on span at bounding box center [152, 345] width 10 height 10
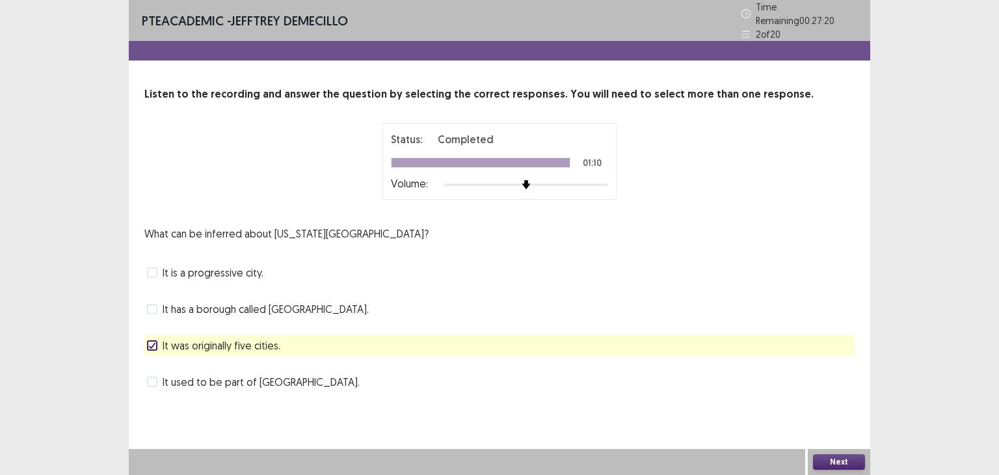
click at [831, 459] on button "Next" at bounding box center [839, 462] width 52 height 16
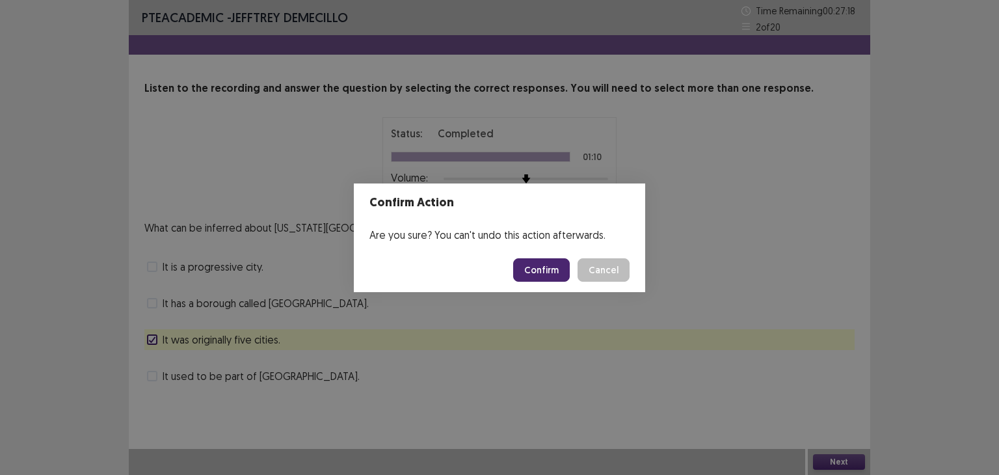
click at [550, 265] on button "Confirm" at bounding box center [541, 269] width 57 height 23
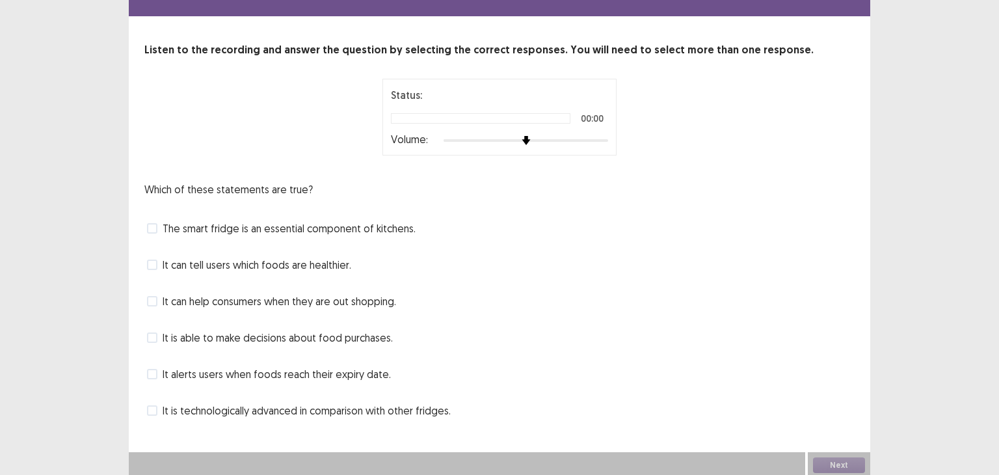
scroll to position [42, 0]
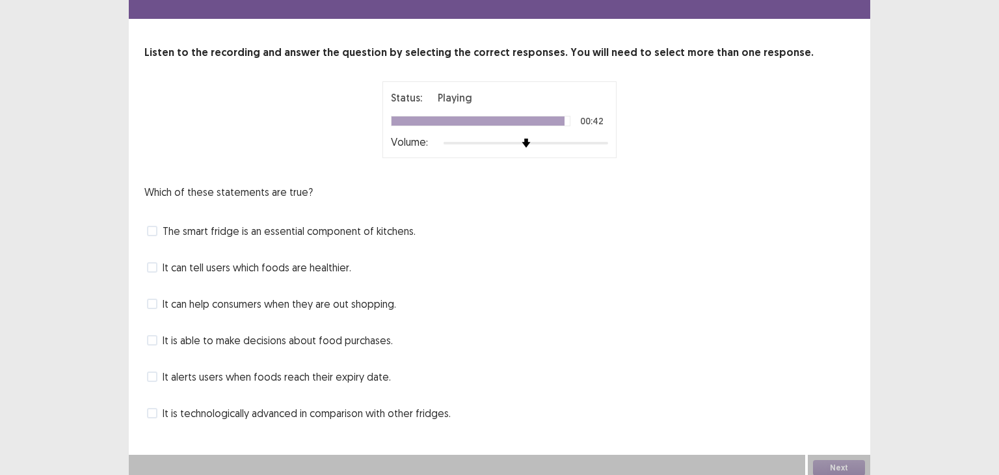
click at [155, 412] on label "It is technologically advanced in comparison with other fridges." at bounding box center [299, 413] width 304 height 16
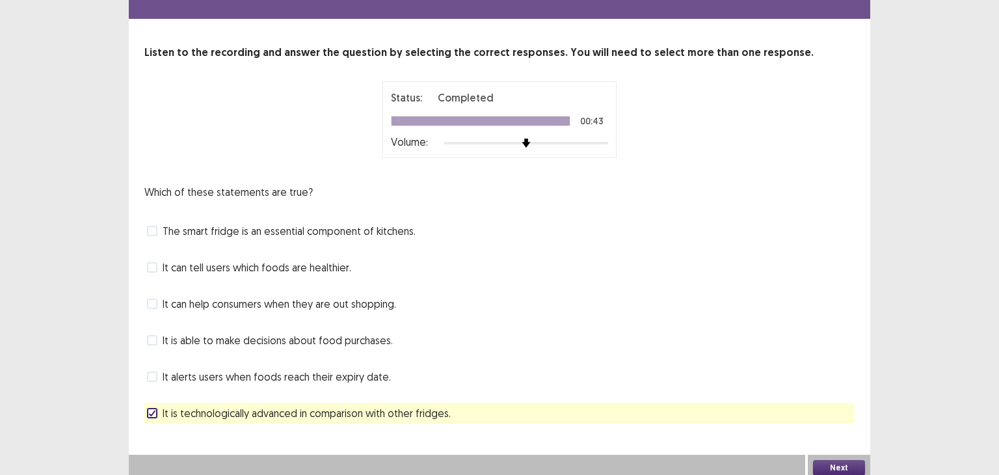
click at [840, 464] on button "Next" at bounding box center [839, 468] width 52 height 16
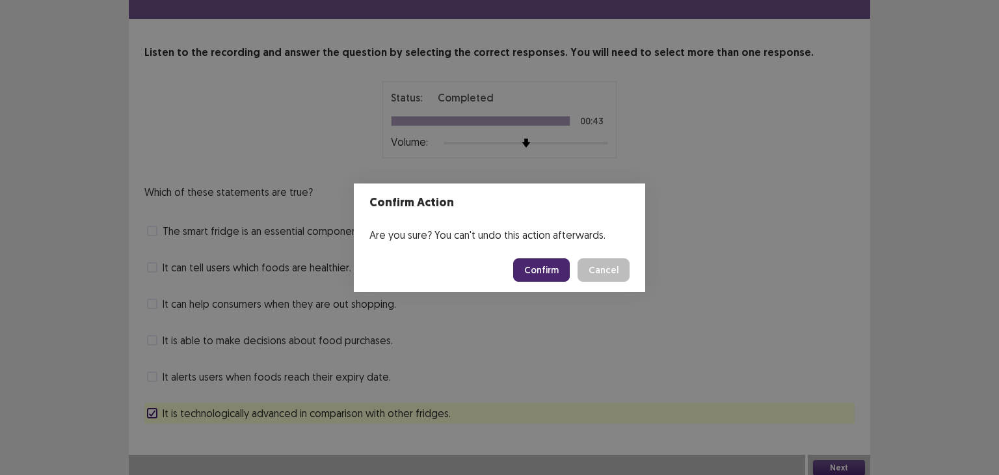
click at [543, 277] on button "Confirm" at bounding box center [541, 269] width 57 height 23
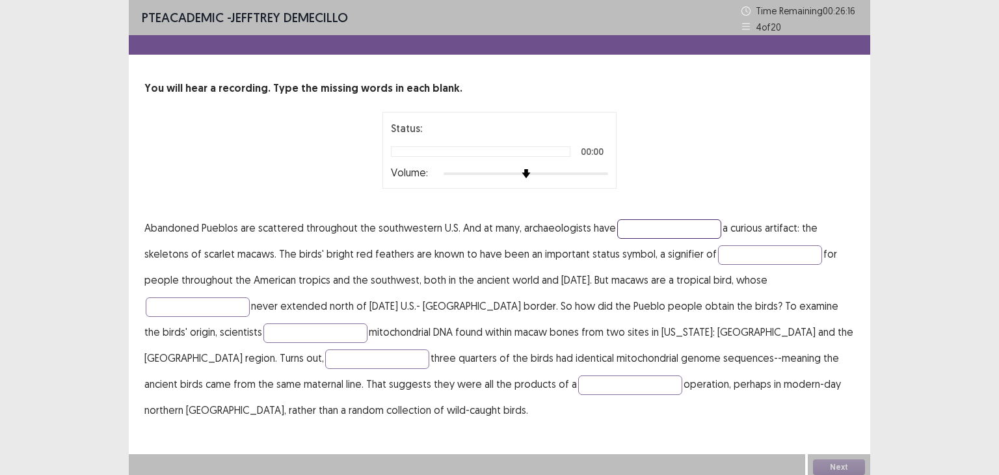
click at [660, 224] on input "text" at bounding box center [669, 229] width 104 height 20
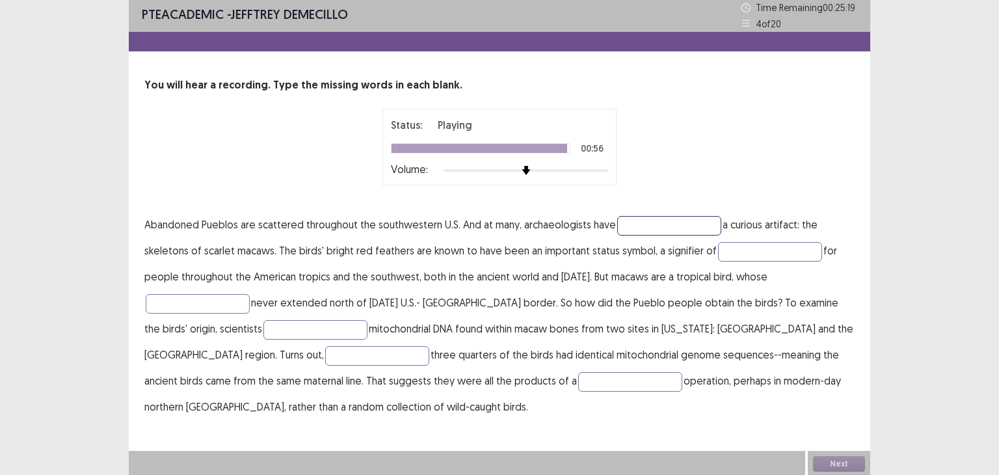
scroll to position [5, 0]
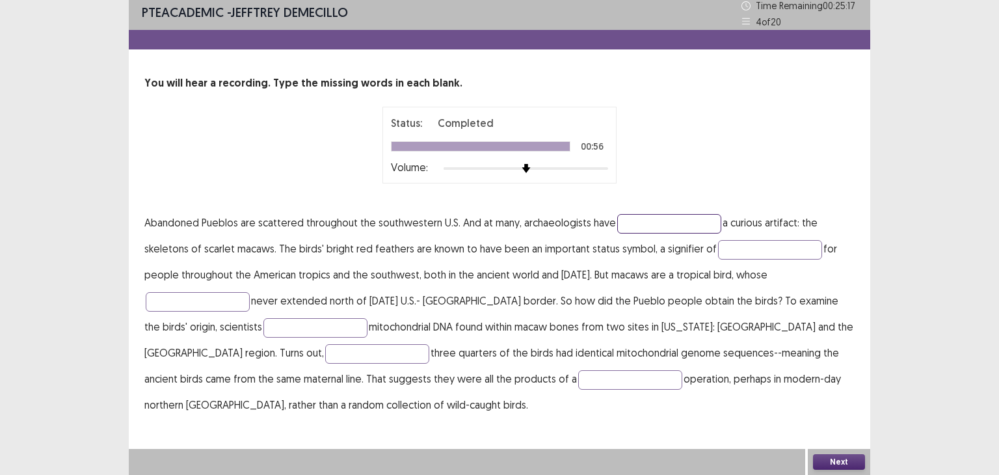
click at [648, 219] on input "text" at bounding box center [669, 224] width 104 height 20
click at [647, 224] on input "text" at bounding box center [669, 224] width 104 height 20
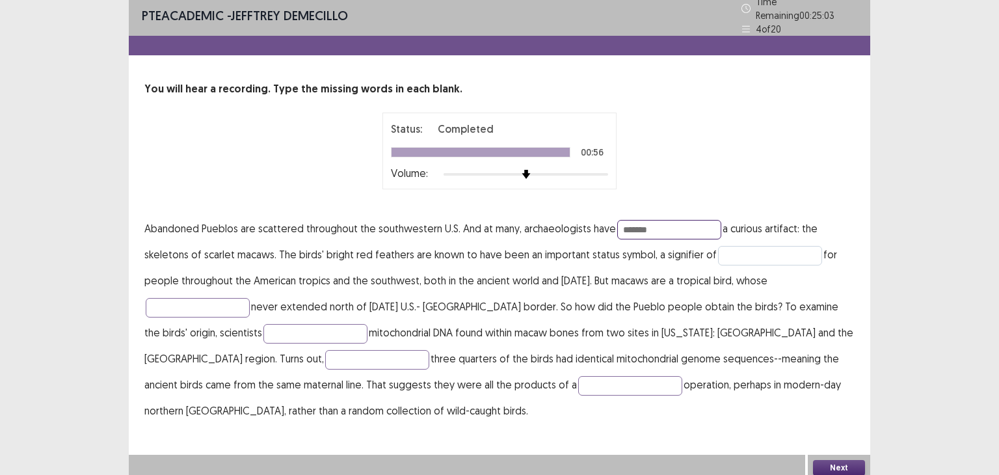
type input "*******"
click at [737, 246] on input "text" at bounding box center [770, 256] width 104 height 20
type input "********"
click at [200, 301] on input "text" at bounding box center [198, 308] width 104 height 20
type input "*****"
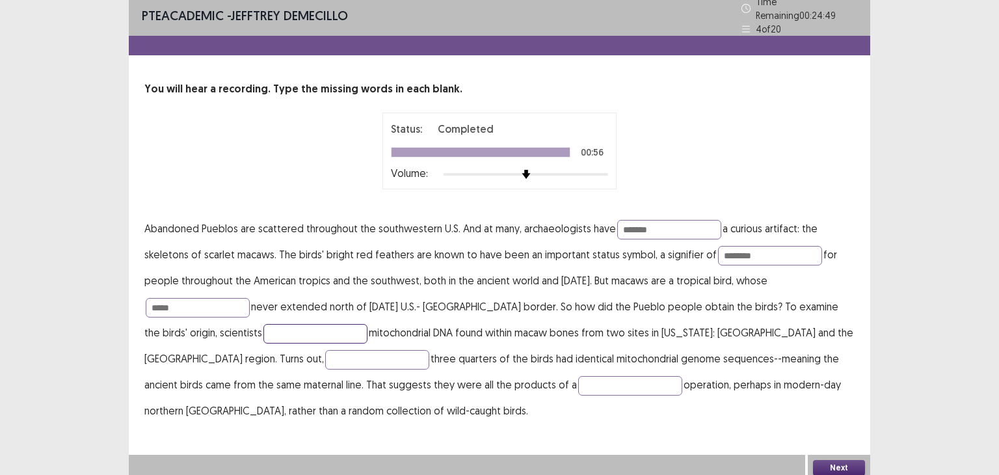
click at [263, 327] on input "text" at bounding box center [315, 334] width 104 height 20
type input "********"
click at [325, 351] on input "text" at bounding box center [377, 360] width 104 height 20
type input "******"
click at [578, 377] on input "text" at bounding box center [630, 386] width 104 height 20
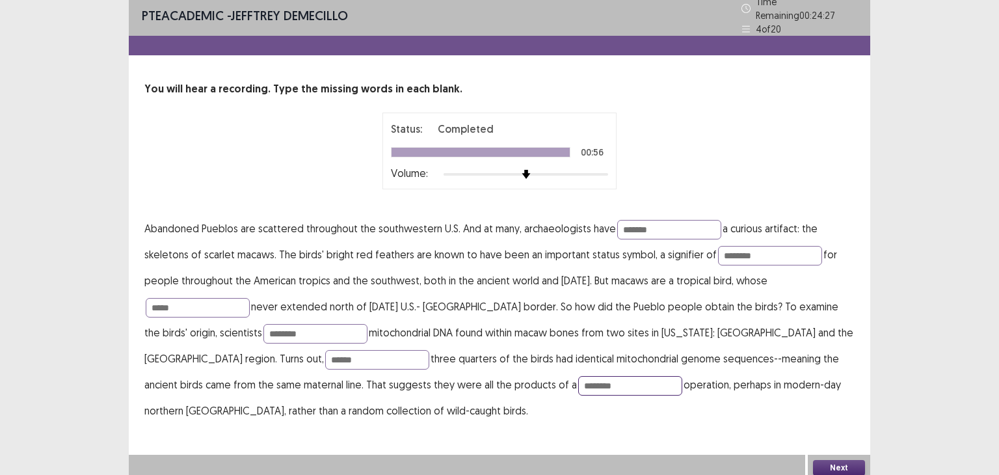
type input "********"
click at [838, 460] on button "Next" at bounding box center [839, 468] width 52 height 16
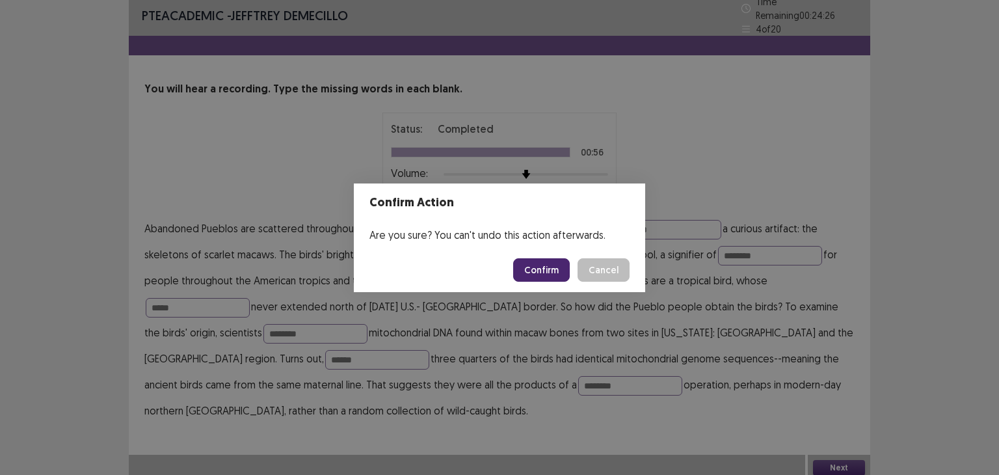
click at [540, 269] on button "Confirm" at bounding box center [541, 269] width 57 height 23
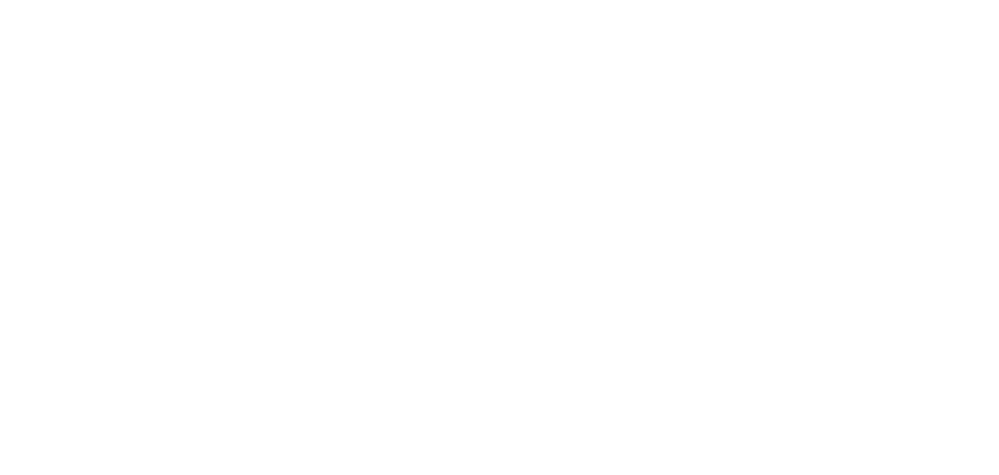
scroll to position [0, 0]
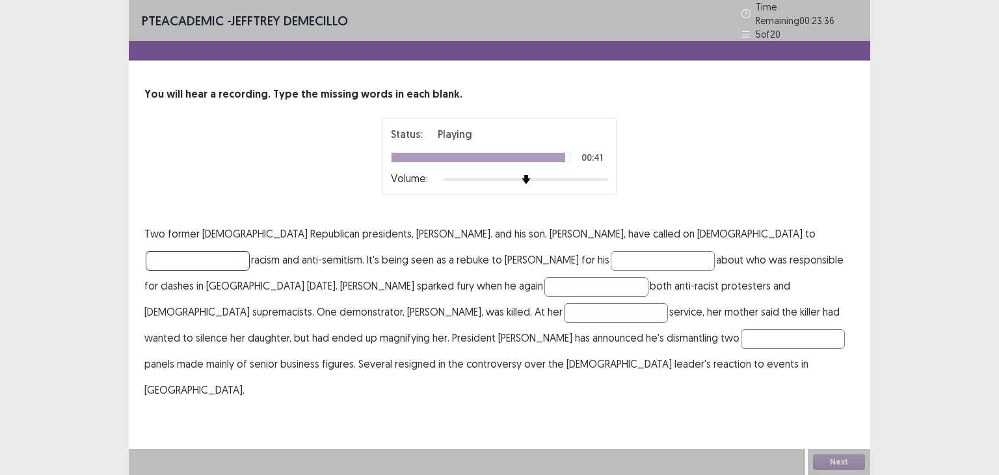
click at [250, 251] on input "text" at bounding box center [198, 261] width 104 height 20
type input "******"
click at [611, 251] on input "text" at bounding box center [663, 261] width 104 height 20
type input "*******"
click at [544, 283] on input "text" at bounding box center [596, 287] width 104 height 20
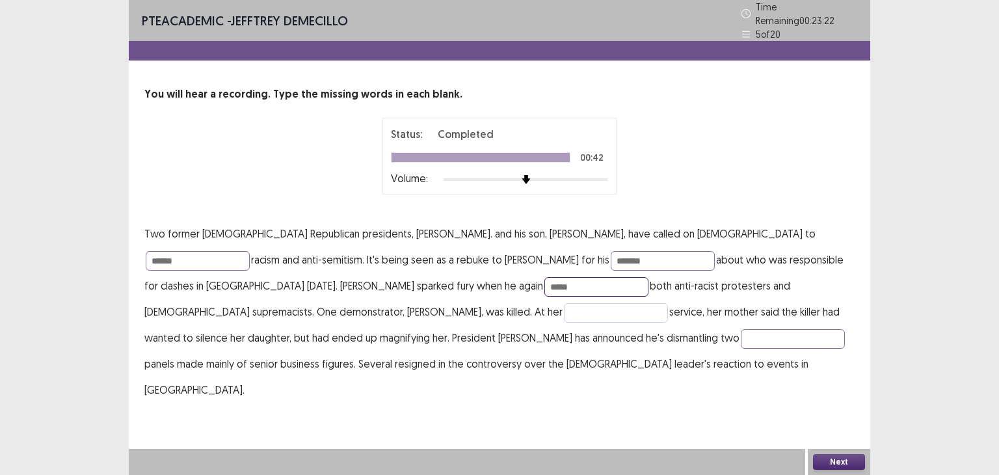
type input "*****"
click at [564, 303] on input "text" at bounding box center [616, 313] width 104 height 20
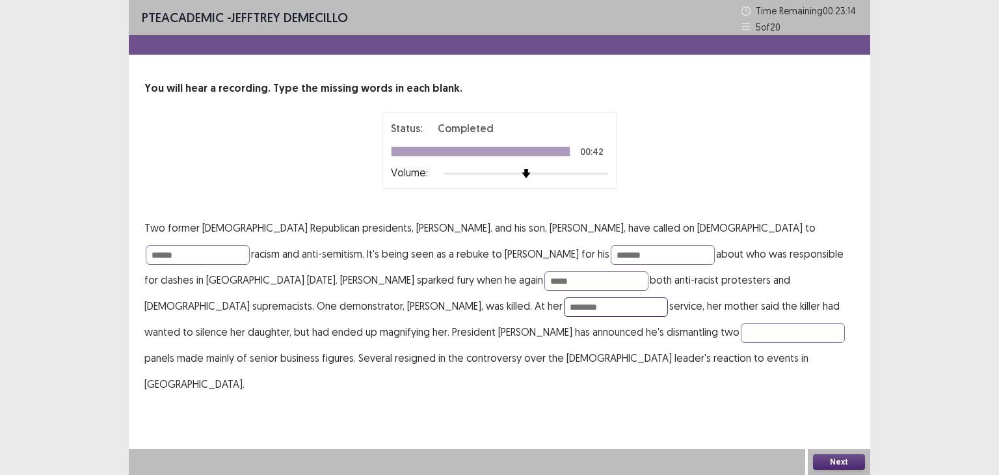
click at [564, 306] on input "********" at bounding box center [616, 307] width 104 height 20
type input "********"
click at [741, 333] on input "text" at bounding box center [793, 333] width 104 height 20
click at [741, 334] on input "********" at bounding box center [793, 333] width 104 height 20
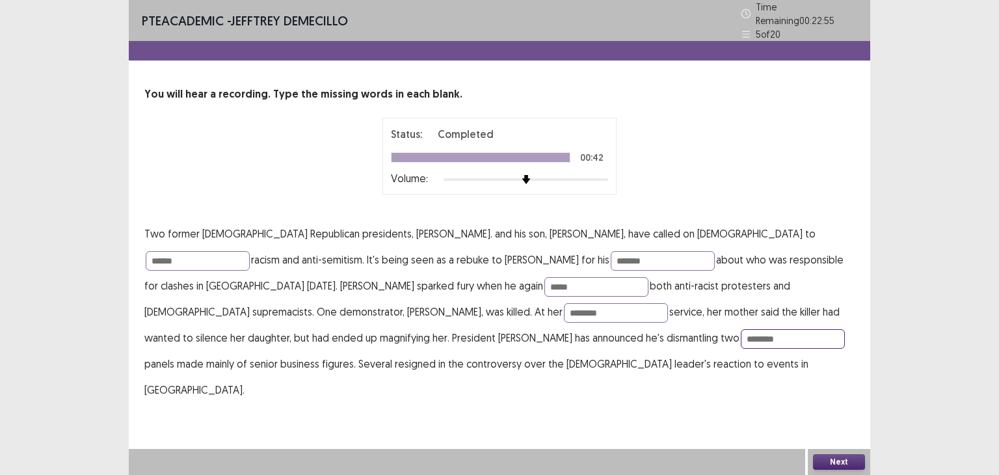
type input "********"
click at [838, 457] on button "Next" at bounding box center [839, 462] width 52 height 16
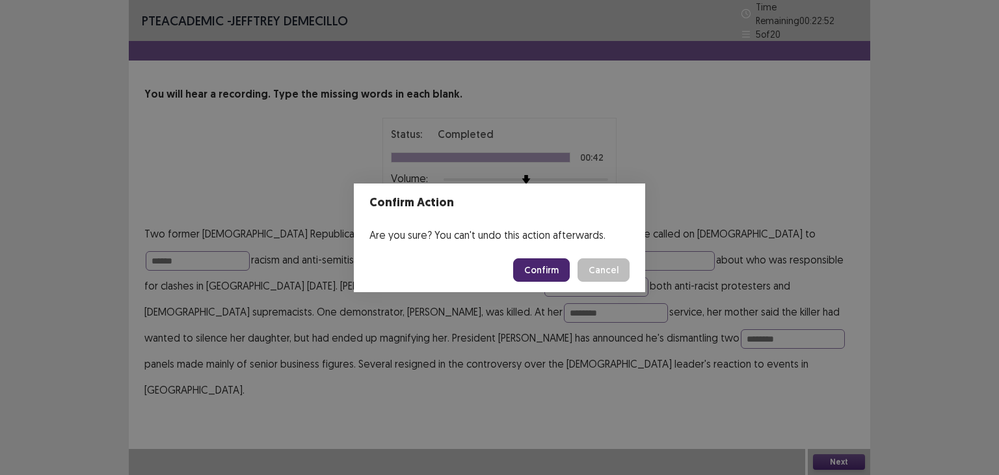
click at [554, 273] on button "Confirm" at bounding box center [541, 269] width 57 height 23
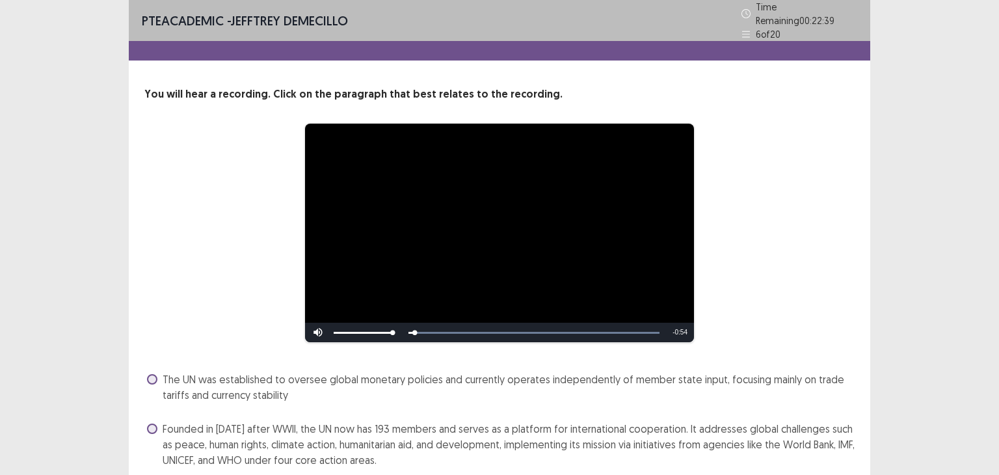
scroll to position [146, 0]
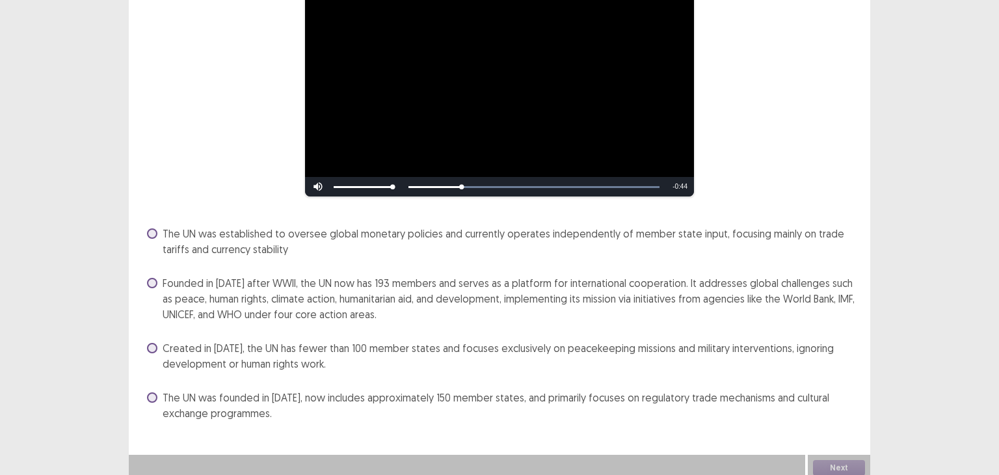
click at [155, 278] on span at bounding box center [152, 283] width 10 height 10
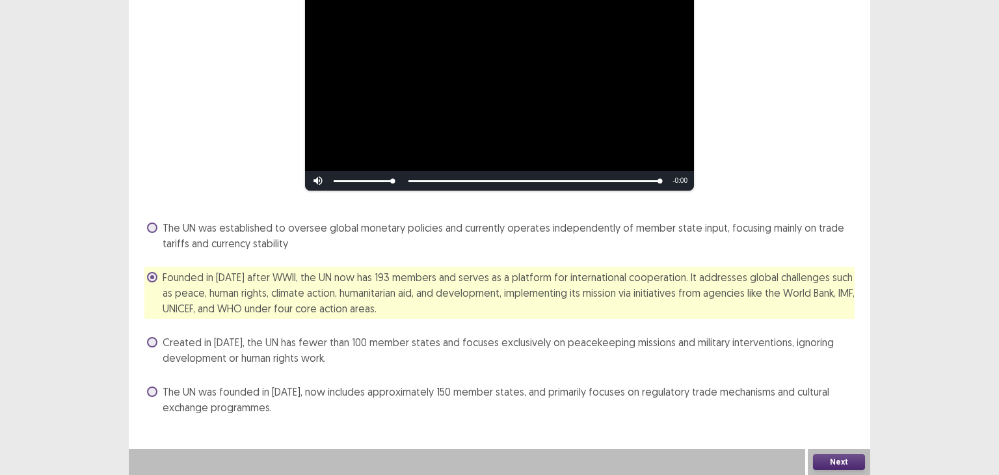
click at [839, 458] on button "Next" at bounding box center [839, 462] width 52 height 16
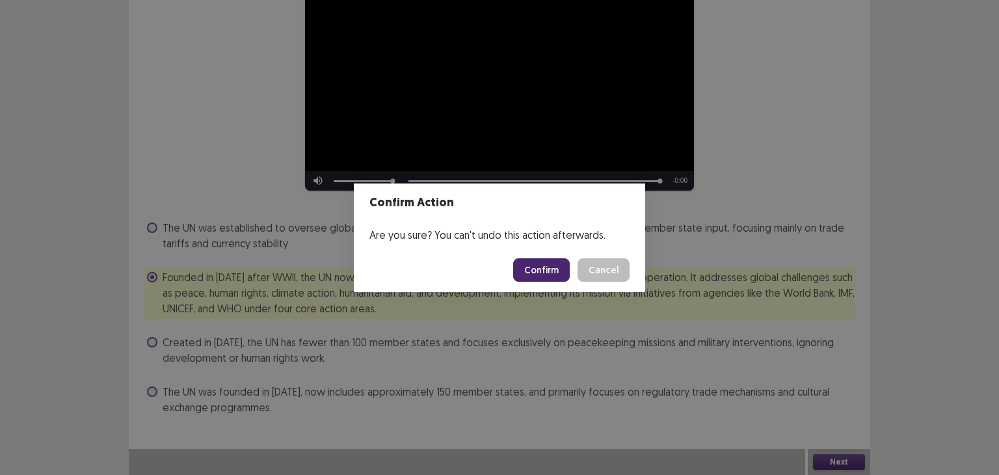
click at [542, 271] on button "Confirm" at bounding box center [541, 269] width 57 height 23
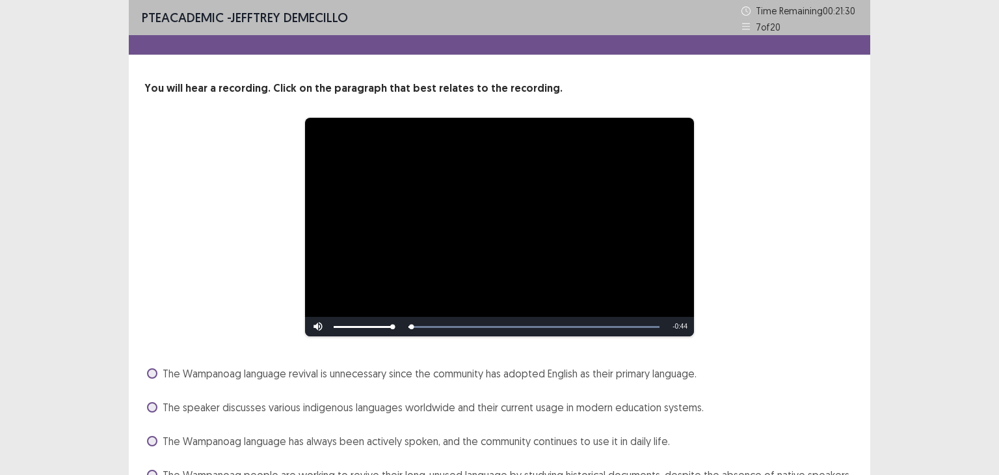
scroll to position [68, 0]
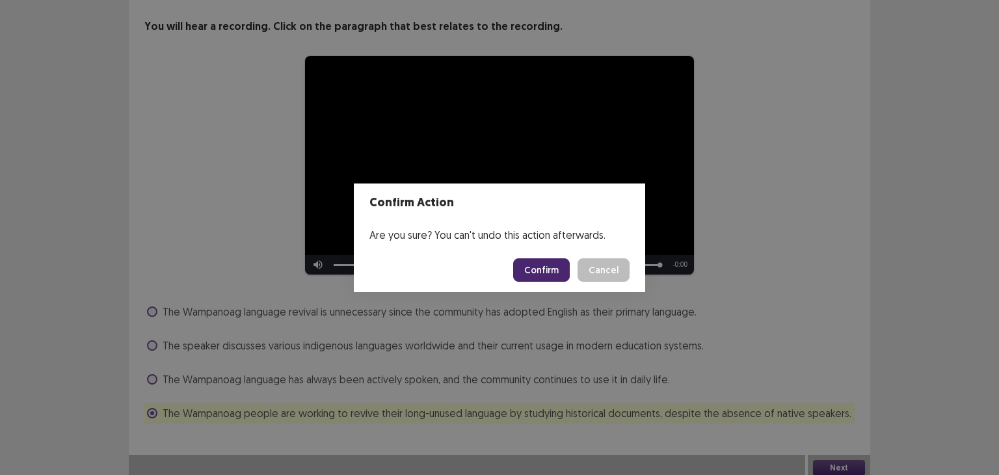
click at [552, 271] on button "Confirm" at bounding box center [541, 269] width 57 height 23
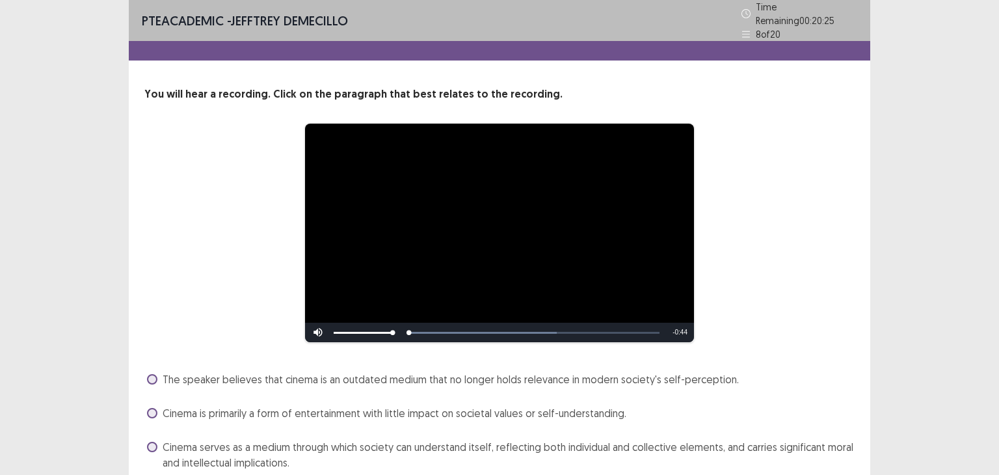
scroll to position [83, 0]
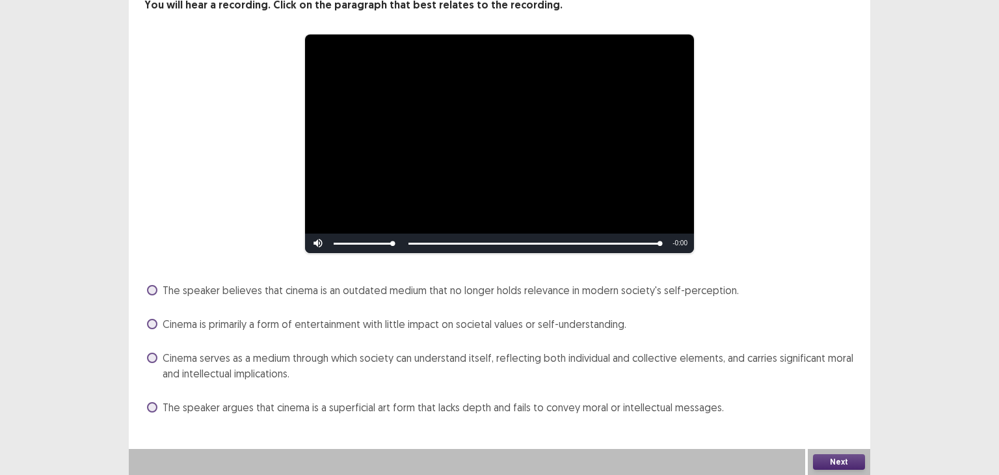
click at [153, 315] on div "Cinema is primarily a form of entertainment with little impact on societal valu…" at bounding box center [499, 323] width 710 height 21
click at [152, 328] on span at bounding box center [152, 324] width 10 height 10
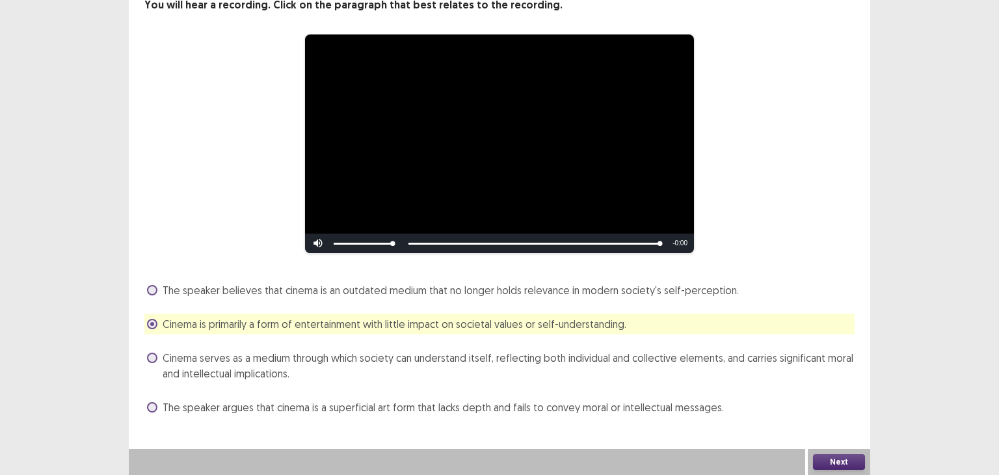
click at [832, 456] on button "Next" at bounding box center [839, 462] width 52 height 16
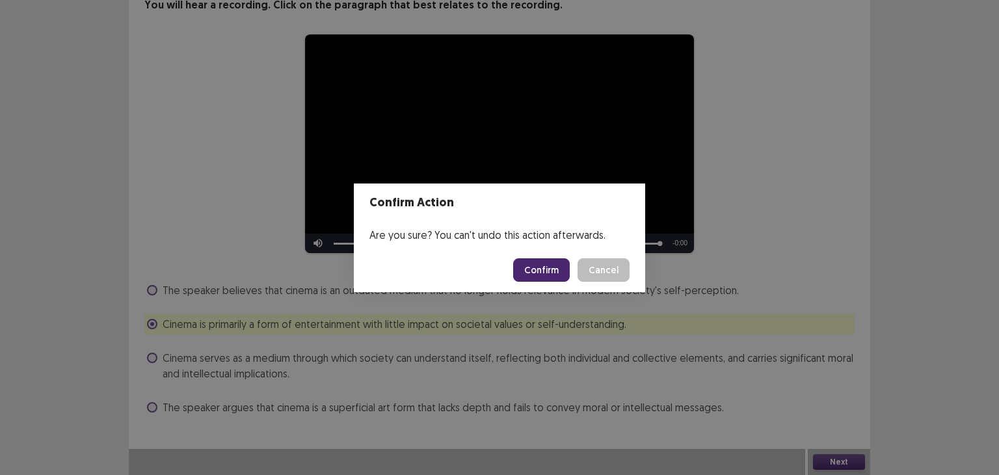
click at [536, 269] on button "Confirm" at bounding box center [541, 269] width 57 height 23
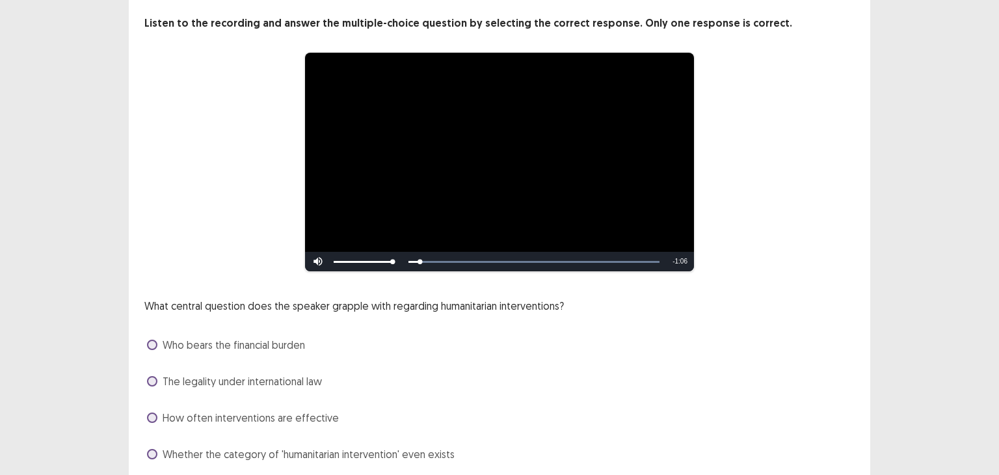
scroll to position [112, 0]
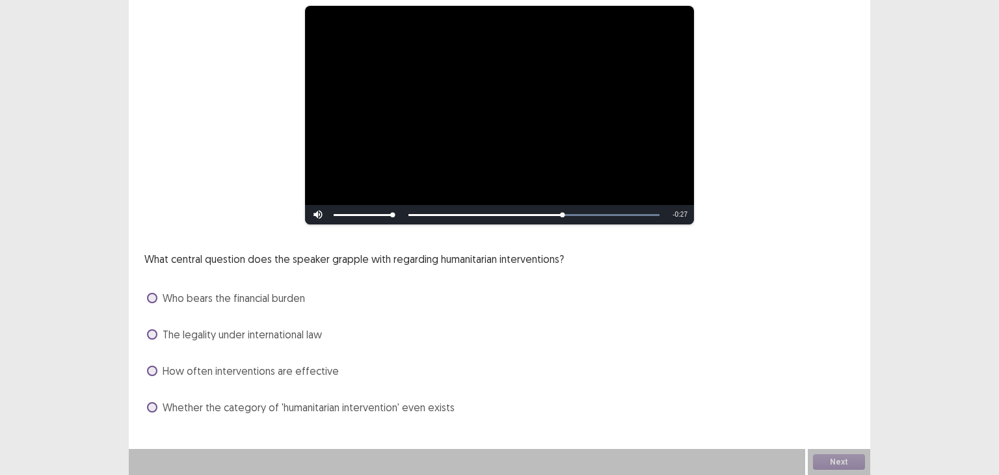
click at [155, 336] on span at bounding box center [152, 334] width 10 height 10
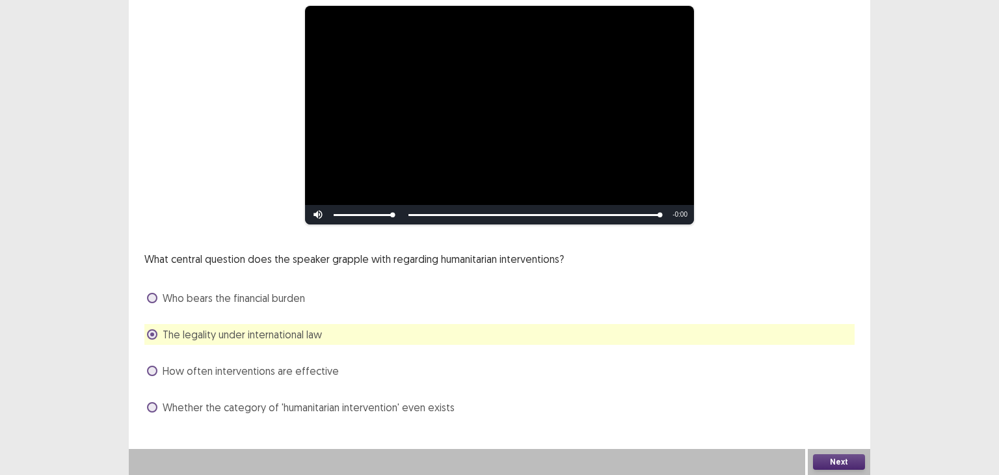
click at [828, 456] on button "Next" at bounding box center [839, 462] width 52 height 16
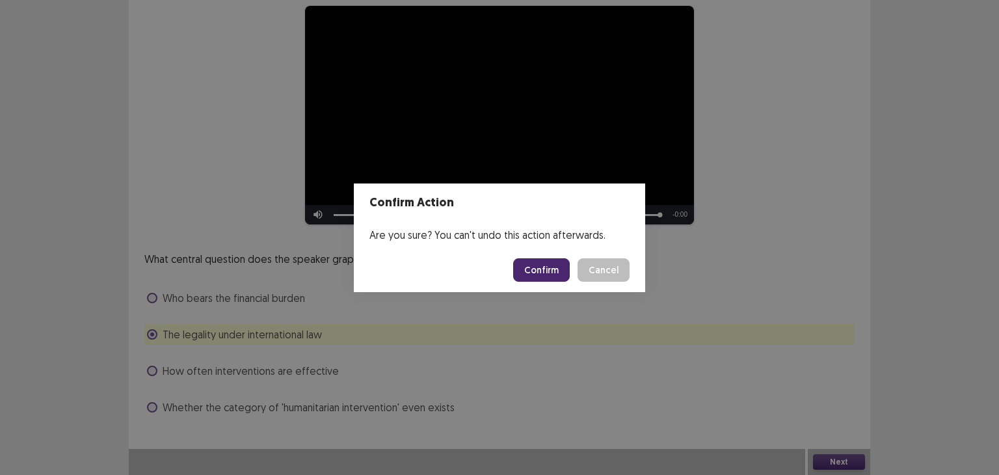
click at [539, 264] on button "Confirm" at bounding box center [541, 269] width 57 height 23
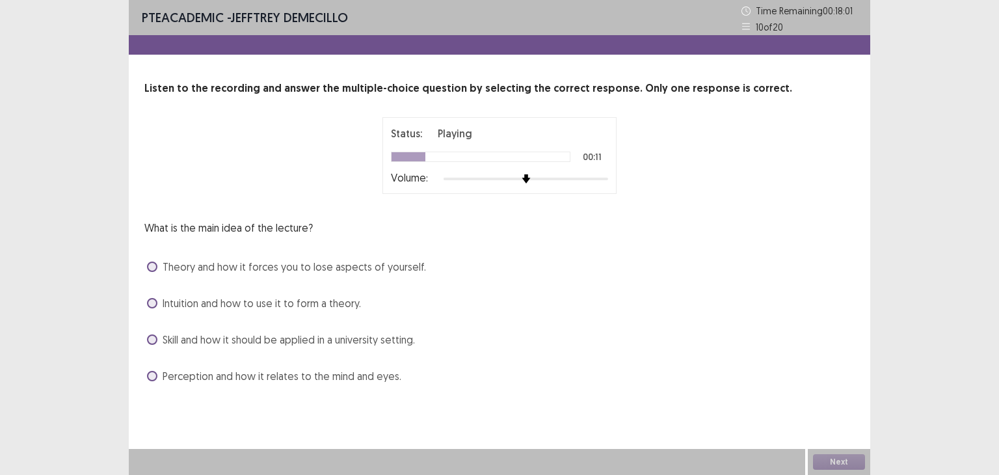
click at [150, 261] on span at bounding box center [152, 266] width 10 height 10
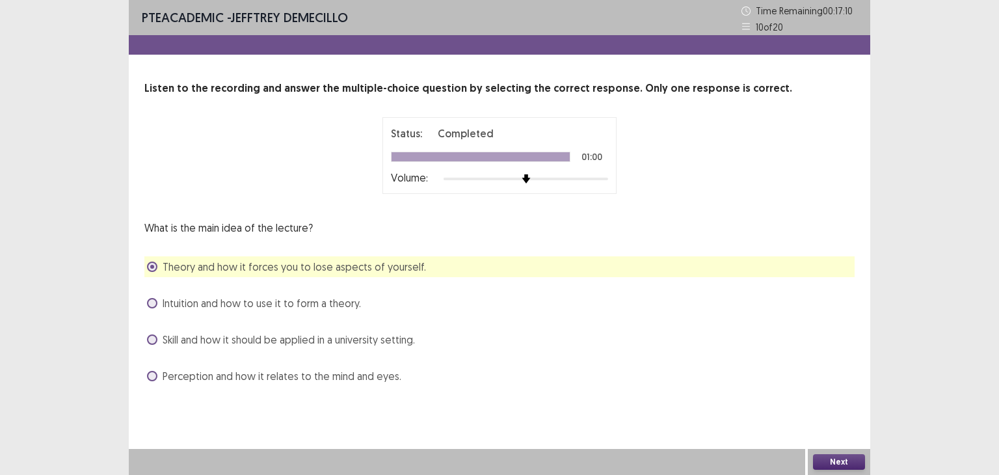
click at [831, 461] on button "Next" at bounding box center [839, 462] width 52 height 16
click at [835, 460] on button "Next" at bounding box center [839, 462] width 52 height 16
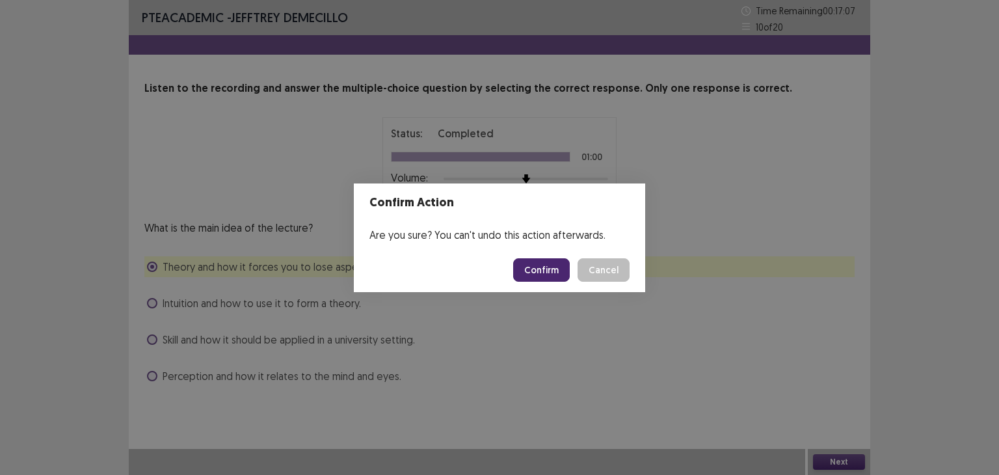
click at [544, 265] on button "Confirm" at bounding box center [541, 269] width 57 height 23
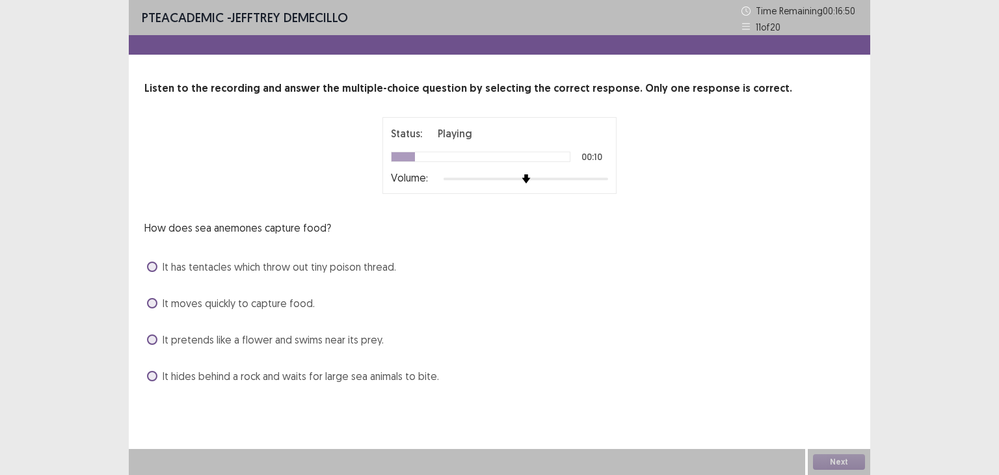
click at [151, 339] on span at bounding box center [152, 339] width 10 height 10
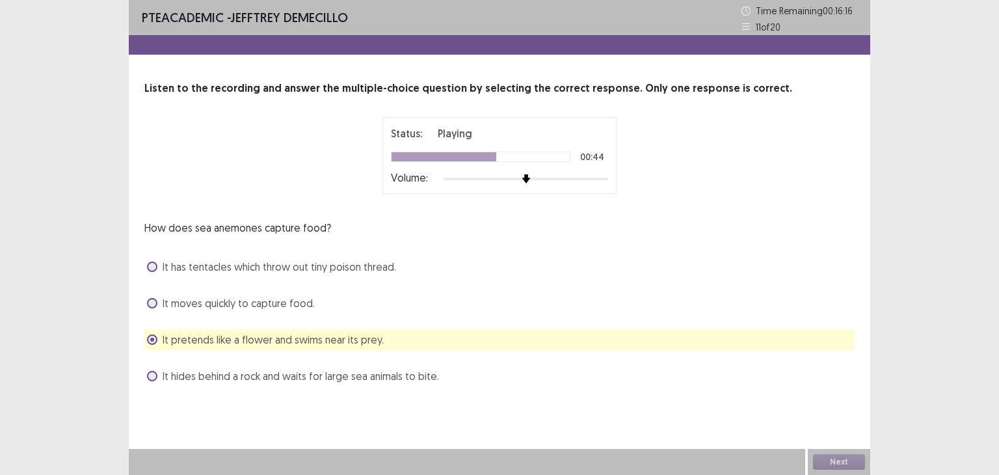
click at [156, 263] on span at bounding box center [152, 266] width 10 height 10
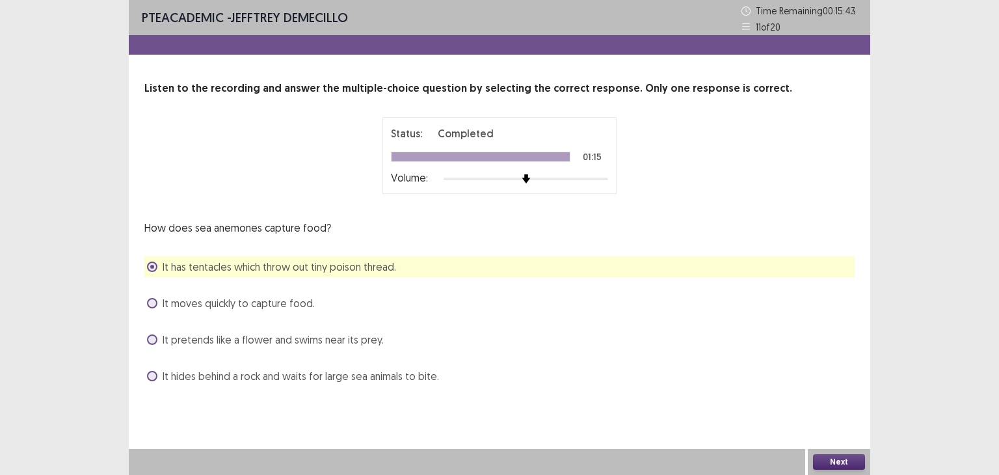
click at [846, 460] on button "Next" at bounding box center [839, 462] width 52 height 16
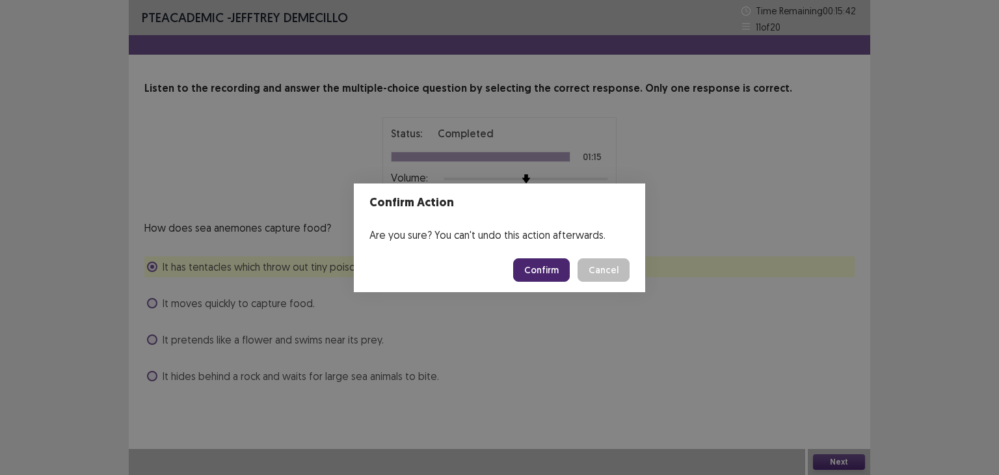
click at [544, 264] on button "Confirm" at bounding box center [541, 269] width 57 height 23
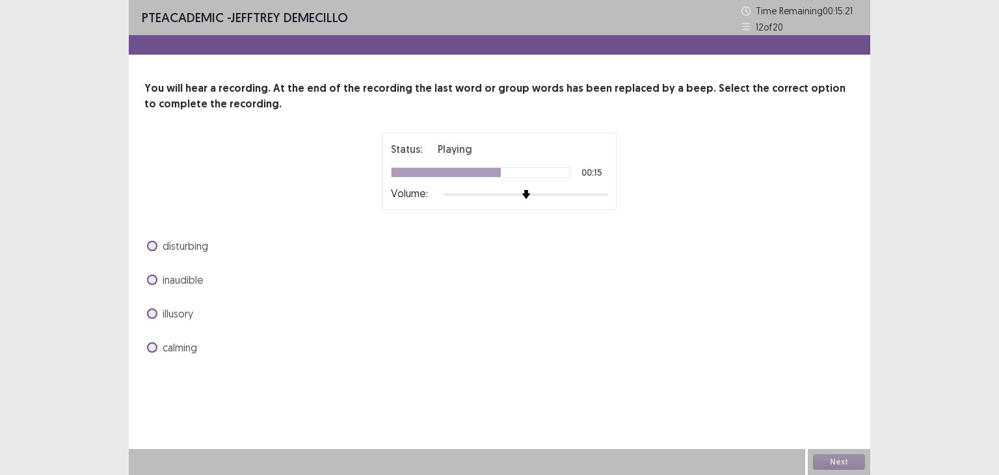
click at [153, 346] on span at bounding box center [152, 347] width 10 height 10
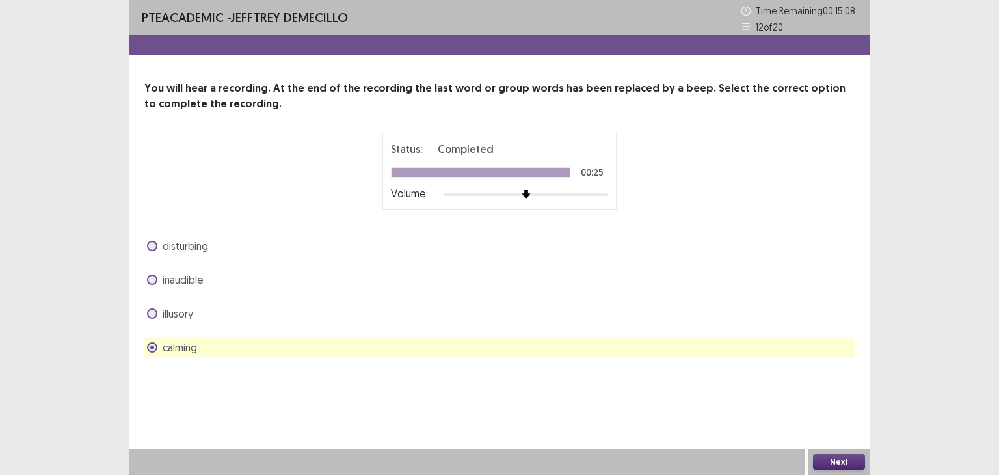
click at [831, 460] on button "Next" at bounding box center [839, 462] width 52 height 16
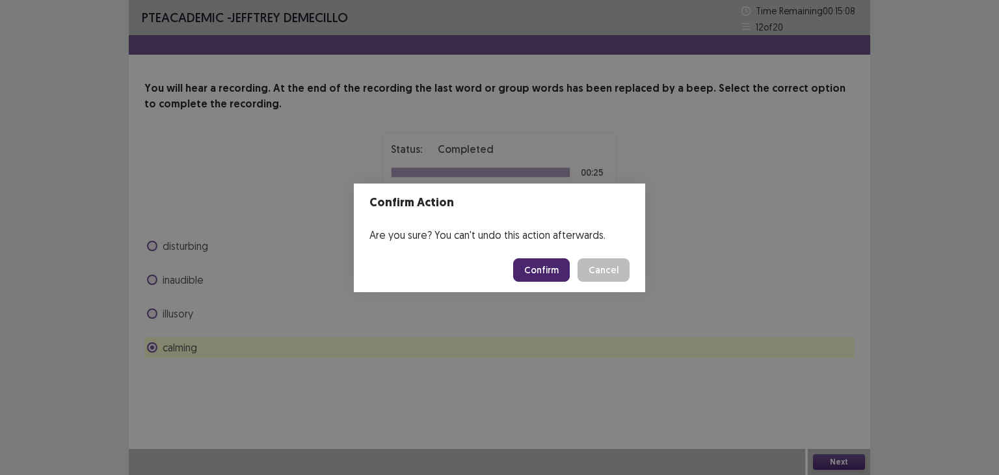
click at [539, 263] on button "Confirm" at bounding box center [541, 269] width 57 height 23
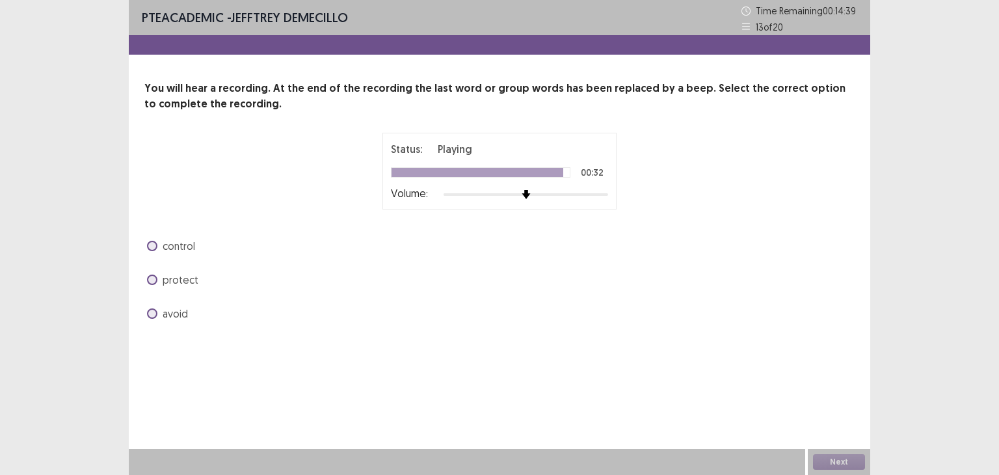
drag, startPoint x: 156, startPoint y: 246, endPoint x: 173, endPoint y: 269, distance: 28.4
click at [155, 246] on span at bounding box center [152, 246] width 10 height 10
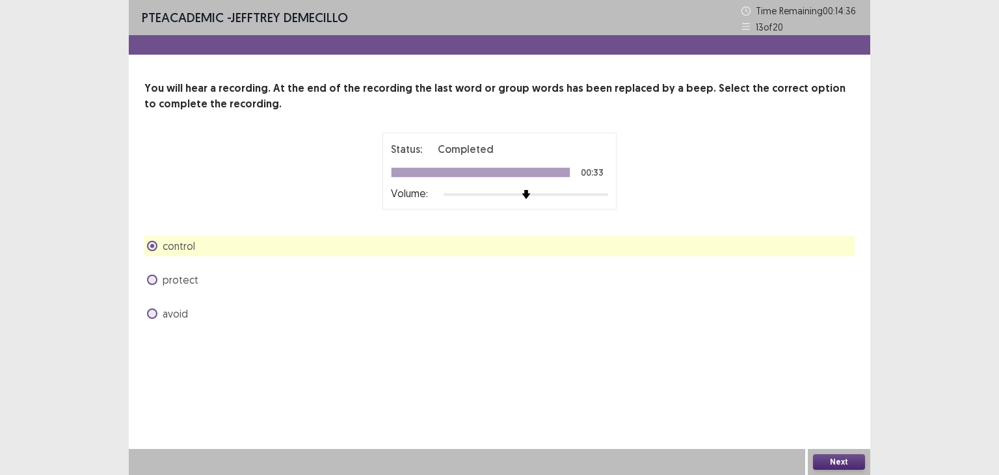
click at [841, 458] on button "Next" at bounding box center [839, 462] width 52 height 16
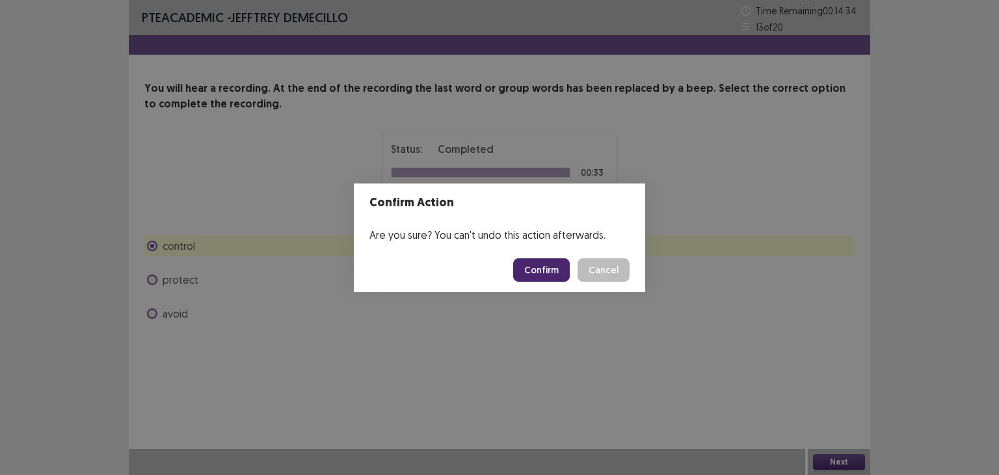
click at [540, 269] on button "Confirm" at bounding box center [541, 269] width 57 height 23
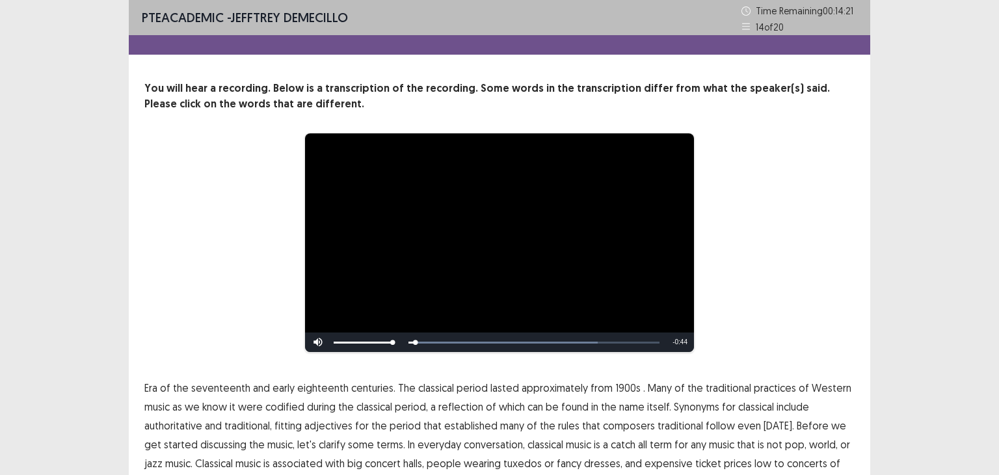
scroll to position [73, 0]
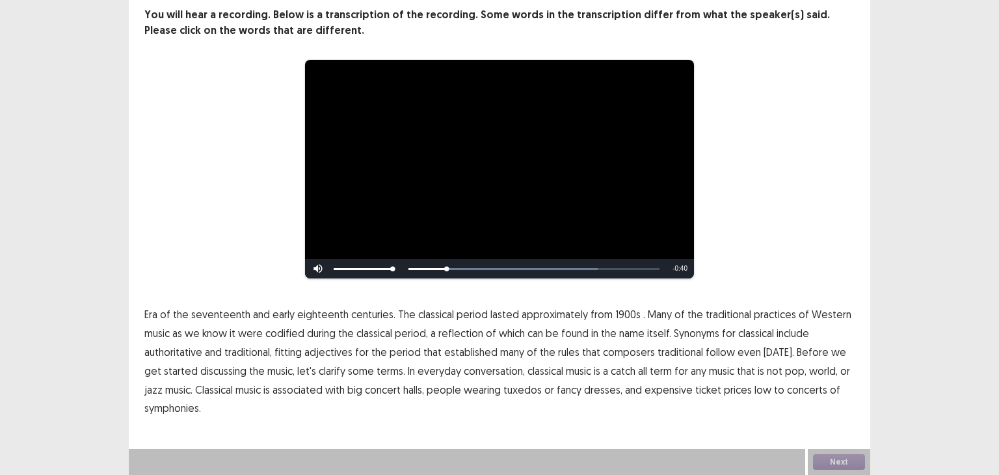
click at [615, 316] on span "1900s" at bounding box center [627, 314] width 25 height 16
click at [670, 354] on span "traditional" at bounding box center [681, 352] width 46 height 16
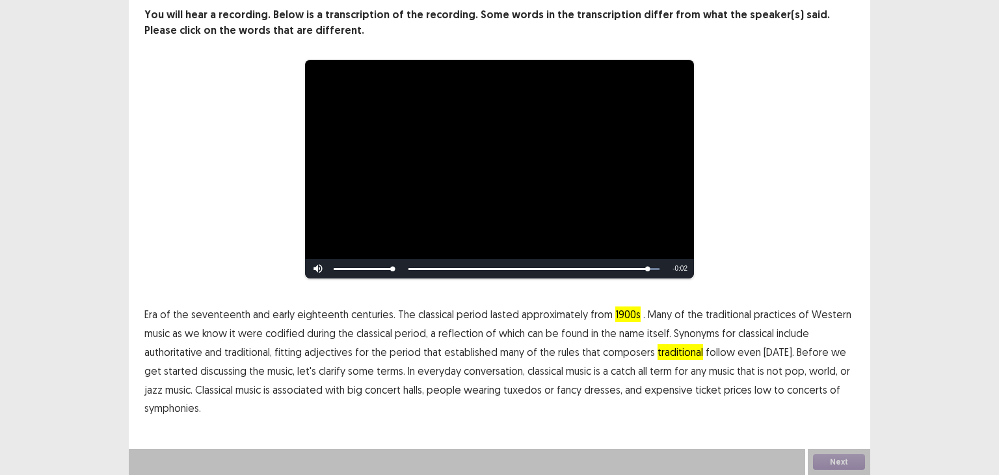
click at [754, 391] on span "low" at bounding box center [762, 390] width 17 height 16
click at [840, 459] on button "Next" at bounding box center [839, 462] width 52 height 16
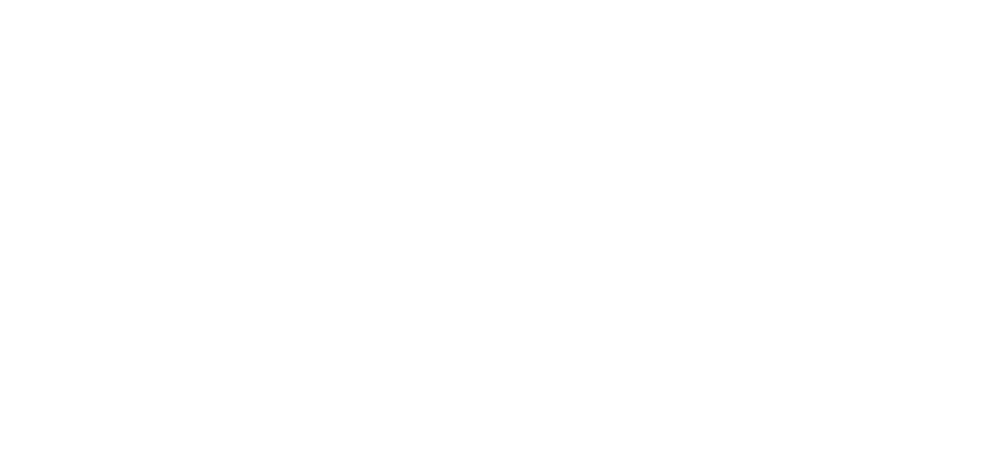
scroll to position [0, 0]
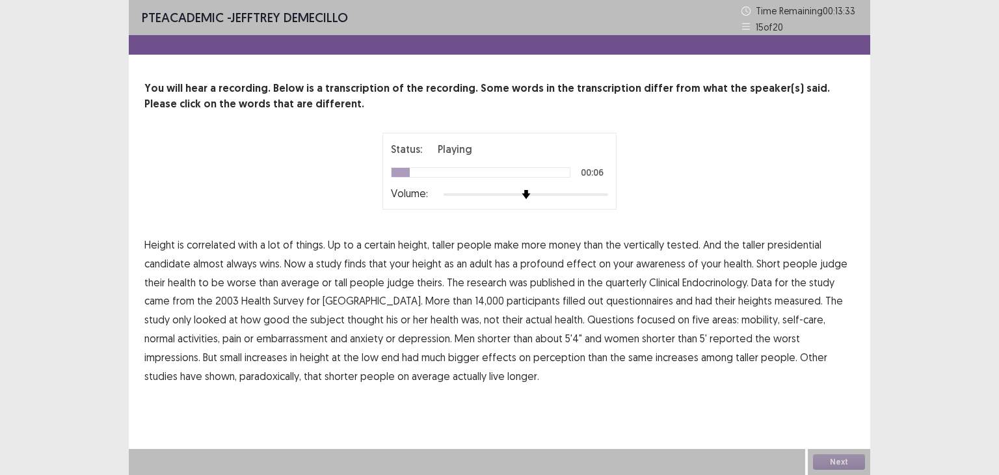
click at [680, 247] on span "tested." at bounding box center [684, 245] width 34 height 16
click at [648, 263] on span "awareness" at bounding box center [660, 264] width 49 height 16
click at [256, 340] on span "embarrassment" at bounding box center [292, 338] width 72 height 16
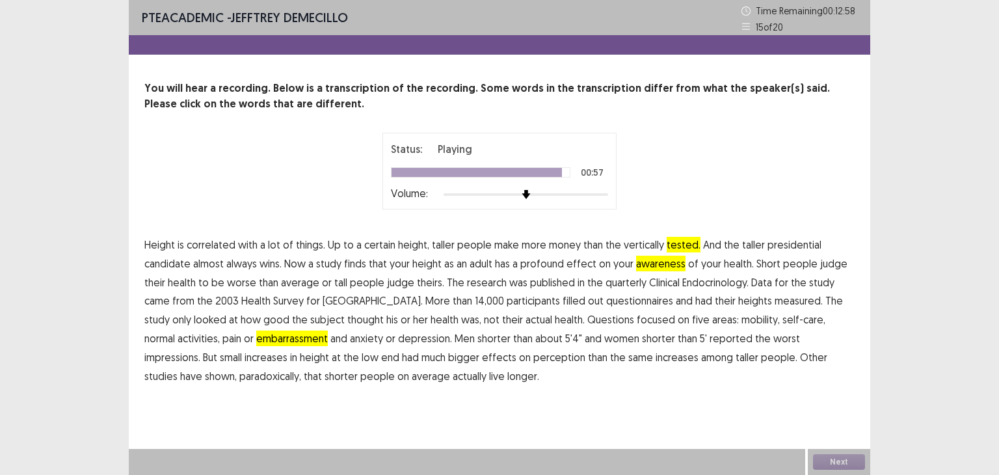
click at [239, 379] on span "paradoxically," at bounding box center [270, 376] width 62 height 16
click at [838, 459] on button "Next" at bounding box center [839, 462] width 52 height 16
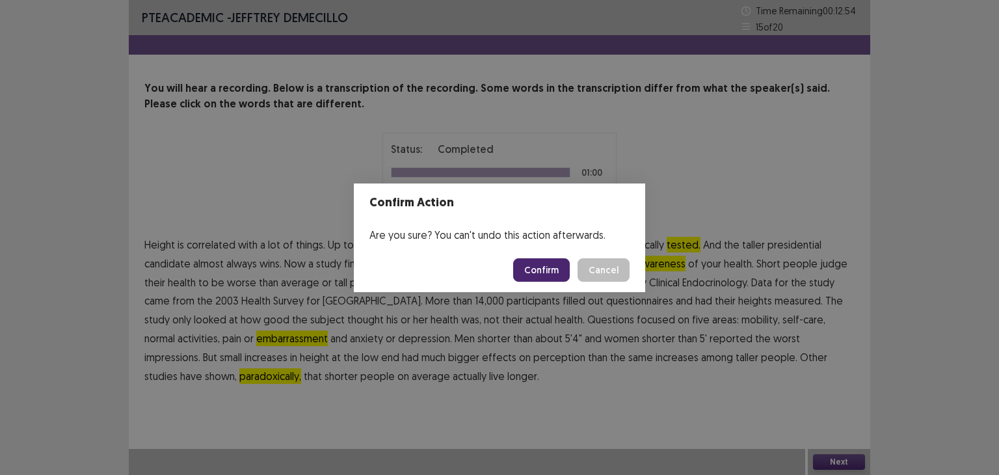
click at [540, 263] on button "Confirm" at bounding box center [541, 269] width 57 height 23
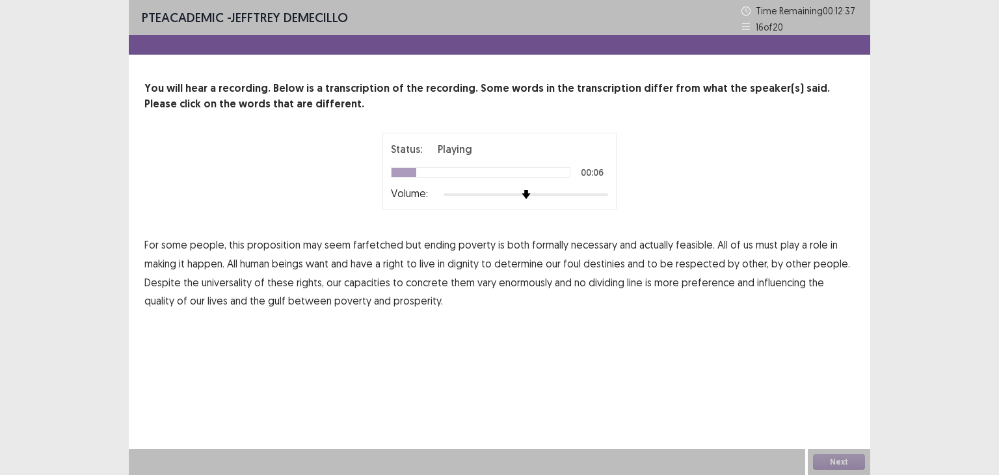
click at [552, 246] on span "formally" at bounding box center [550, 245] width 36 height 16
click at [578, 266] on span "foul" at bounding box center [572, 264] width 18 height 16
click at [421, 284] on span "concrete" at bounding box center [427, 282] width 42 height 16
click at [699, 286] on span "preference" at bounding box center [708, 282] width 53 height 16
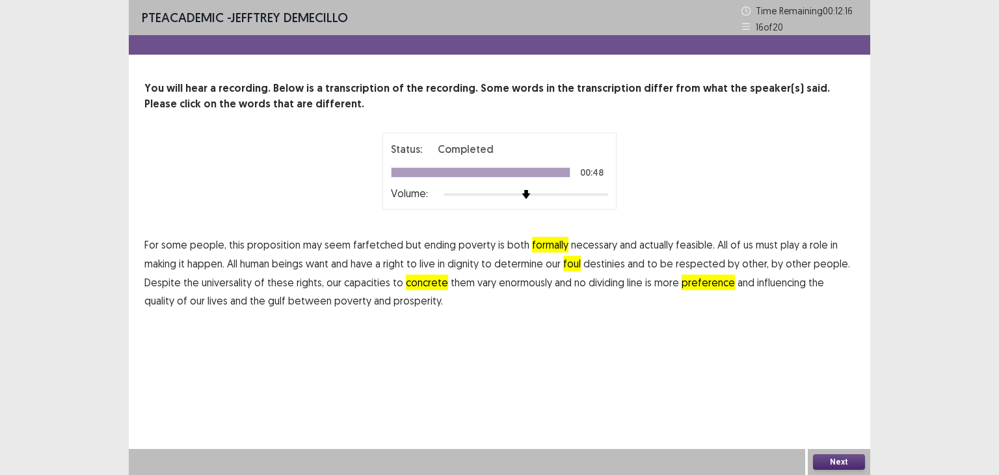
click at [838, 460] on button "Next" at bounding box center [839, 462] width 52 height 16
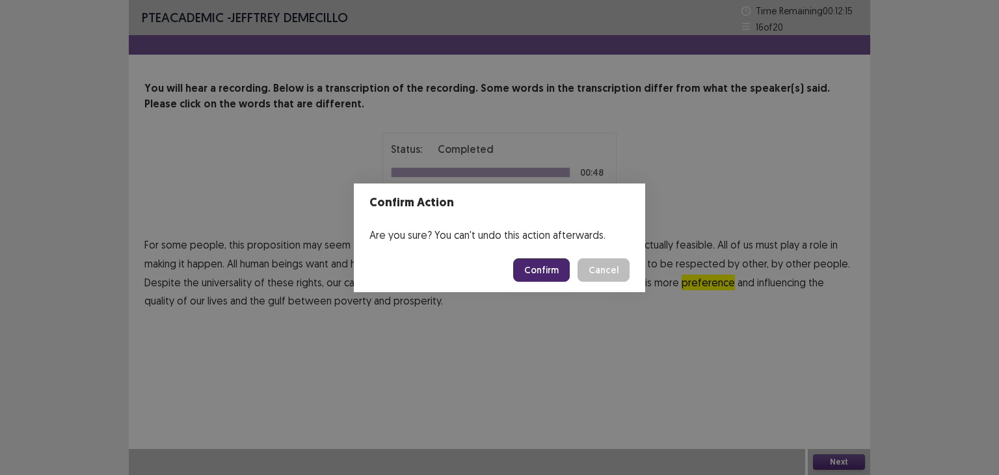
click at [547, 269] on button "Confirm" at bounding box center [541, 269] width 57 height 23
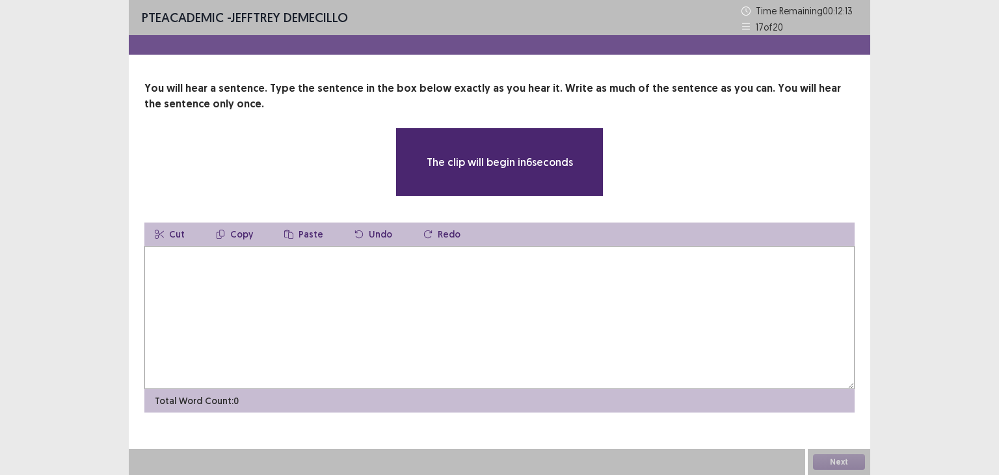
click at [357, 284] on textarea at bounding box center [499, 317] width 710 height 143
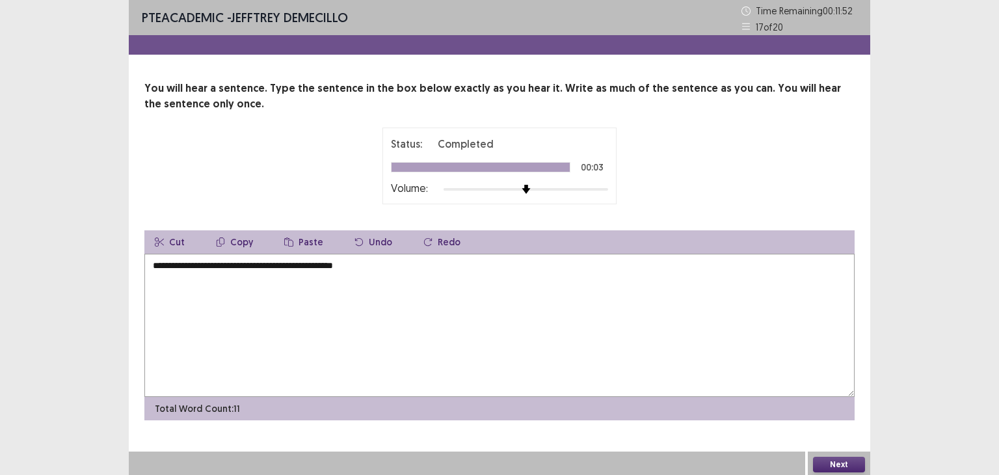
type textarea "**********"
click at [839, 464] on button "Next" at bounding box center [839, 465] width 52 height 16
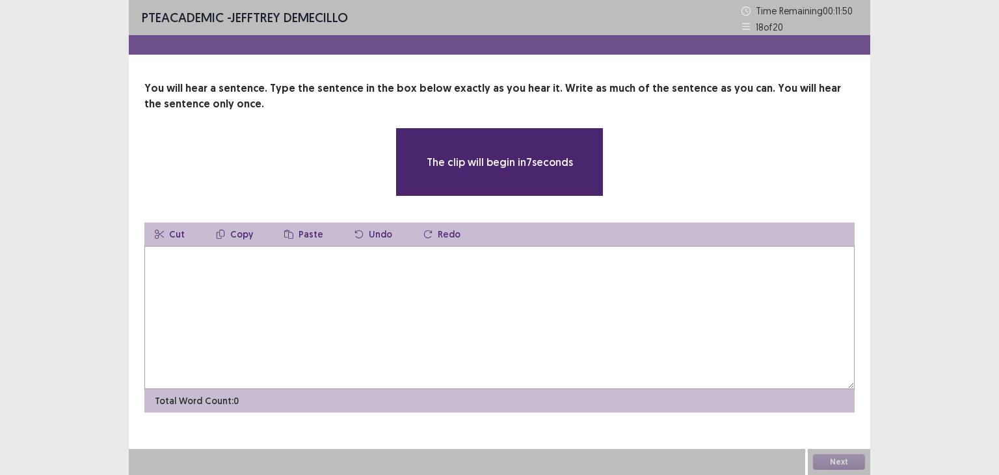
click at [377, 276] on textarea at bounding box center [499, 317] width 710 height 143
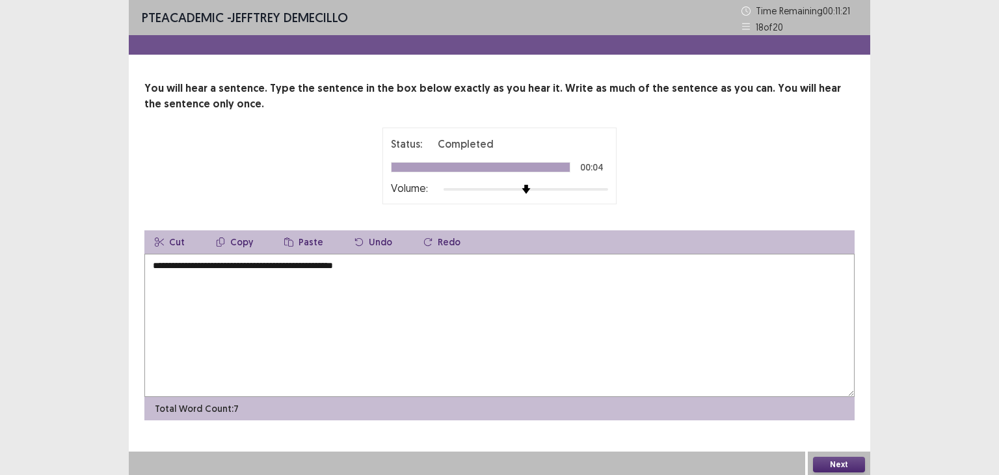
type textarea "**********"
click at [838, 461] on button "Next" at bounding box center [839, 465] width 52 height 16
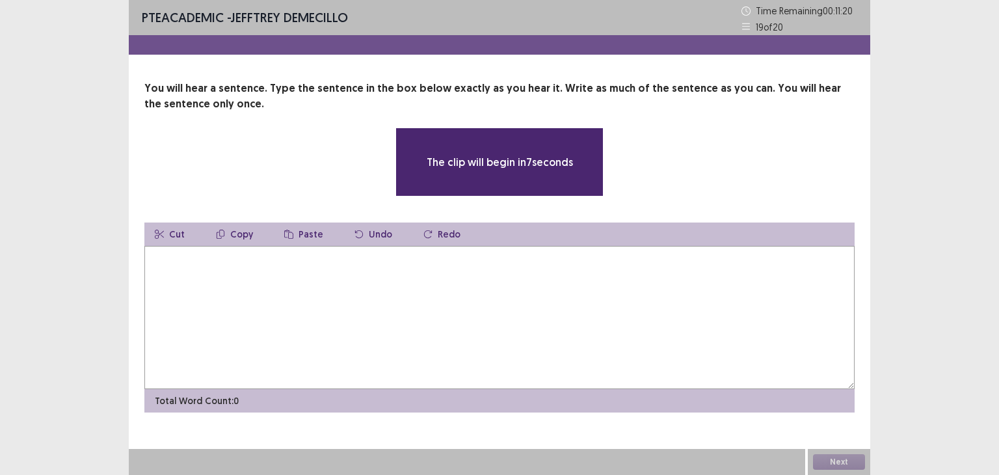
click at [351, 275] on textarea at bounding box center [499, 317] width 710 height 143
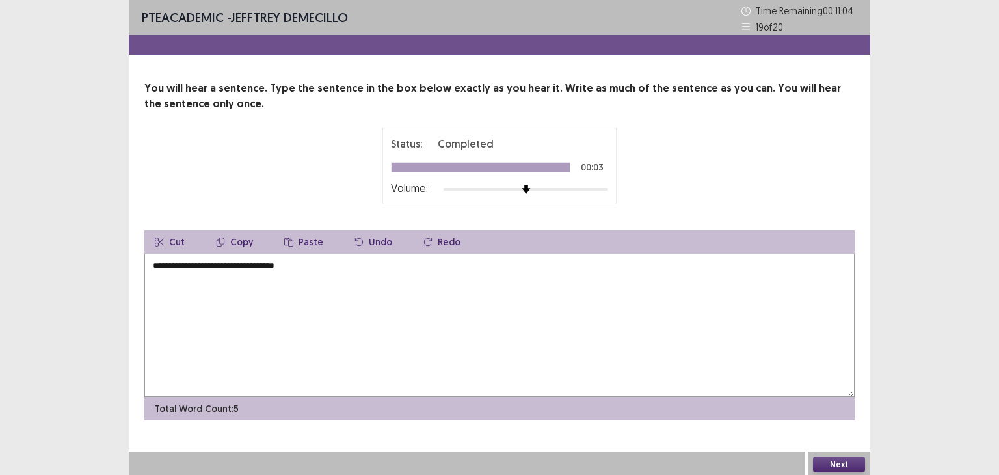
type textarea "**********"
click at [832, 461] on button "Next" at bounding box center [839, 465] width 52 height 16
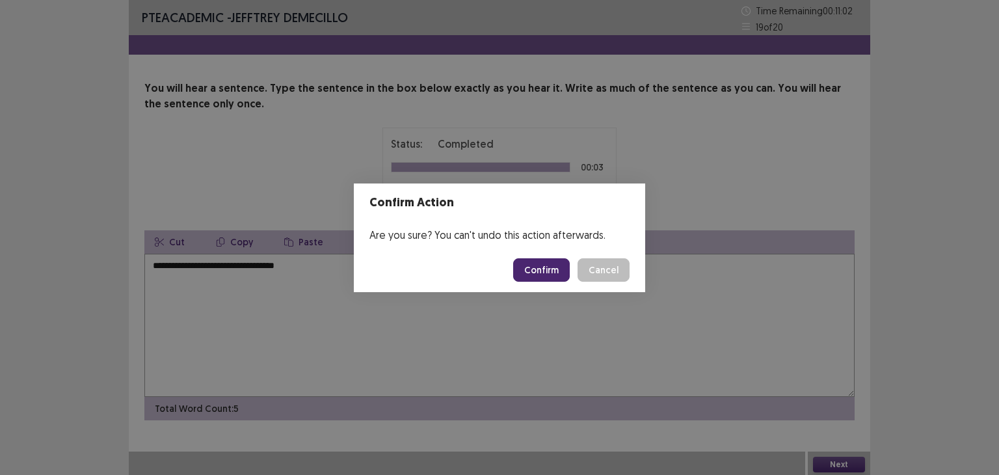
drag, startPoint x: 269, startPoint y: 263, endPoint x: 651, endPoint y: 273, distance: 381.9
click at [274, 267] on div "Confirm Action Are you sure? You can't undo this action afterwards. Confirm Can…" at bounding box center [499, 237] width 999 height 475
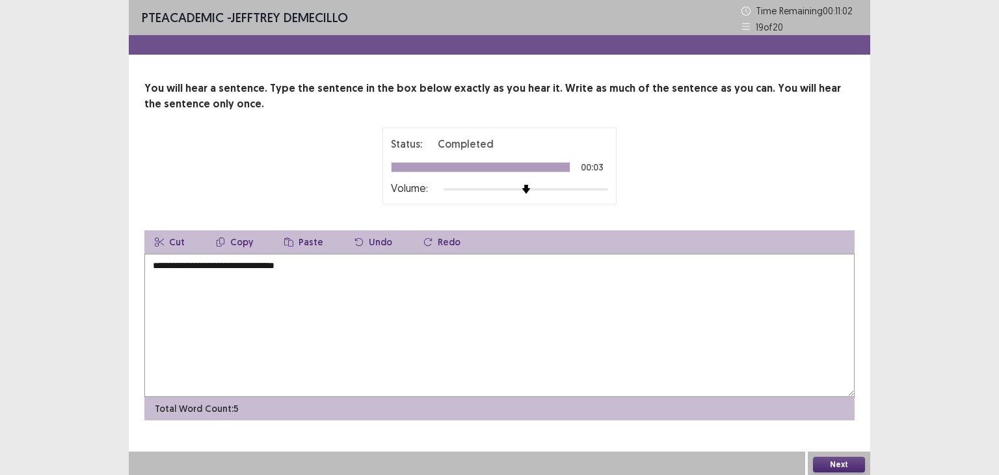
click at [270, 264] on div "Confirm Action Are you sure? You can't undo this action afterwards. Confirm Can…" at bounding box center [499, 237] width 999 height 475
click at [269, 264] on div "Confirm Action Are you sure? You can't undo this action afterwards. Confirm Can…" at bounding box center [499, 237] width 999 height 475
click at [836, 461] on button "Next" at bounding box center [839, 465] width 52 height 16
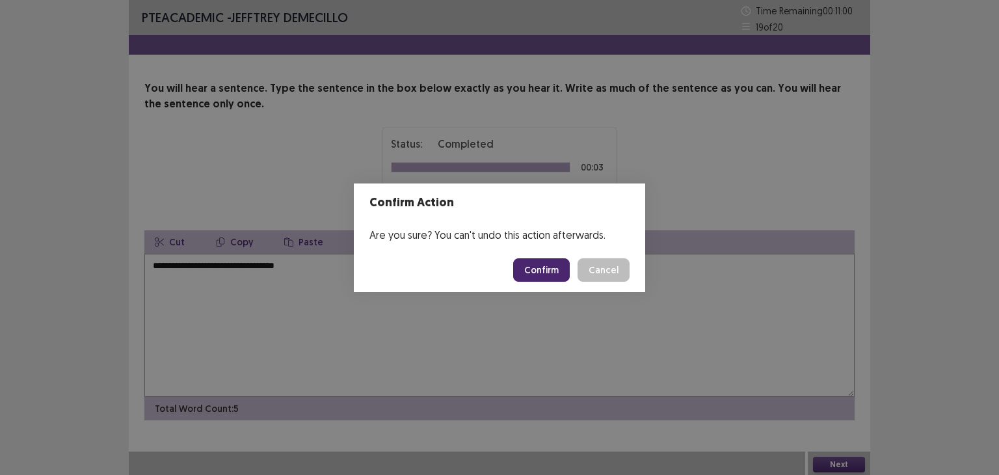
click at [553, 263] on button "Confirm" at bounding box center [541, 269] width 57 height 23
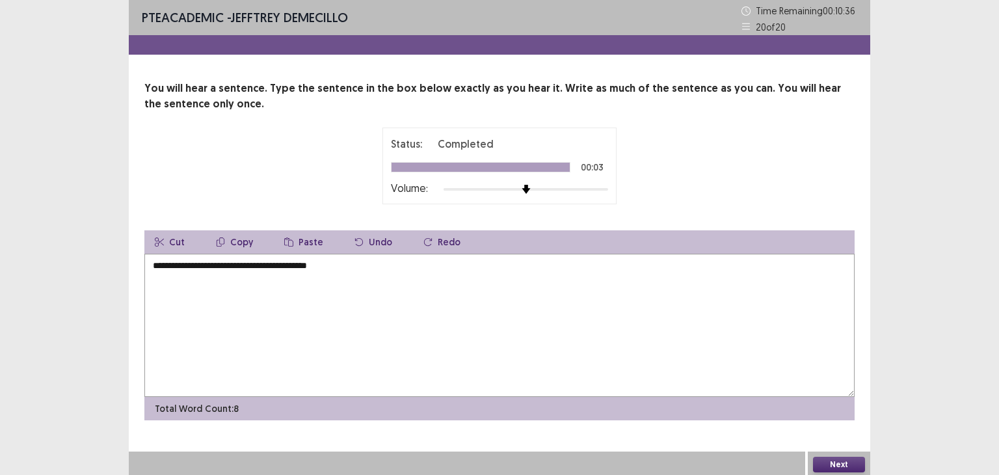
click at [277, 268] on textarea "**********" at bounding box center [499, 325] width 710 height 143
type textarea "**********"
click at [832, 460] on button "Next" at bounding box center [839, 465] width 52 height 16
